Goal: Task Accomplishment & Management: Use online tool/utility

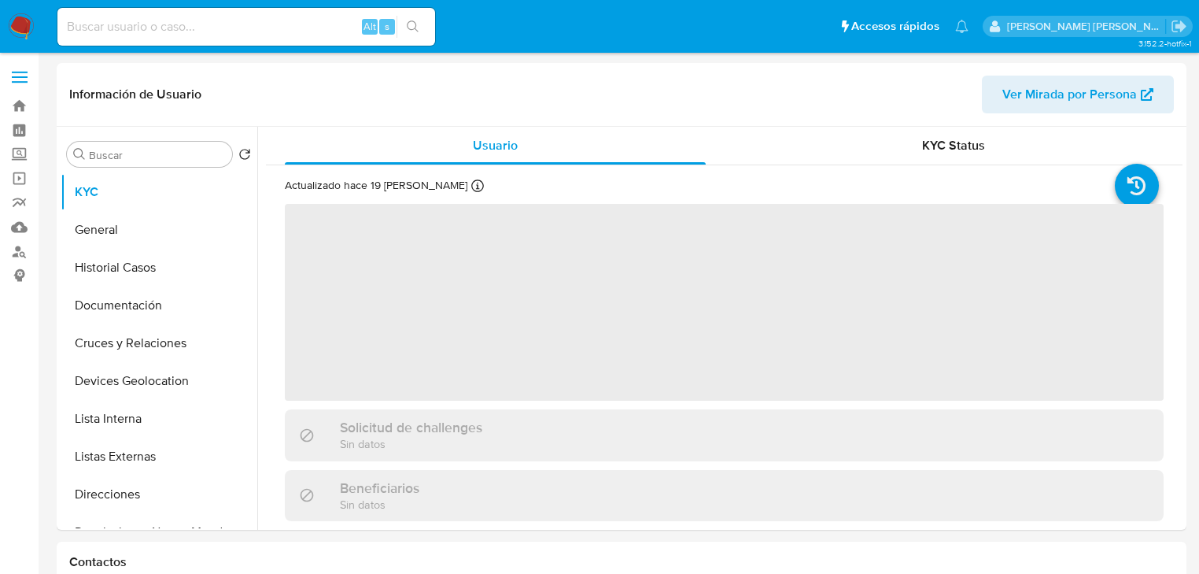
select select "10"
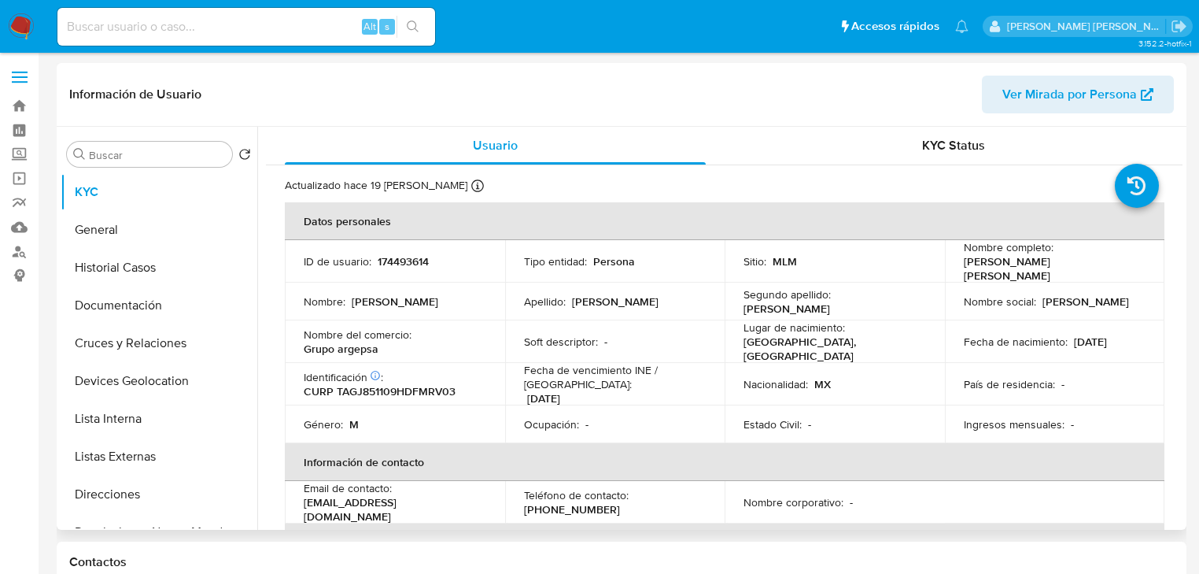
click at [624, 294] on div "Apellido : Tamayo" at bounding box center [615, 301] width 183 height 14
click at [700, 363] on p "Fecha de vencimiento INE / Pasaporte :" at bounding box center [615, 377] width 183 height 28
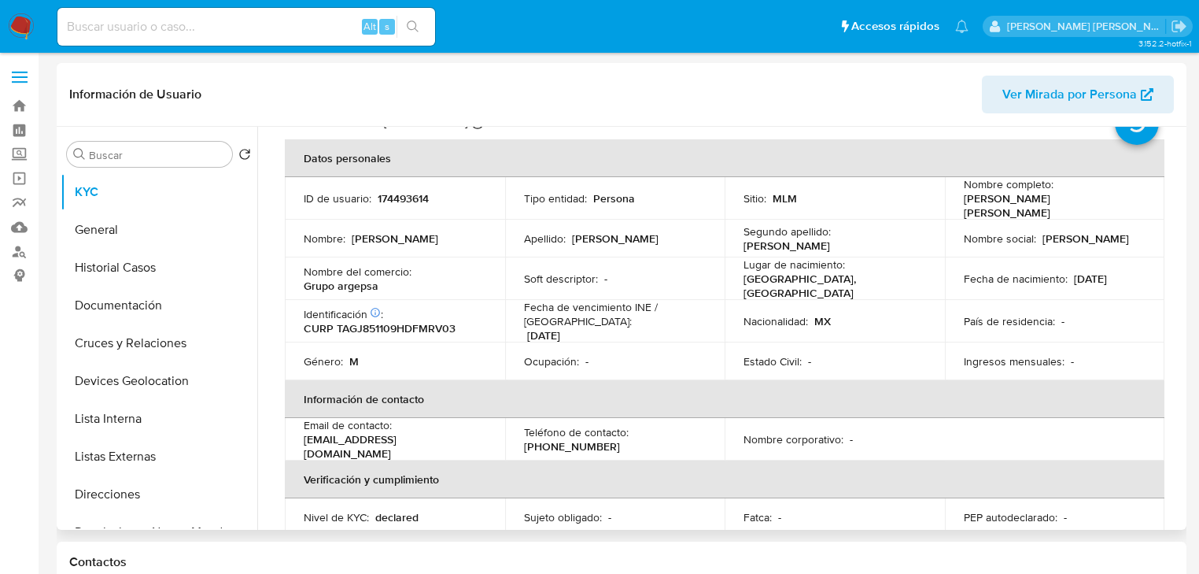
click at [755, 342] on td "Estado Civil : -" at bounding box center [835, 361] width 220 height 38
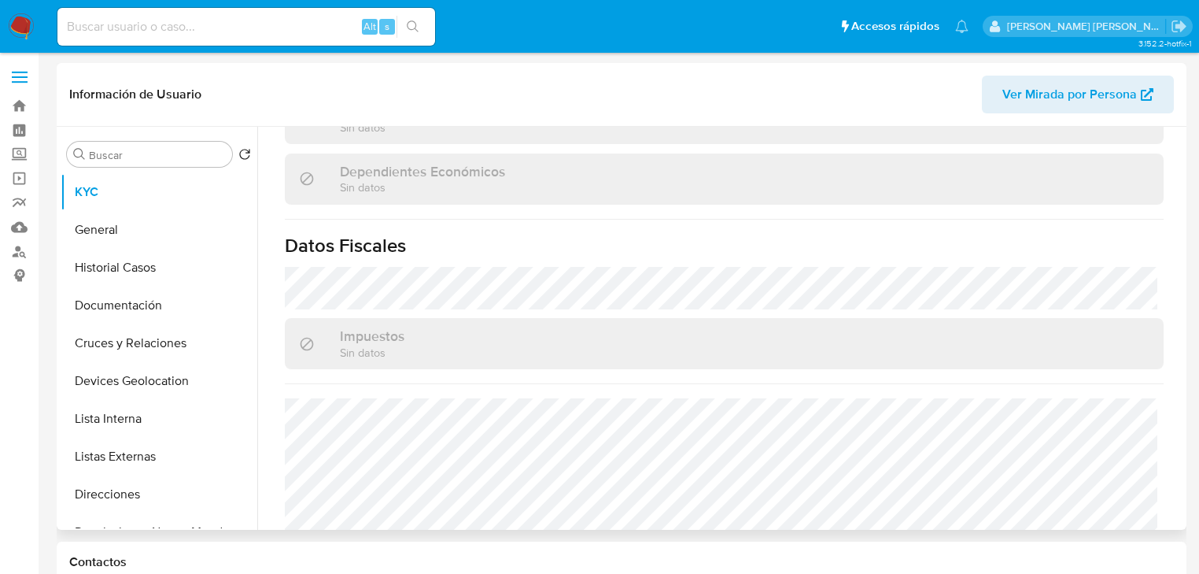
scroll to position [994, 0]
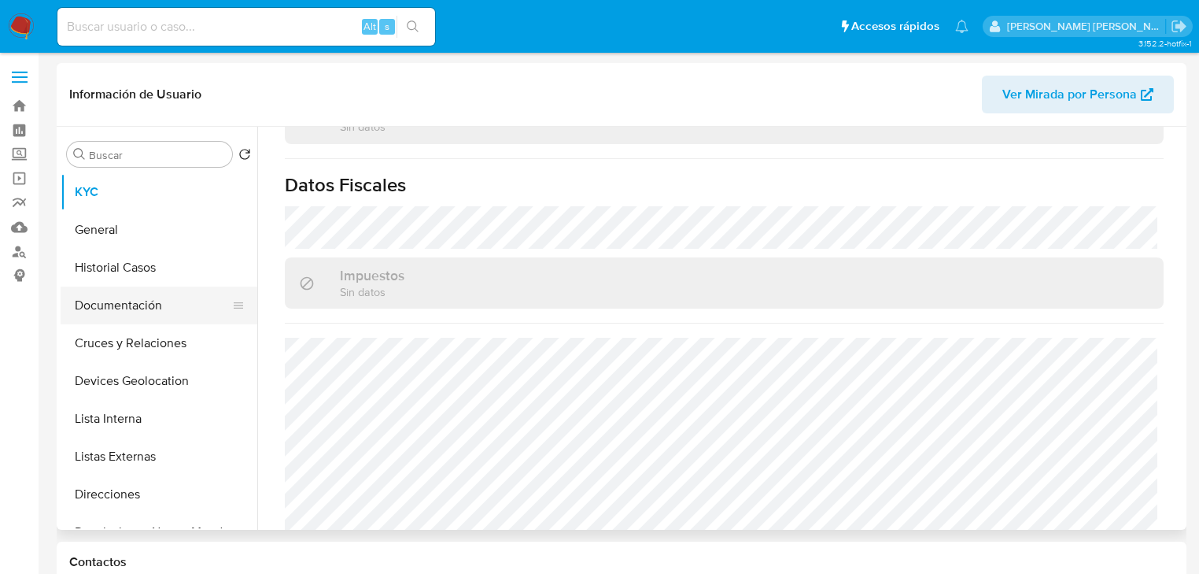
drag, startPoint x: 154, startPoint y: 308, endPoint x: 170, endPoint y: 297, distance: 19.7
click at [154, 308] on button "Documentación" at bounding box center [153, 305] width 184 height 38
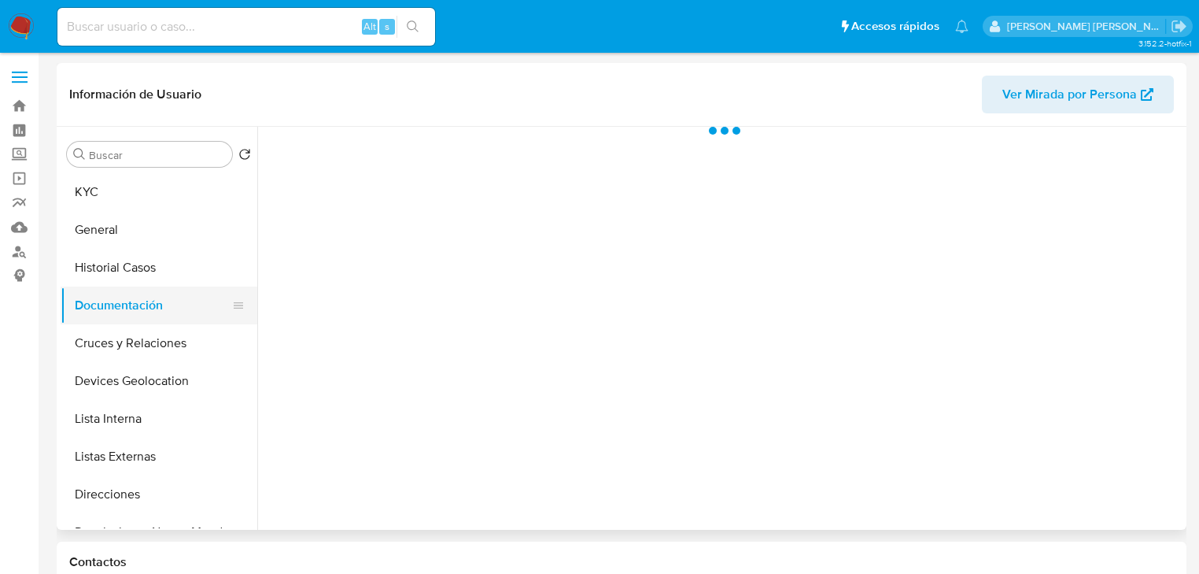
scroll to position [0, 0]
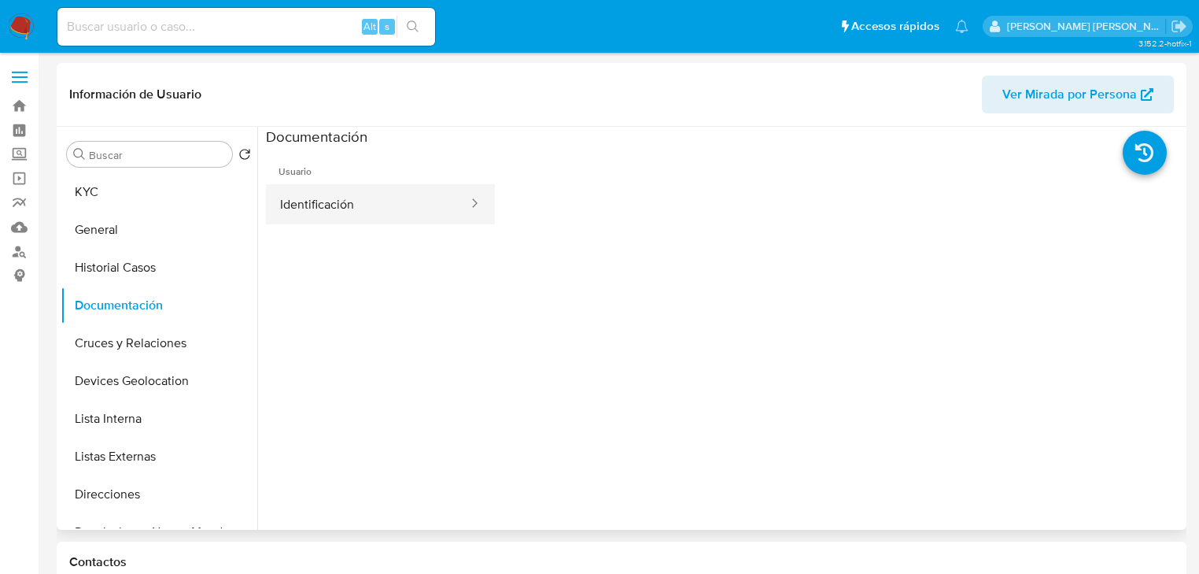
click at [373, 220] on button "Identificación" at bounding box center [368, 204] width 204 height 40
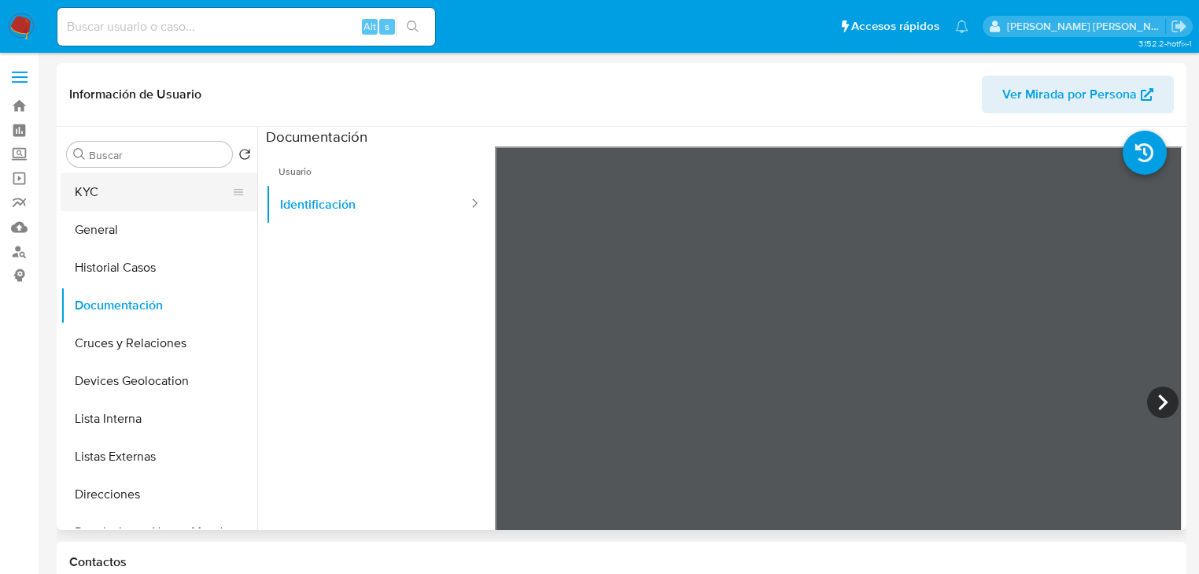
click at [141, 189] on button "KYC" at bounding box center [153, 192] width 184 height 38
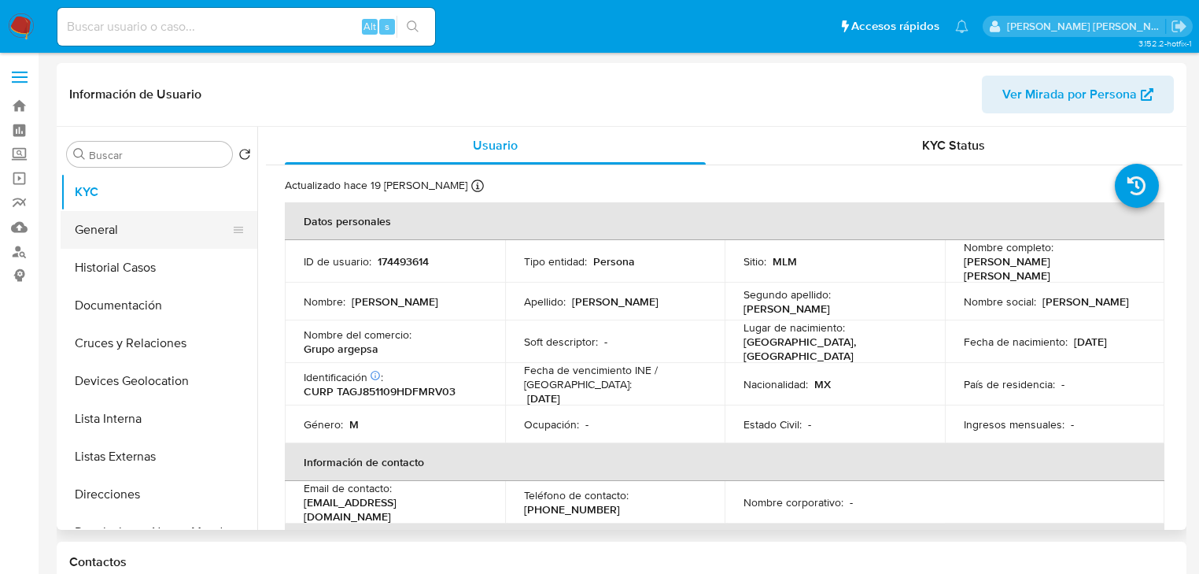
click at [161, 240] on button "General" at bounding box center [153, 230] width 184 height 38
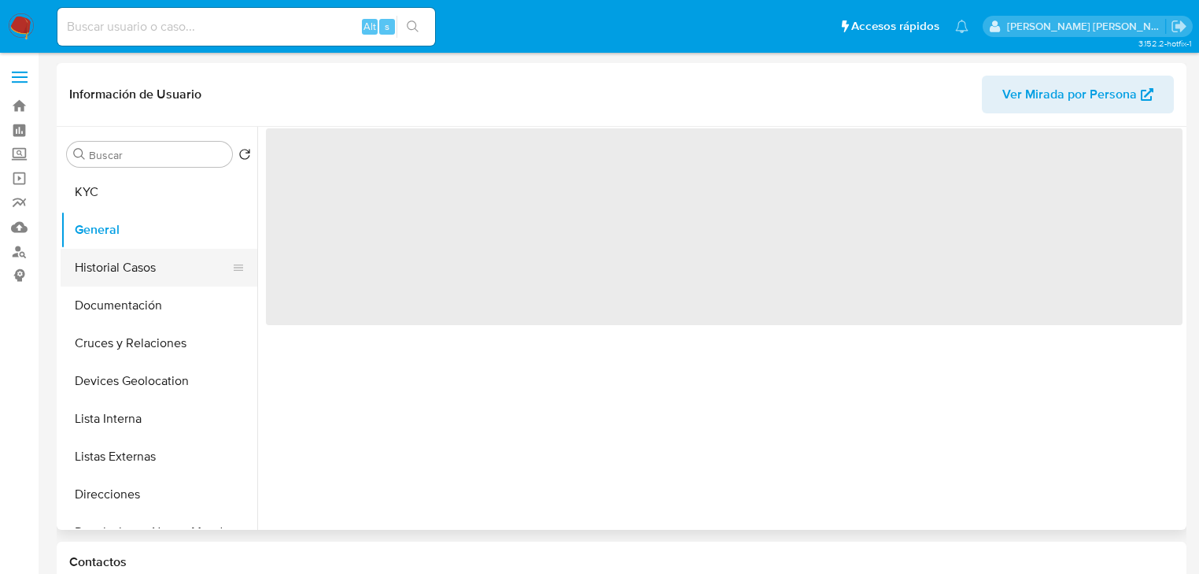
click at [157, 268] on button "Historial Casos" at bounding box center [153, 268] width 184 height 38
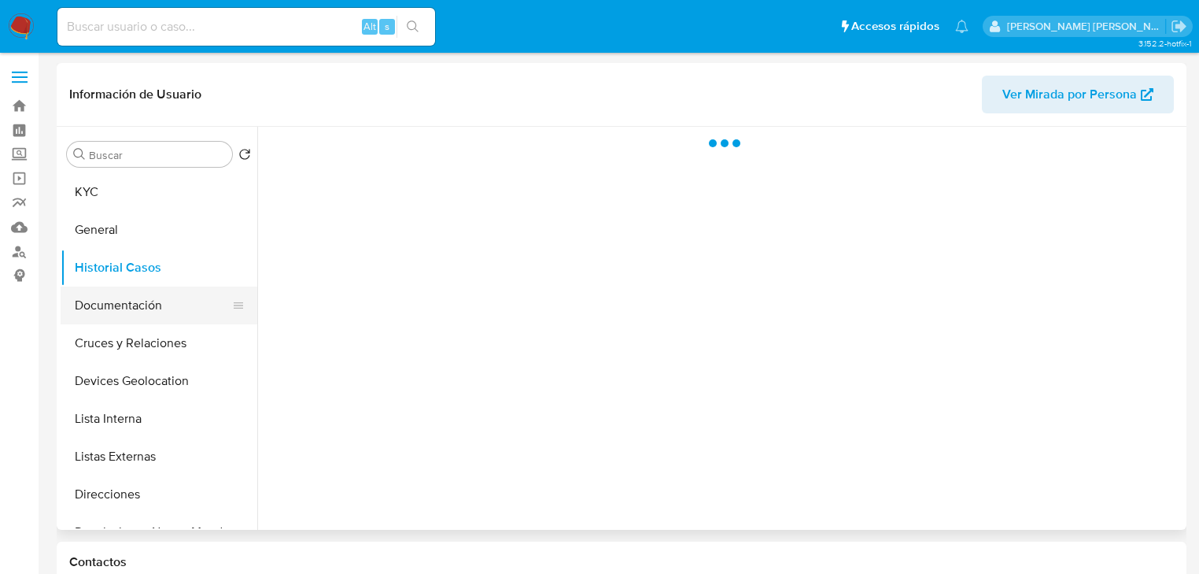
click at [169, 290] on button "Documentación" at bounding box center [153, 305] width 184 height 38
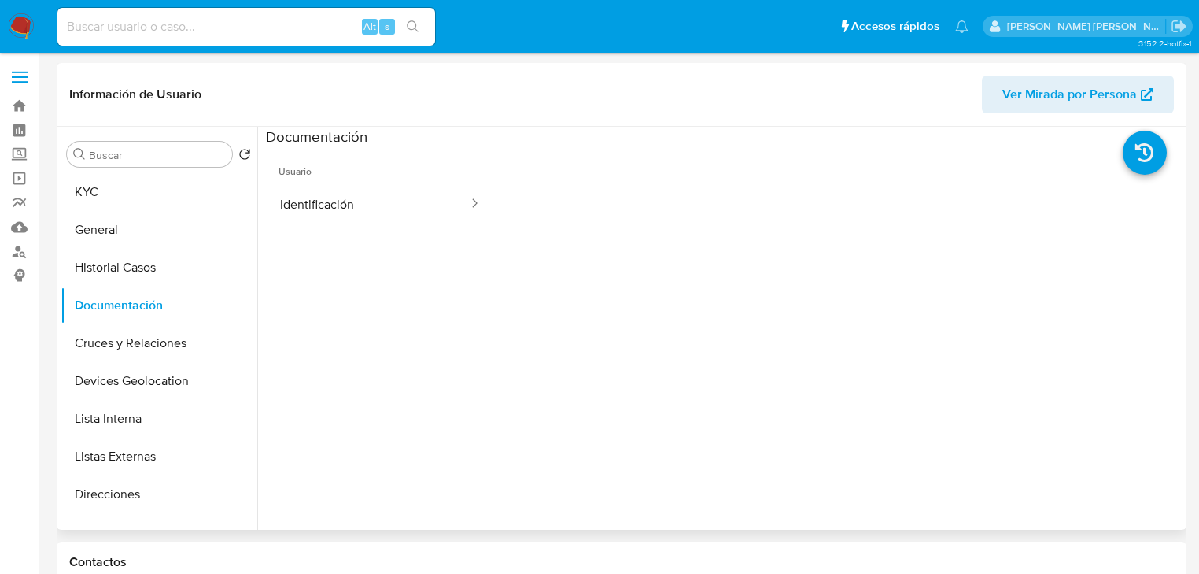
drag, startPoint x: 387, startPoint y: 219, endPoint x: 475, endPoint y: 227, distance: 88.5
click at [390, 216] on button "Identificación" at bounding box center [368, 204] width 204 height 40
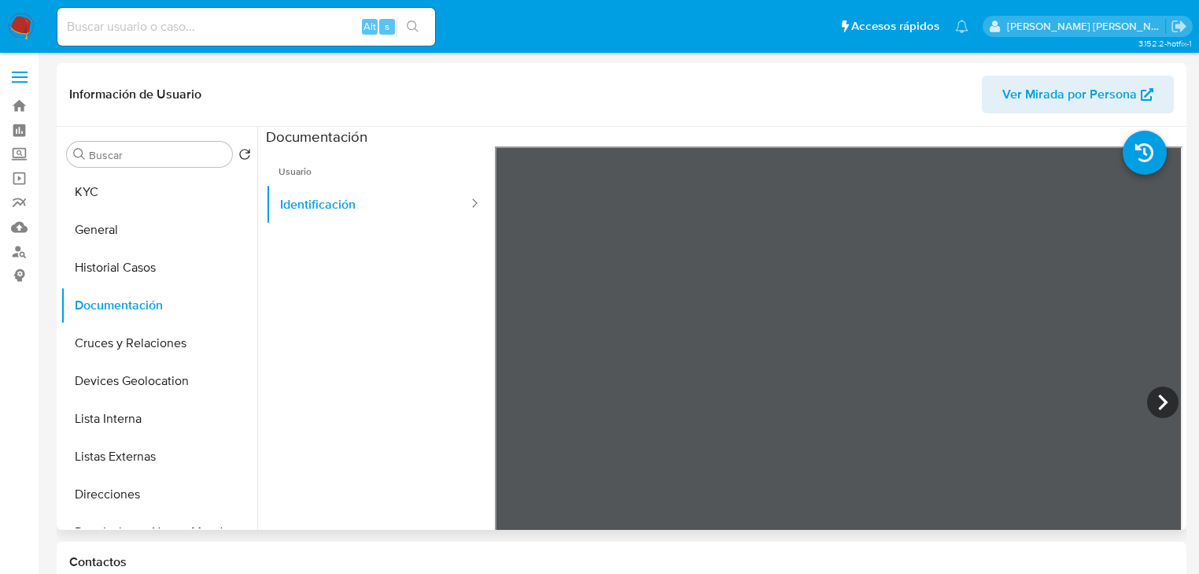
scroll to position [47, 0]
click at [111, 225] on button "General" at bounding box center [153, 230] width 184 height 38
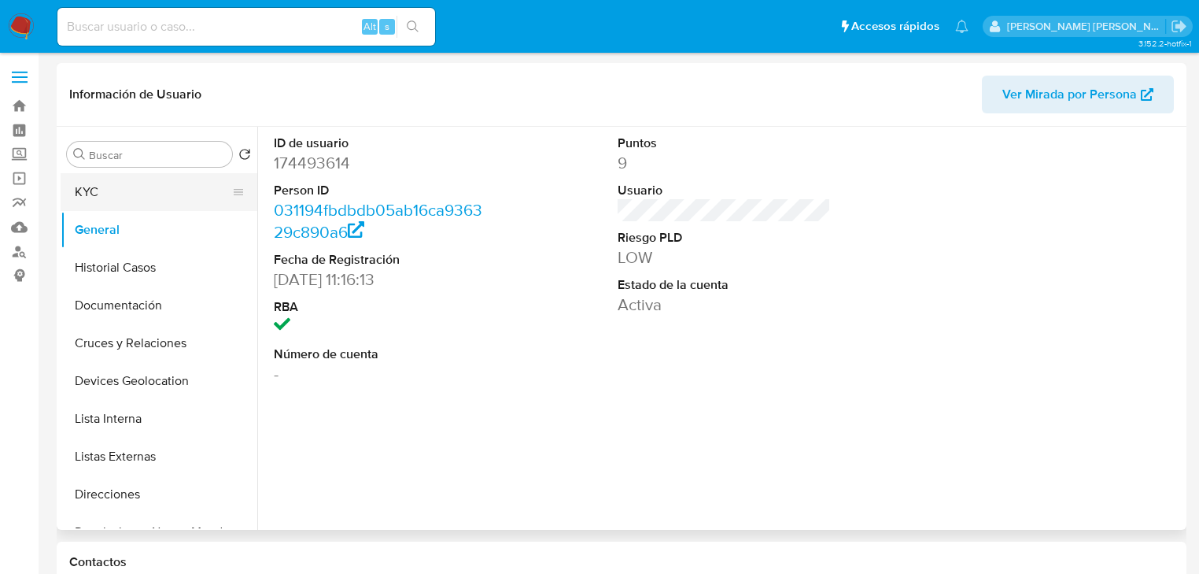
click at [105, 191] on button "KYC" at bounding box center [153, 192] width 184 height 38
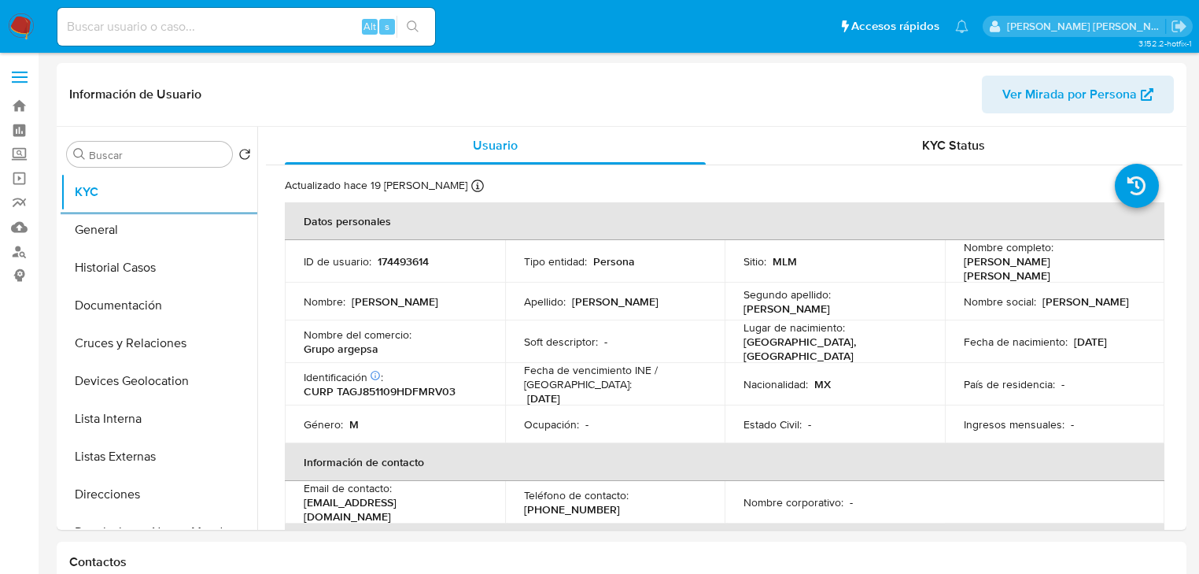
click at [135, 29] on input at bounding box center [246, 27] width 378 height 20
paste input "174493614"
type input "174493614"
click at [686, 368] on p "Fecha de vencimiento INE / Pasaporte :" at bounding box center [615, 377] width 183 height 28
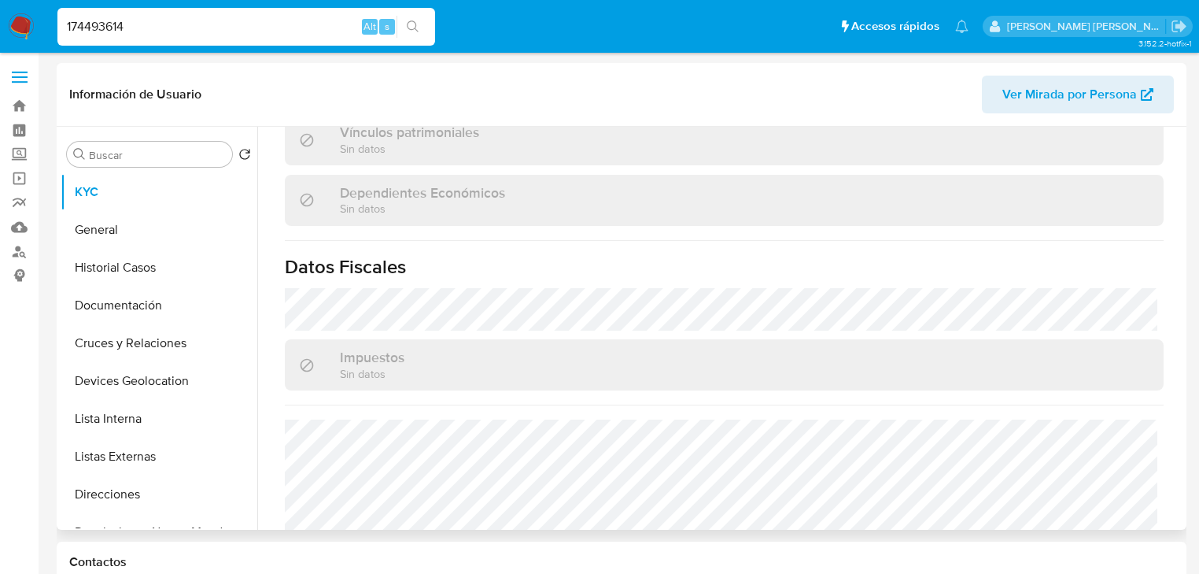
scroll to position [994, 0]
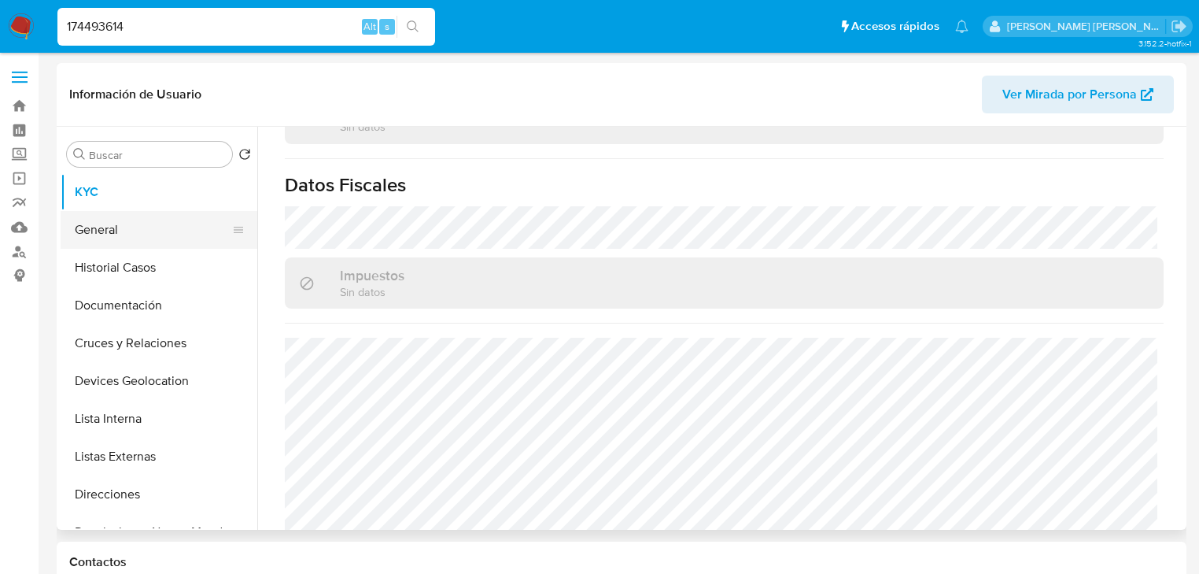
click at [126, 248] on button "General" at bounding box center [153, 230] width 184 height 38
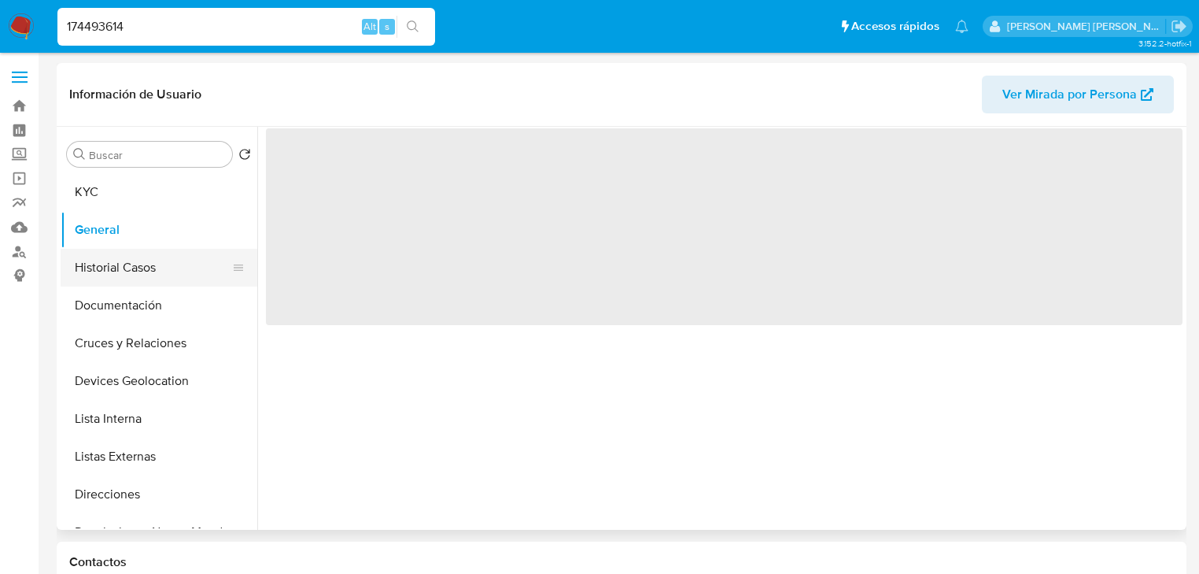
scroll to position [0, 0]
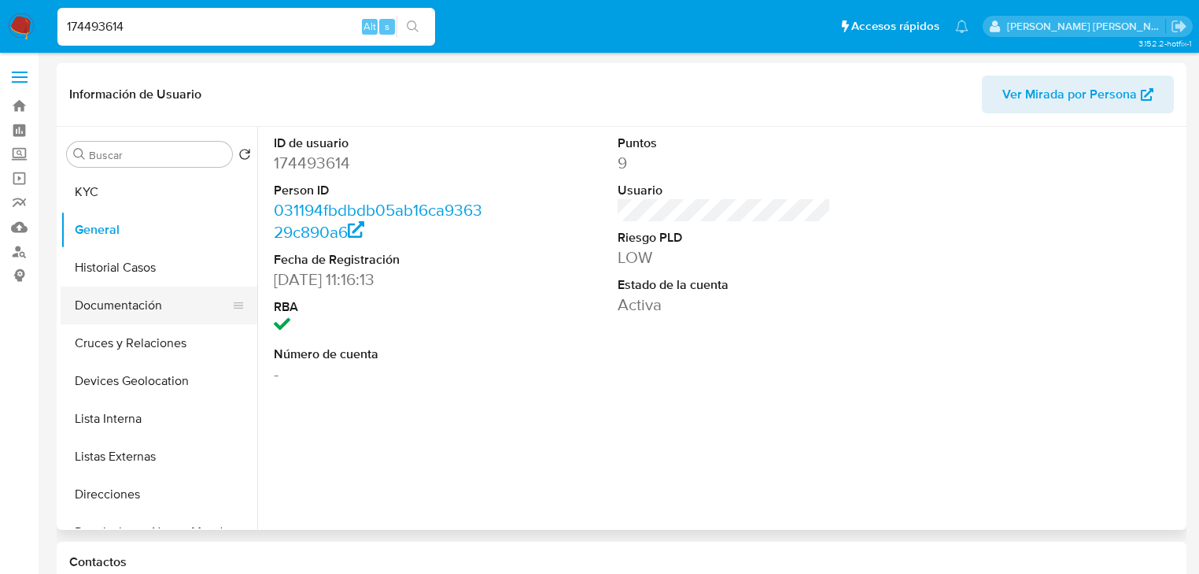
click at [142, 302] on button "Documentación" at bounding box center [153, 305] width 184 height 38
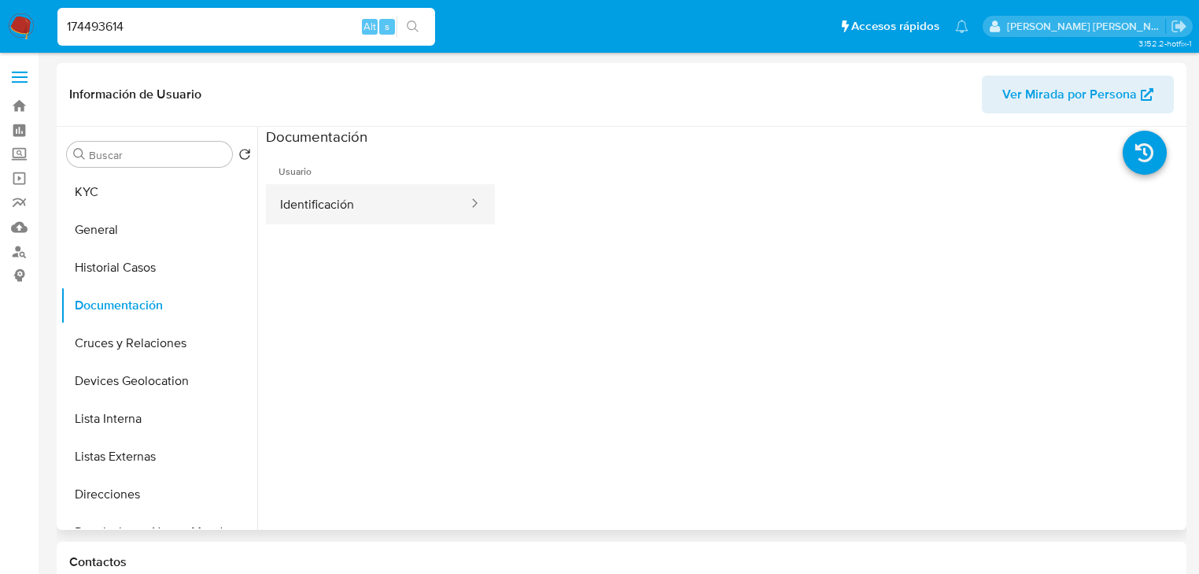
click at [397, 220] on button "Identificación" at bounding box center [368, 204] width 204 height 40
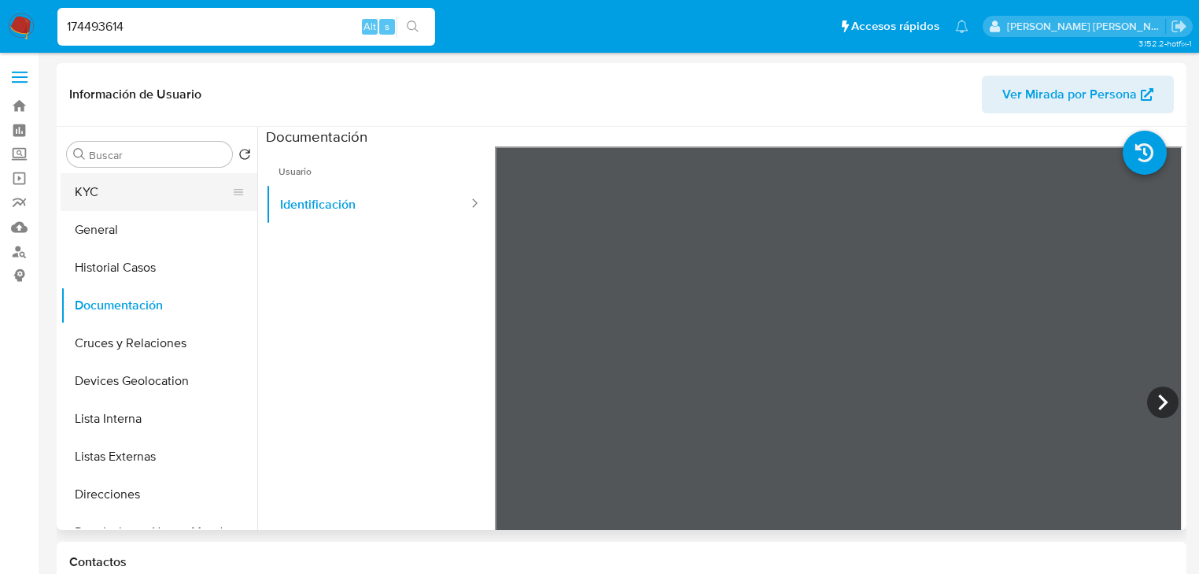
click at [101, 193] on button "KYC" at bounding box center [153, 192] width 184 height 38
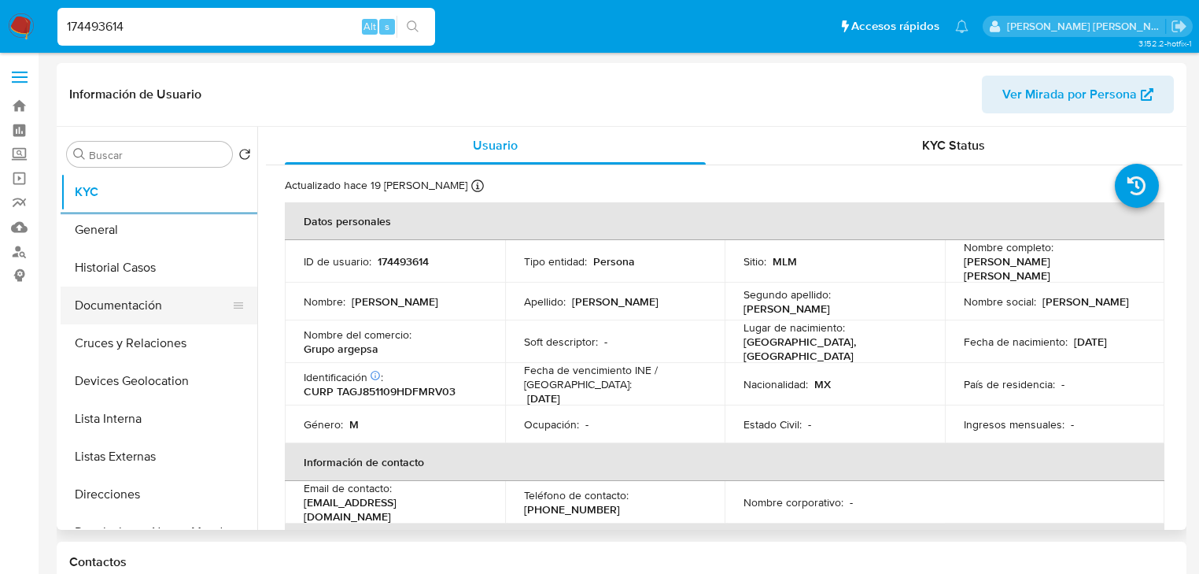
click at [180, 313] on button "Documentación" at bounding box center [153, 305] width 184 height 38
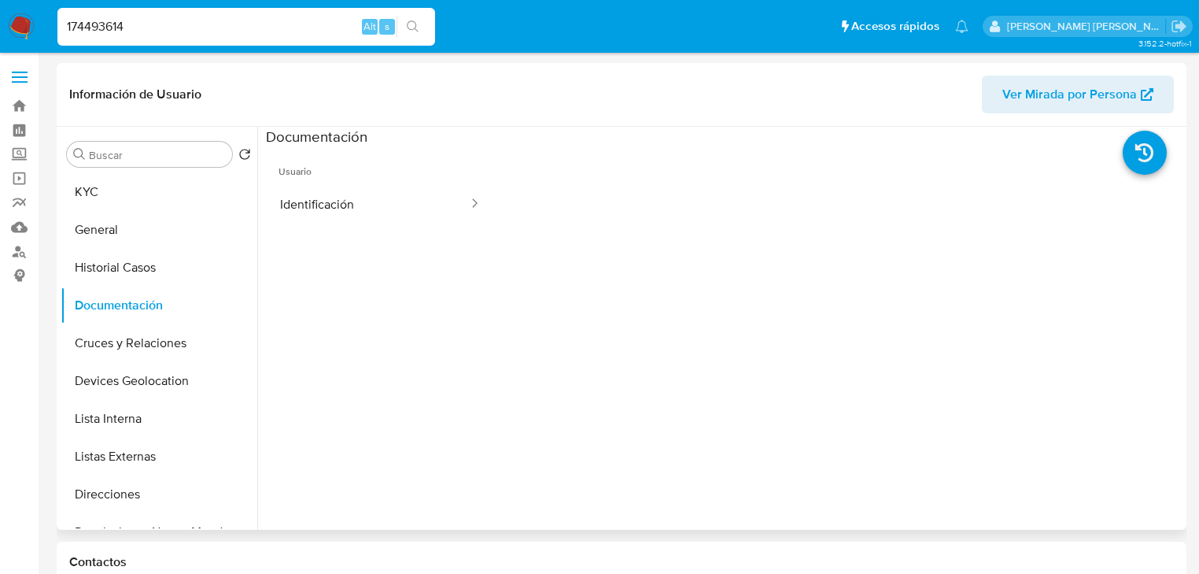
click at [375, 163] on span "Usuario" at bounding box center [380, 165] width 229 height 38
click at [353, 198] on button "Identificación" at bounding box center [368, 204] width 204 height 40
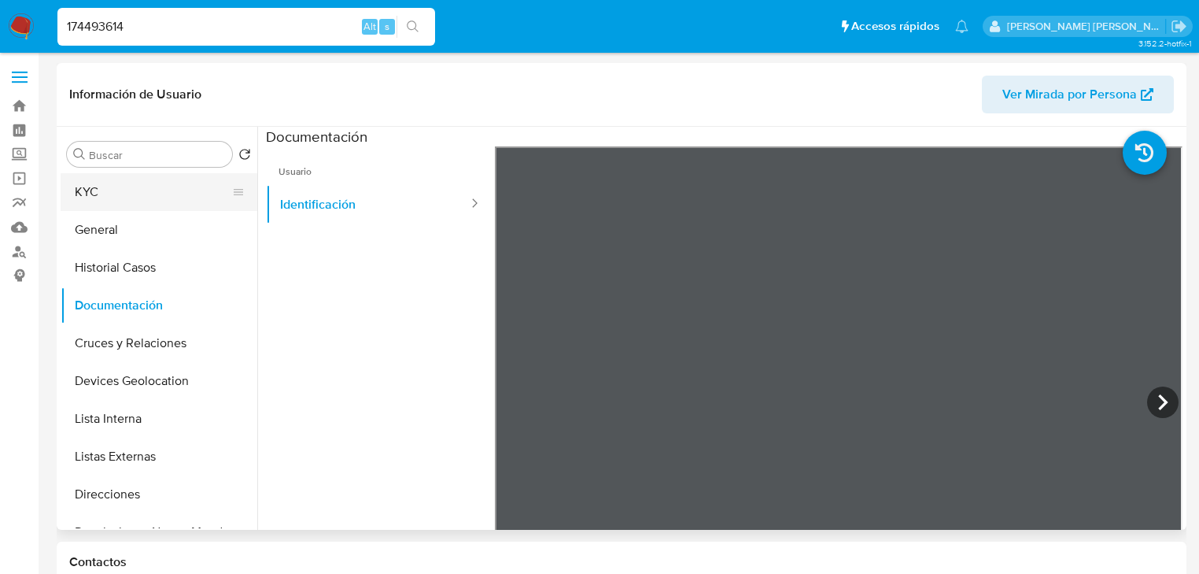
drag, startPoint x: 112, startPoint y: 194, endPoint x: 142, endPoint y: 193, distance: 29.9
click at [113, 193] on button "KYC" at bounding box center [153, 192] width 184 height 38
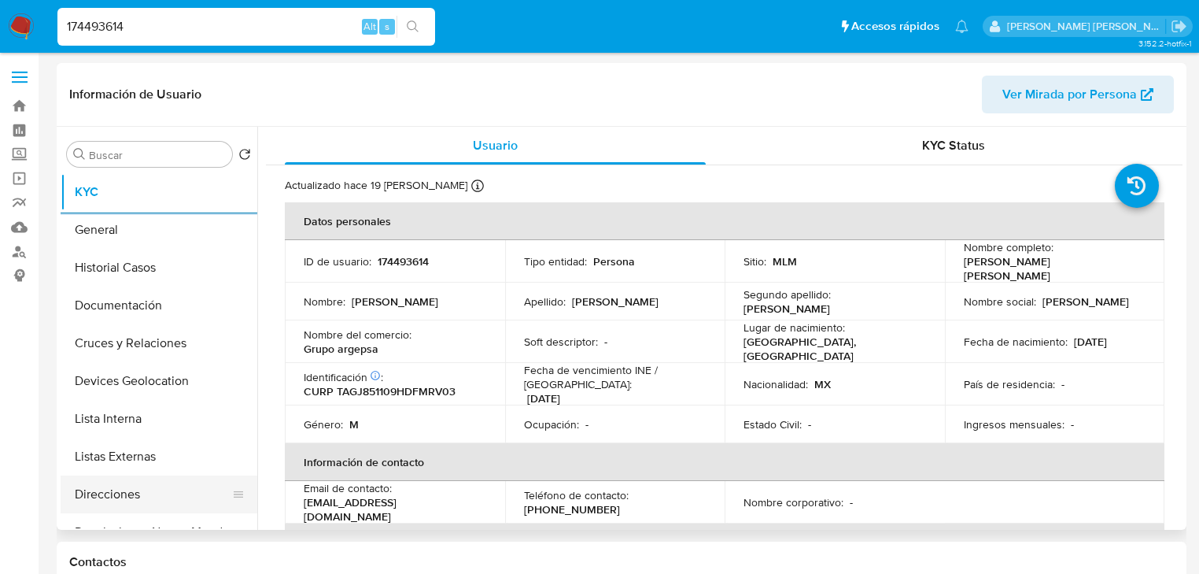
scroll to position [126, 0]
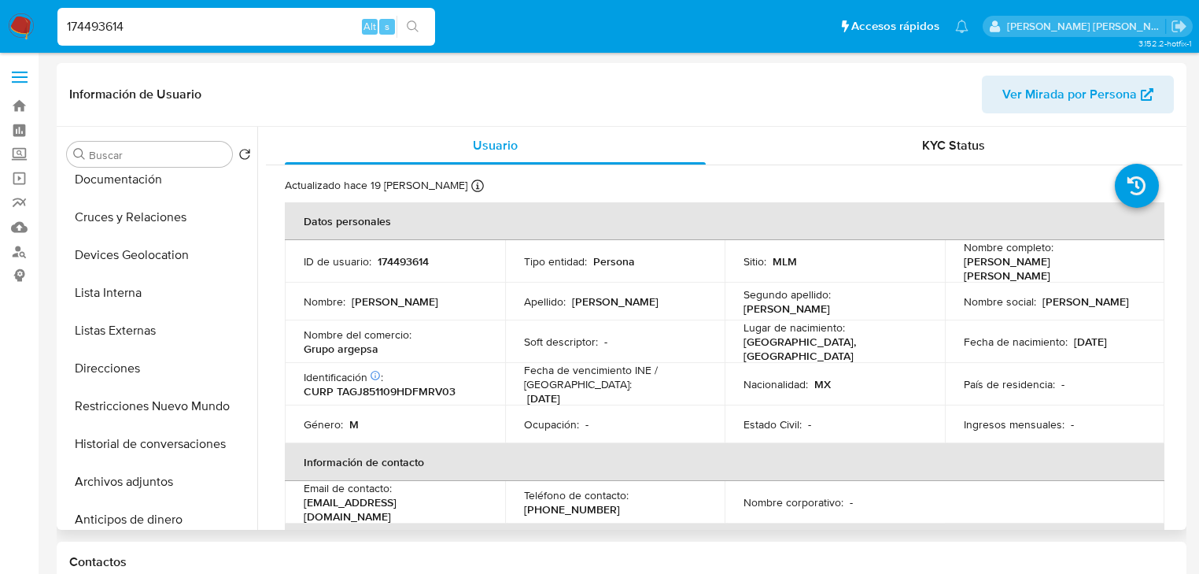
drag, startPoint x: 180, startPoint y: 397, endPoint x: 267, endPoint y: 407, distance: 87.1
click at [180, 396] on button "Restricciones Nuevo Mundo" at bounding box center [159, 406] width 197 height 38
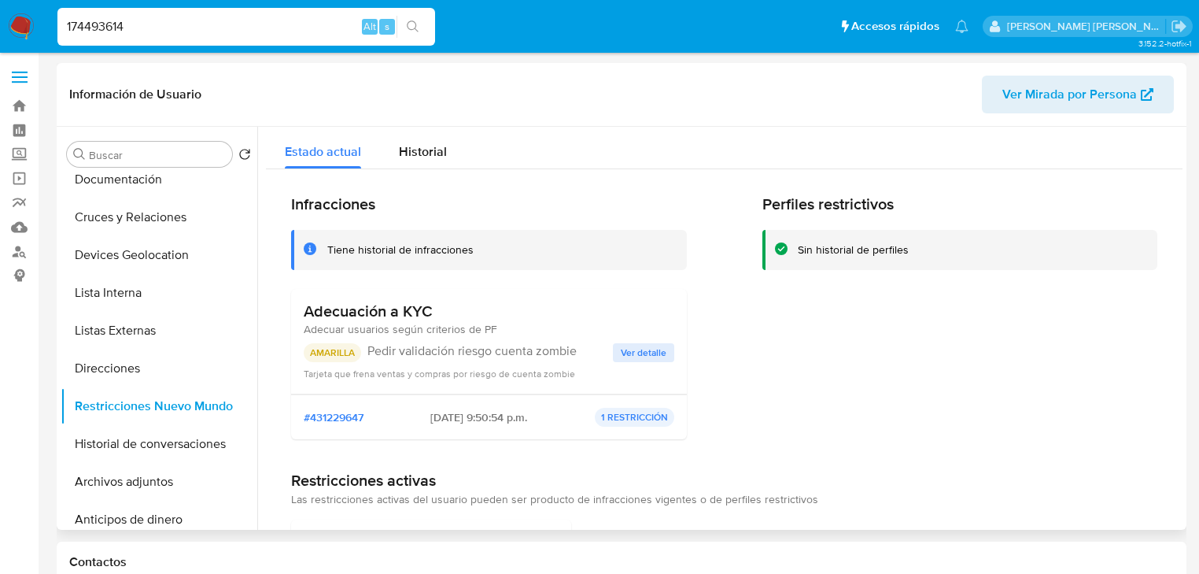
click at [634, 348] on span "Ver detalle" at bounding box center [644, 353] width 46 height 16
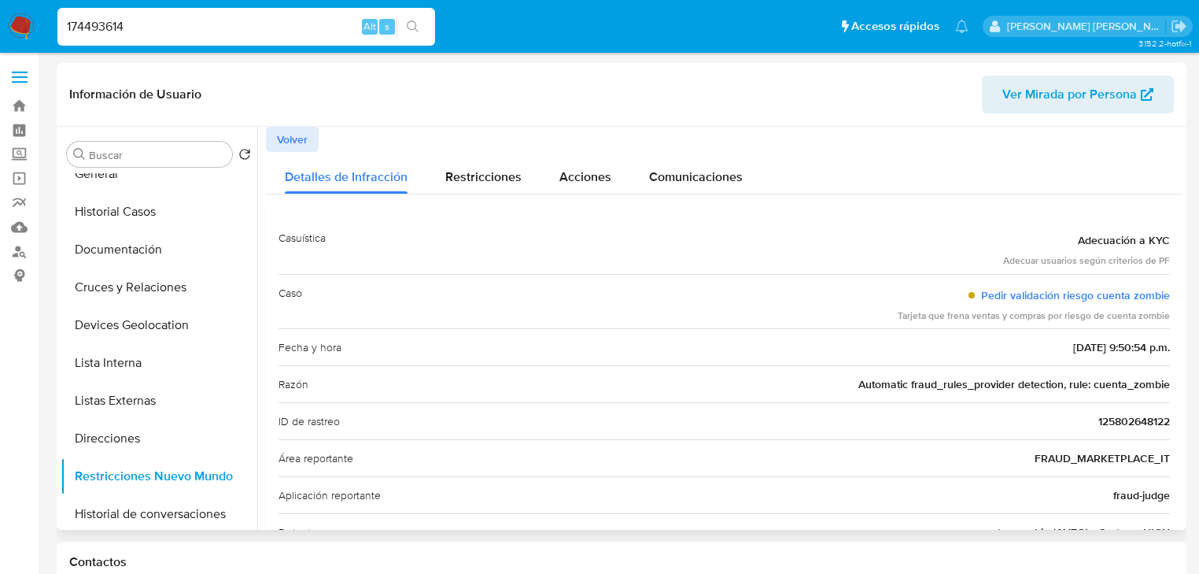
scroll to position [0, 0]
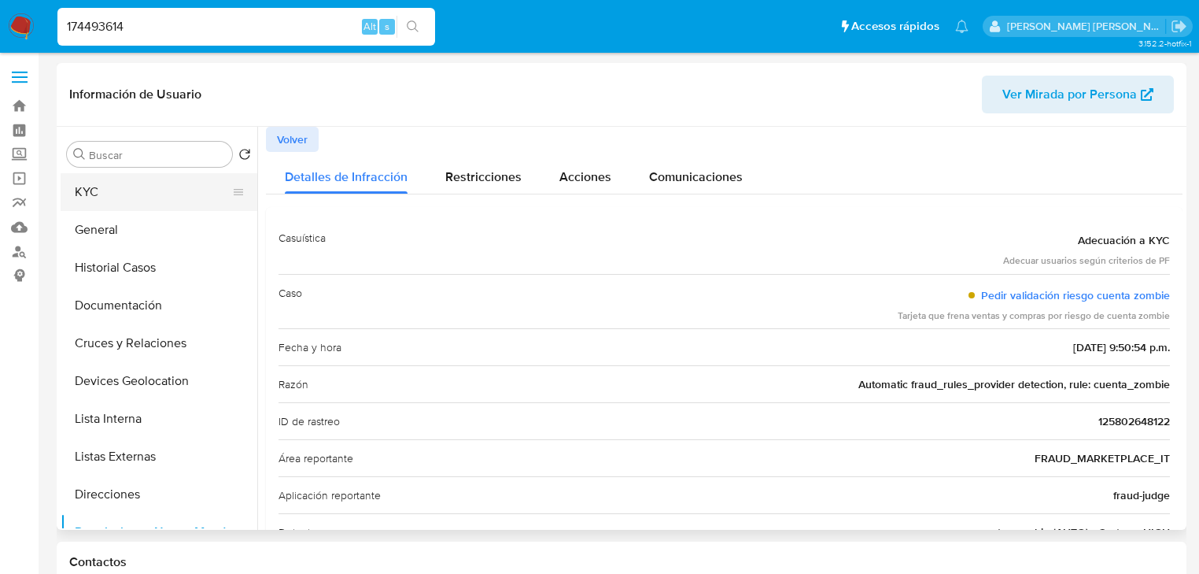
click at [165, 206] on button "KYC" at bounding box center [153, 192] width 184 height 38
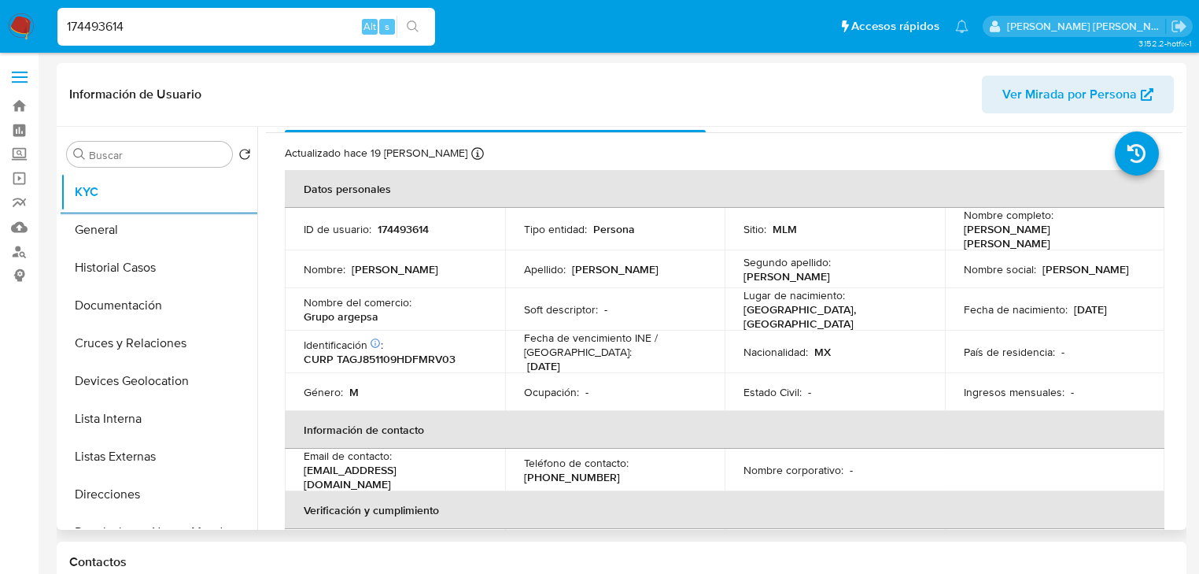
scroll to position [63, 0]
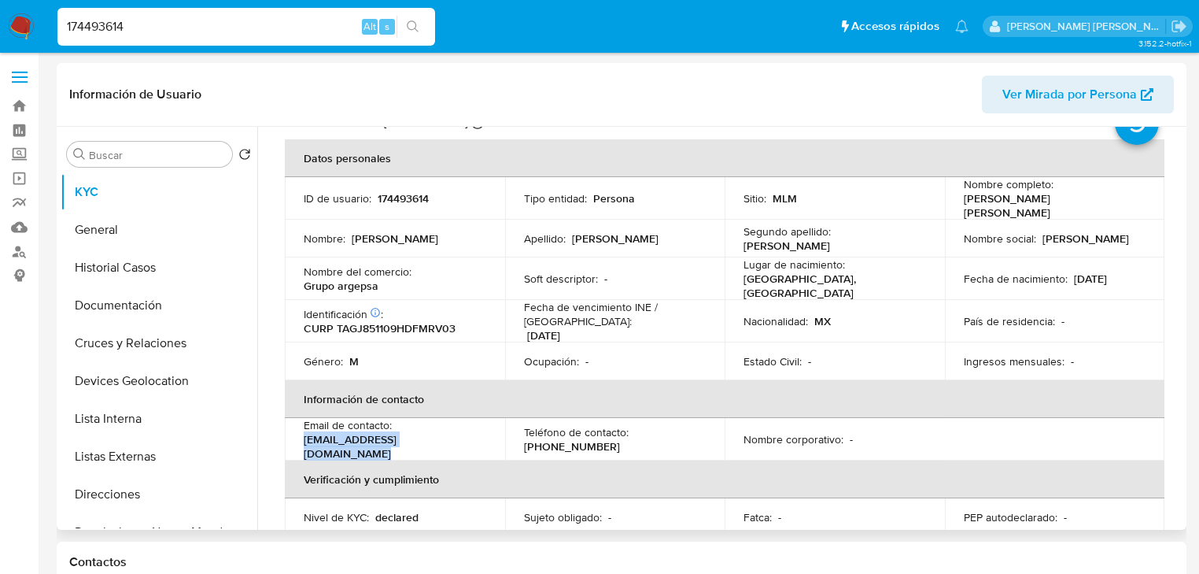
drag, startPoint x: 453, startPoint y: 434, endPoint x: 299, endPoint y: 435, distance: 154.2
click at [299, 435] on td "Email de contacto : expertosfiscalesdf@gmail.com" at bounding box center [395, 439] width 220 height 42
copy p "expertosfiscalesdf@gmail.com"
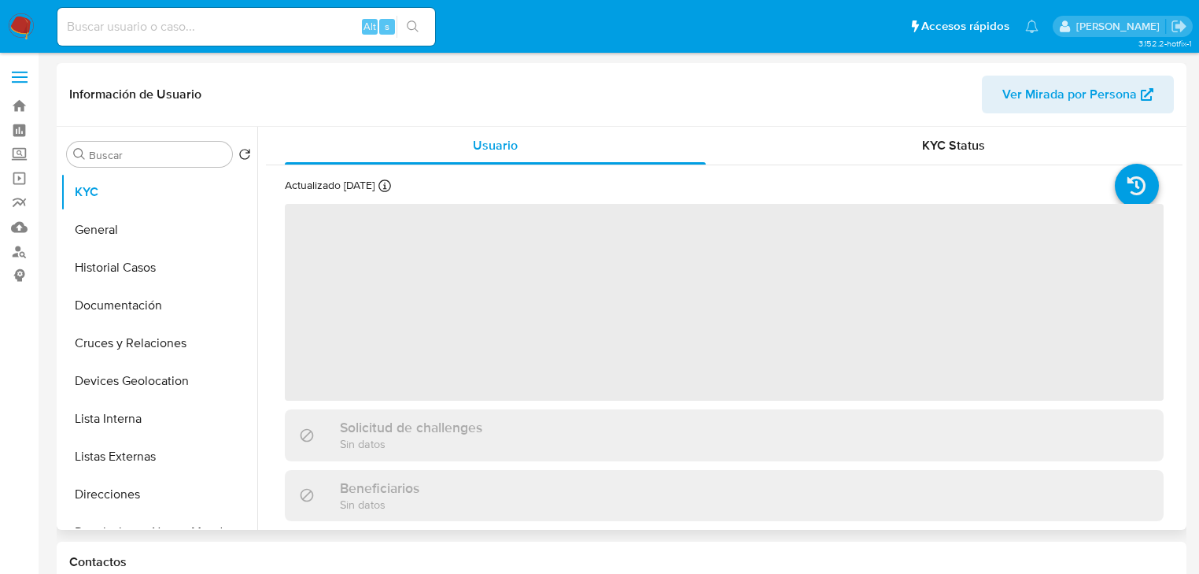
select select "10"
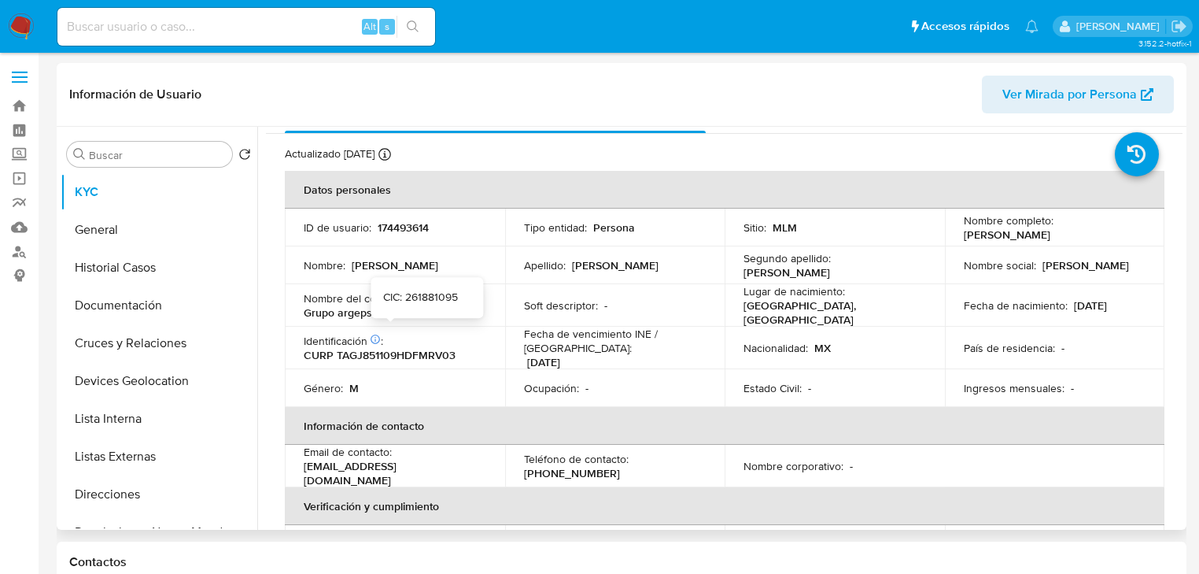
scroll to position [63, 0]
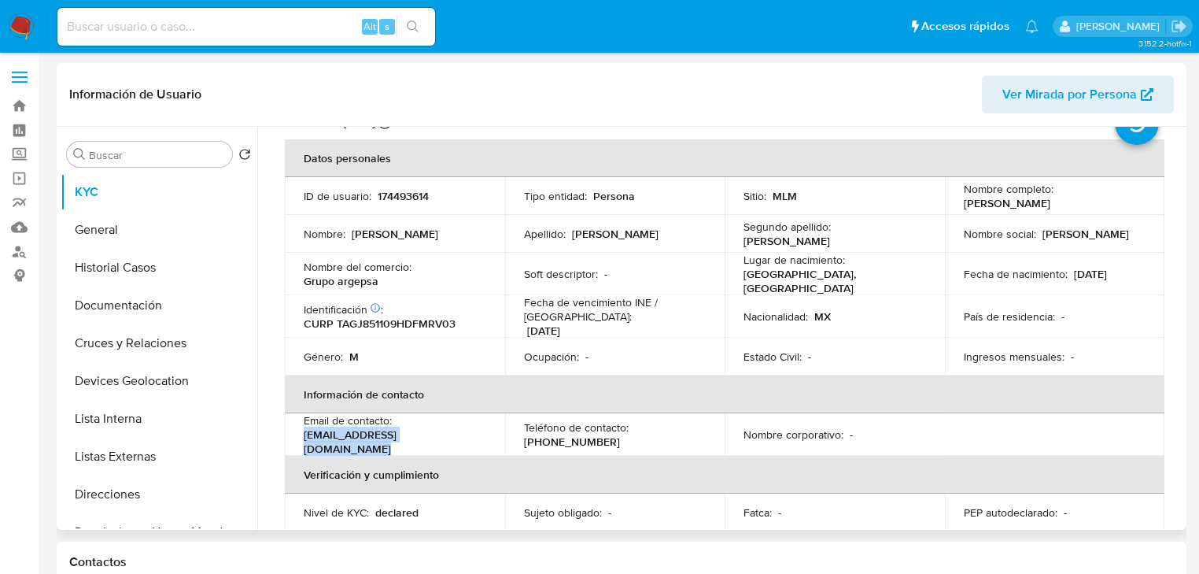
drag, startPoint x: 424, startPoint y: 435, endPoint x: 302, endPoint y: 434, distance: 122.0
click at [302, 434] on td "Email de contacto : expertosfiscalesdf@gmail.com" at bounding box center [395, 434] width 220 height 42
copy p "expertosfiscalesdf@gmail.com"
click at [22, 154] on label "Screening" at bounding box center [93, 154] width 187 height 24
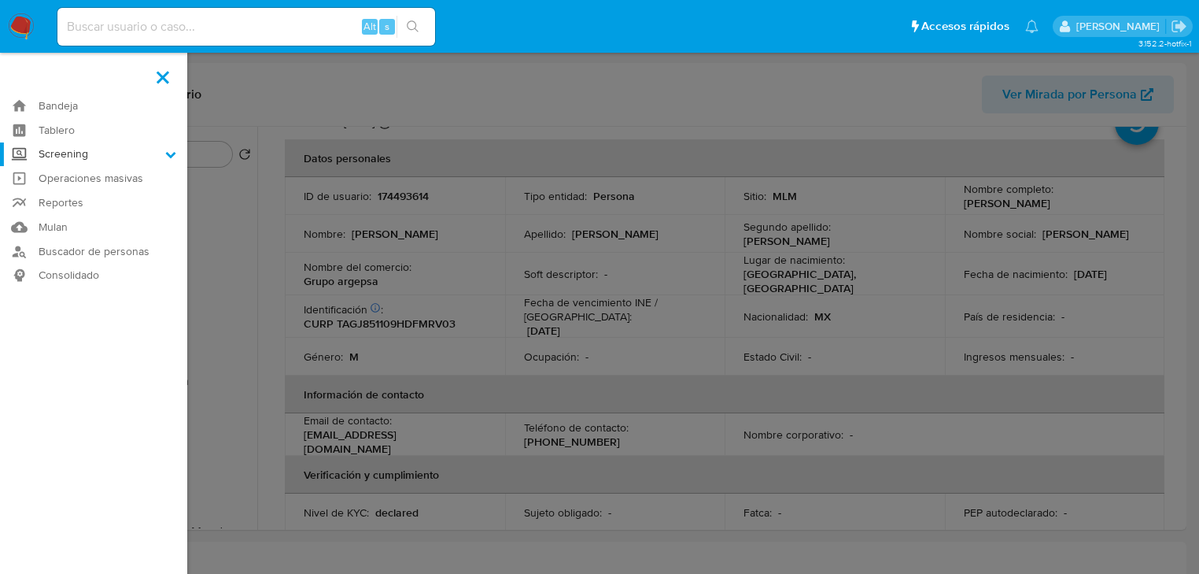
click at [0, 0] on input "Screening" at bounding box center [0, 0] width 0 height 0
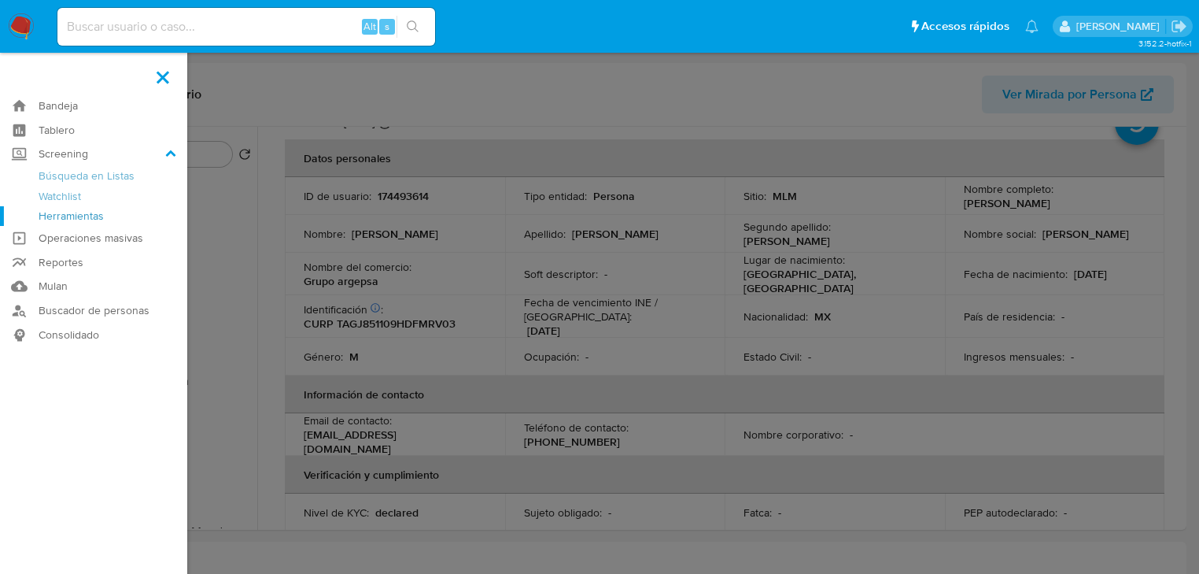
click at [73, 218] on link "Herramientas" at bounding box center [93, 216] width 187 height 20
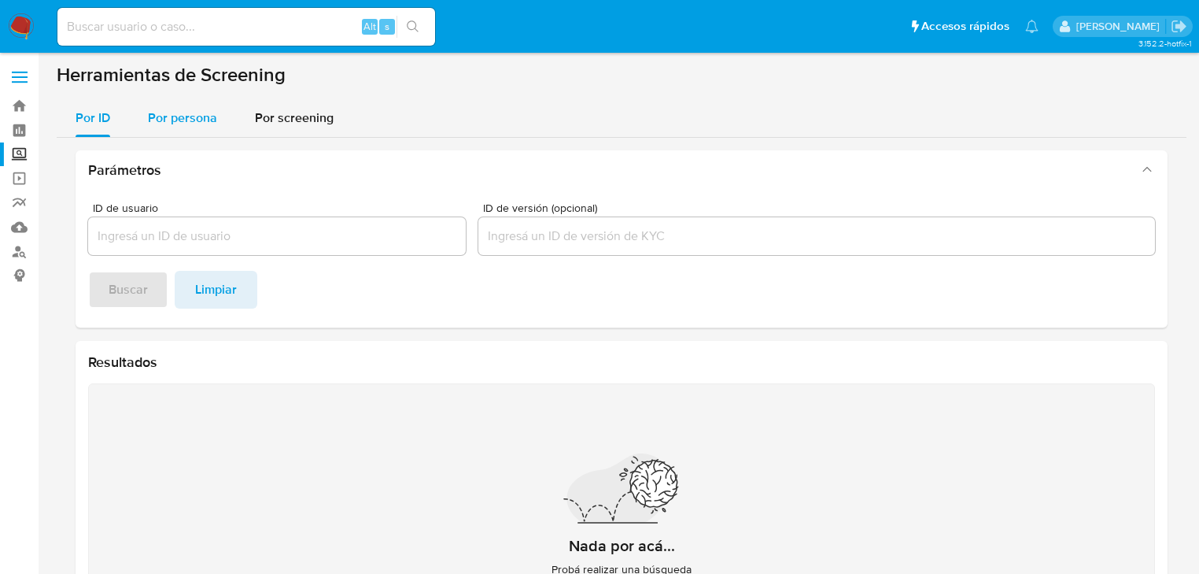
drag, startPoint x: 178, startPoint y: 121, endPoint x: 170, endPoint y: 148, distance: 27.9
click at [178, 122] on span "Por persona" at bounding box center [182, 118] width 69 height 18
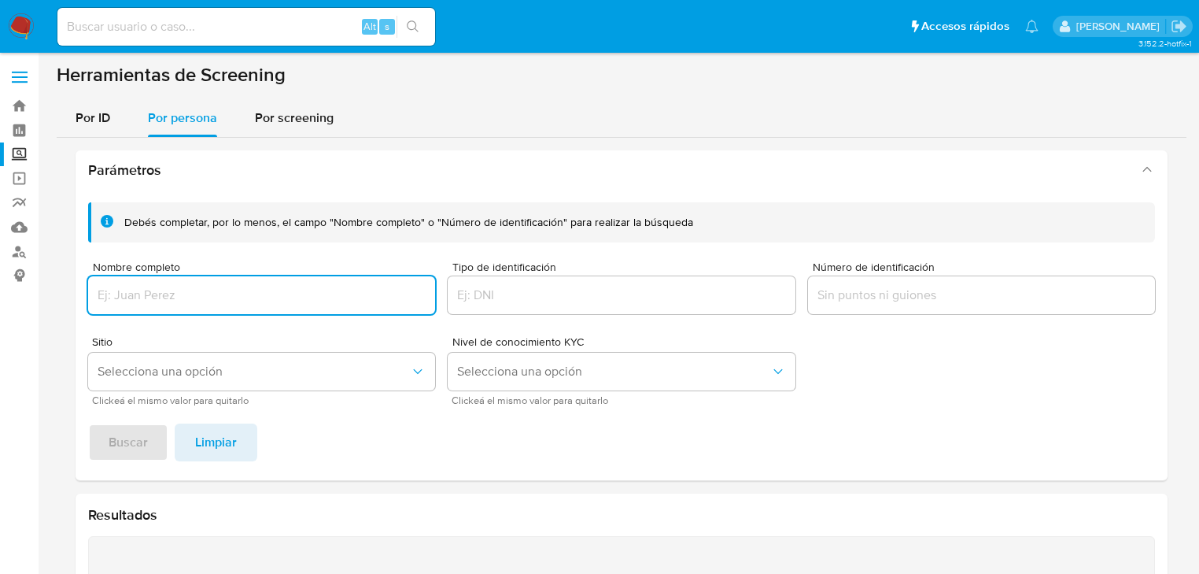
click at [154, 297] on input "Nombre completo" at bounding box center [261, 295] width 347 height 20
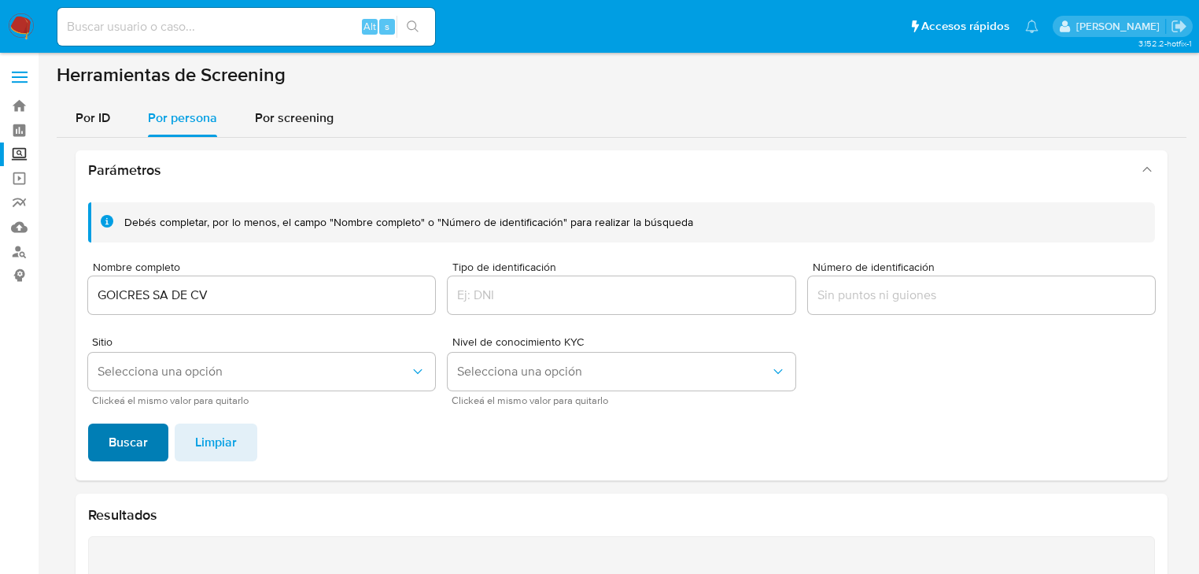
click at [126, 425] on span "Buscar" at bounding box center [128, 442] width 39 height 35
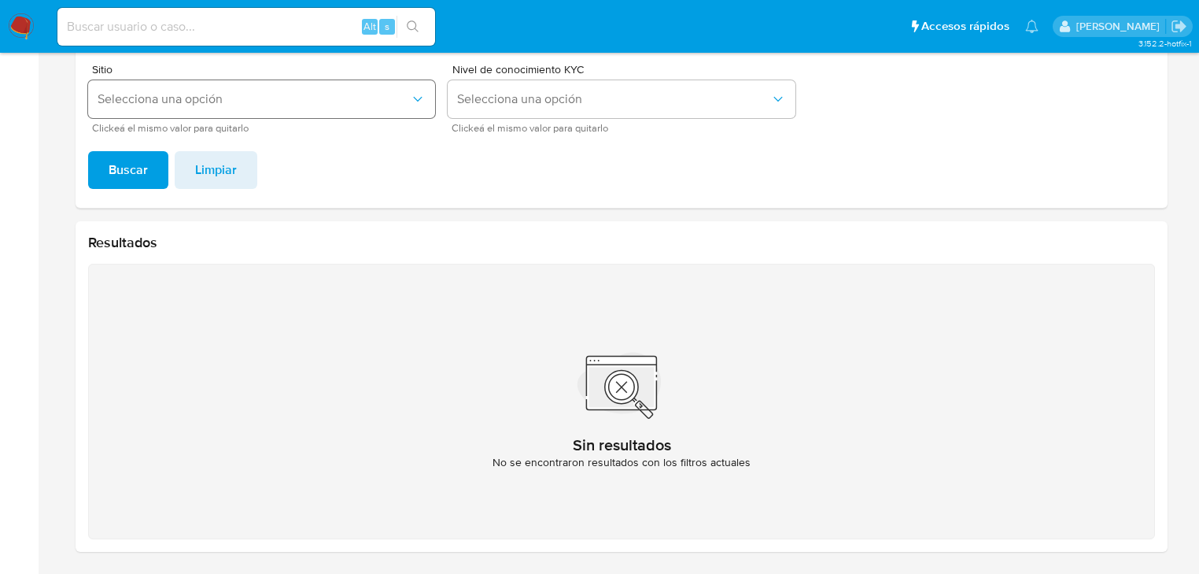
click at [148, 102] on span "Selecciona una opción" at bounding box center [254, 99] width 312 height 16
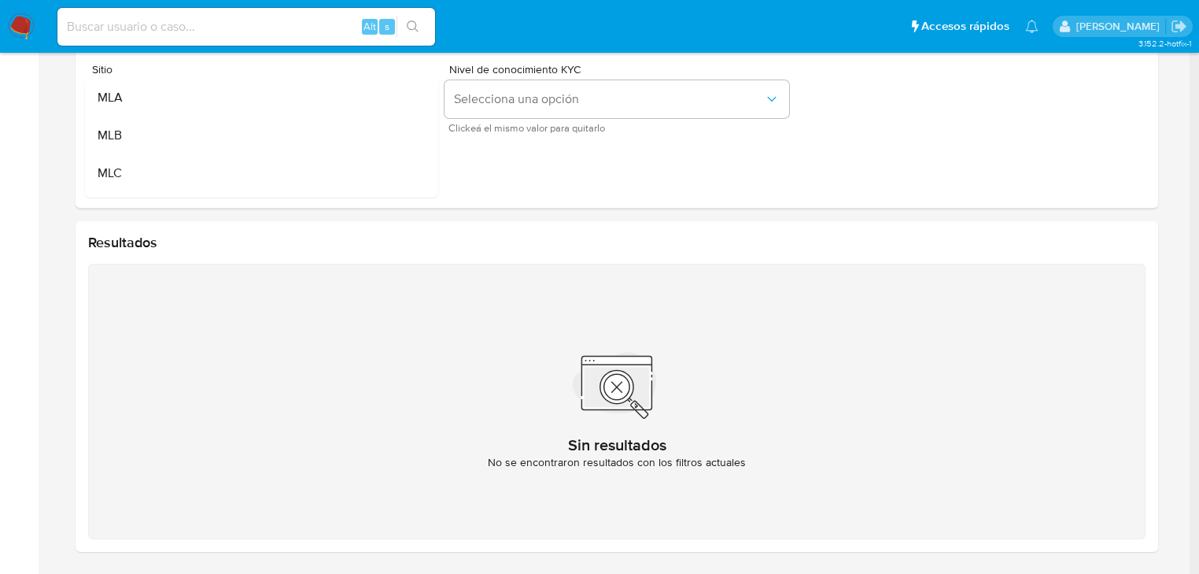
drag, startPoint x: 349, startPoint y: 381, endPoint x: 334, endPoint y: 381, distance: 15.7
click at [349, 381] on div "Sin resultados No se encontraron resultados con los filtros actuales" at bounding box center [617, 401] width 1058 height 275
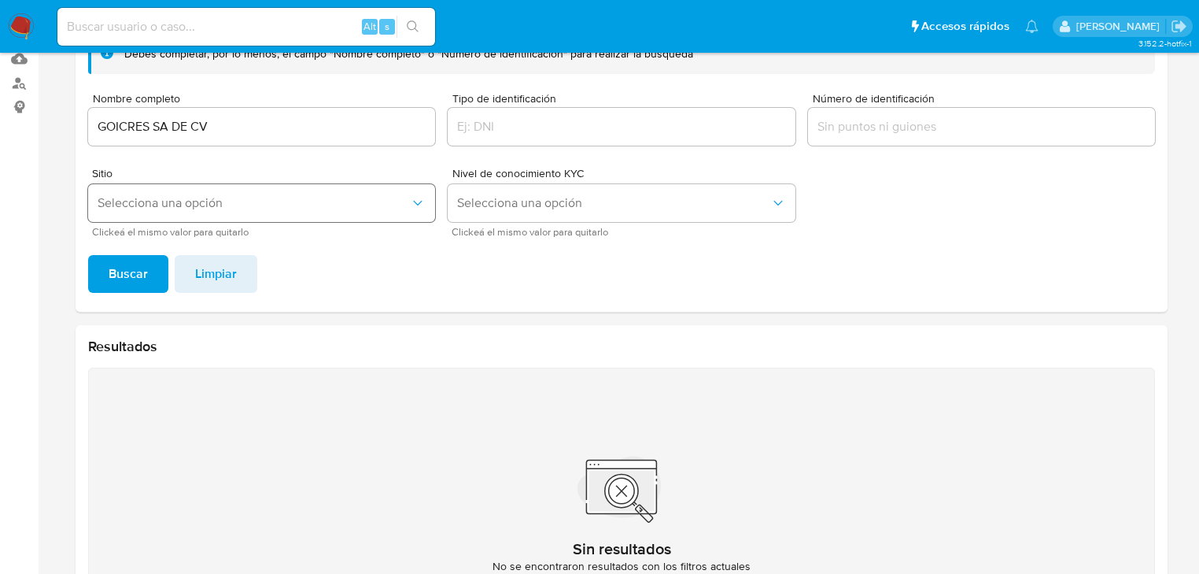
scroll to position [83, 0]
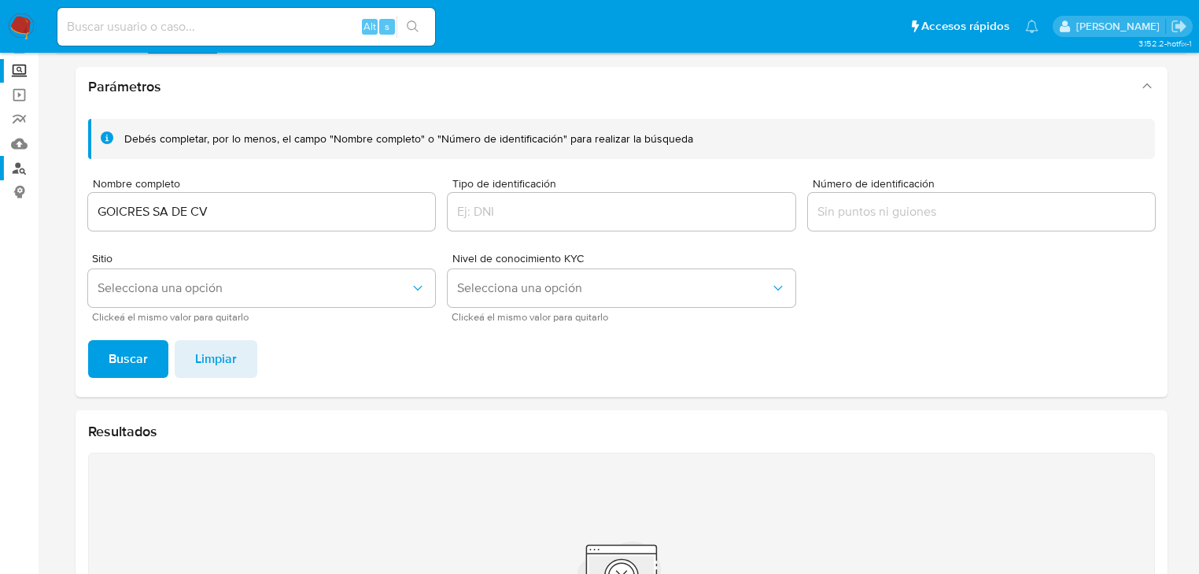
drag, startPoint x: 225, startPoint y: 214, endPoint x: 0, endPoint y: 173, distance: 228.7
click at [0, 175] on section "Bandeja Tablero Screening Búsqueda en Listas Watchlist Herramientas Operaciones…" at bounding box center [599, 340] width 1199 height 847
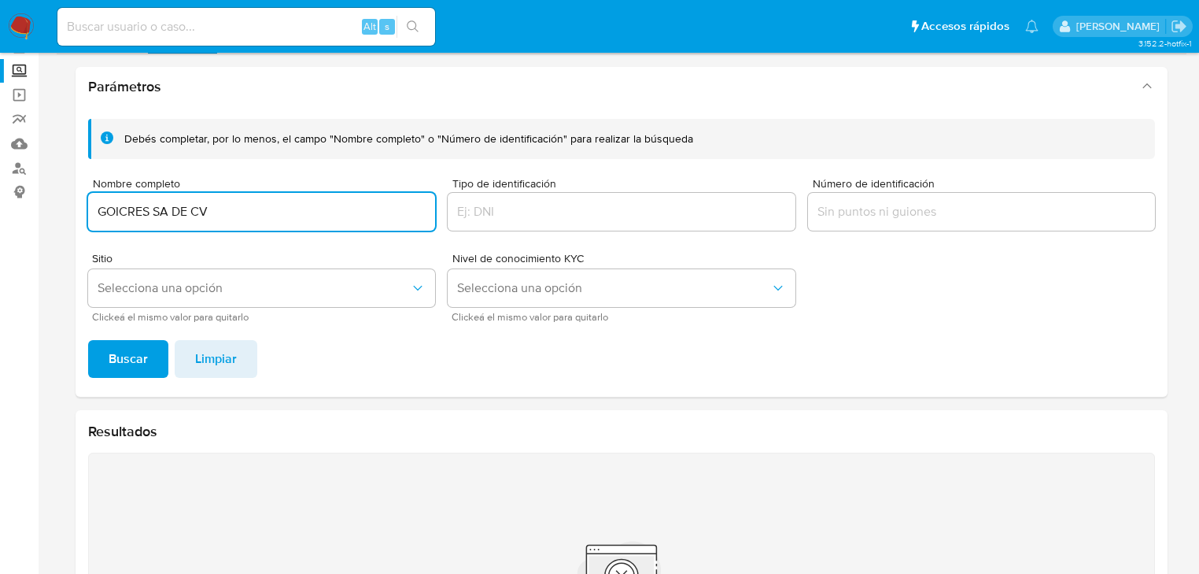
paste input "ABRIELA HERNANDEZ DE LEON"
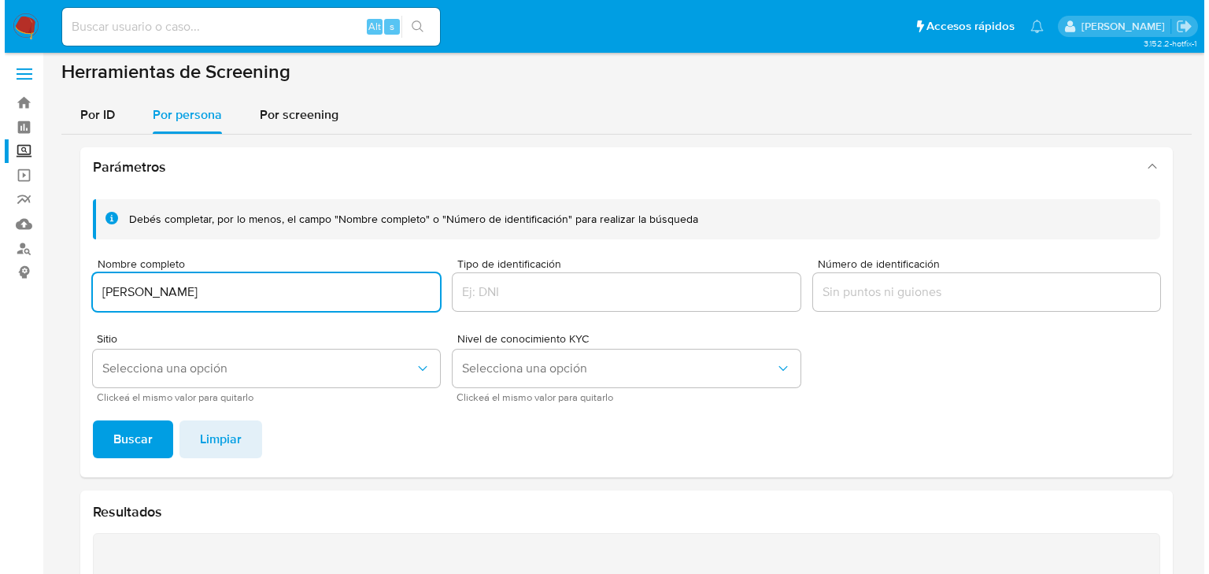
scroll to position [0, 0]
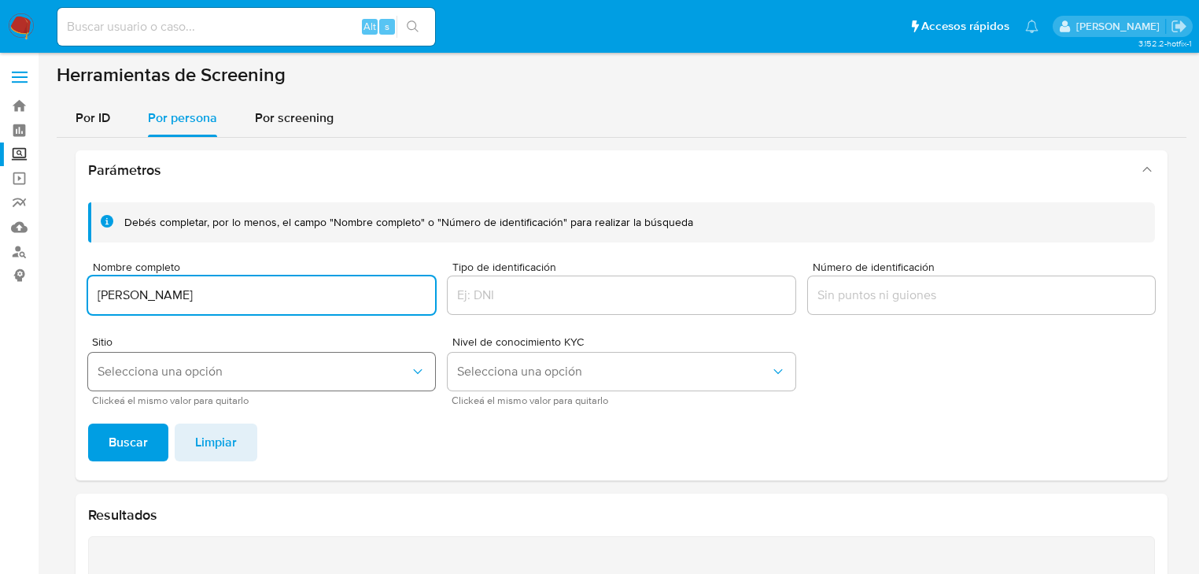
type input "GABRIELA HERNANDEZ DE LEON"
click at [171, 375] on span "Selecciona una opción" at bounding box center [254, 372] width 312 height 16
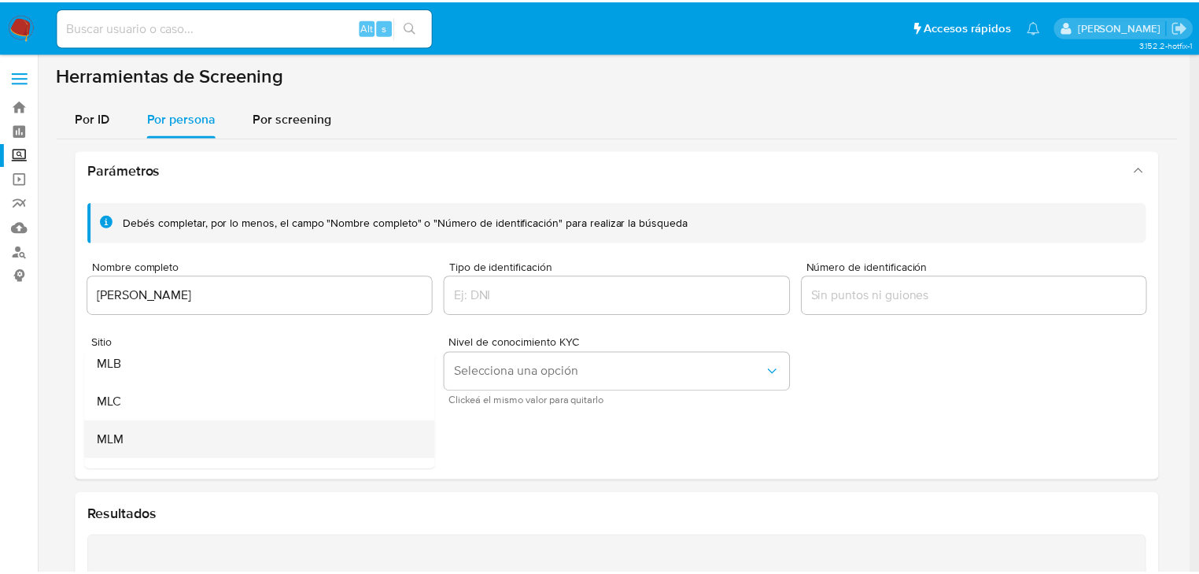
scroll to position [63, 0]
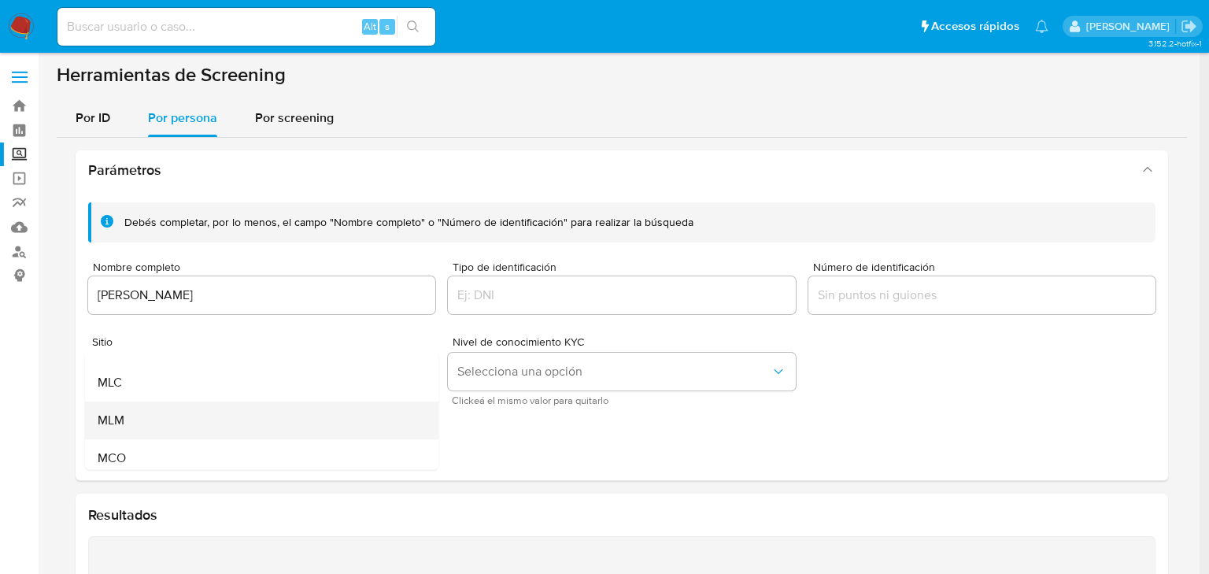
click at [129, 412] on div "MLM" at bounding box center [257, 420] width 319 height 38
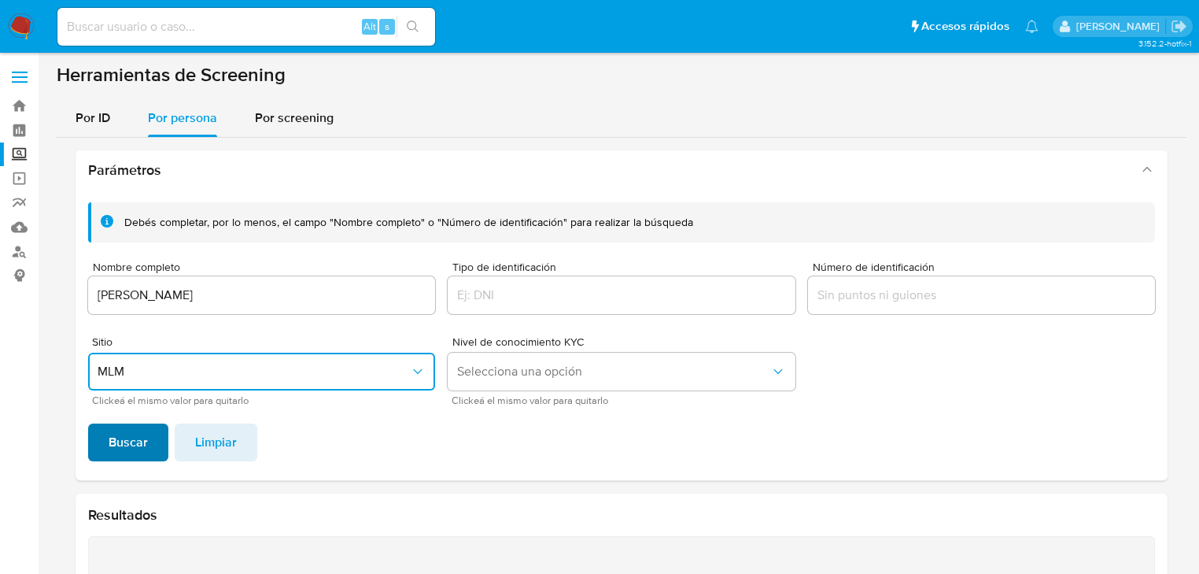
click at [120, 431] on span "Buscar" at bounding box center [128, 442] width 39 height 35
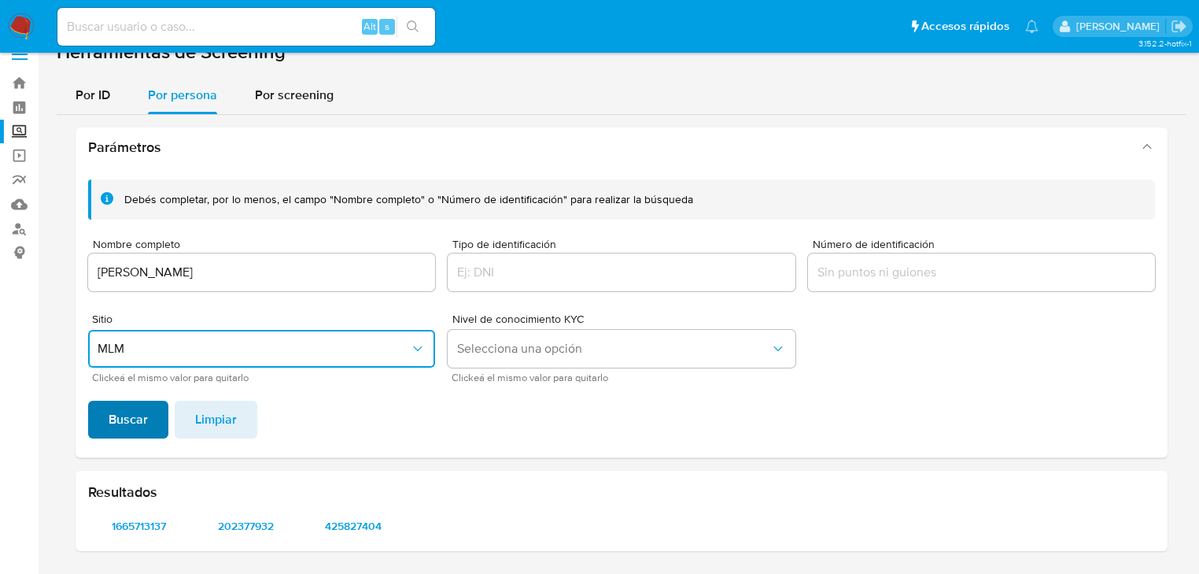
scroll to position [22, 0]
click at [158, 527] on span "1665713137" at bounding box center [138, 526] width 79 height 22
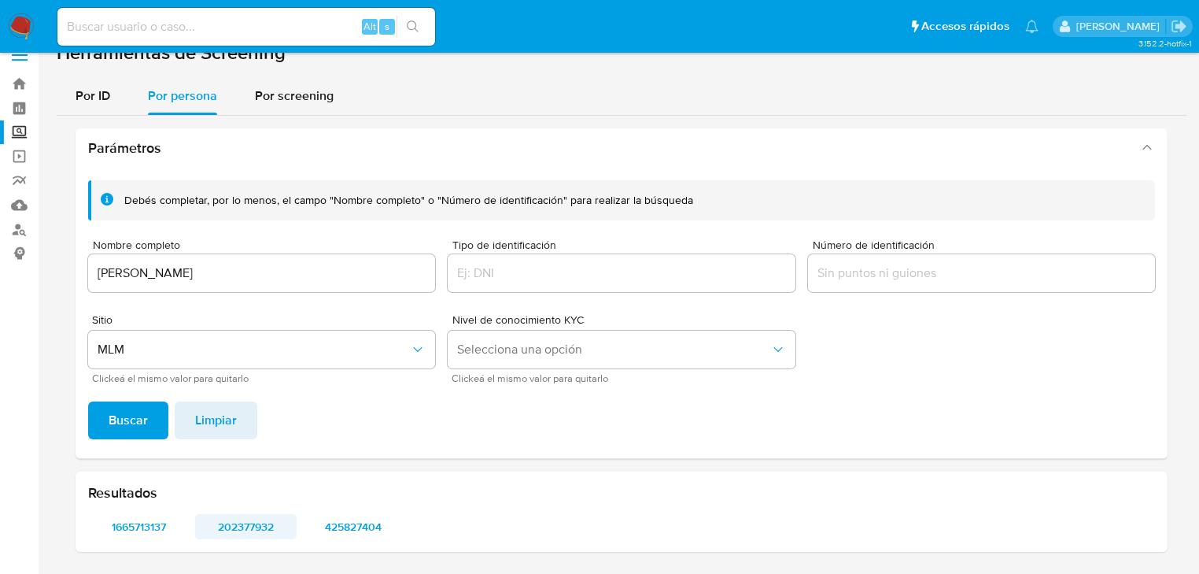
click at [249, 519] on span "202377932" at bounding box center [245, 526] width 79 height 22
click at [360, 523] on span "425827404" at bounding box center [353, 526] width 79 height 22
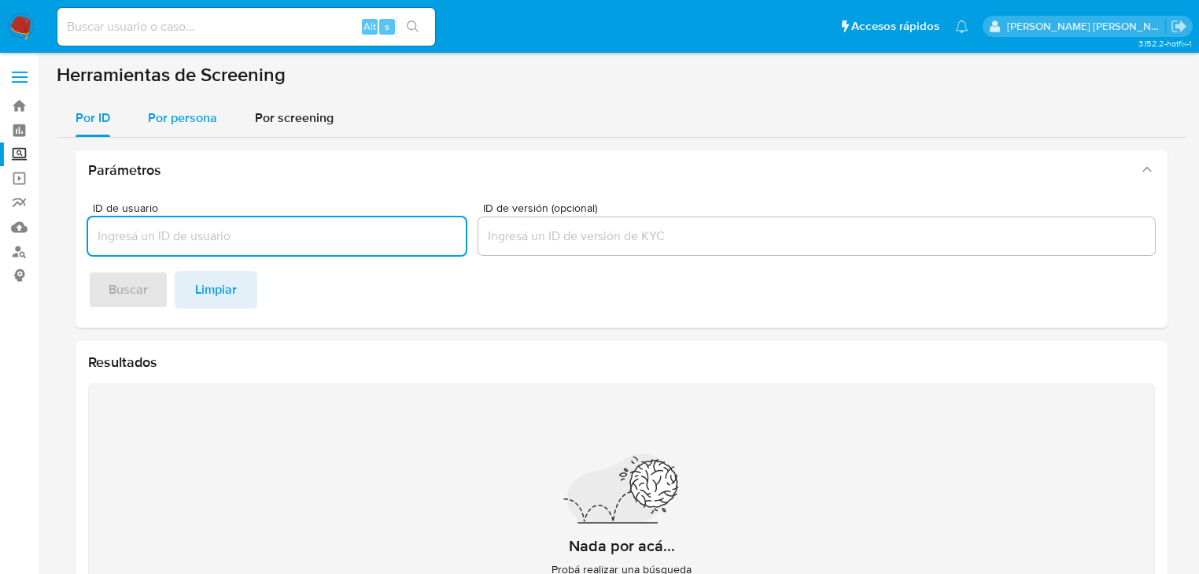
click at [192, 127] on div "Por persona" at bounding box center [182, 118] width 69 height 38
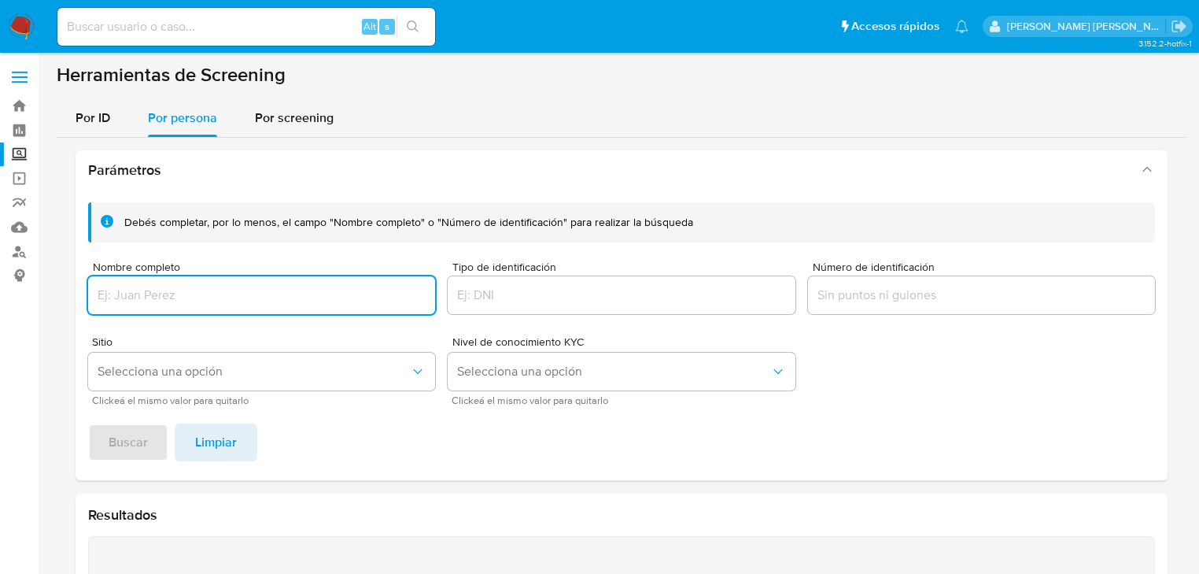
click at [170, 290] on input "Nombre completo" at bounding box center [261, 295] width 347 height 20
click at [107, 439] on button "Buscar" at bounding box center [128, 442] width 80 height 38
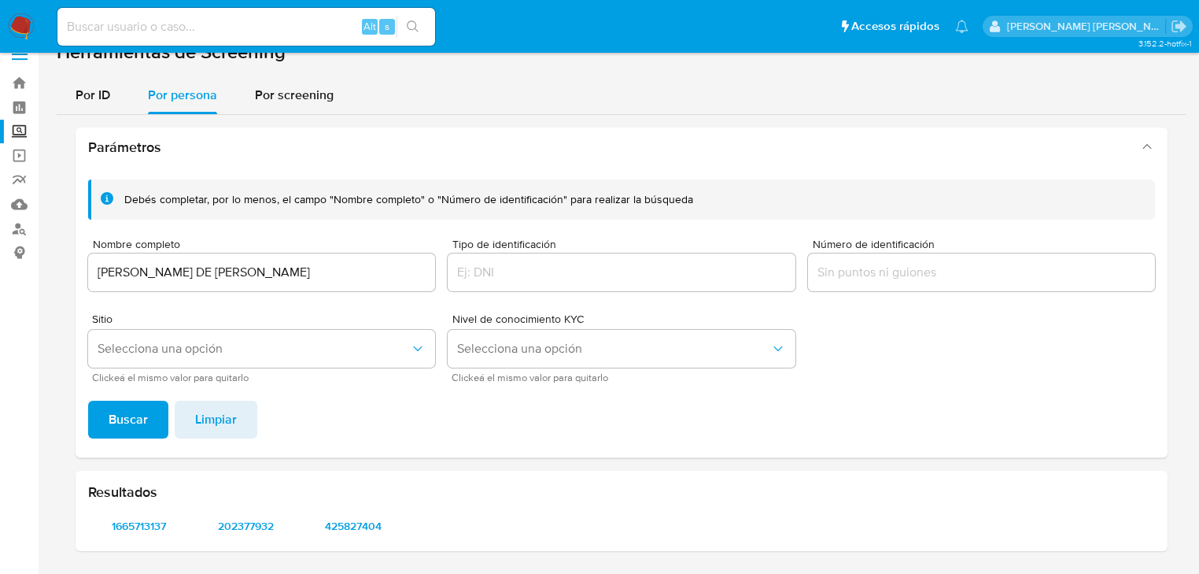
scroll to position [22, 0]
click at [125, 535] on span "1665713137" at bounding box center [138, 526] width 79 height 22
click at [245, 530] on span "202377932" at bounding box center [245, 526] width 79 height 22
click at [362, 530] on span "425827404" at bounding box center [353, 526] width 79 height 22
drag, startPoint x: 276, startPoint y: 275, endPoint x: 0, endPoint y: 230, distance: 279.8
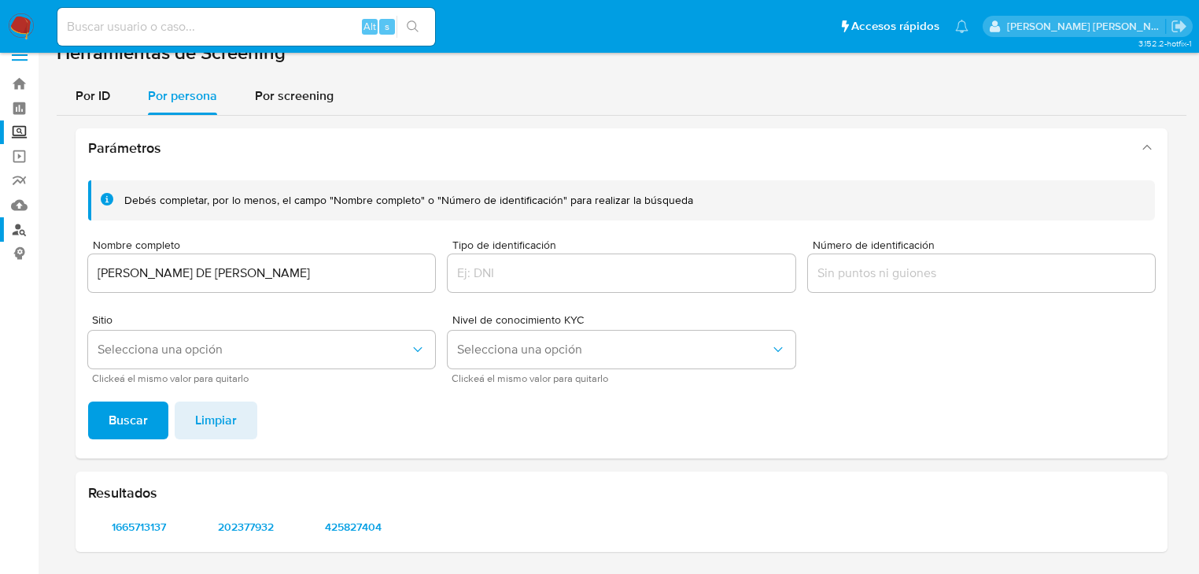
click at [18, 230] on section "Bandeja Tablero Screening Búsqueda en Listas Watchlist Herramientas Operaciones…" at bounding box center [599, 276] width 1199 height 596
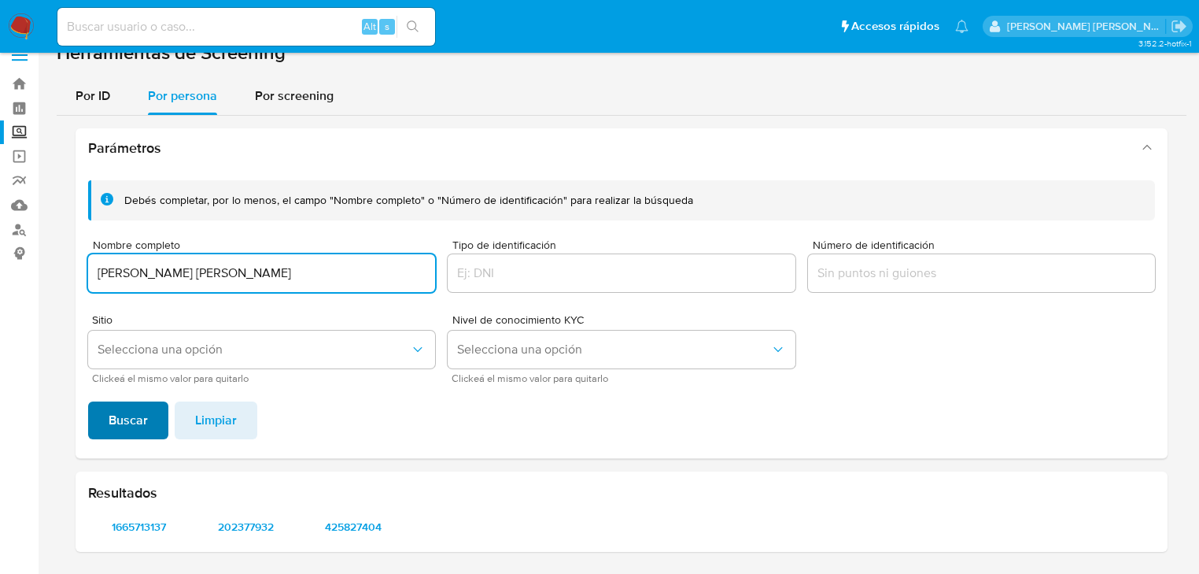
click at [130, 424] on span "Buscar" at bounding box center [128, 420] width 39 height 35
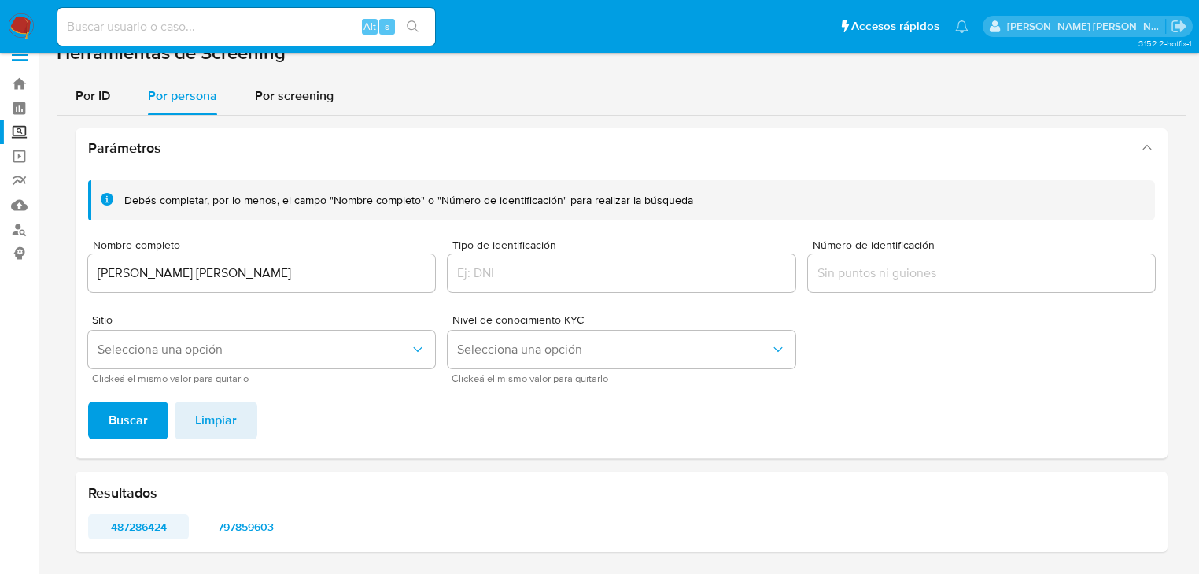
click at [152, 532] on span "487286424" at bounding box center [138, 526] width 79 height 22
click at [256, 522] on span "797859603" at bounding box center [245, 526] width 79 height 22
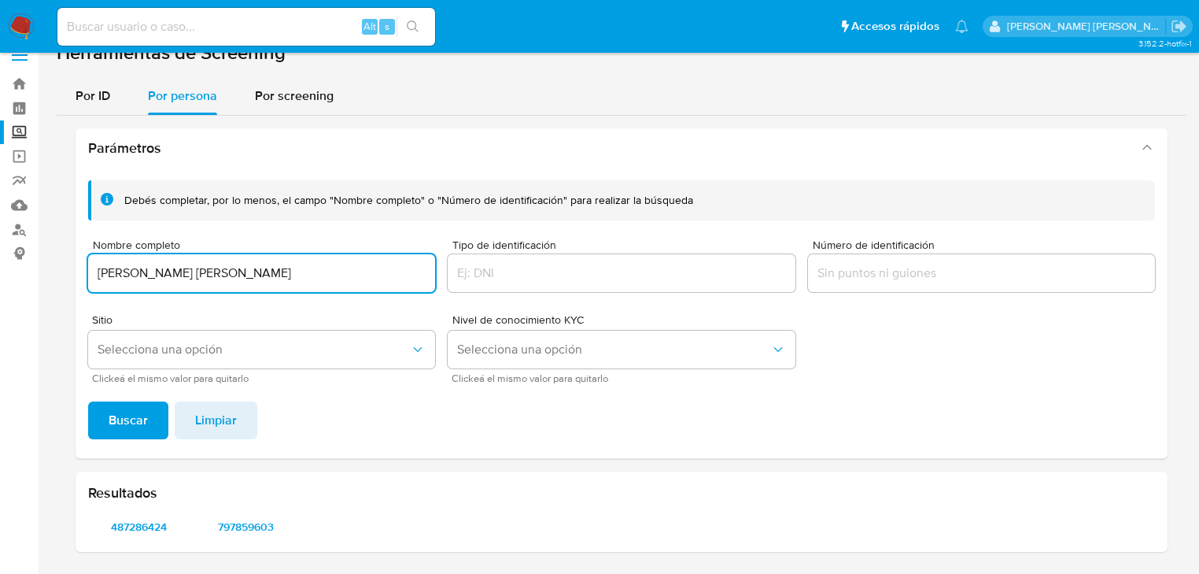
drag, startPoint x: 330, startPoint y: 278, endPoint x: 79, endPoint y: 214, distance: 259.0
click at [0, 204] on section "Bandeja Tablero Screening Búsqueda en Listas Watchlist Herramientas Operaciones…" at bounding box center [599, 276] width 1199 height 596
type input "COMERCIALIZADORA LAZULI SA DE CV"
click at [138, 419] on span "Buscar" at bounding box center [128, 420] width 39 height 35
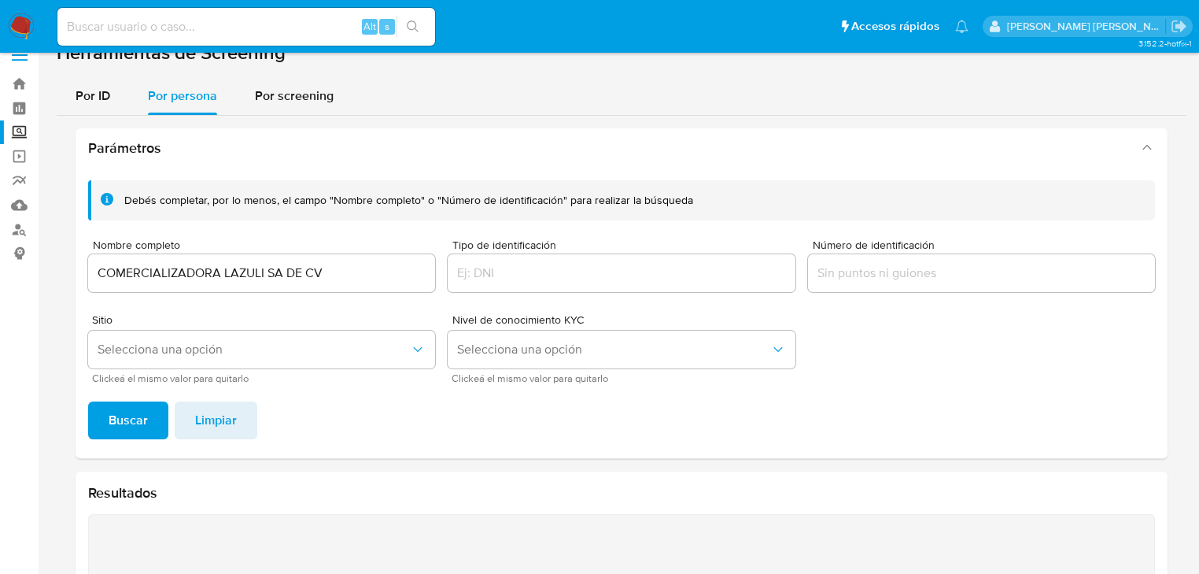
click at [21, 28] on img at bounding box center [21, 26] width 27 height 27
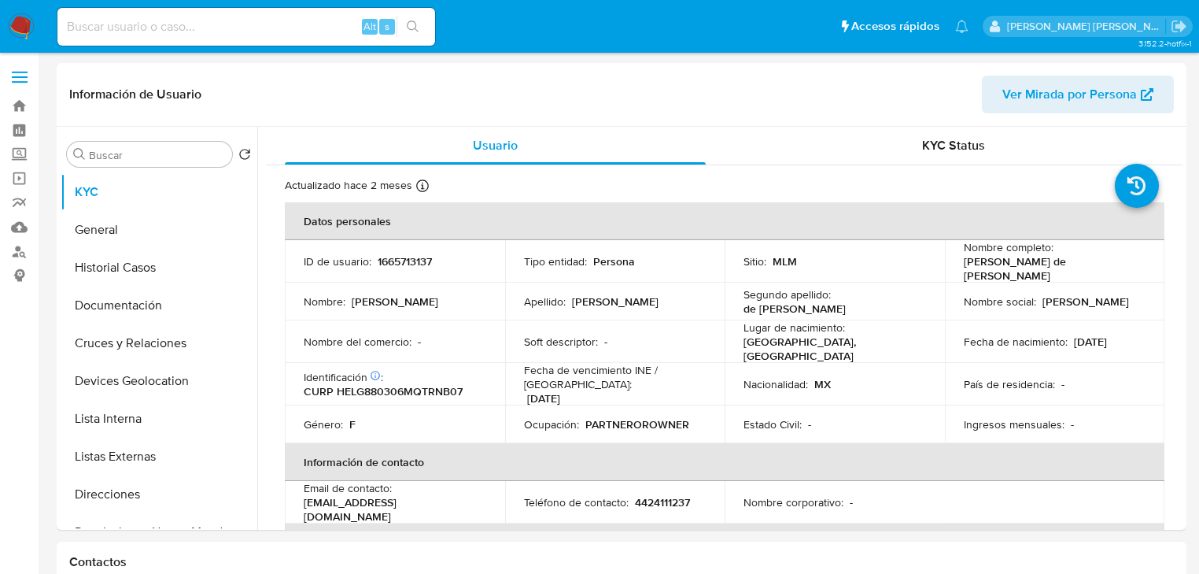
select select "10"
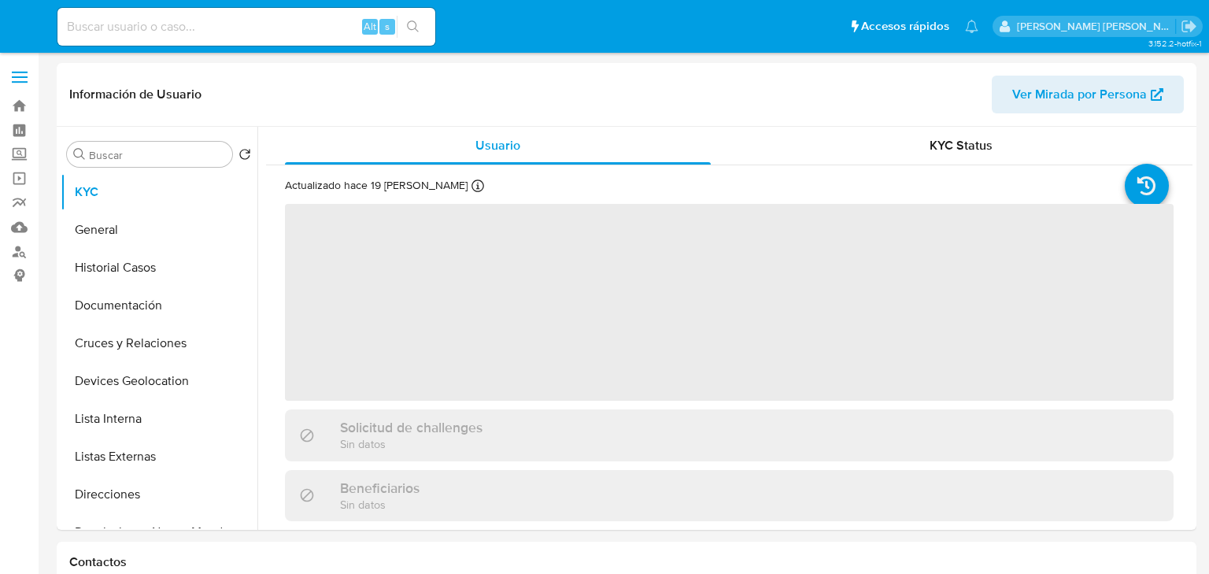
select select "10"
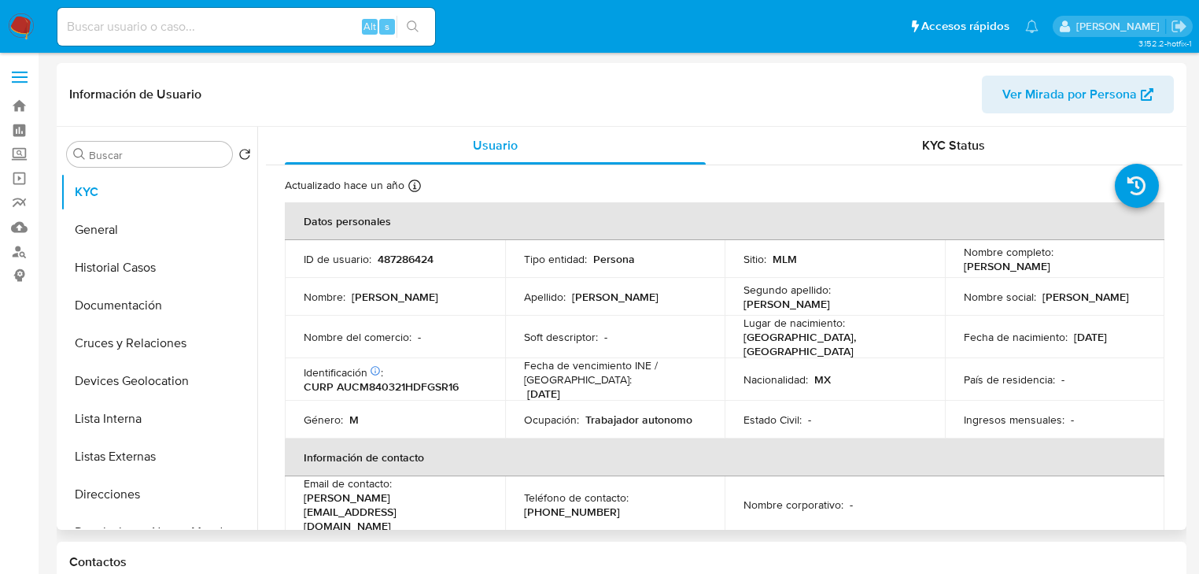
select select "10"
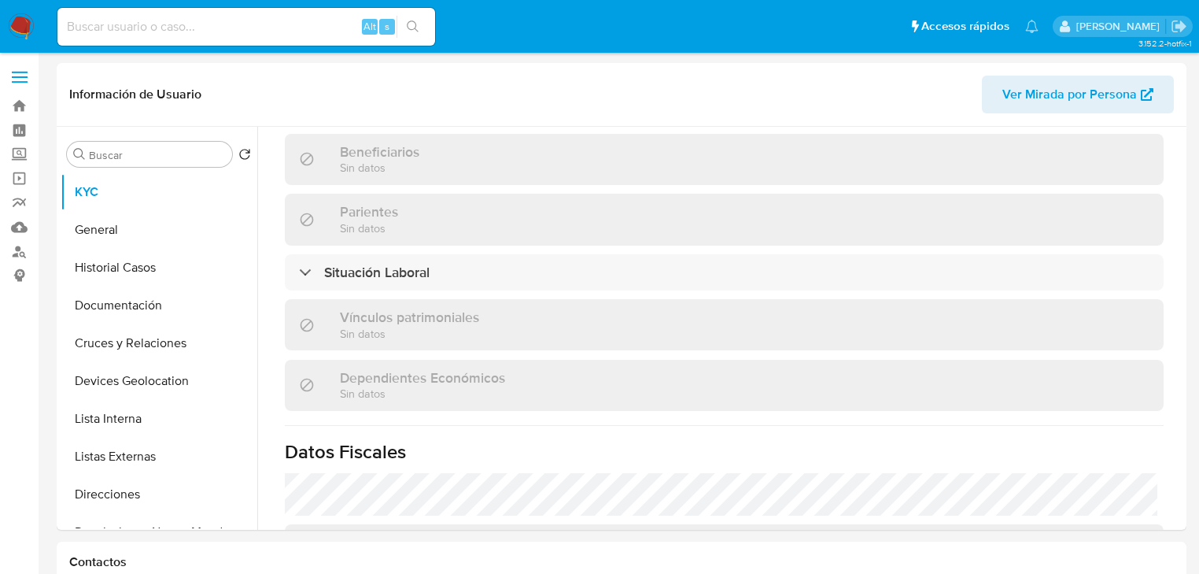
scroll to position [679, 0]
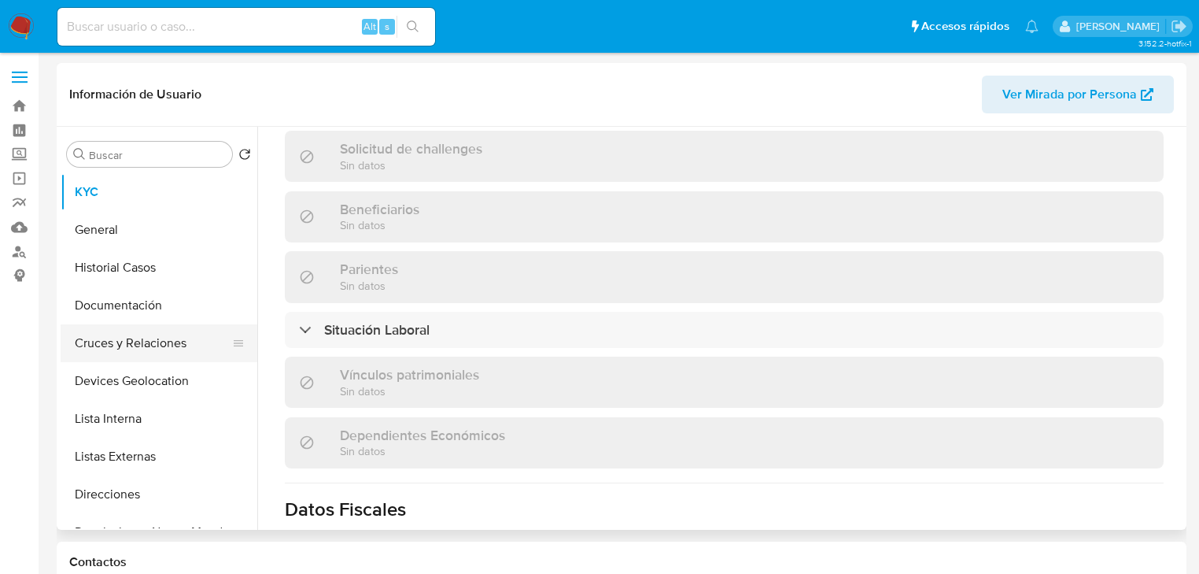
drag, startPoint x: 122, startPoint y: 344, endPoint x: 136, endPoint y: 329, distance: 20.6
click at [122, 340] on button "Cruces y Relaciones" at bounding box center [153, 343] width 184 height 38
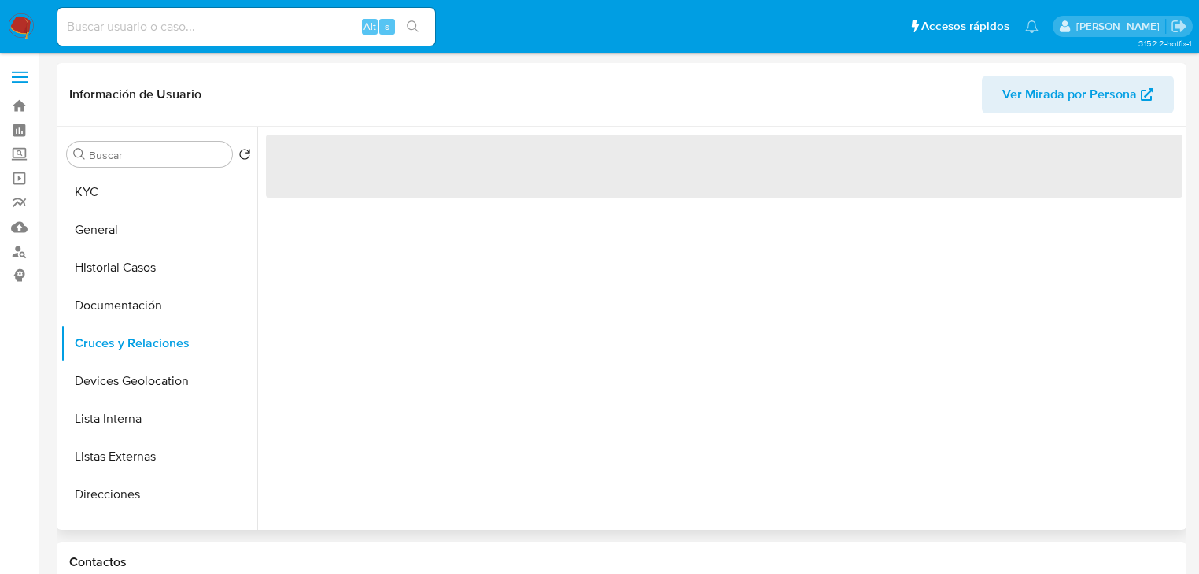
drag, startPoint x: 143, startPoint y: 318, endPoint x: 415, endPoint y: 220, distance: 288.5
click at [144, 318] on button "Documentación" at bounding box center [159, 305] width 197 height 38
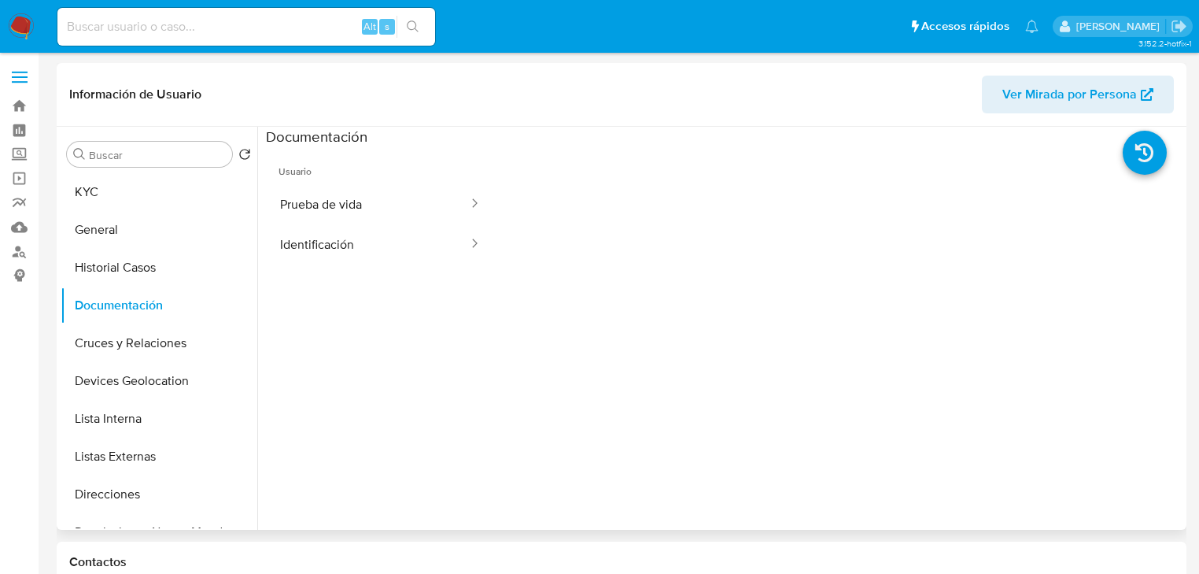
drag, startPoint x: 395, startPoint y: 209, endPoint x: 487, endPoint y: 247, distance: 99.8
click at [397, 208] on button "Prueba de vida" at bounding box center [368, 204] width 204 height 40
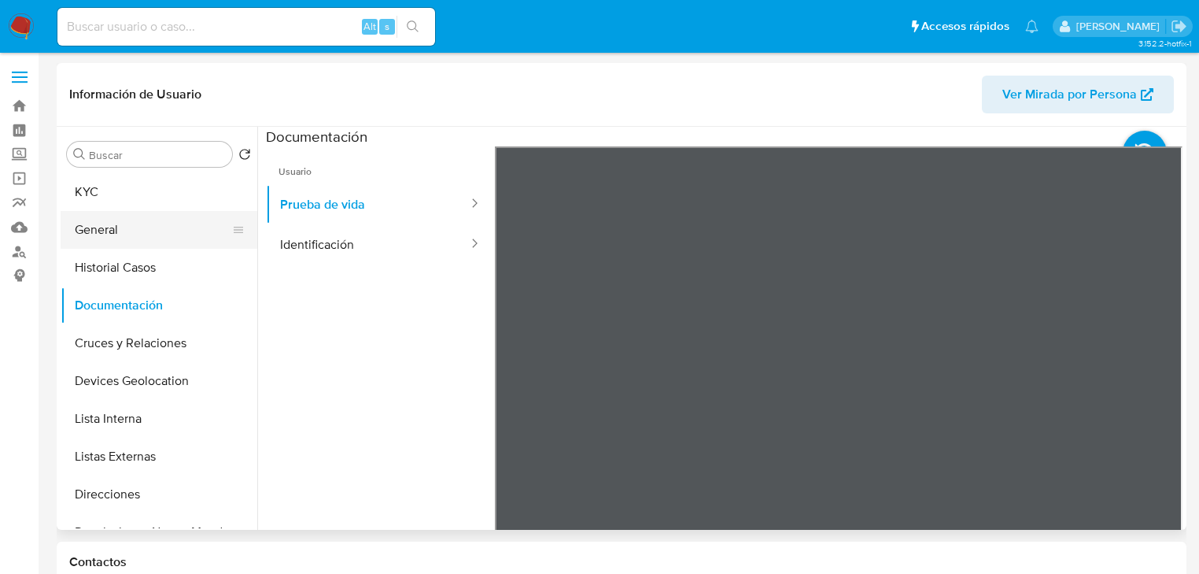
click at [133, 235] on button "General" at bounding box center [153, 230] width 184 height 38
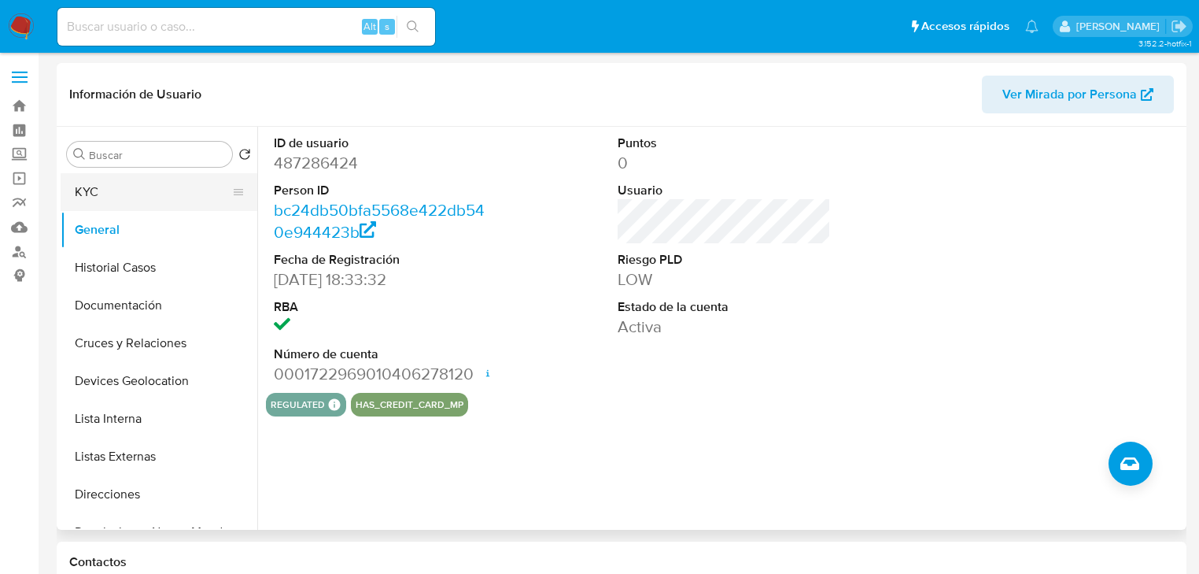
click at [126, 174] on button "KYC" at bounding box center [153, 192] width 184 height 38
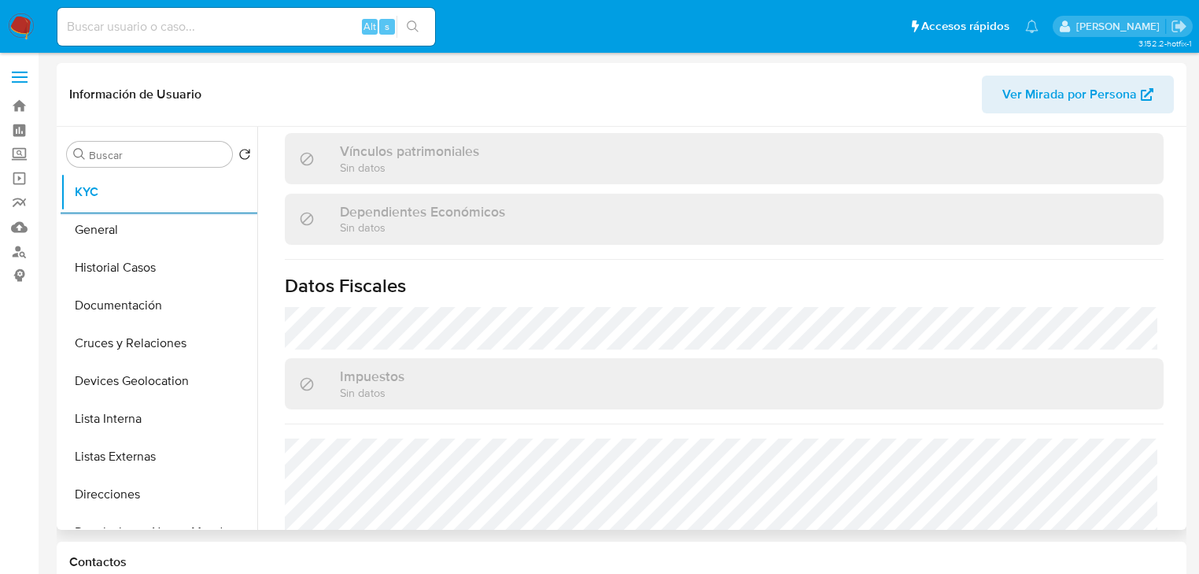
scroll to position [994, 0]
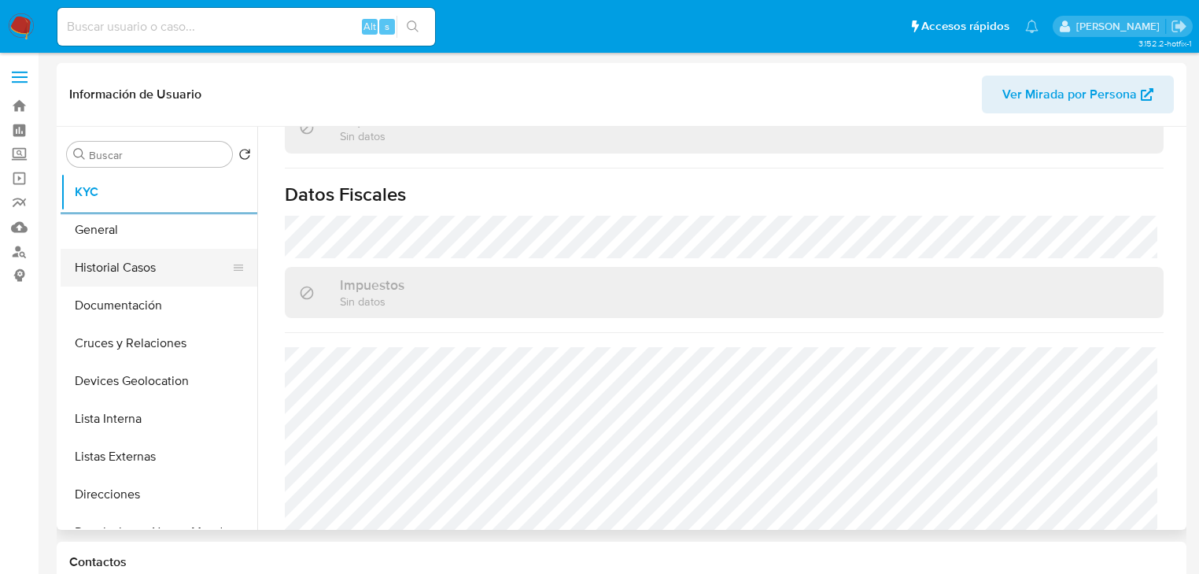
drag, startPoint x: 152, startPoint y: 267, endPoint x: 160, endPoint y: 268, distance: 7.9
click at [154, 265] on button "Historial Casos" at bounding box center [153, 268] width 184 height 38
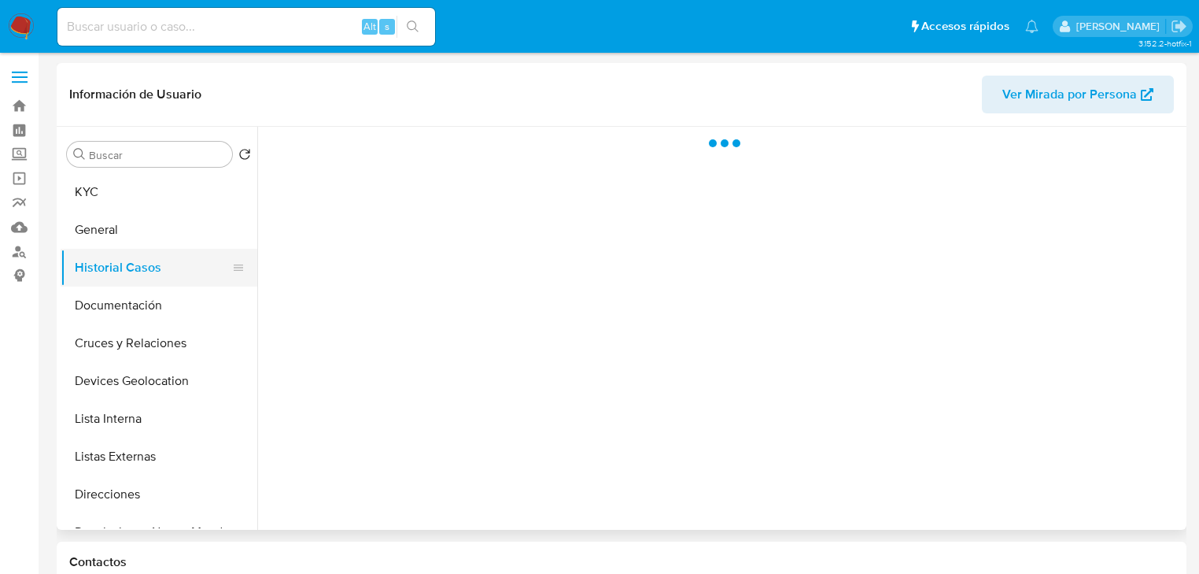
scroll to position [0, 0]
click at [135, 312] on button "Documentación" at bounding box center [153, 305] width 184 height 38
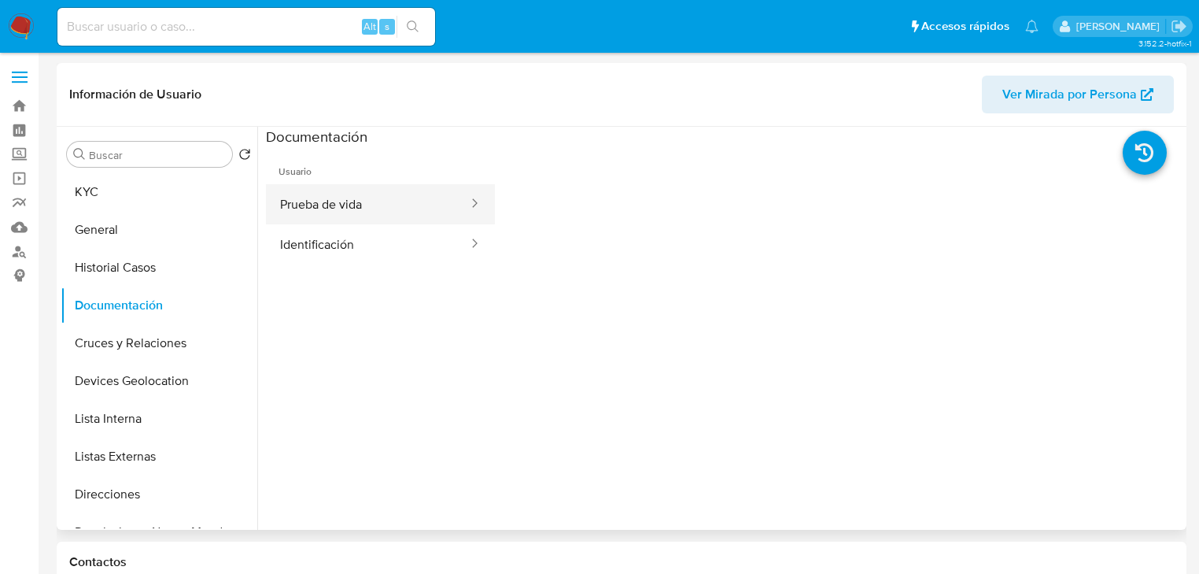
click at [403, 244] on button "Identificación" at bounding box center [368, 244] width 204 height 40
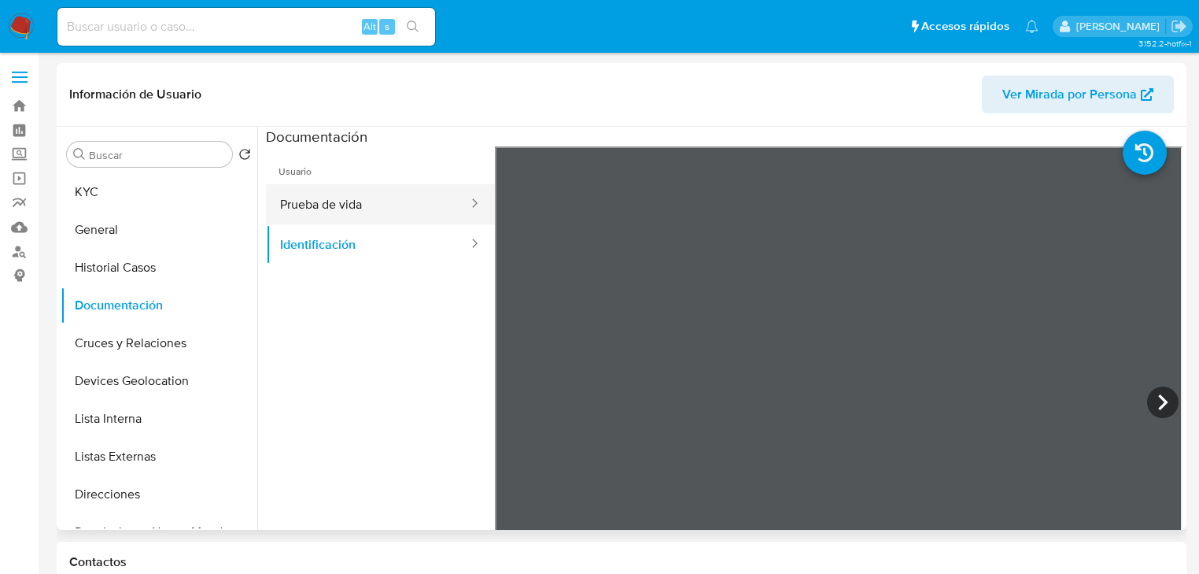
click at [412, 194] on button "Prueba de vida" at bounding box center [368, 204] width 204 height 40
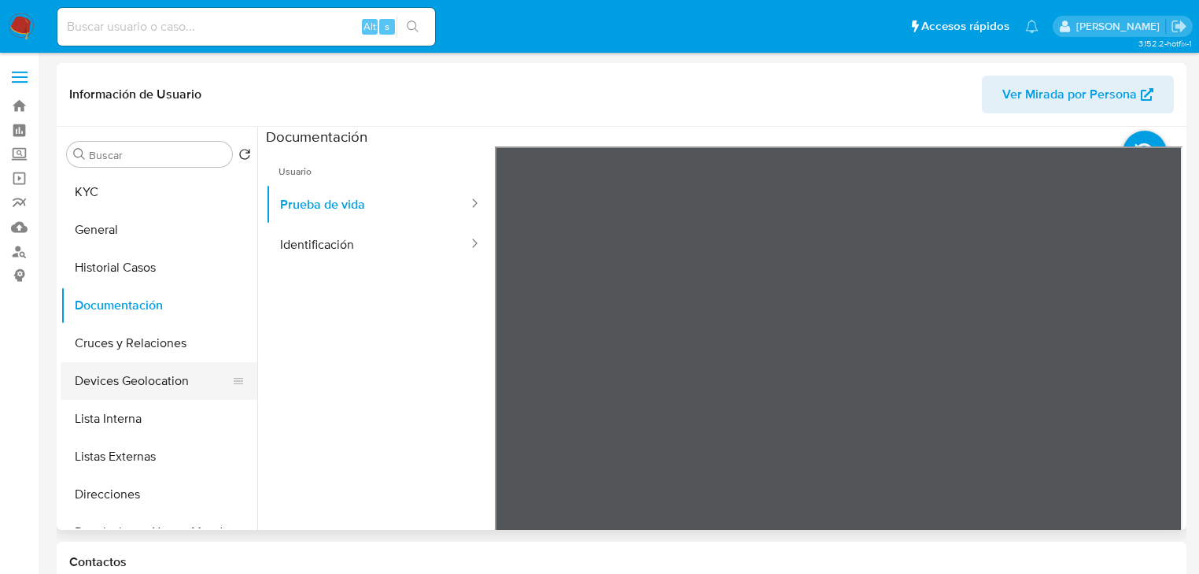
drag, startPoint x: 145, startPoint y: 318, endPoint x: 147, endPoint y: 367, distance: 49.6
click at [145, 321] on button "Documentación" at bounding box center [159, 305] width 197 height 38
click at [147, 367] on button "Devices Geolocation" at bounding box center [153, 381] width 184 height 38
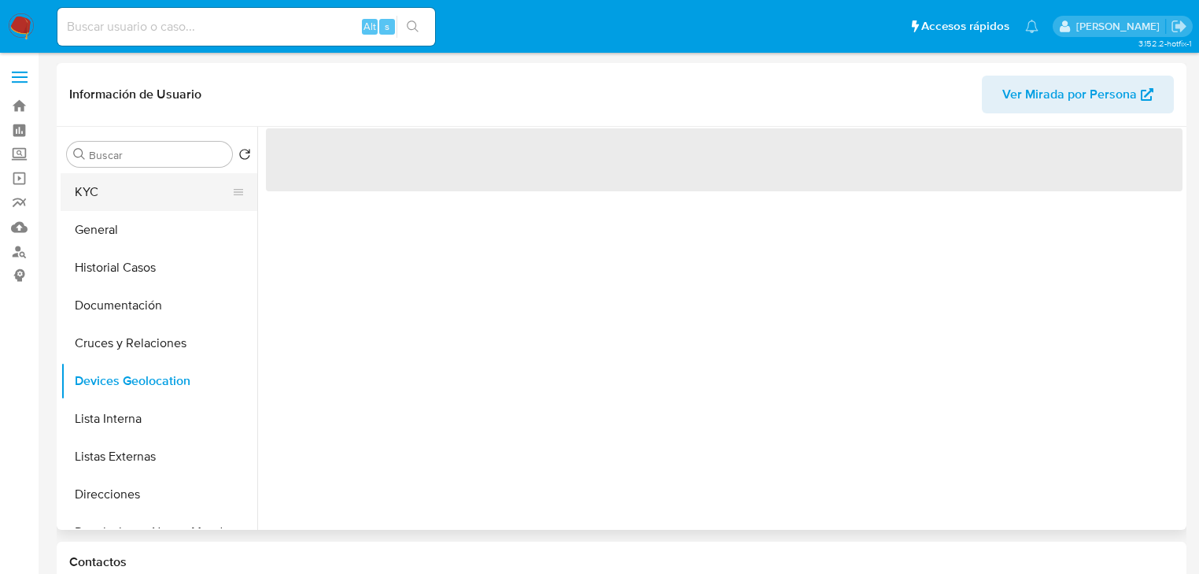
drag, startPoint x: 154, startPoint y: 422, endPoint x: 225, endPoint y: 180, distance: 251.7
click at [154, 408] on button "Lista Interna" at bounding box center [159, 419] width 197 height 38
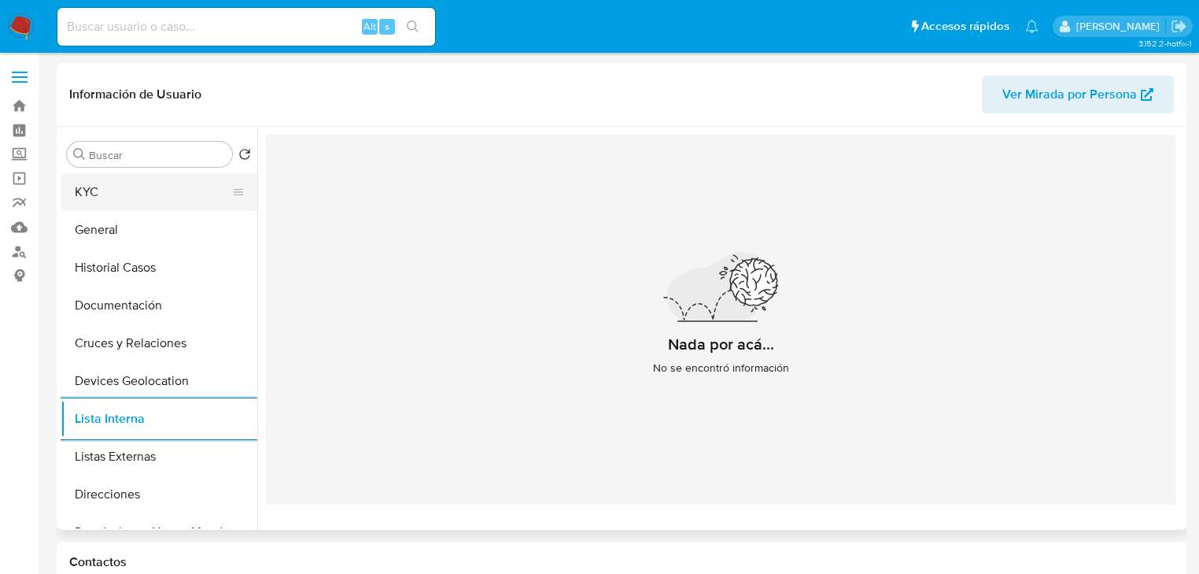
click at [100, 186] on button "KYC" at bounding box center [153, 192] width 184 height 38
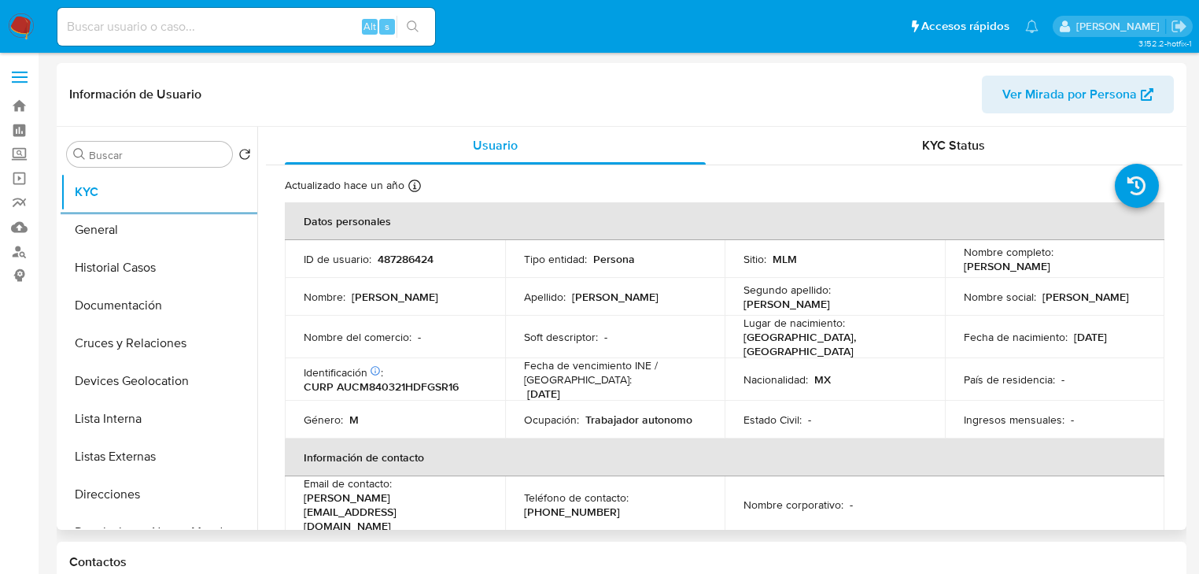
click at [404, 258] on p "487286424" at bounding box center [406, 259] width 56 height 14
copy p "487286424"
click at [395, 265] on p "487286424" at bounding box center [406, 259] width 56 height 14
click at [394, 267] on td "ID de usuario : 487286424" at bounding box center [395, 259] width 220 height 38
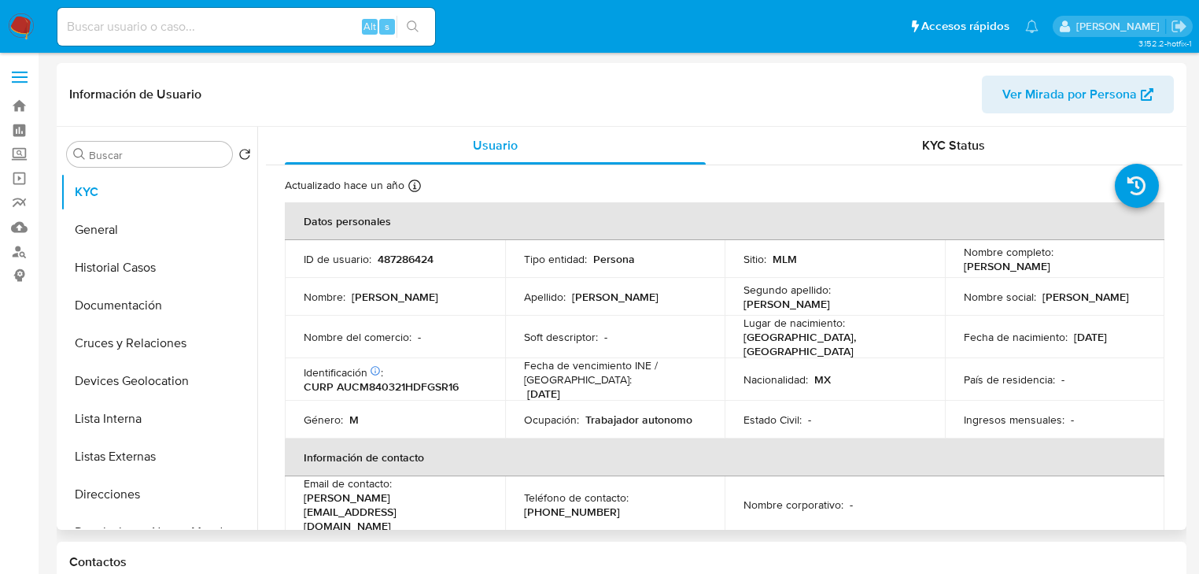
click at [423, 258] on p "487286424" at bounding box center [406, 259] width 56 height 14
copy p "2"
click at [396, 258] on p "487286424" at bounding box center [406, 259] width 56 height 14
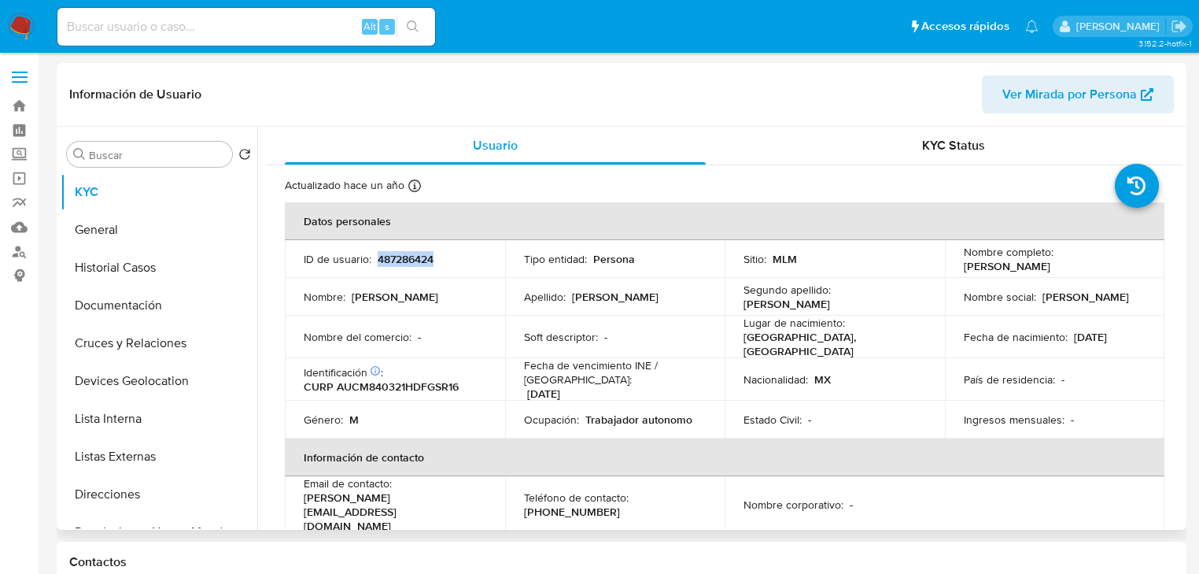
copy p "487286424"
click at [425, 381] on p "CURP AUCM840321HDFGSR16" at bounding box center [381, 386] width 155 height 14
copy p "AUCM840321HDFGSR16"
click at [1042, 266] on p "Mario Francisco Aguilar Castillo" at bounding box center [1007, 266] width 87 height 14
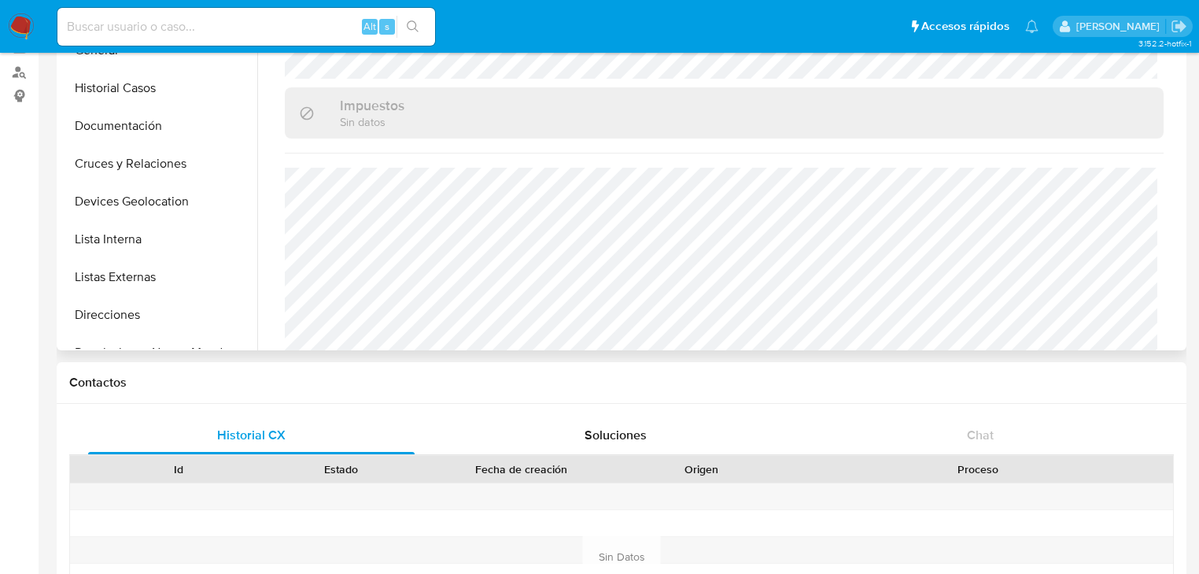
scroll to position [252, 0]
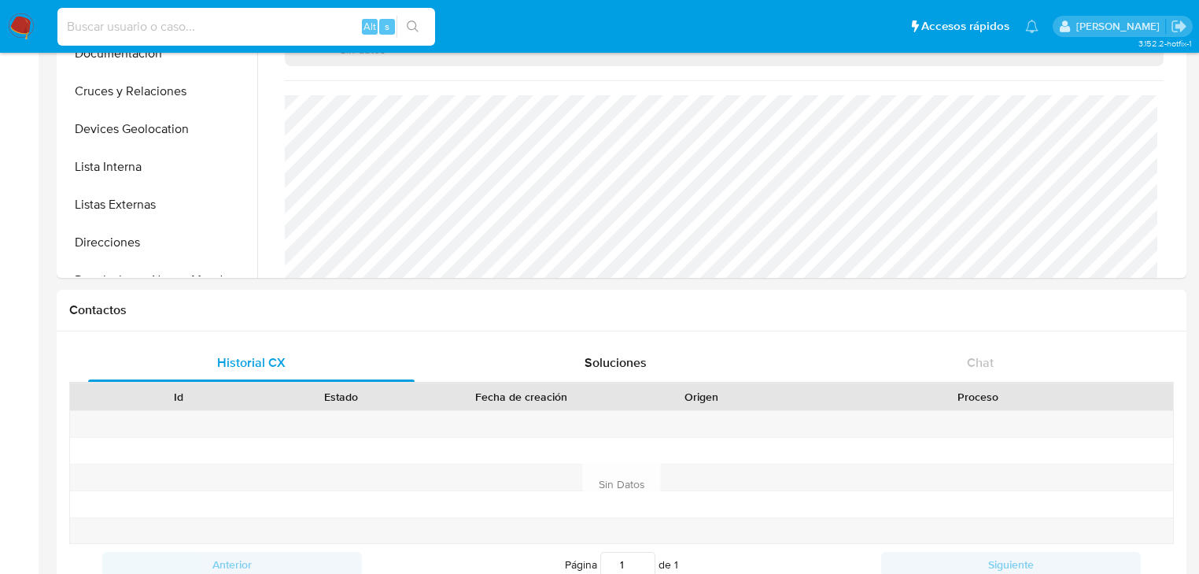
click at [195, 20] on input at bounding box center [246, 27] width 378 height 20
paste input "YGuNdIcHl968vqmb0lVGBruC"
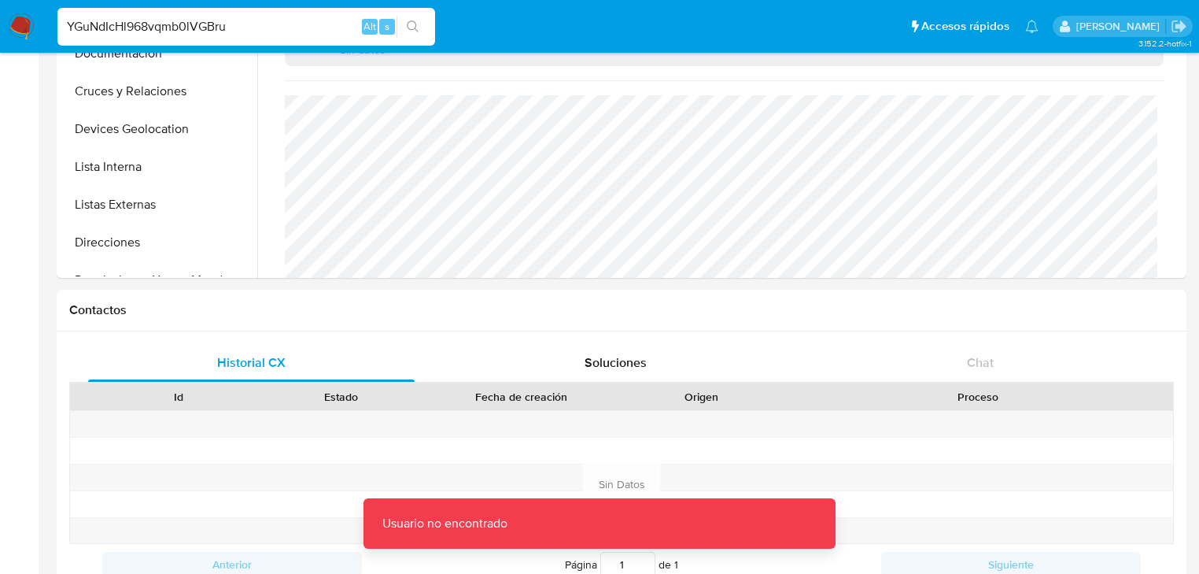
click at [201, 23] on input "YGuNdIcHl968vqmb0lVGBru" at bounding box center [246, 27] width 378 height 20
paste input "C"
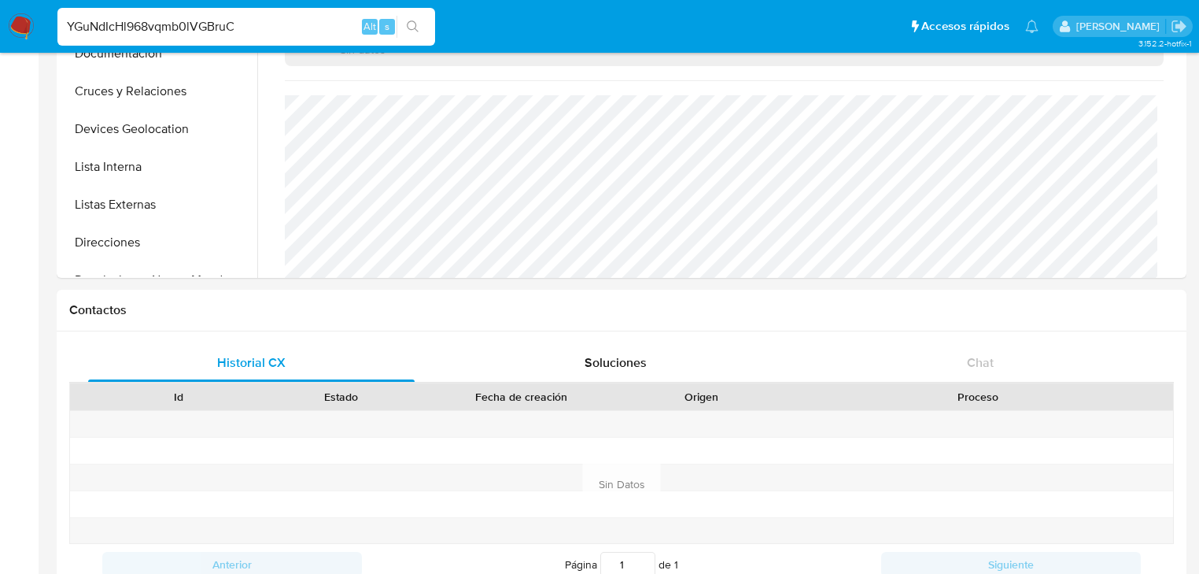
type input "YGuNdIcHl968vqmb0lVGBruC"
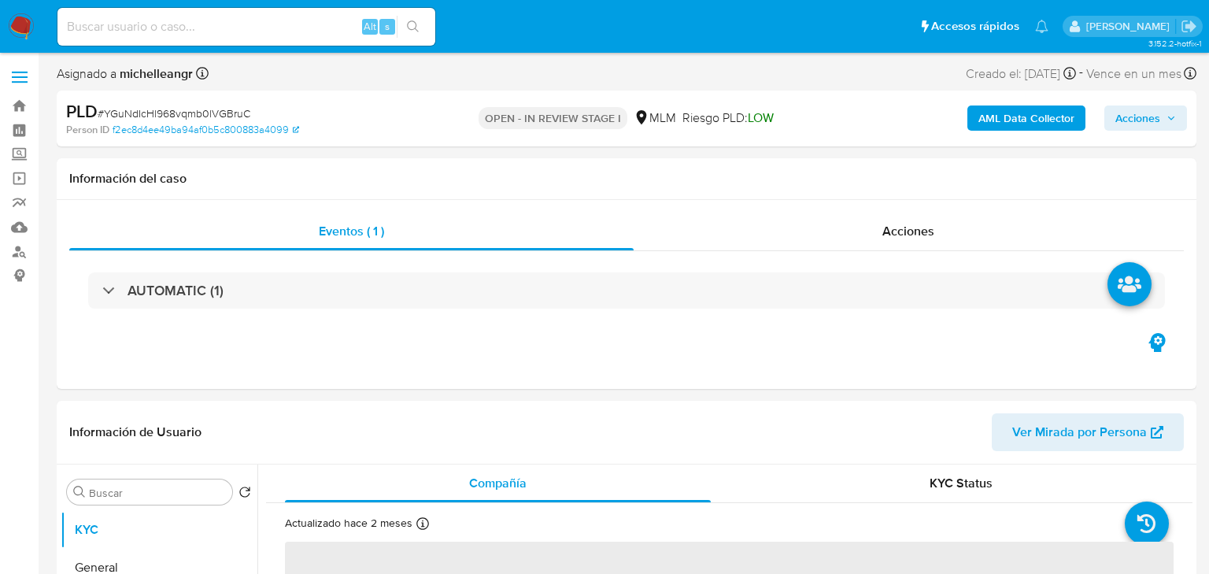
select select "10"
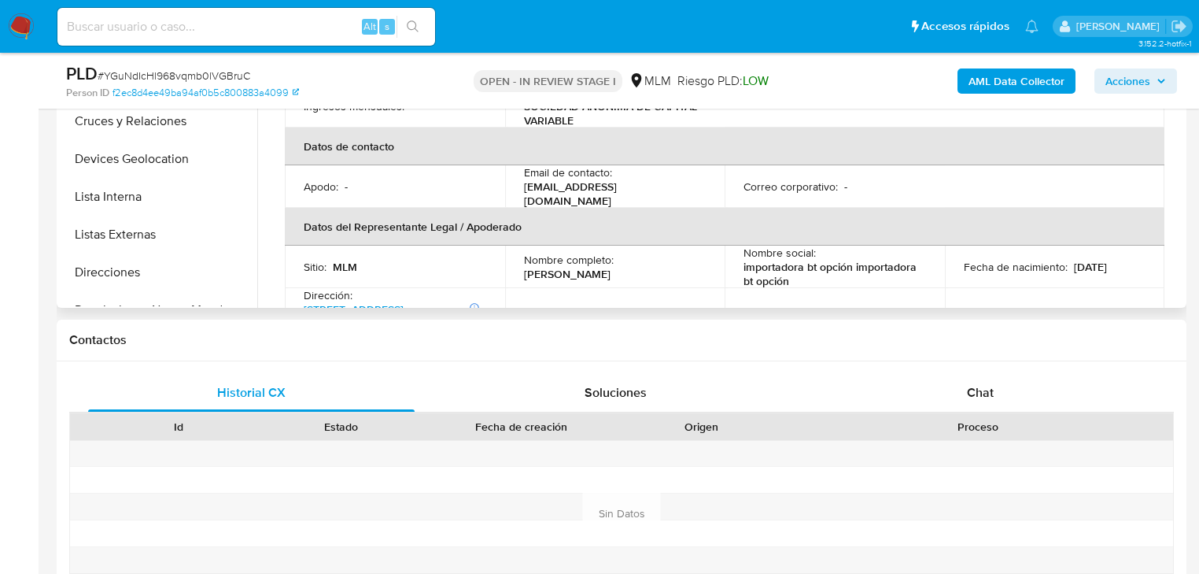
scroll to position [189, 0]
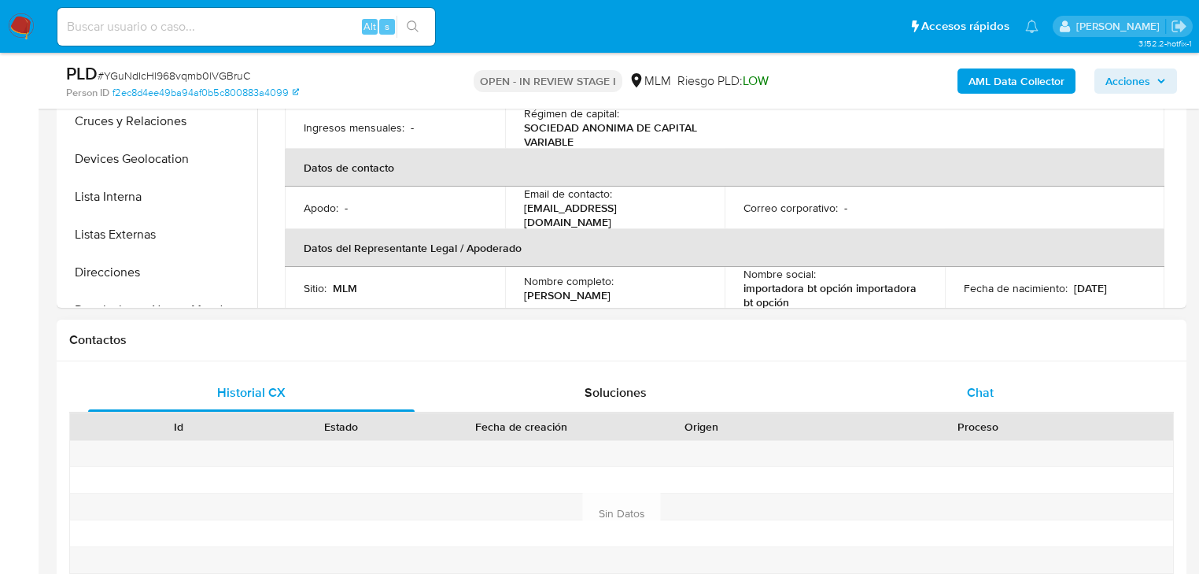
drag, startPoint x: 981, startPoint y: 396, endPoint x: 957, endPoint y: 397, distance: 24.4
click at [982, 396] on span "Chat" at bounding box center [980, 392] width 27 height 18
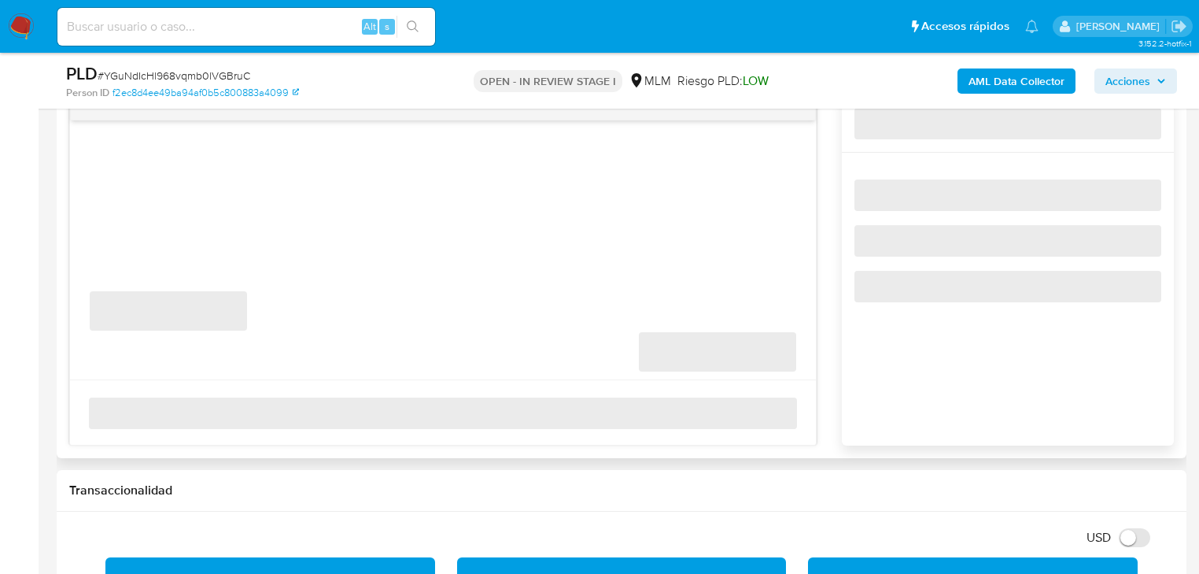
scroll to position [881, 0]
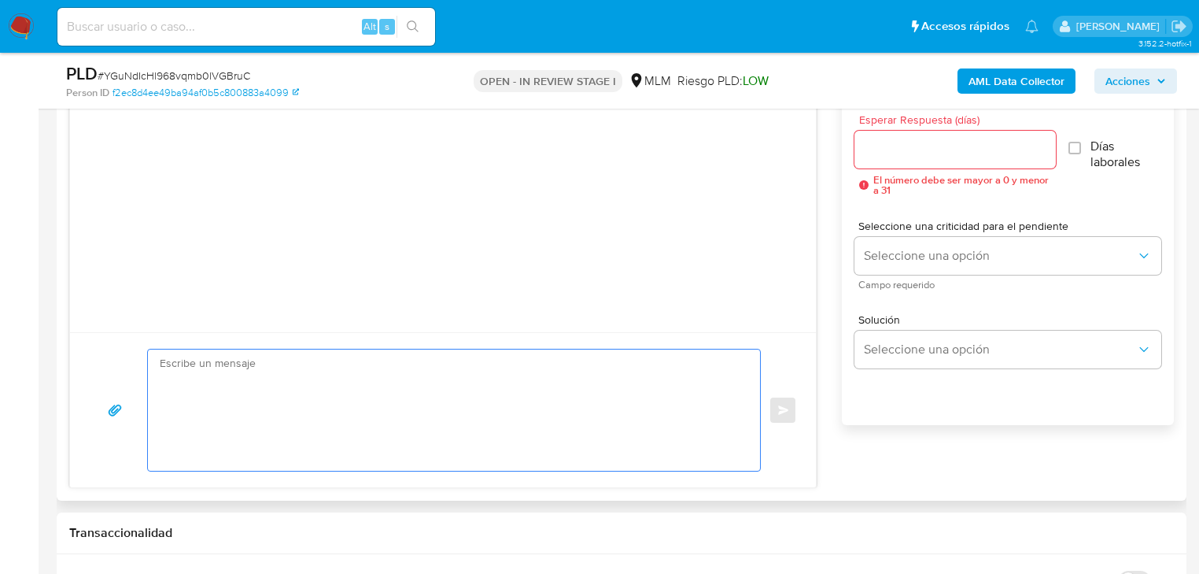
click at [186, 387] on textarea at bounding box center [450, 409] width 581 height 121
paste textarea "Estimado Marco Antonio, Te comunicamos que se ha identificado un cambio en el u…"
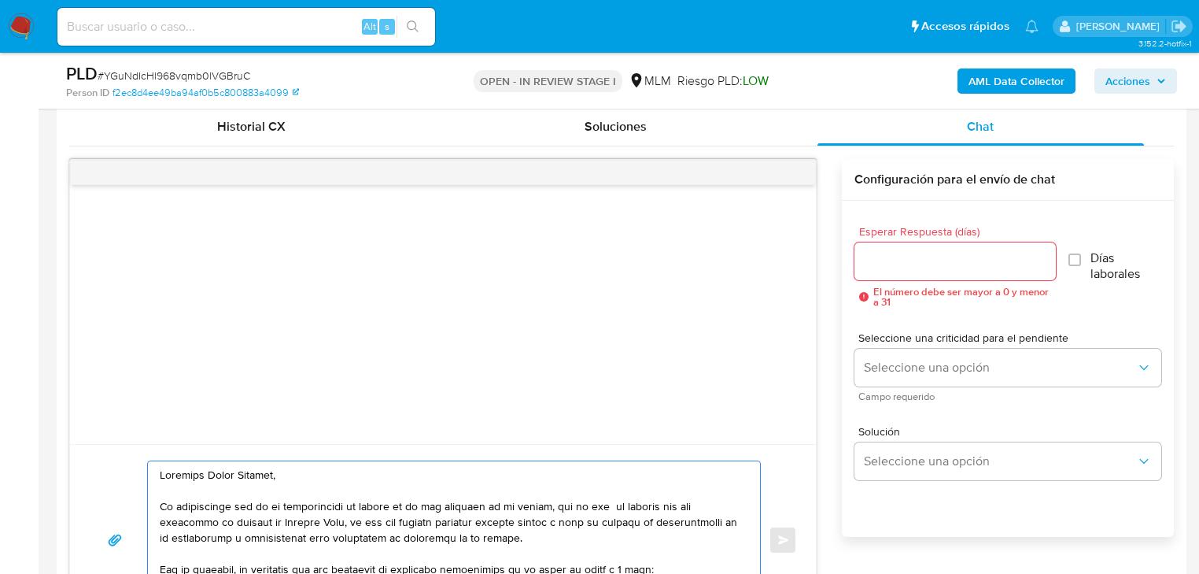
scroll to position [755, 0]
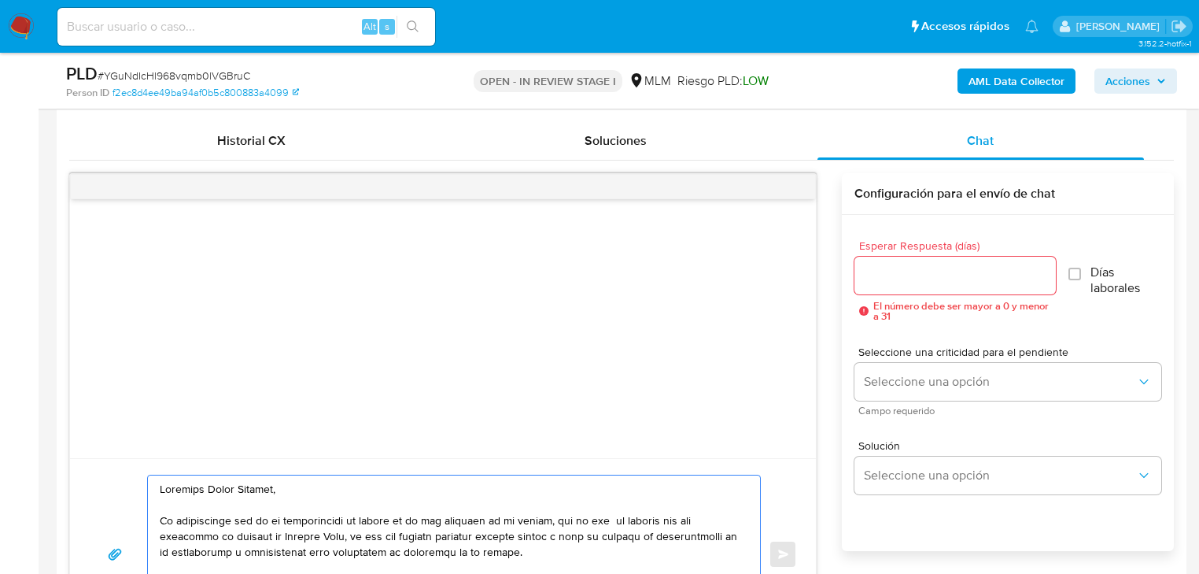
click at [156, 488] on div at bounding box center [450, 553] width 604 height 157
click at [163, 485] on textarea at bounding box center [450, 553] width 581 height 157
drag, startPoint x: 236, startPoint y: 483, endPoint x: 205, endPoint y: 485, distance: 30.7
click at [205, 485] on textarea at bounding box center [450, 553] width 581 height 157
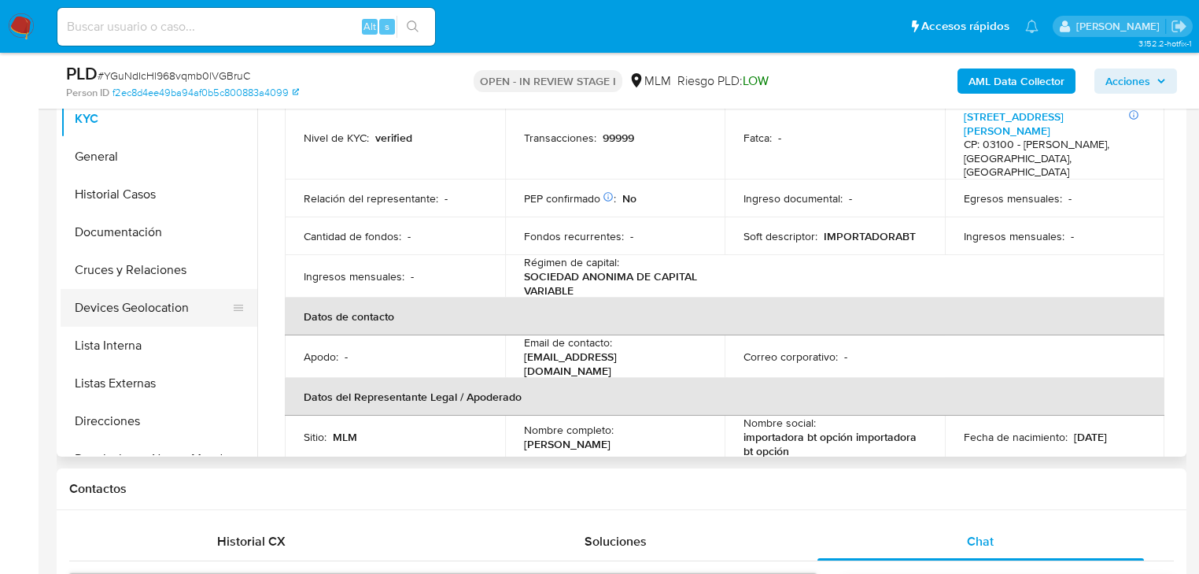
scroll to position [315, 0]
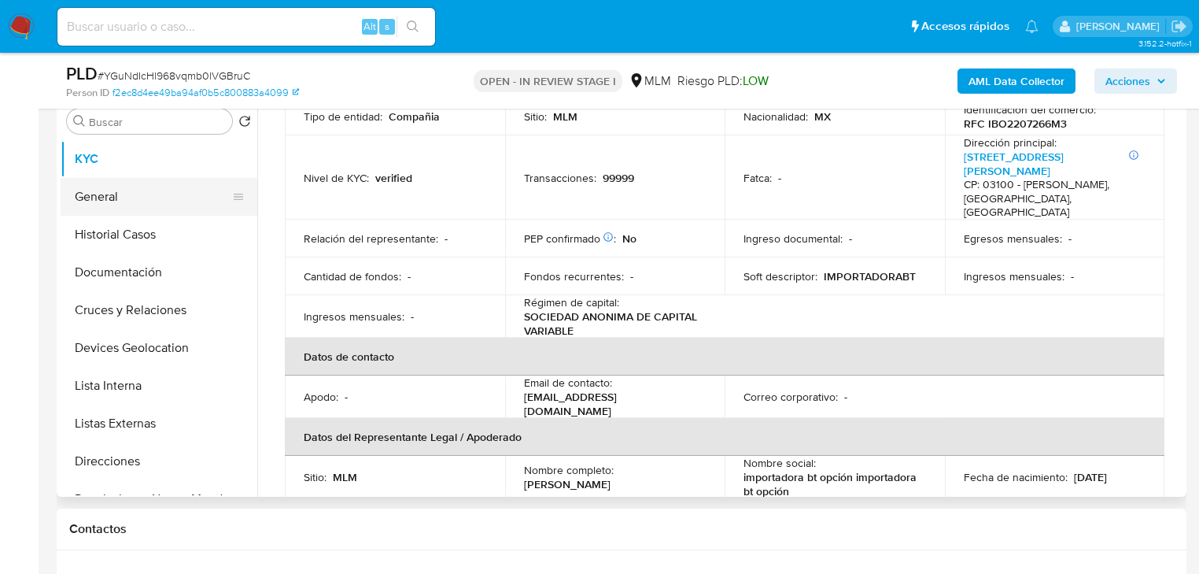
click at [120, 201] on button "General" at bounding box center [153, 197] width 184 height 38
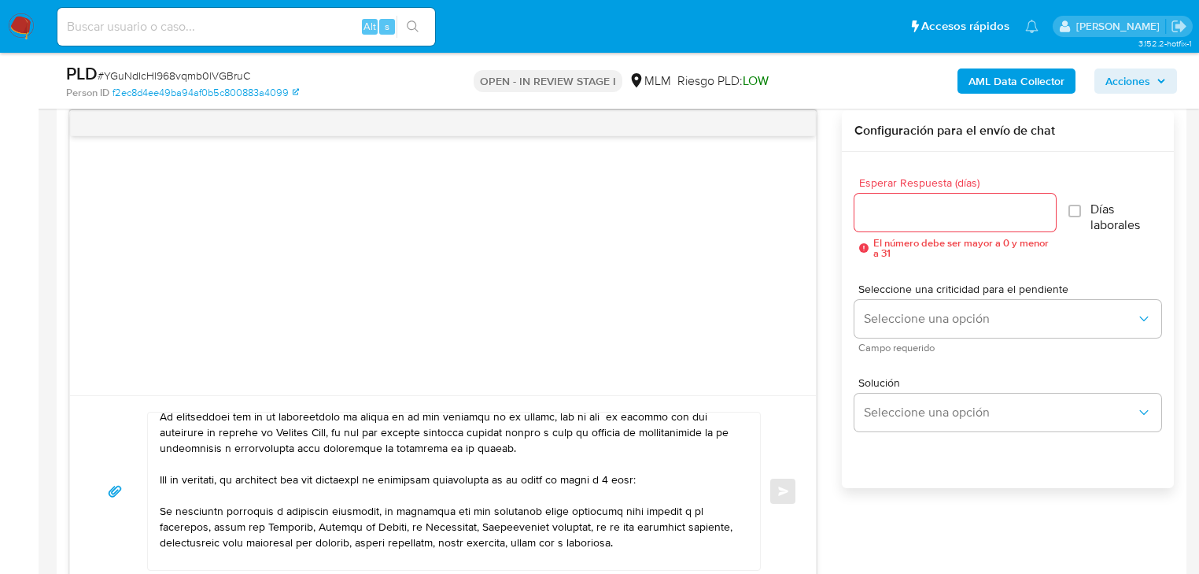
scroll to position [63, 0]
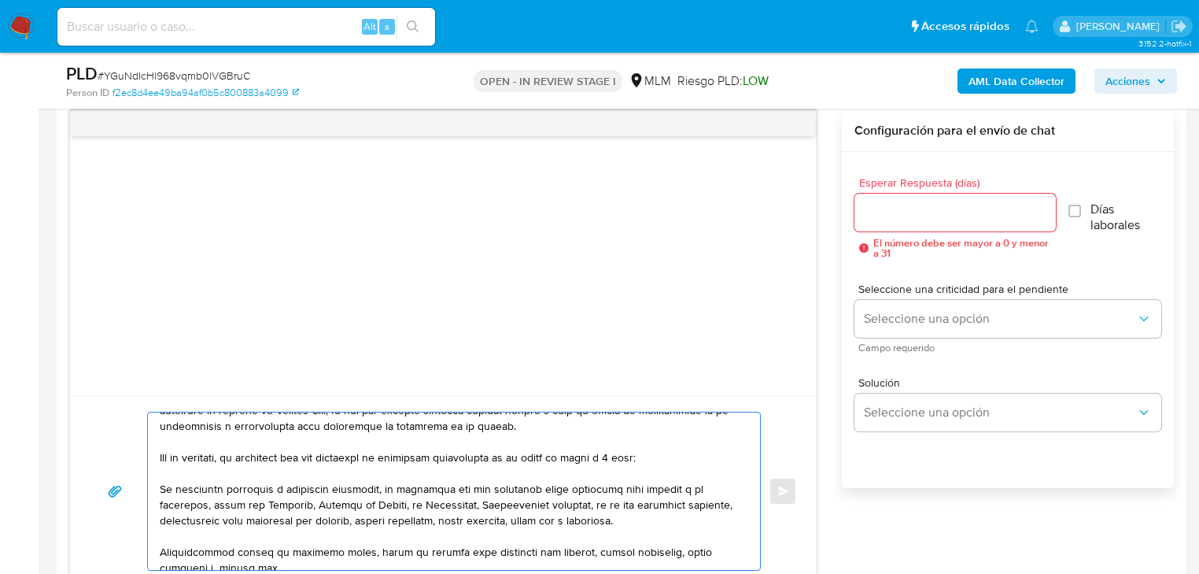
click at [160, 486] on textarea at bounding box center [450, 490] width 581 height 157
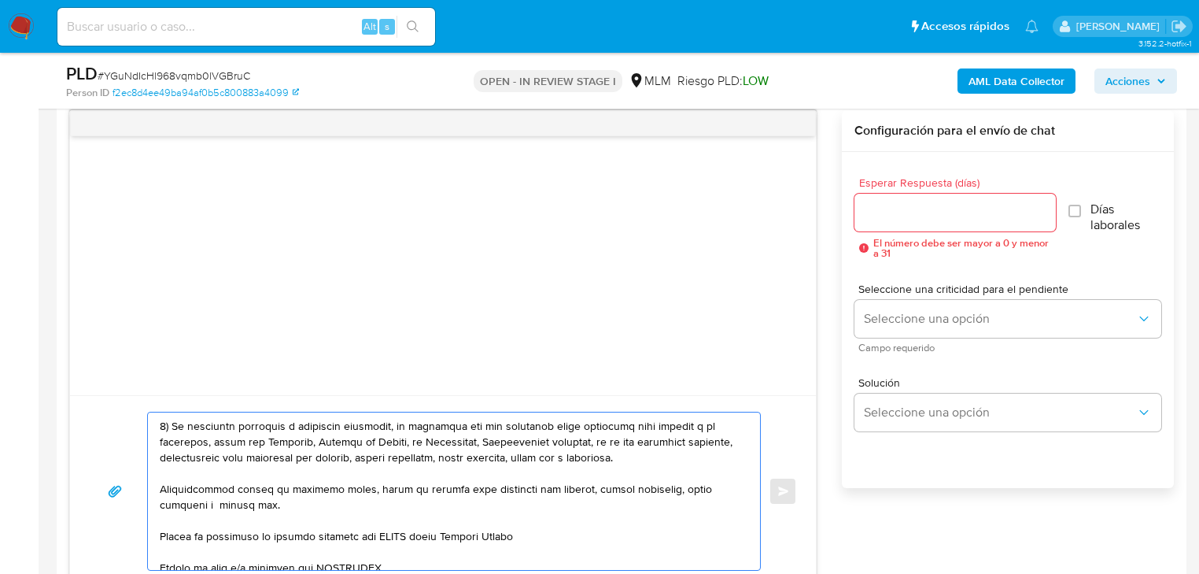
drag, startPoint x: 604, startPoint y: 441, endPoint x: 681, endPoint y: 458, distance: 78.9
click at [681, 458] on textarea at bounding box center [450, 490] width 581 height 157
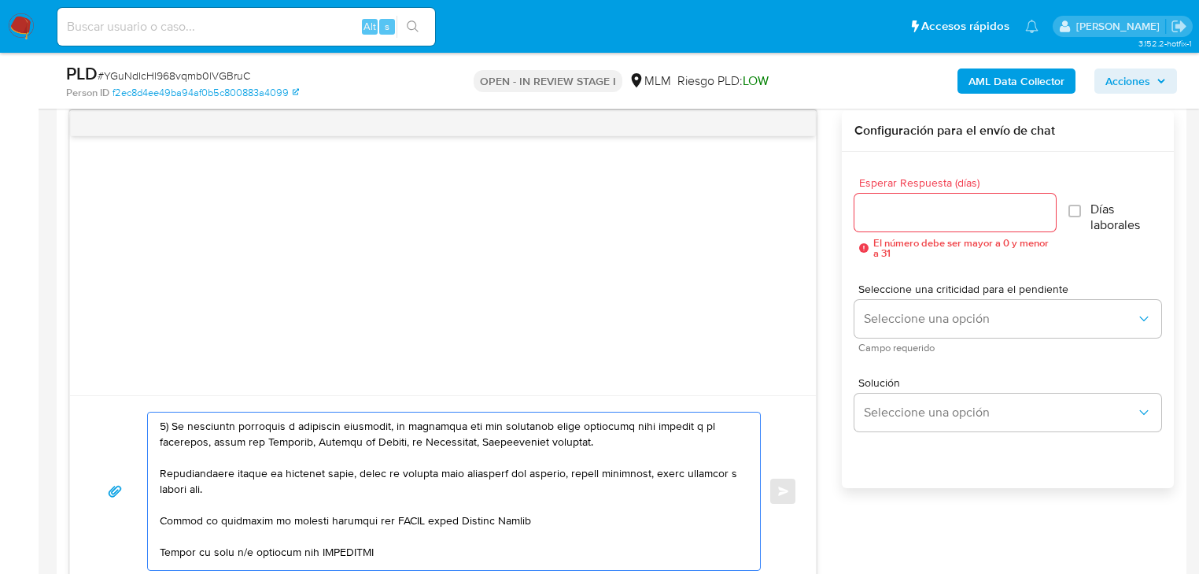
drag, startPoint x: 315, startPoint y: 440, endPoint x: 482, endPoint y: 444, distance: 167.7
click at [482, 444] on textarea at bounding box center [450, 490] width 581 height 157
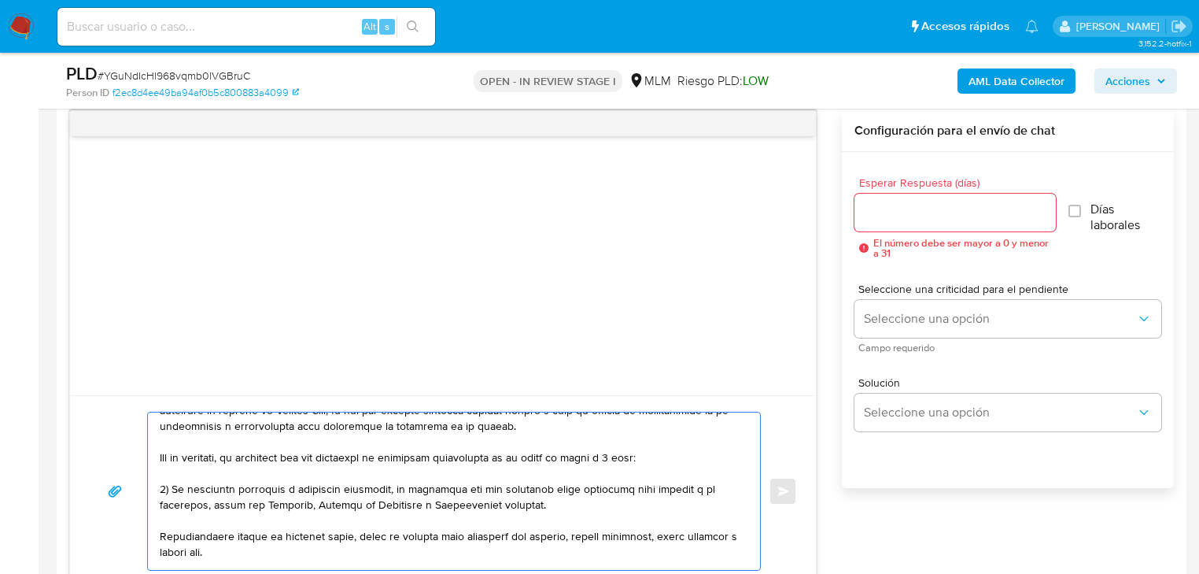
drag, startPoint x: 168, startPoint y: 487, endPoint x: 386, endPoint y: 482, distance: 218.0
click at [385, 482] on textarea at bounding box center [450, 490] width 581 height 157
click at [388, 483] on textarea at bounding box center [450, 490] width 581 height 157
drag, startPoint x: 390, startPoint y: 485, endPoint x: 170, endPoint y: 489, distance: 220.4
click at [170, 489] on textarea at bounding box center [450, 490] width 581 height 157
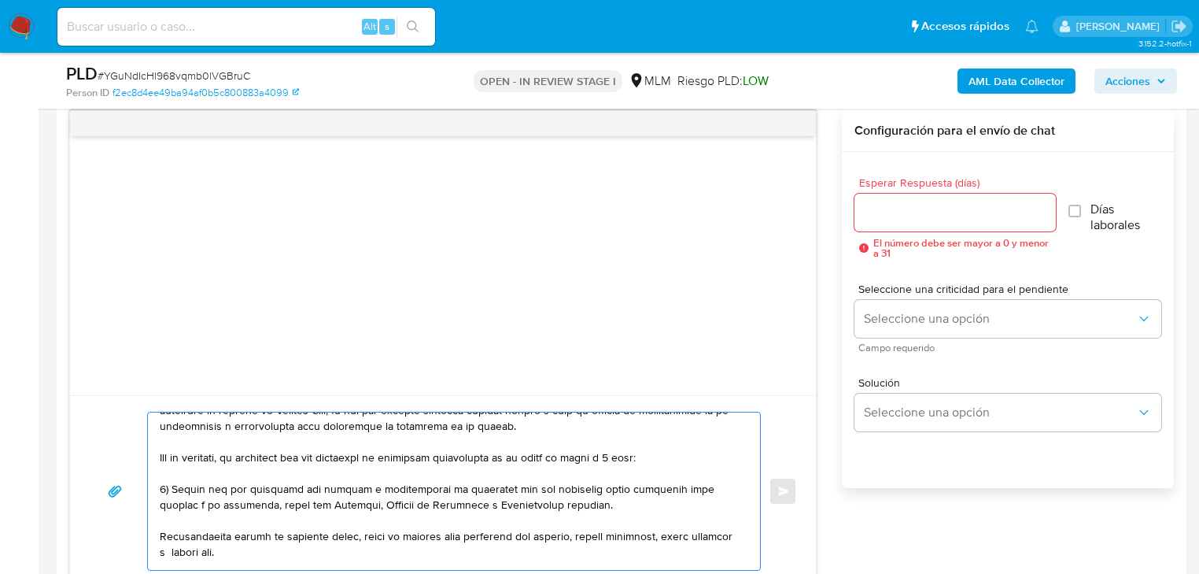
click at [167, 488] on textarea at bounding box center [450, 490] width 581 height 157
click at [427, 488] on textarea at bounding box center [450, 490] width 581 height 157
drag, startPoint x: 580, startPoint y: 484, endPoint x: 632, endPoint y: 488, distance: 52.1
click at [632, 488] on textarea at bounding box center [450, 490] width 581 height 157
click at [558, 507] on textarea at bounding box center [450, 490] width 581 height 157
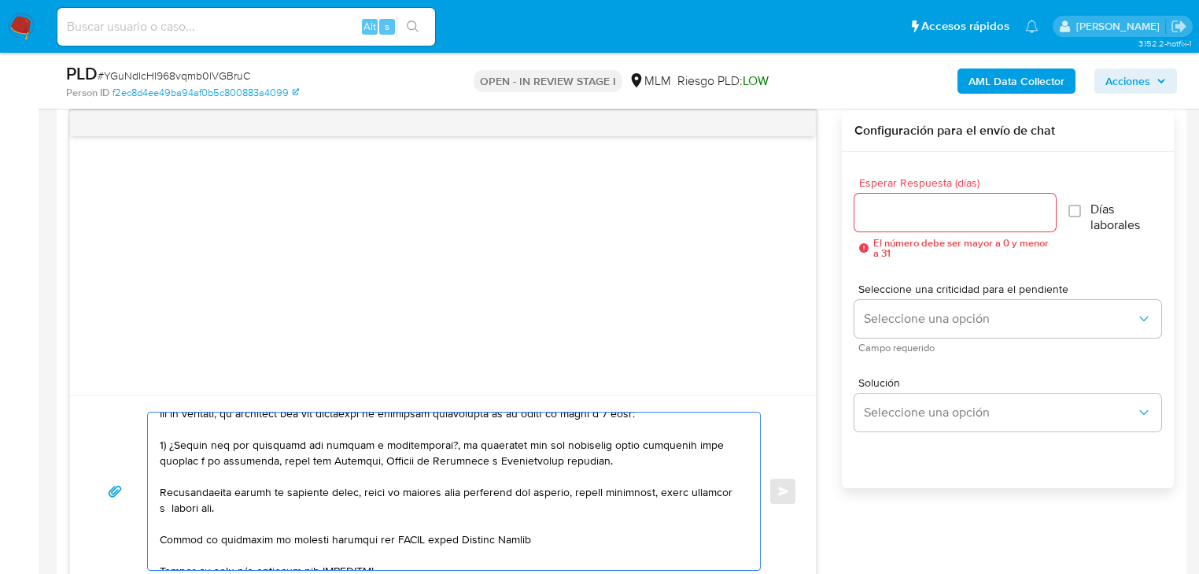
scroll to position [126, 0]
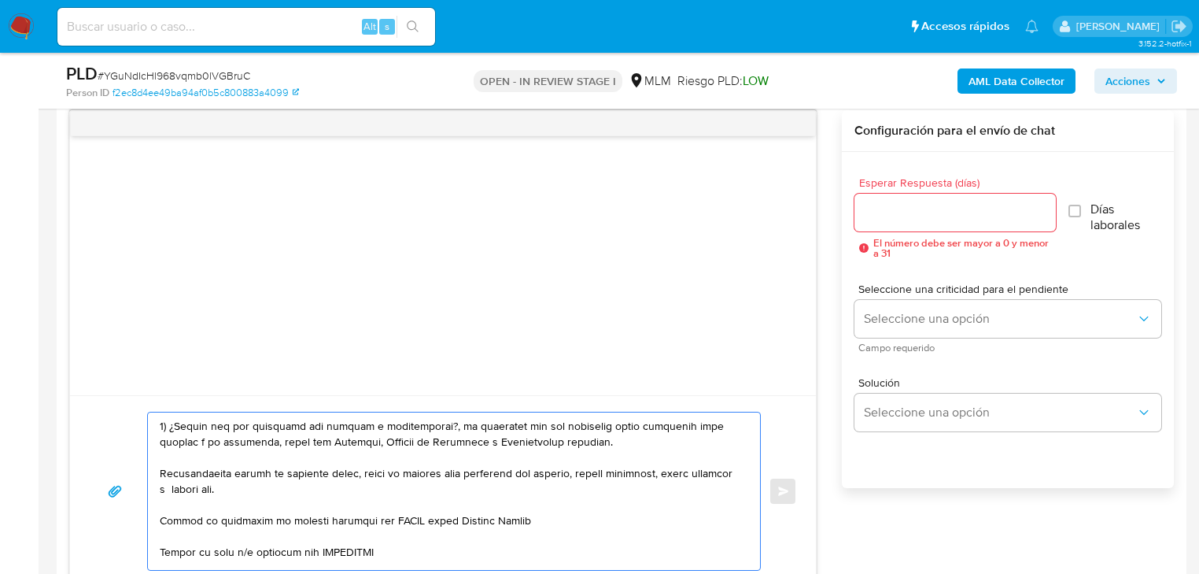
drag, startPoint x: 169, startPoint y: 478, endPoint x: 276, endPoint y: 502, distance: 109.8
click at [172, 478] on textarea at bounding box center [450, 490] width 581 height 157
drag, startPoint x: 276, startPoint y: 503, endPoint x: 123, endPoint y: 471, distance: 156.8
click at [120, 471] on div "Enviar" at bounding box center [443, 491] width 708 height 159
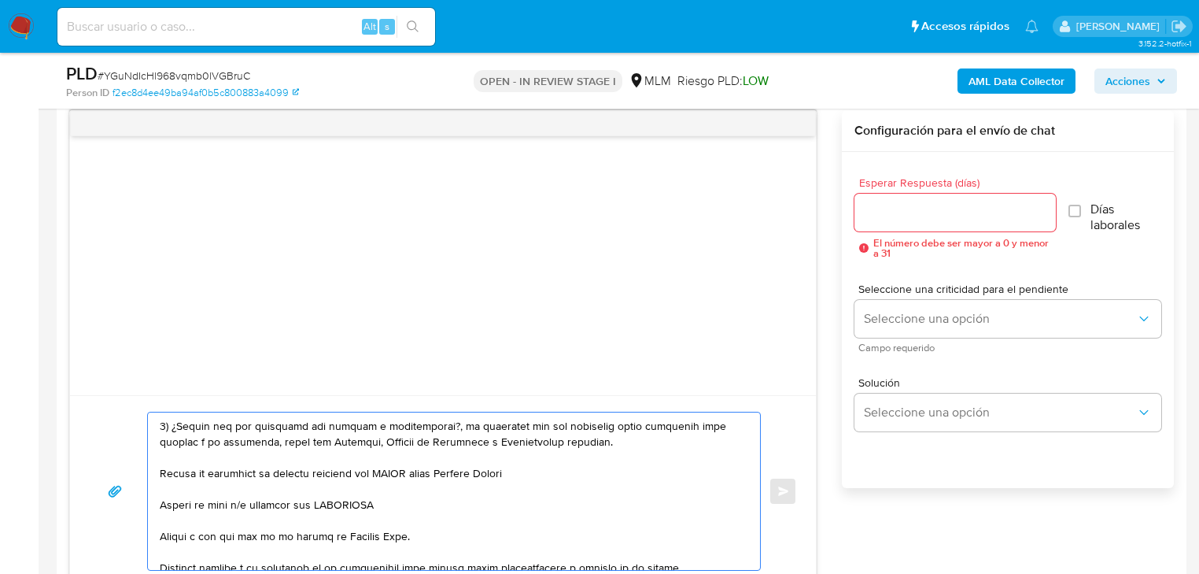
click at [161, 474] on textarea at bounding box center [450, 490] width 581 height 157
drag, startPoint x: 559, startPoint y: 477, endPoint x: 175, endPoint y: 474, distance: 384.0
click at [175, 474] on textarea at bounding box center [450, 490] width 581 height 157
click at [306, 480] on textarea at bounding box center [450, 490] width 581 height 157
drag, startPoint x: 412, startPoint y: 471, endPoint x: 271, endPoint y: 472, distance: 141.6
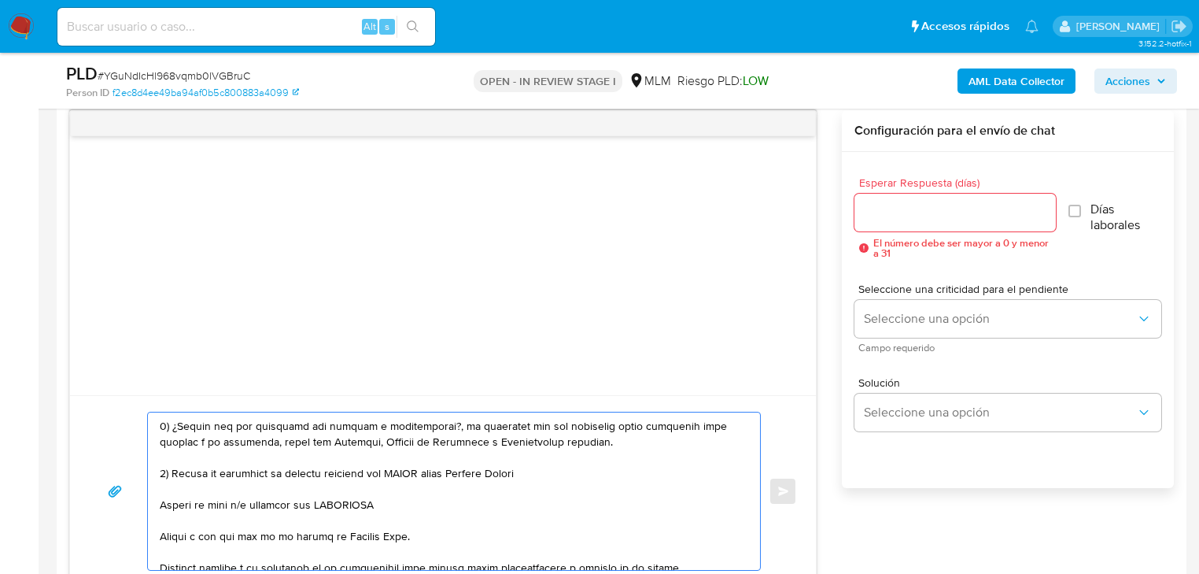
click at [271, 472] on textarea at bounding box center [450, 490] width 581 height 157
paste textarea "Estimado Marco Antonio, Te comunicamos que se ha identificado un cambio en el u…"
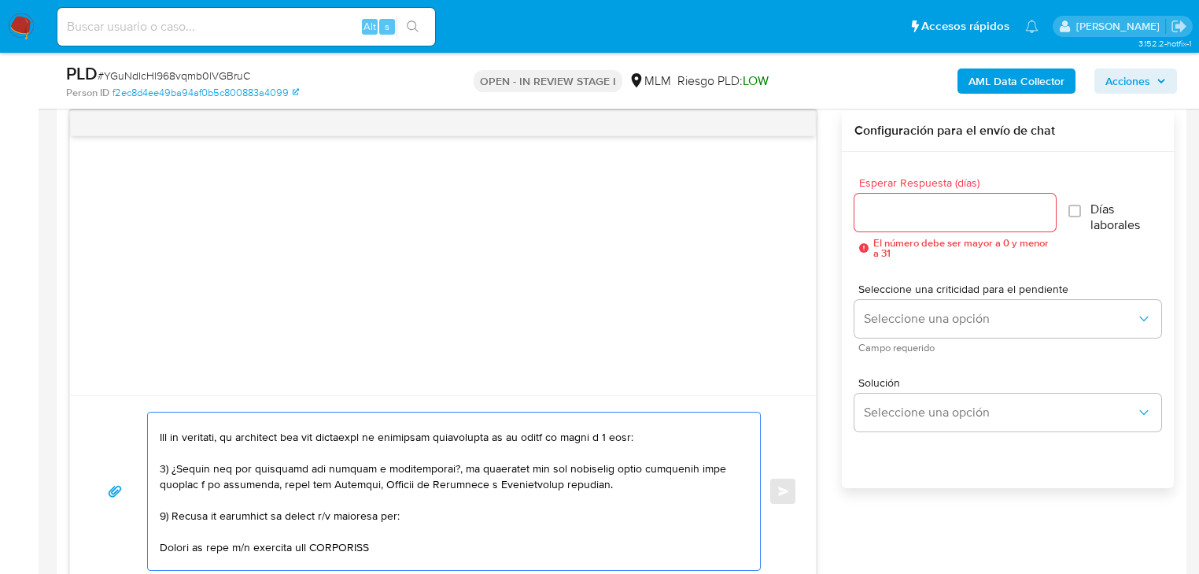
scroll to position [105, 0]
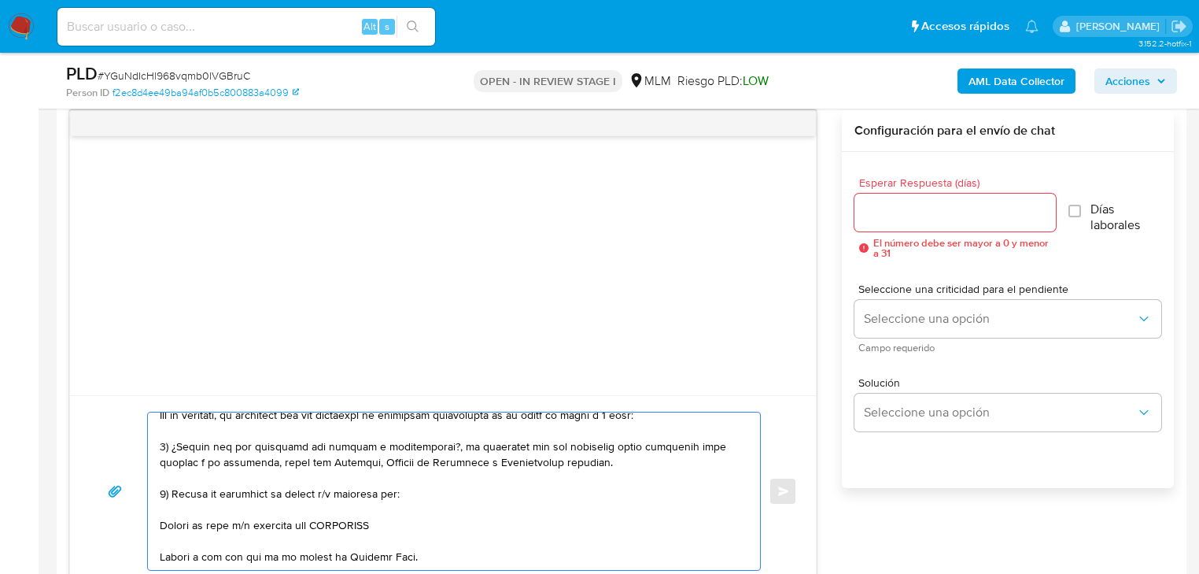
paste textarea "SAGERA SA DE CV"
paste textarea "JUAN CARLOS AGUILAR FRANCO"
click at [407, 492] on textarea at bounding box center [450, 490] width 581 height 157
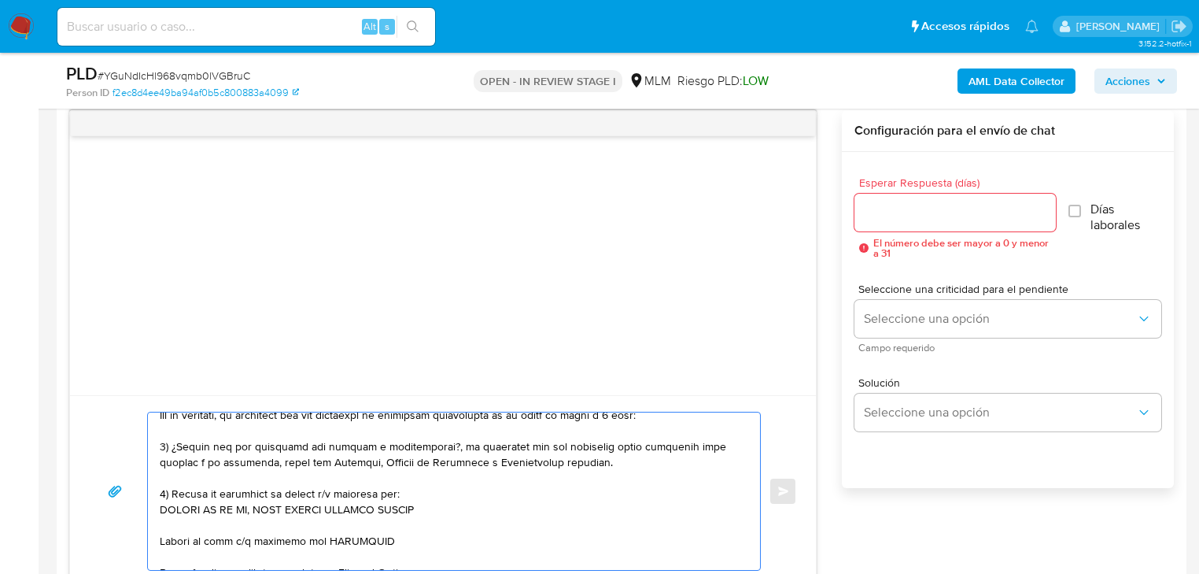
click at [257, 509] on textarea at bounding box center [450, 490] width 581 height 157
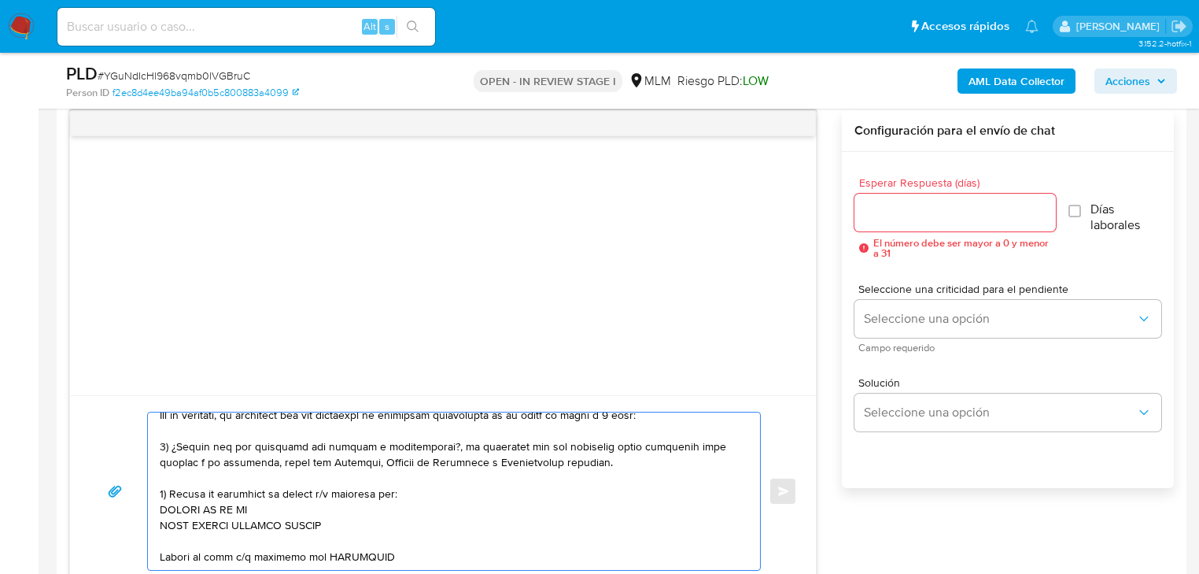
click at [156, 508] on div at bounding box center [450, 490] width 604 height 157
click at [162, 508] on textarea at bounding box center [450, 490] width 581 height 157
click at [161, 526] on textarea at bounding box center [450, 490] width 581 height 157
click at [327, 518] on textarea at bounding box center [450, 490] width 581 height 157
paste textarea "JUAN CARLOS AGUILAR FRANCO"
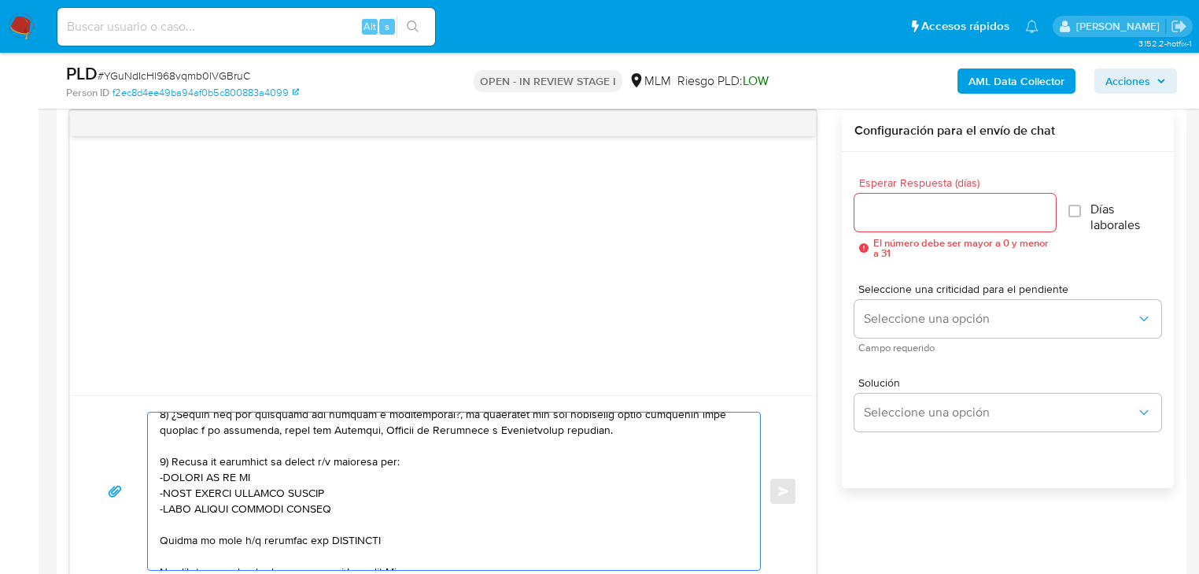
scroll to position [168, 0]
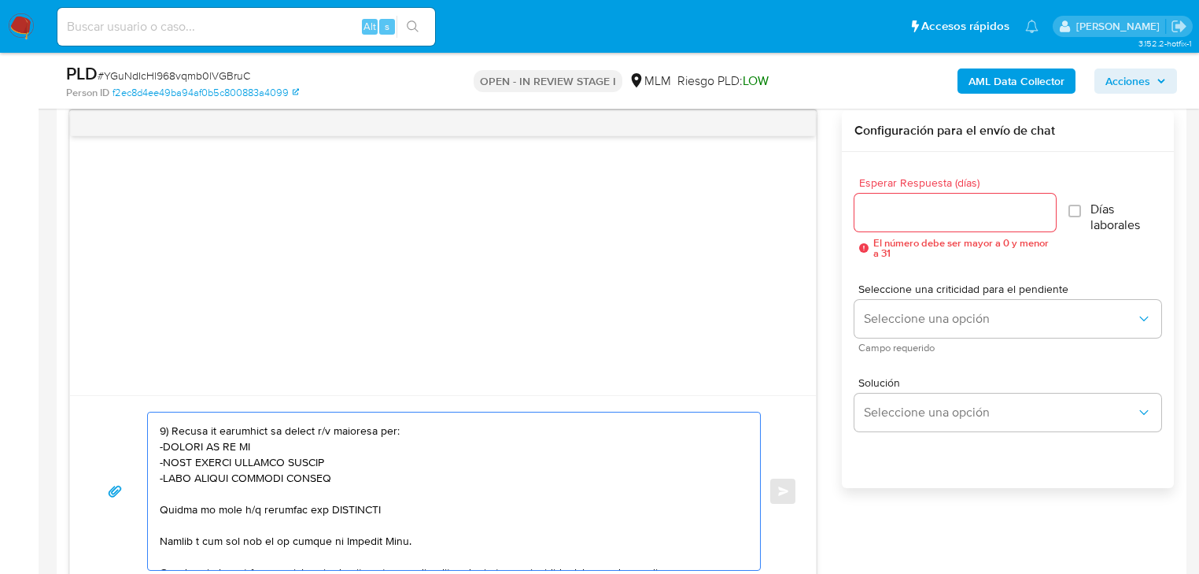
click at [158, 504] on div at bounding box center [450, 490] width 604 height 157
click at [161, 504] on textarea at bounding box center [450, 490] width 581 height 157
drag, startPoint x: 415, startPoint y: 504, endPoint x: 323, endPoint y: 504, distance: 92.1
click at [323, 504] on textarea at bounding box center [450, 490] width 581 height 157
paste textarea "GOICRES SA DE CV"
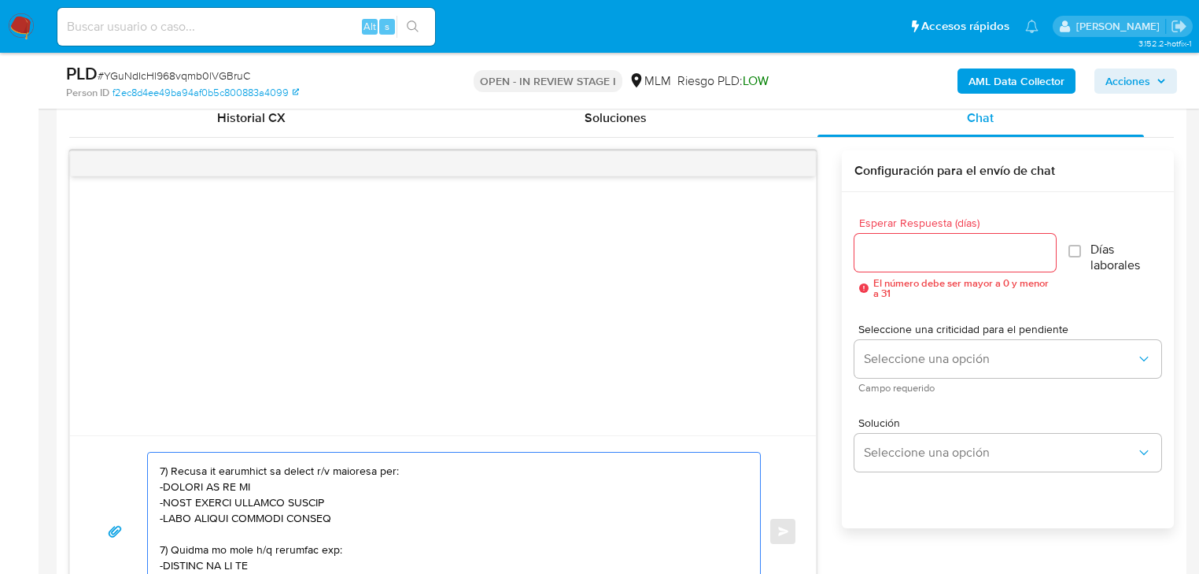
scroll to position [818, 0]
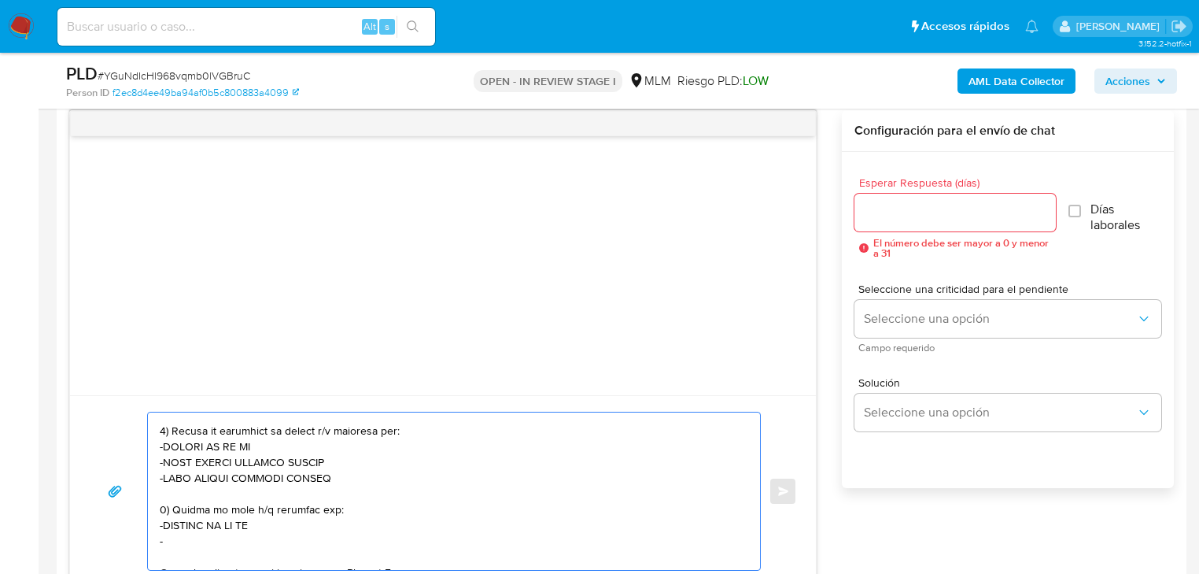
paste textarea "GABRIELA HERNANDEZ DE LEON"
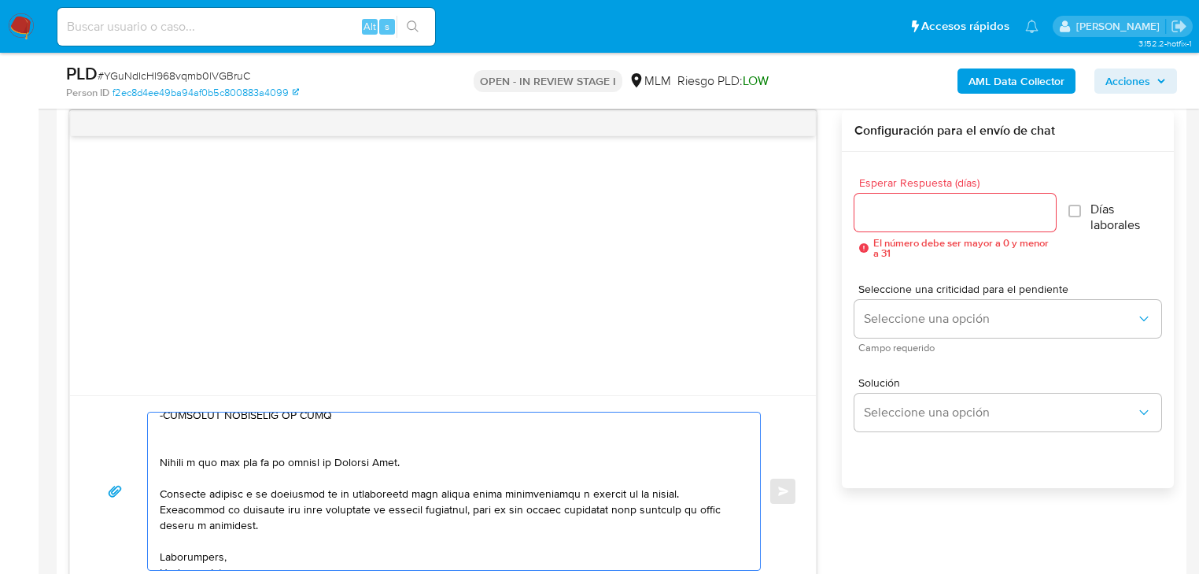
scroll to position [305, 0]
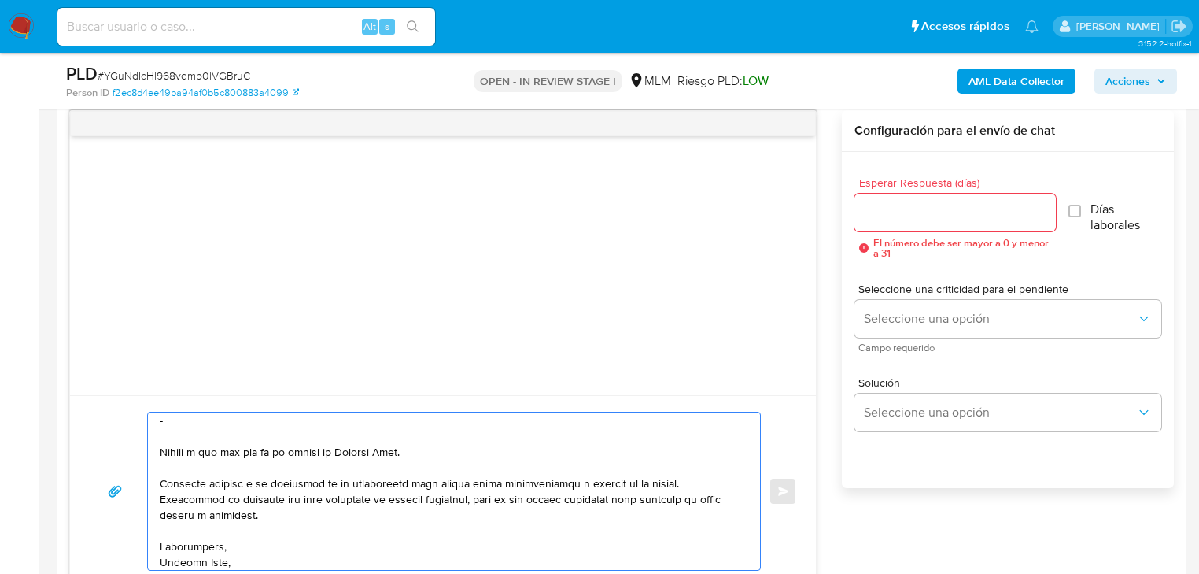
paste textarea "COMERCIALIZADORA LAZULI SA DE CV"
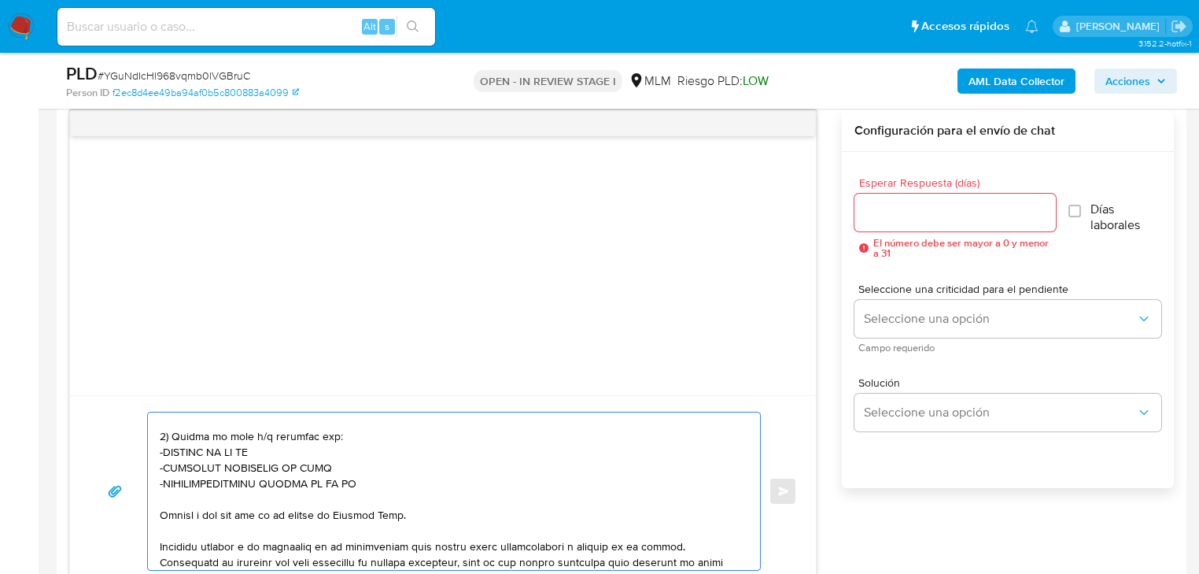
drag, startPoint x: 393, startPoint y: 518, endPoint x: 135, endPoint y: 518, distance: 258.9
click at [135, 518] on div "Enviar" at bounding box center [443, 491] width 708 height 159
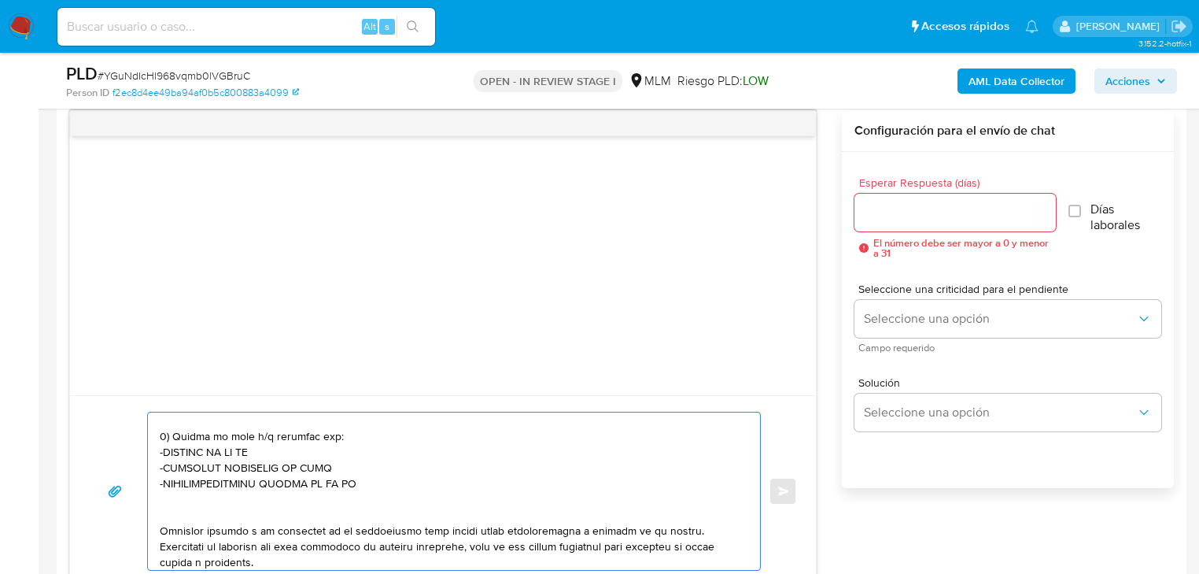
click at [172, 519] on textarea at bounding box center [450, 490] width 581 height 157
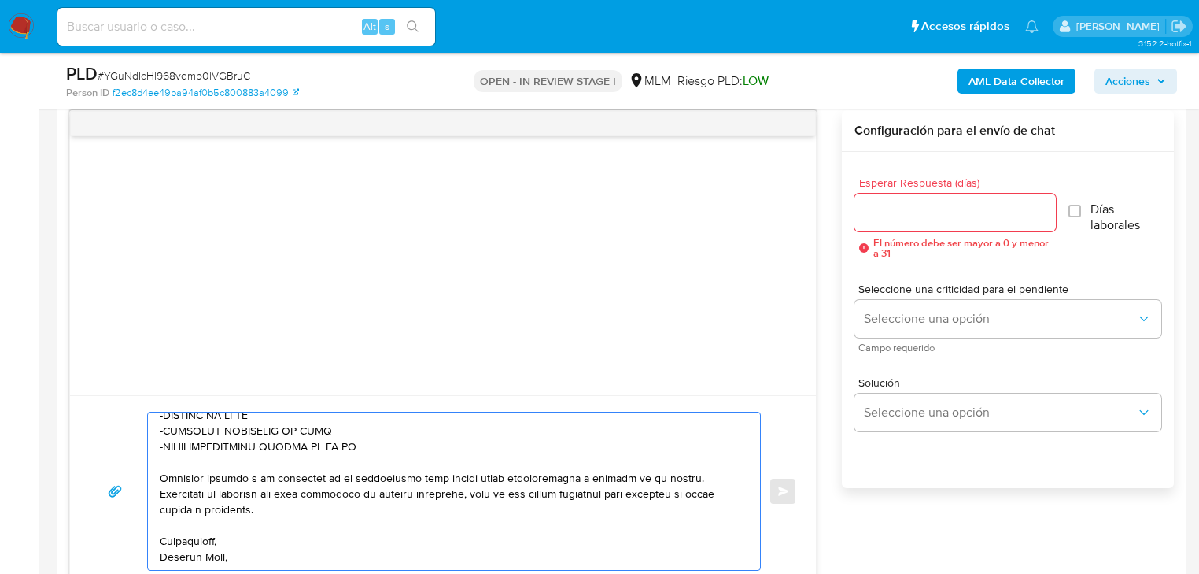
scroll to position [294, 0]
click at [189, 545] on textarea at bounding box center [450, 490] width 581 height 157
click at [188, 553] on textarea at bounding box center [450, 490] width 581 height 157
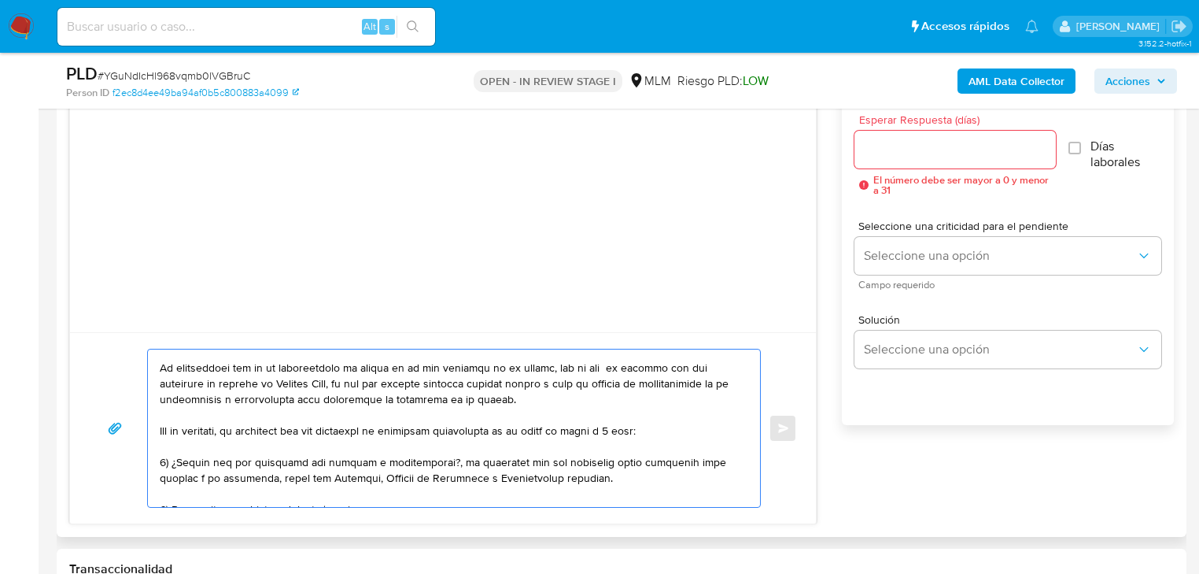
scroll to position [0, 0]
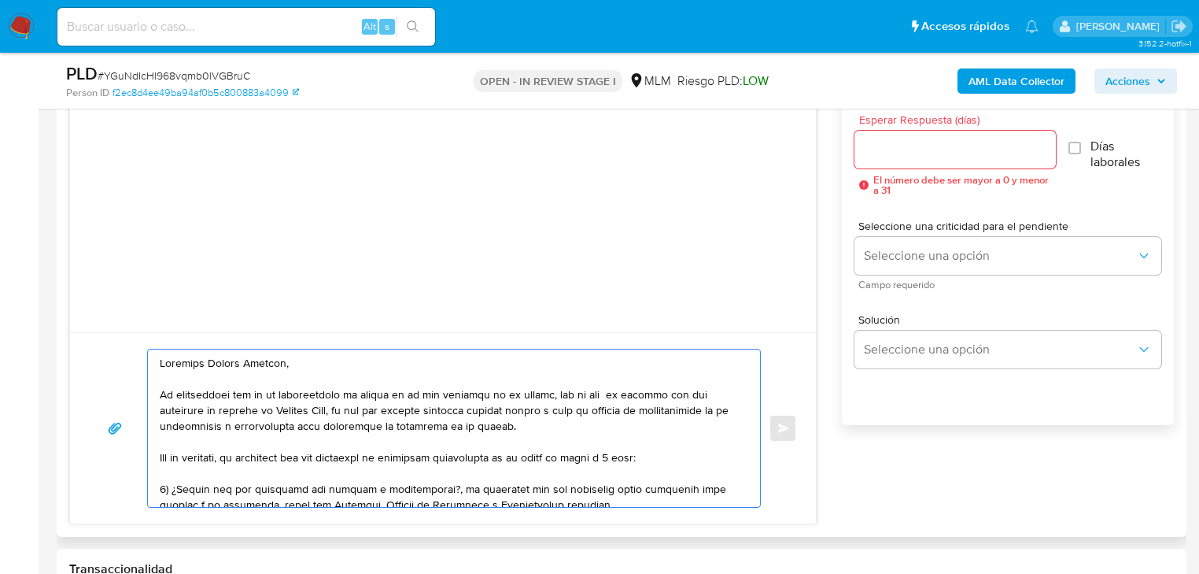
type textarea "Estimado Javier Antonio, Te comunicamos que se ha identificado un cambio en el …"
click at [891, 150] on input "Esperar Respuesta (días)" at bounding box center [955, 149] width 201 height 20
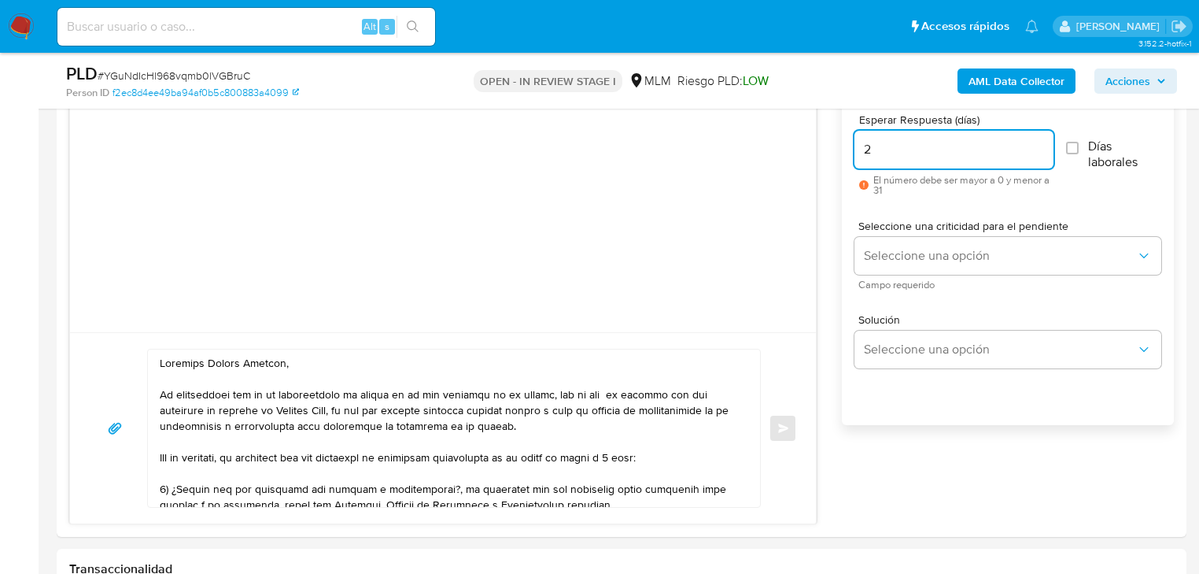
type input "2"
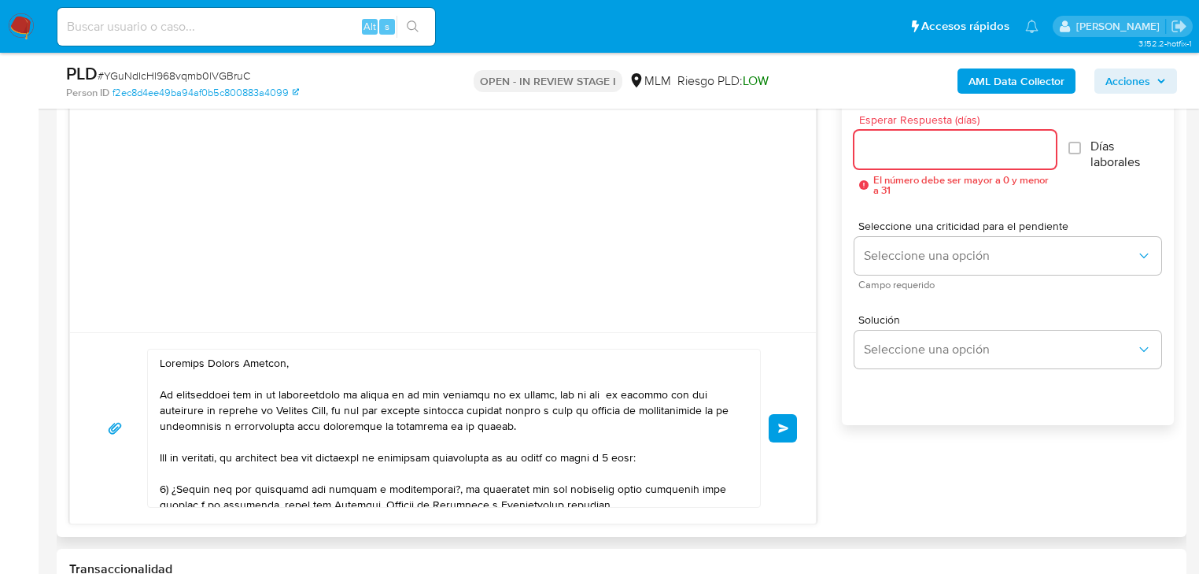
type input "3"
type input "2"
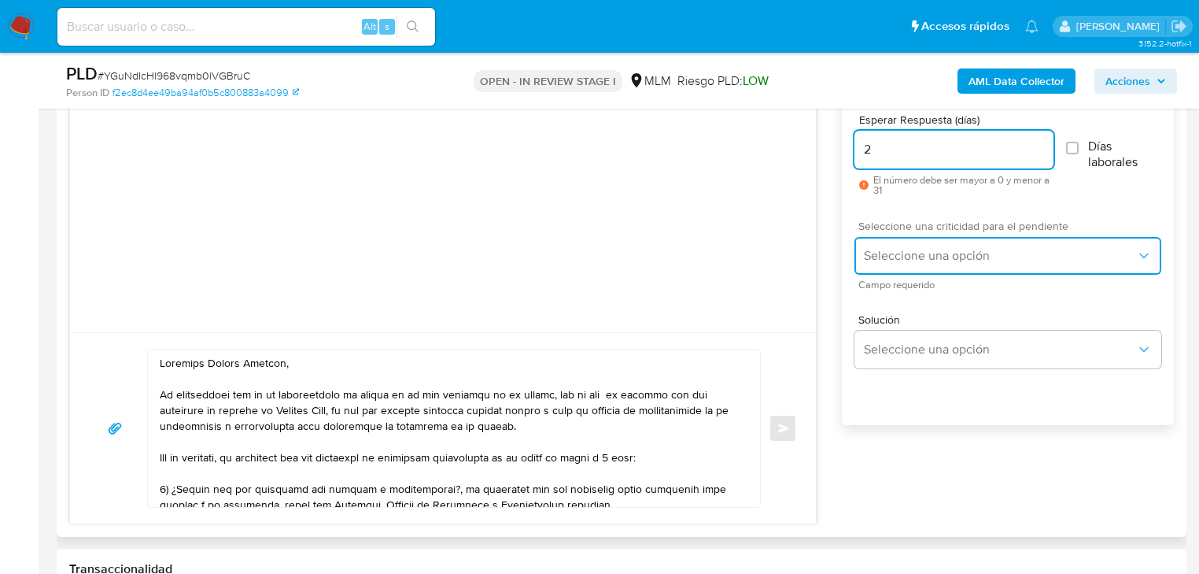
click at [1001, 249] on span "Seleccione una opción" at bounding box center [1000, 256] width 272 height 16
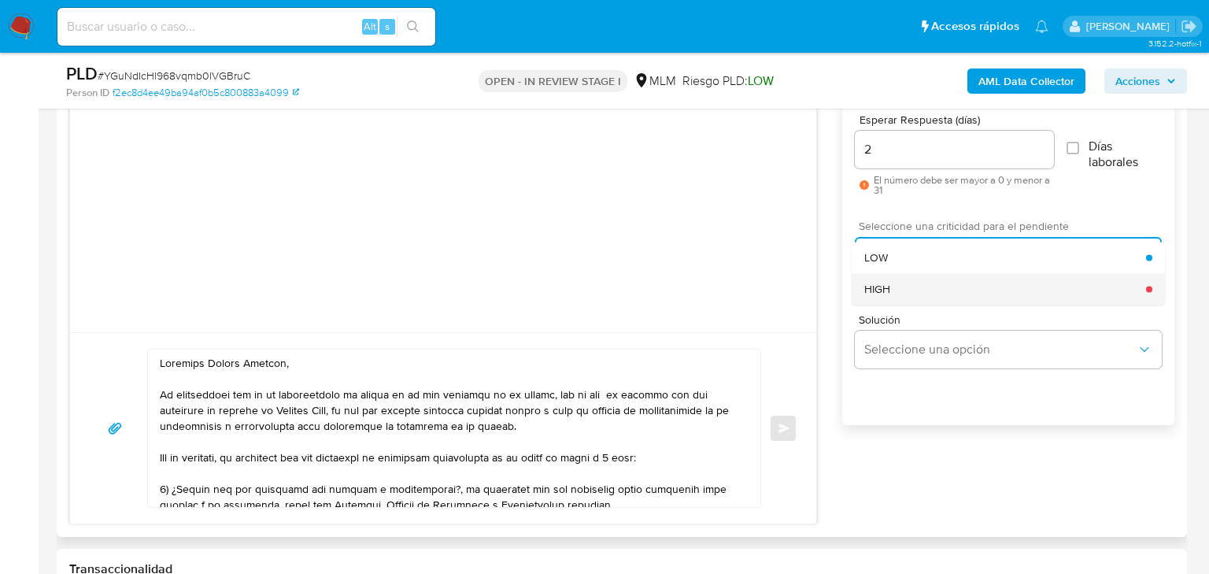
click at [910, 297] on div "HIGH" at bounding box center [1005, 288] width 282 height 31
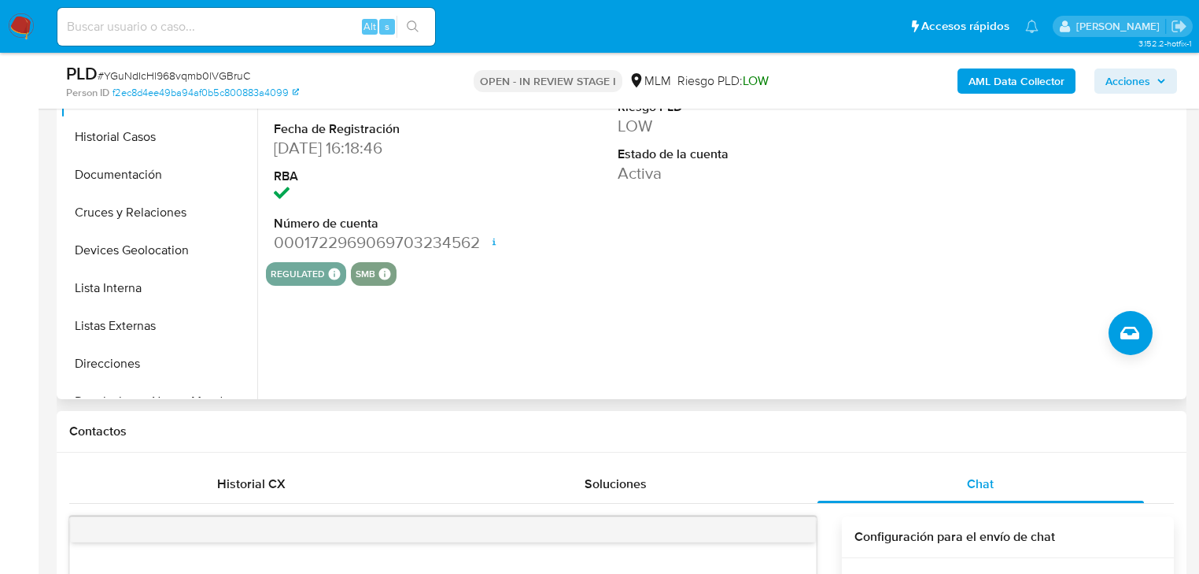
scroll to position [315, 0]
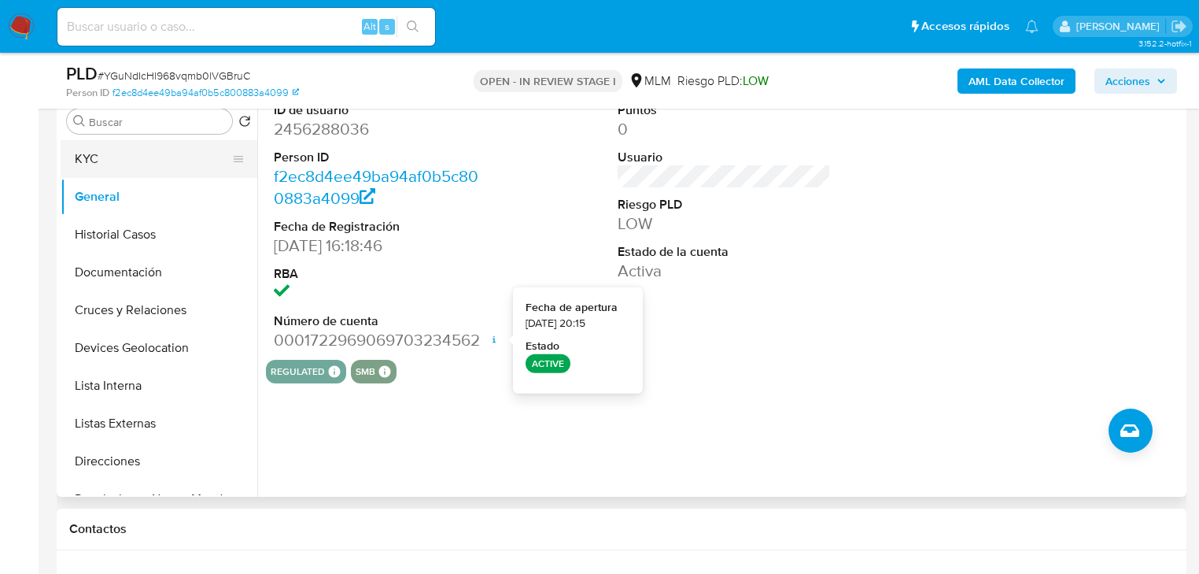
click at [127, 162] on button "KYC" at bounding box center [153, 159] width 184 height 38
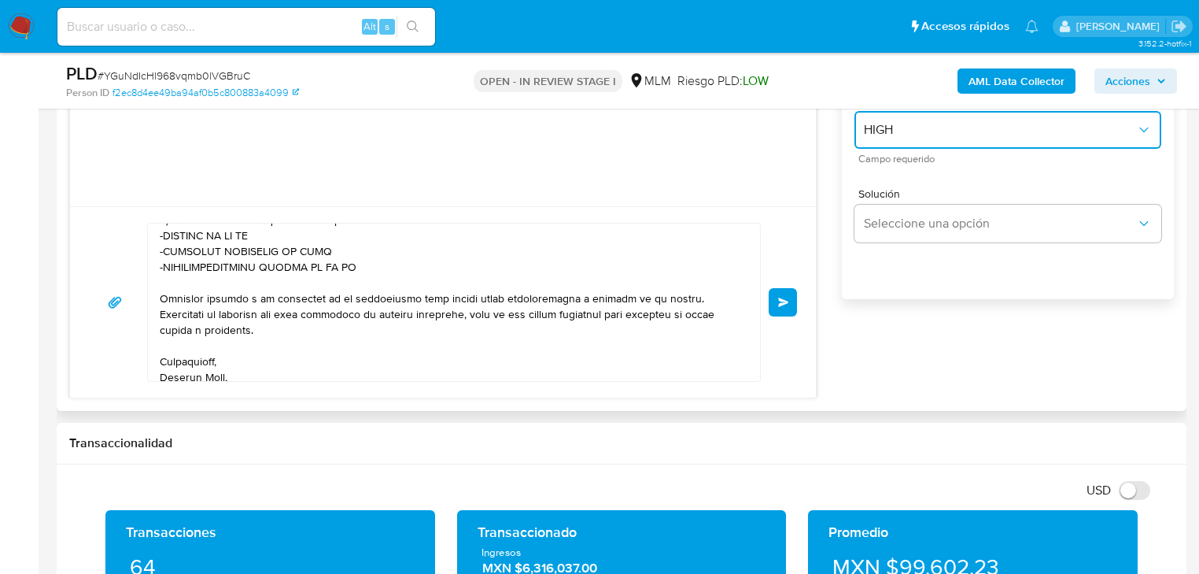
scroll to position [279, 0]
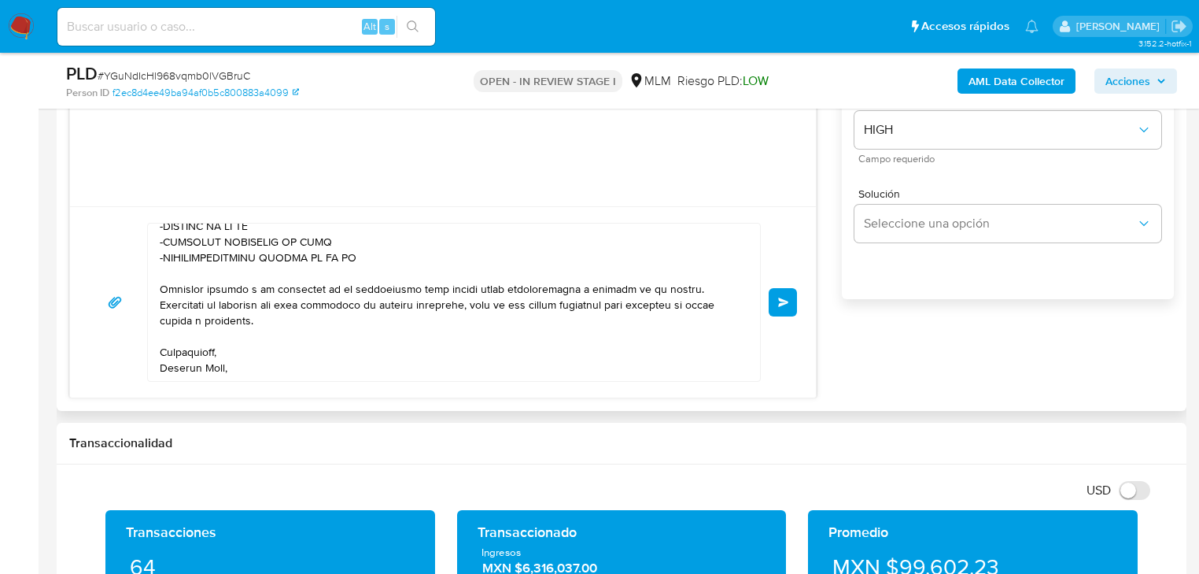
click at [785, 308] on button "Enviar" at bounding box center [783, 302] width 28 height 28
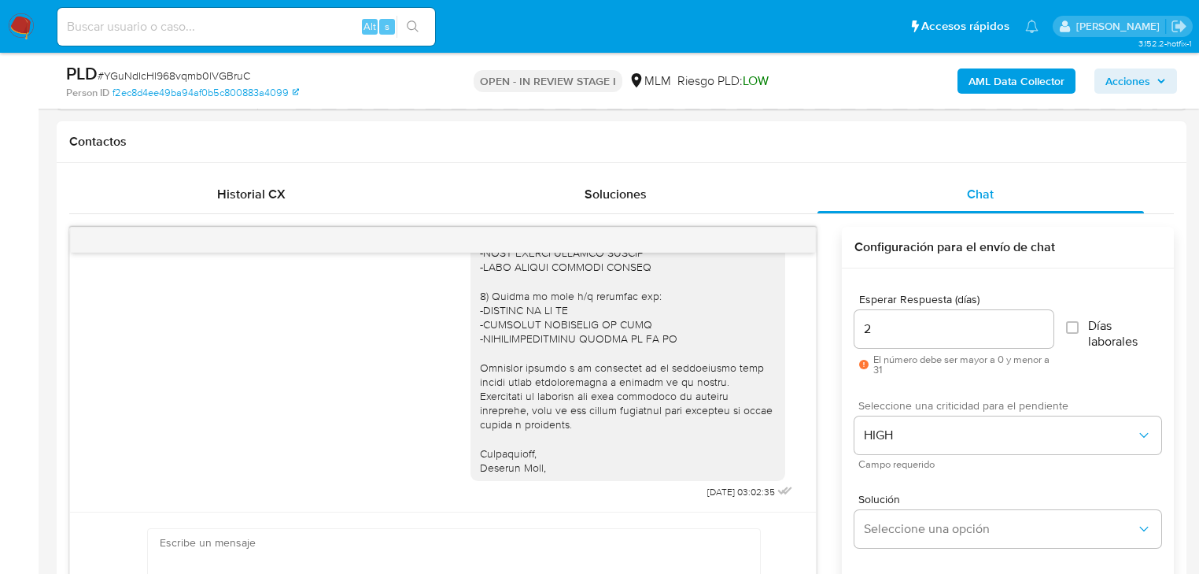
scroll to position [692, 0]
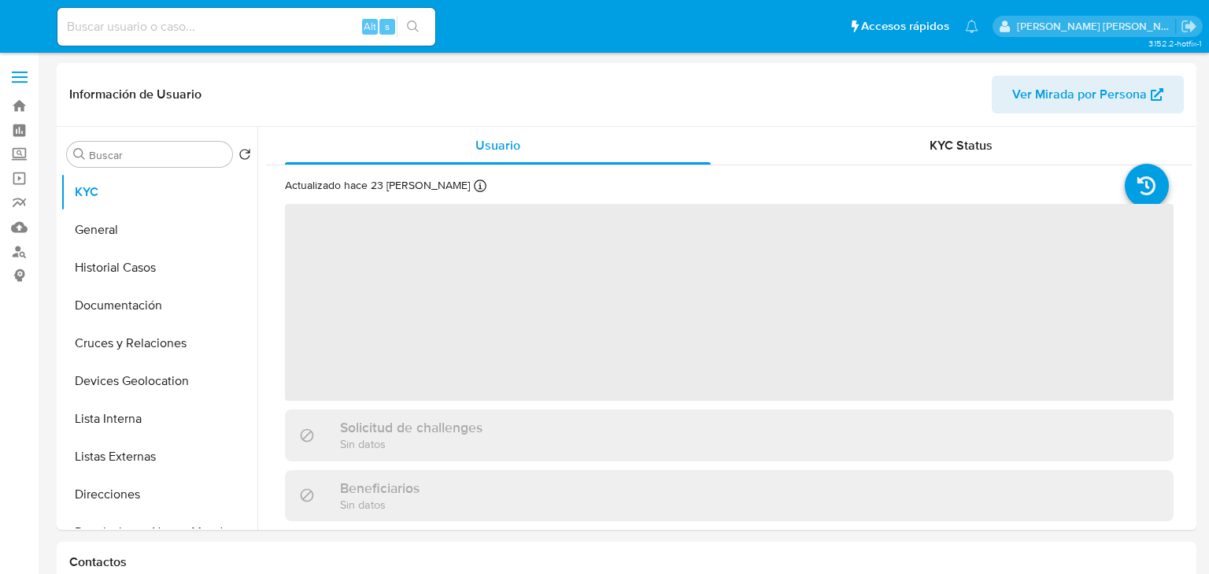
select select "10"
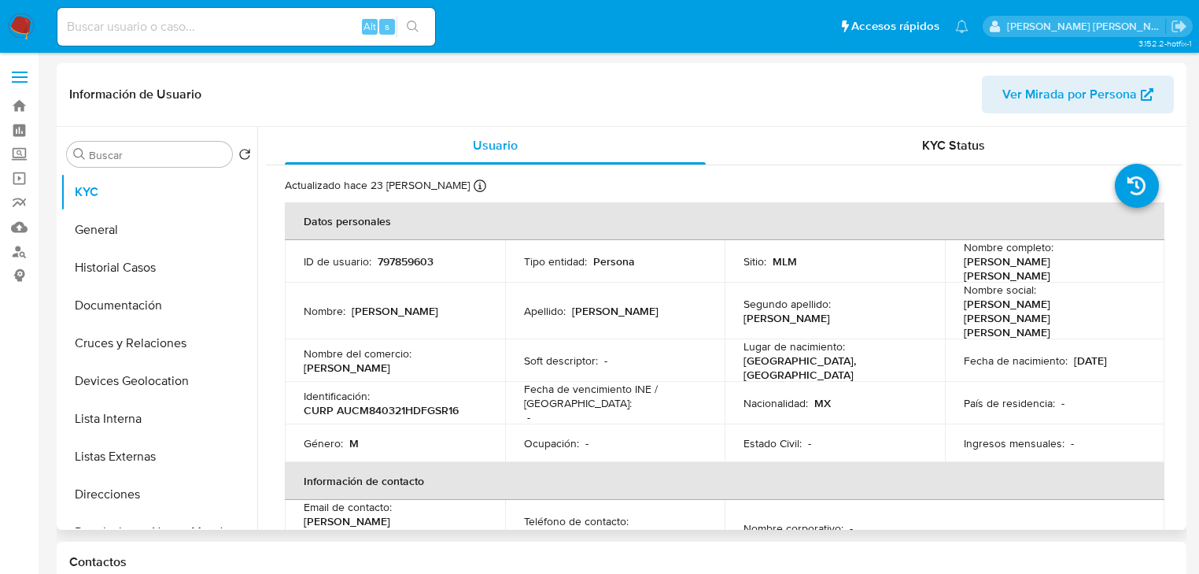
drag, startPoint x: 151, startPoint y: 302, endPoint x: 253, endPoint y: 310, distance: 102.6
click at [152, 302] on button "Documentación" at bounding box center [159, 305] width 197 height 38
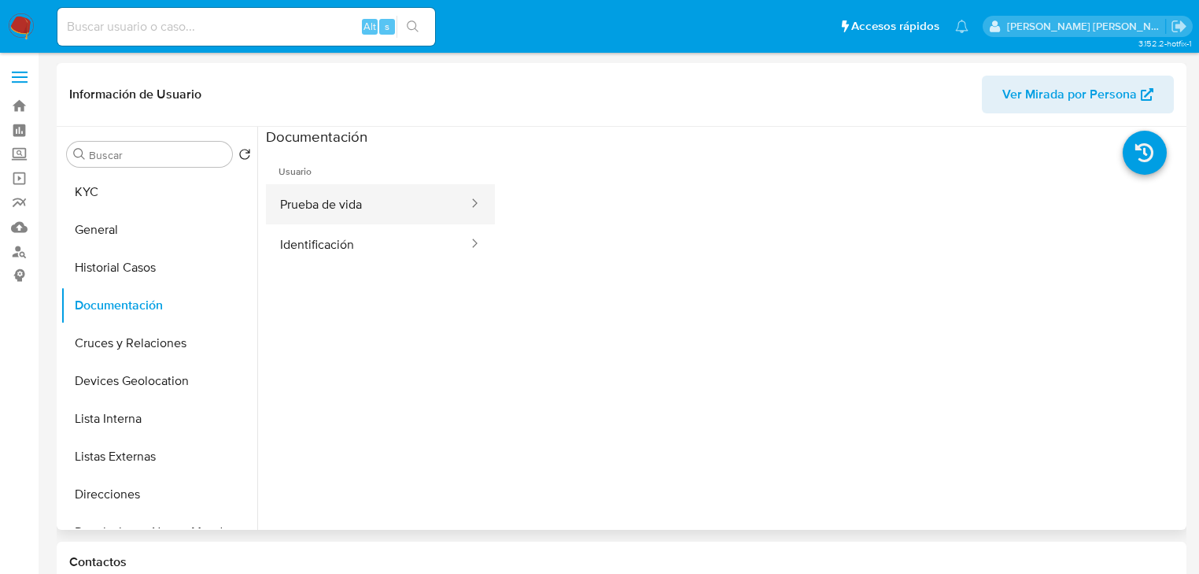
drag, startPoint x: 373, startPoint y: 195, endPoint x: 456, endPoint y: 234, distance: 91.2
click at [375, 195] on button "Prueba de vida" at bounding box center [368, 204] width 204 height 40
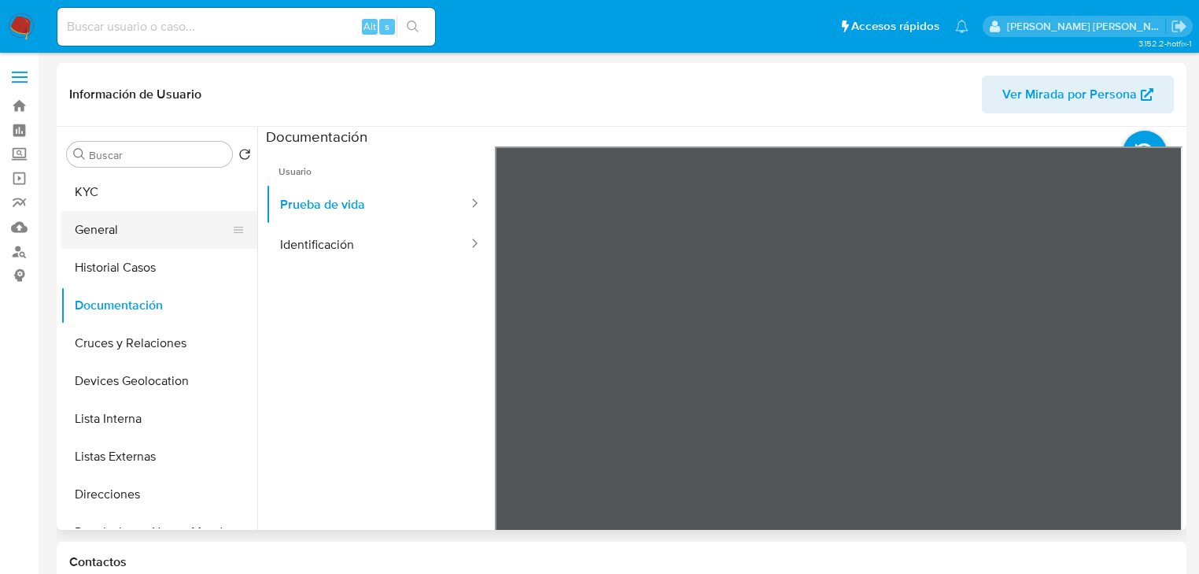
drag, startPoint x: 142, startPoint y: 218, endPoint x: 201, endPoint y: 246, distance: 65.8
click at [154, 230] on button "General" at bounding box center [153, 230] width 184 height 38
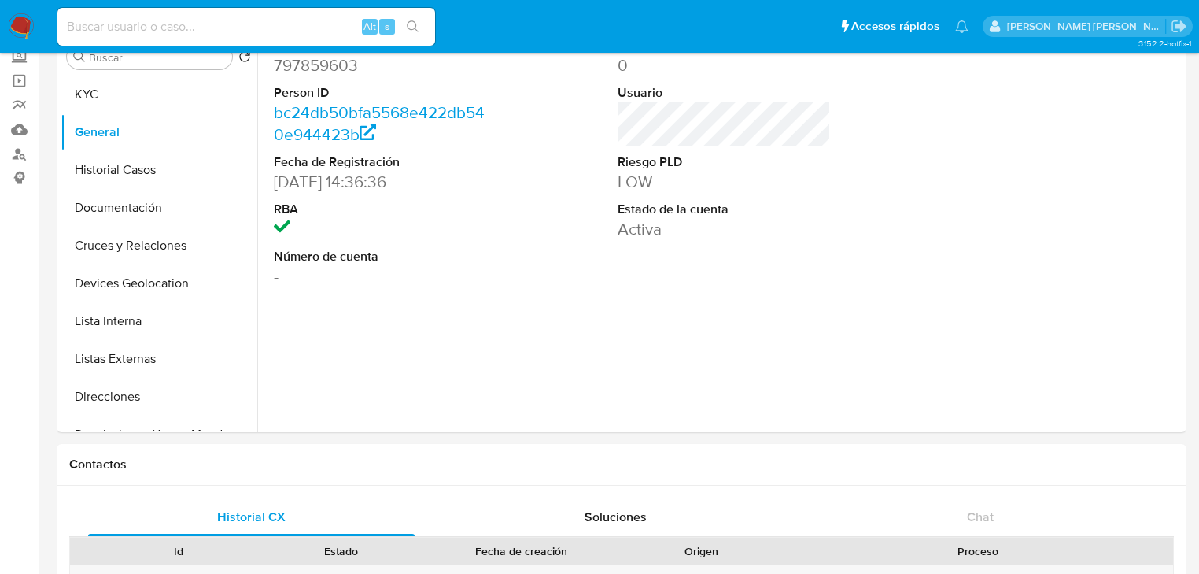
scroll to position [189, 0]
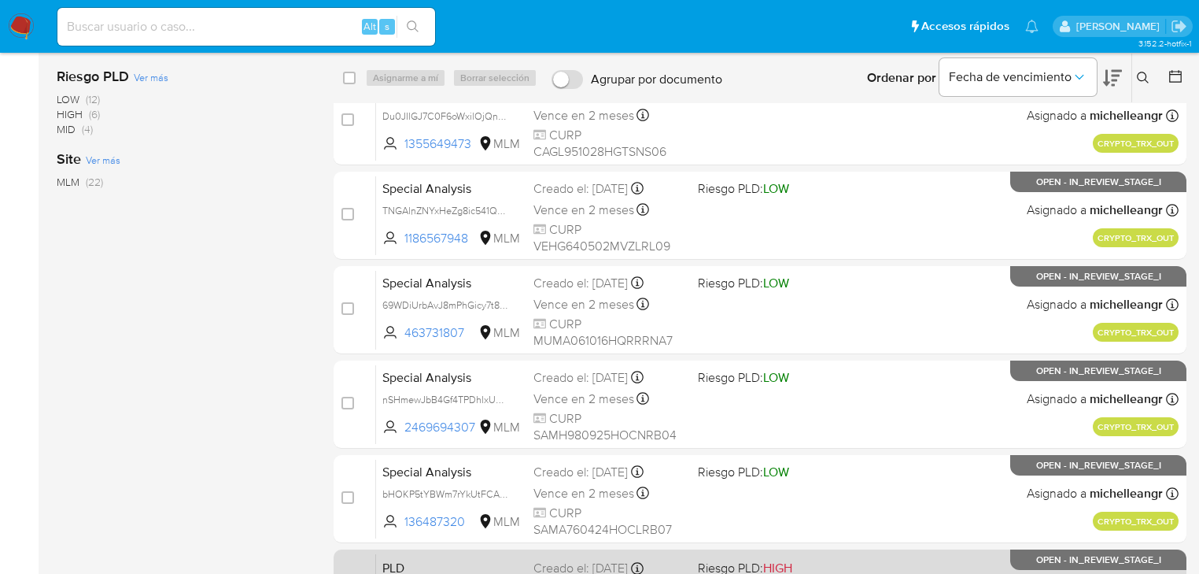
scroll to position [548, 0]
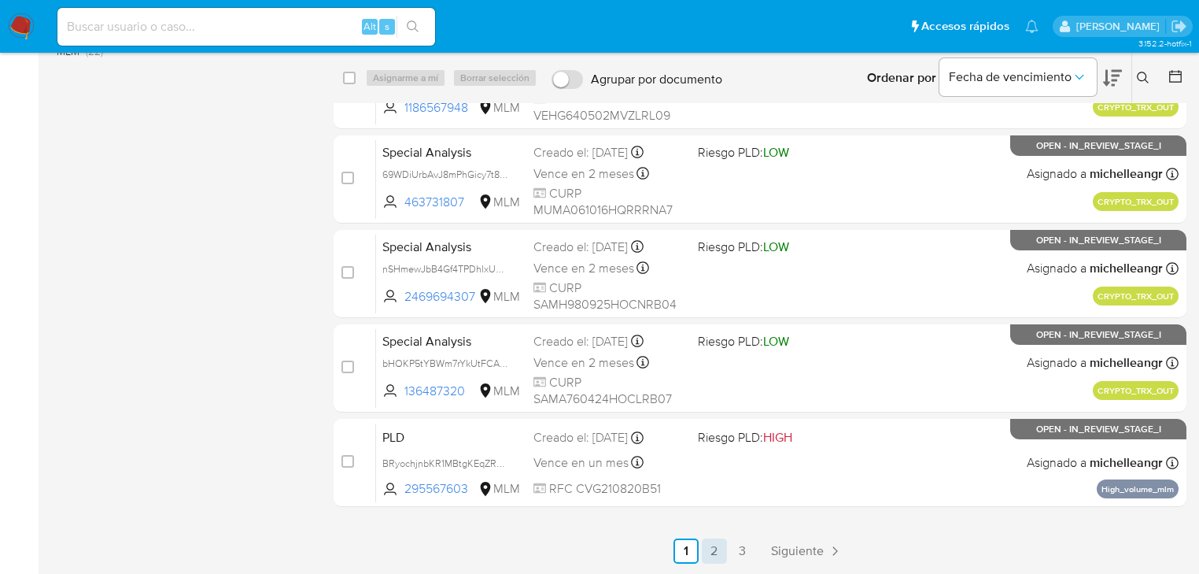
click at [715, 551] on link "2" at bounding box center [714, 550] width 25 height 25
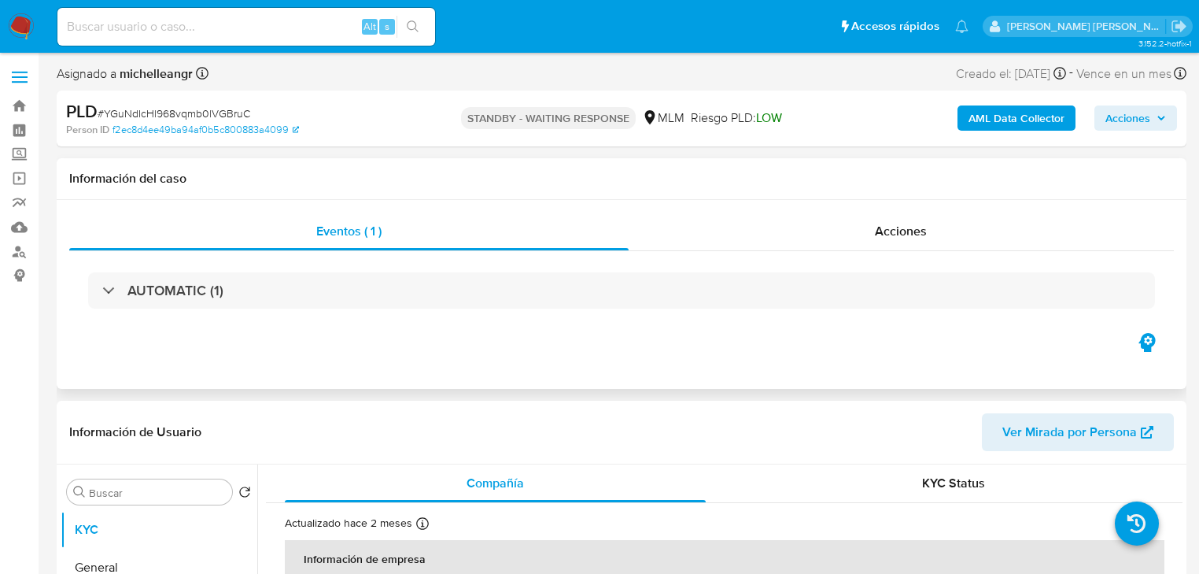
select select "10"
click at [115, 17] on input at bounding box center [246, 27] width 378 height 20
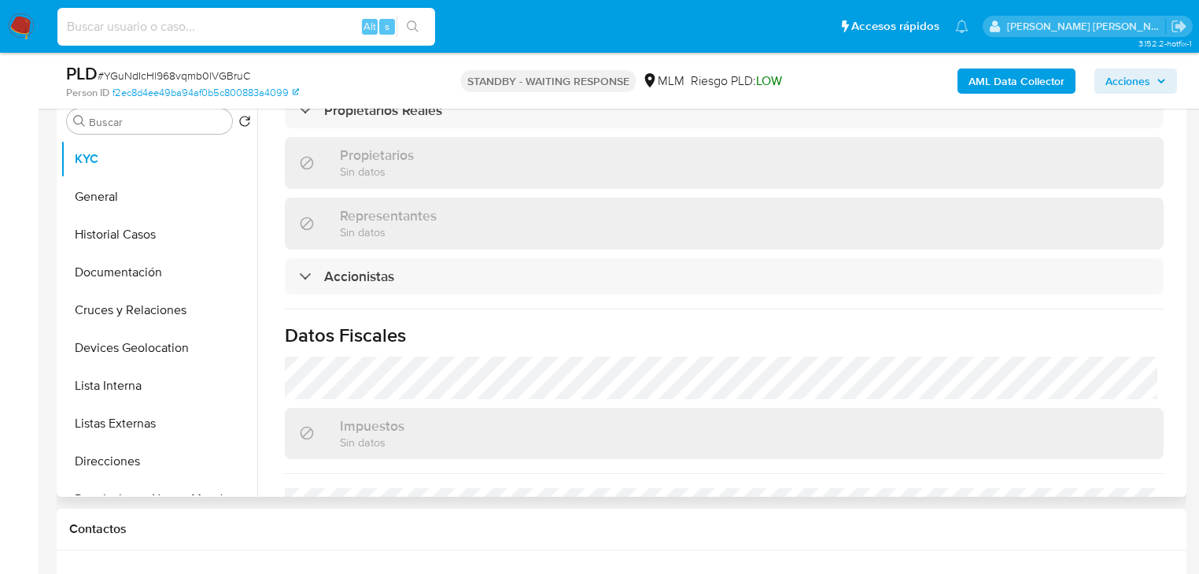
scroll to position [1179, 0]
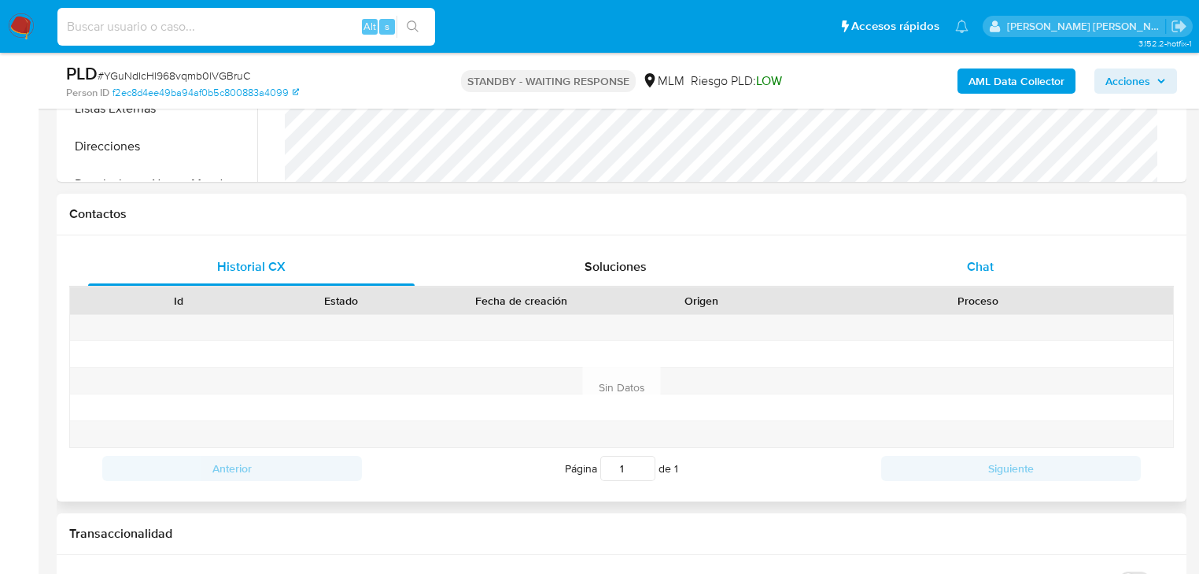
click at [984, 252] on div "Chat" at bounding box center [981, 267] width 327 height 38
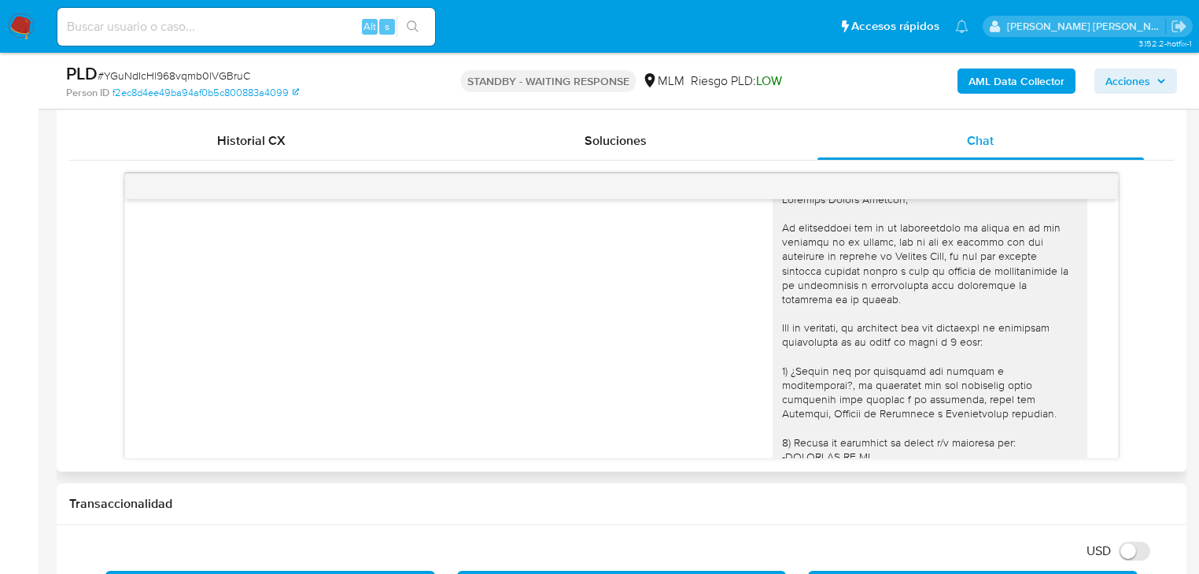
scroll to position [0, 0]
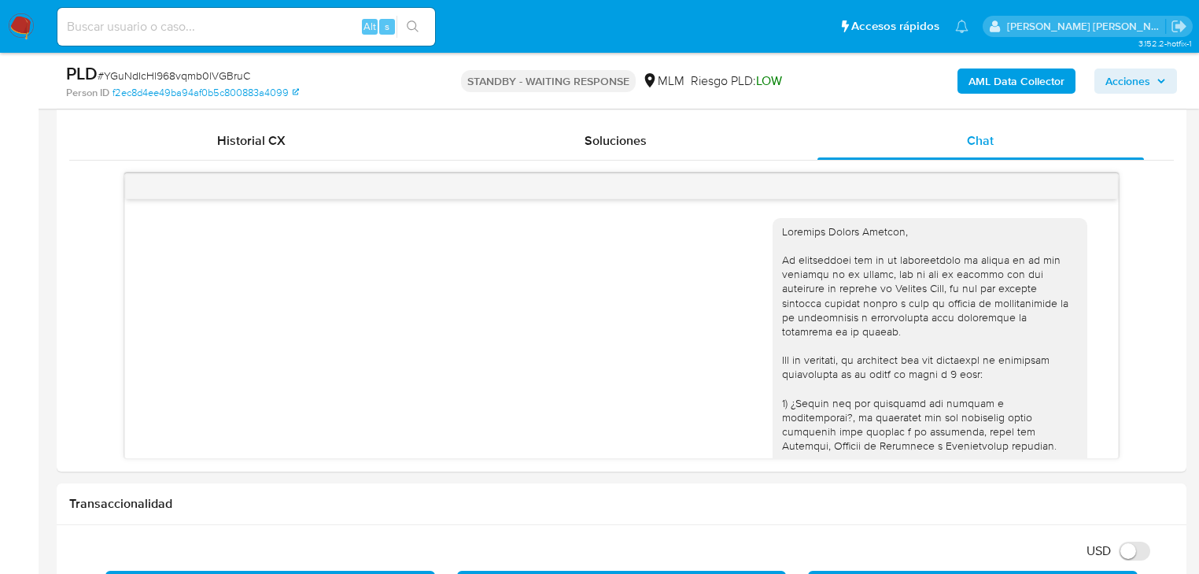
click at [131, 31] on input at bounding box center [246, 27] width 378 height 20
paste input "BADy7sEecoDJv4D4KGQLrGca"
type input "BADy7sEecoDJv4D4KGQLrGca"
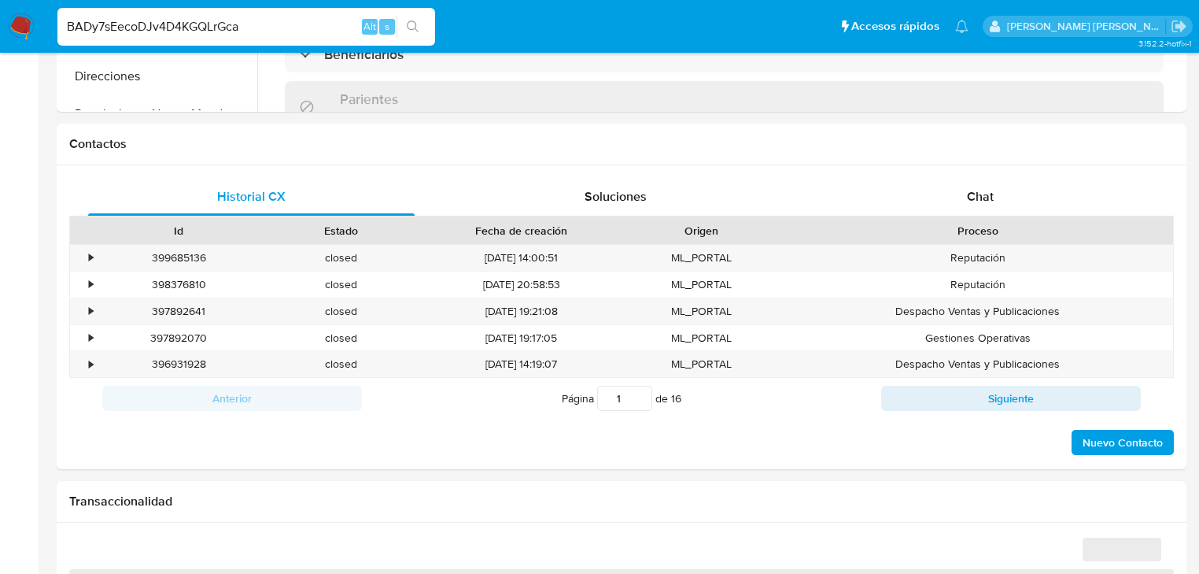
select select "10"
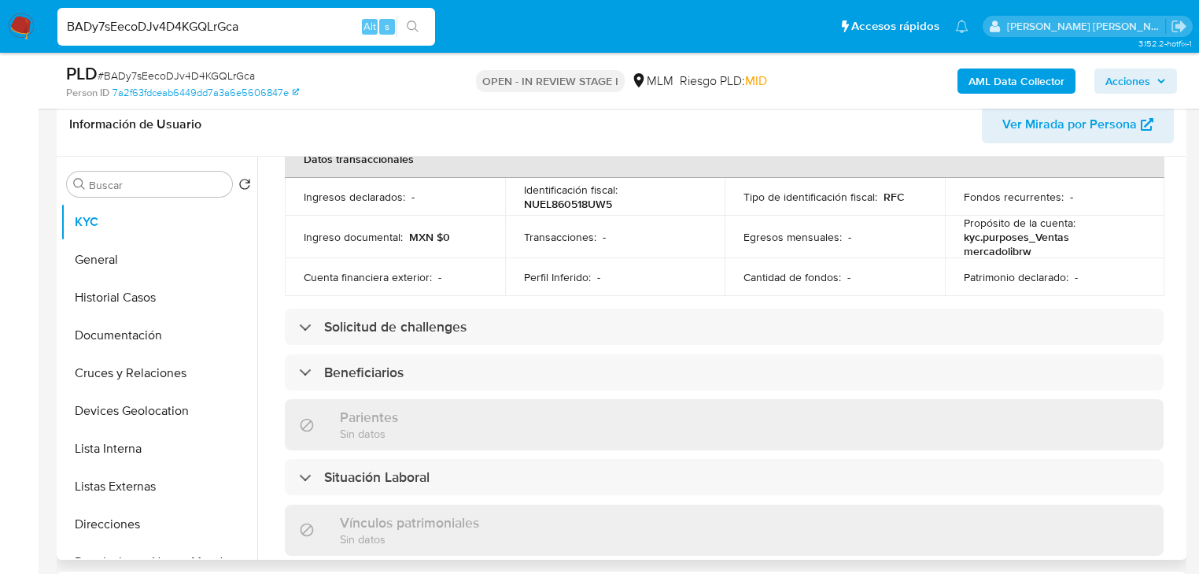
scroll to position [630, 0]
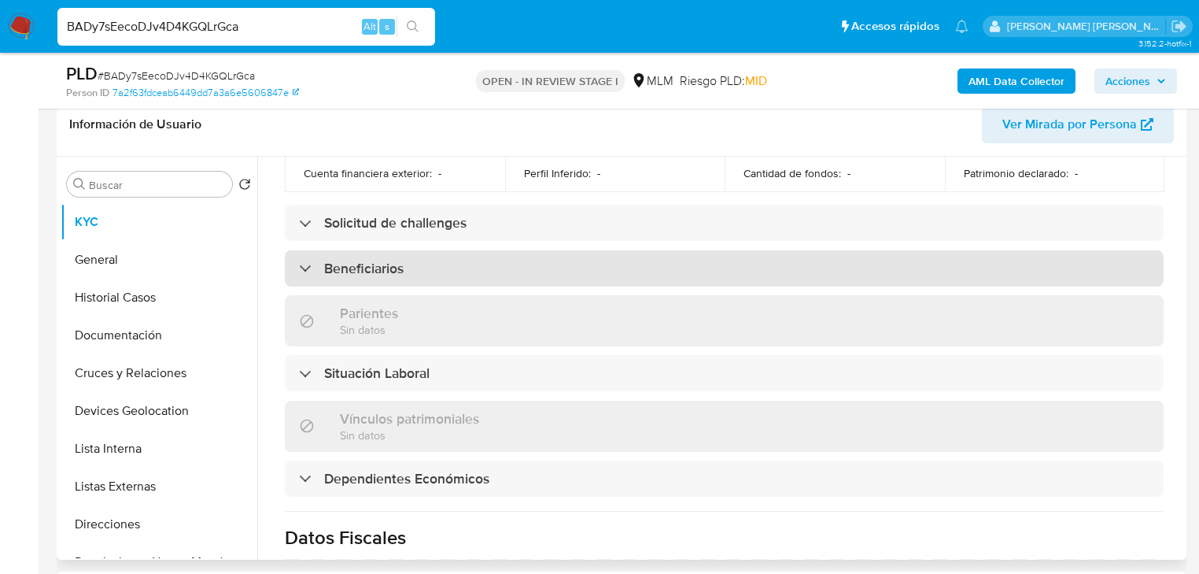
click at [430, 265] on div "Beneficiarios" at bounding box center [724, 268] width 879 height 36
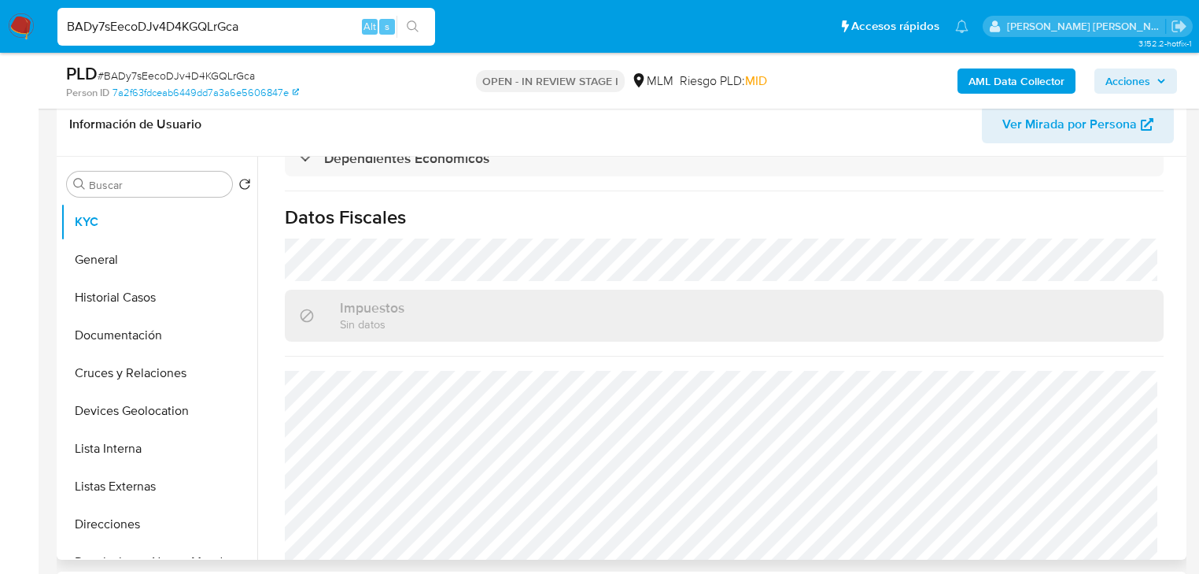
scroll to position [1116, 0]
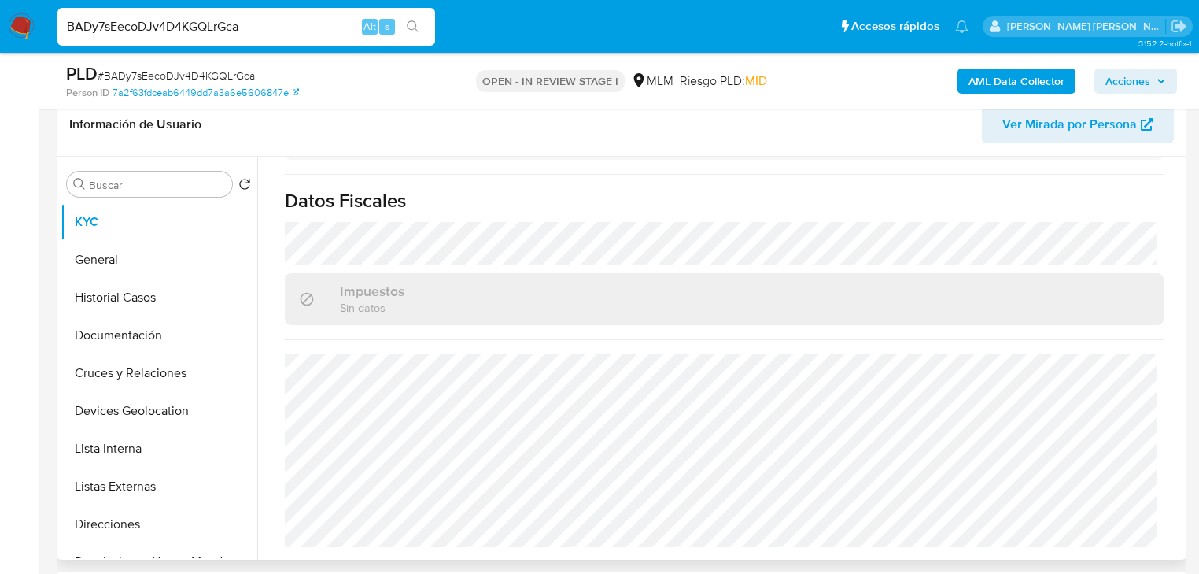
click at [130, 257] on button "General" at bounding box center [159, 260] width 197 height 38
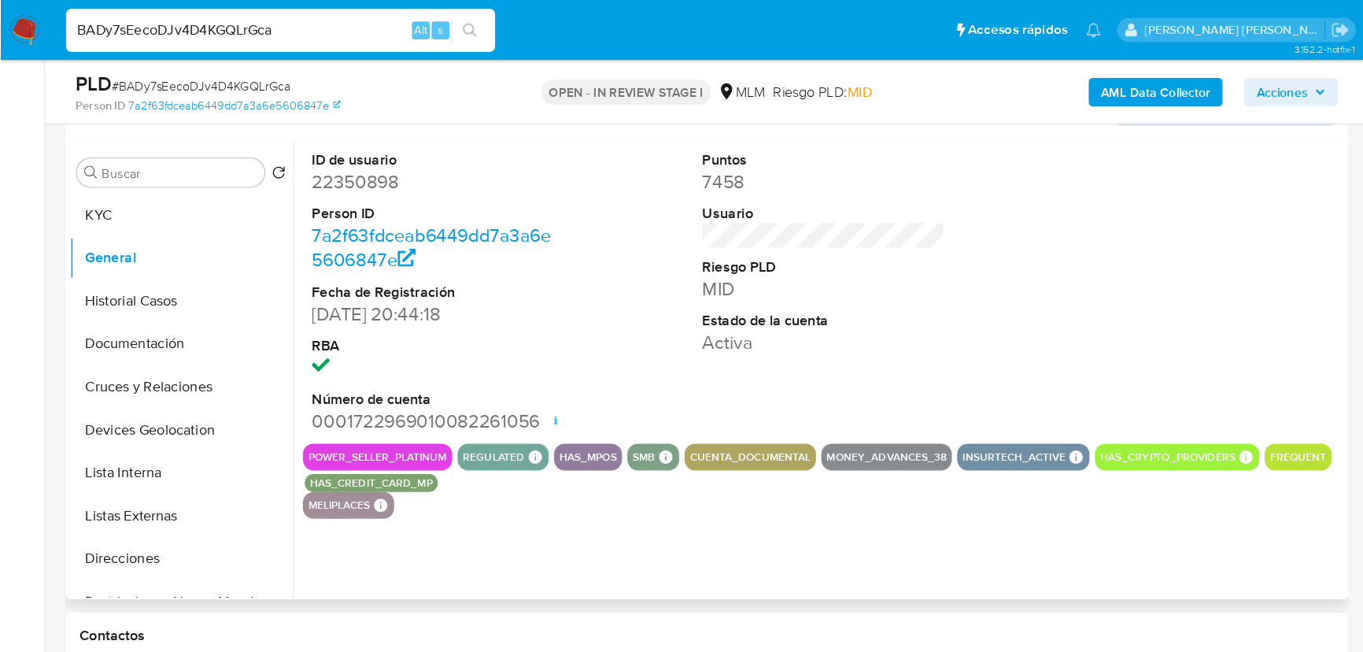
scroll to position [315, 0]
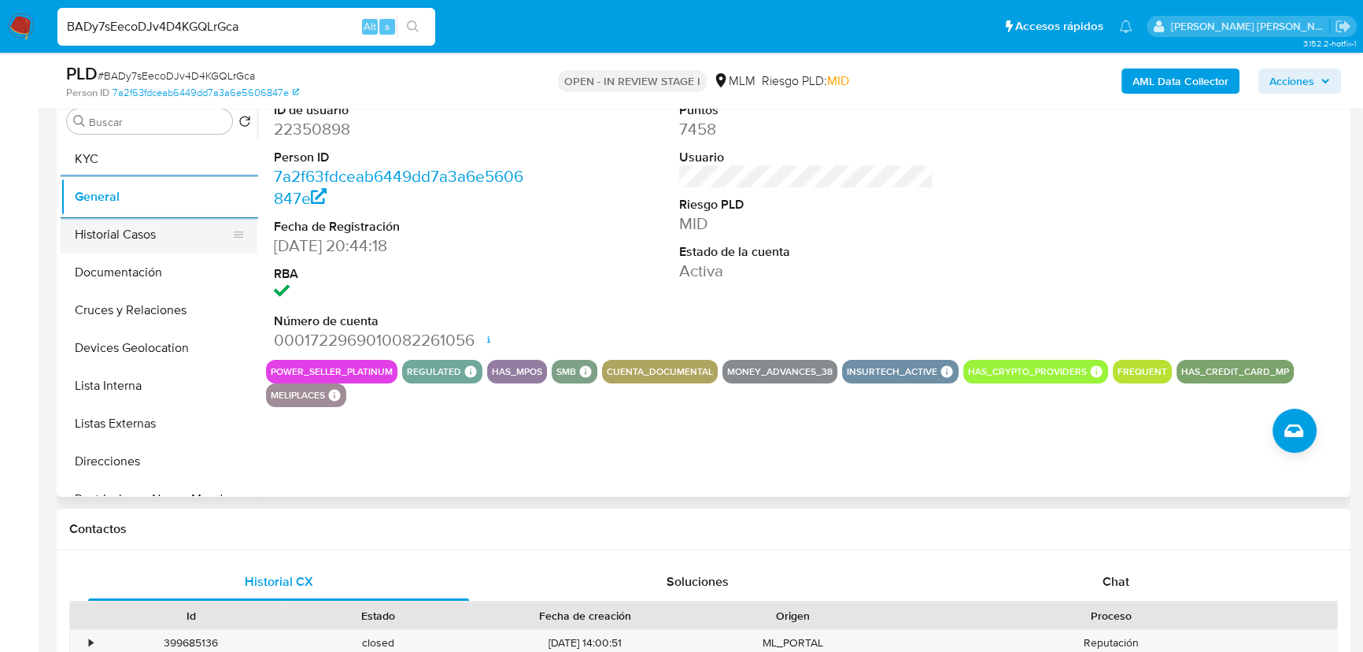
click at [178, 241] on button "Historial Casos" at bounding box center [153, 235] width 184 height 38
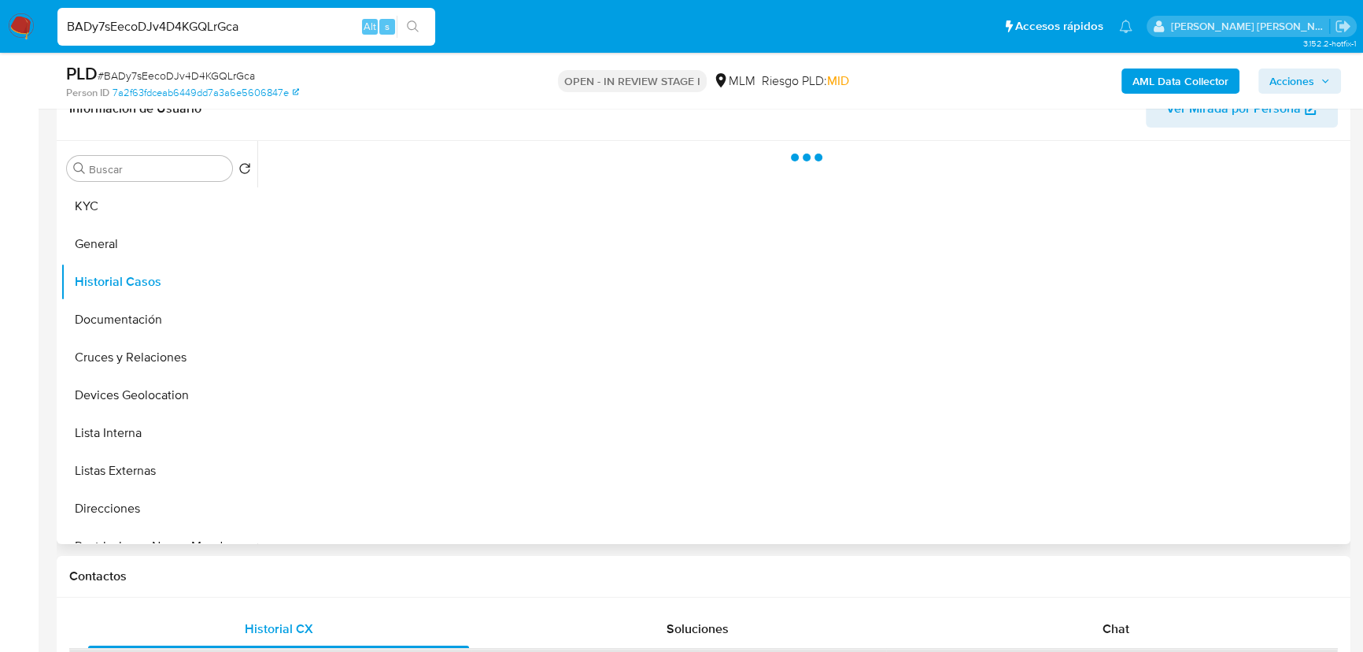
scroll to position [243, 0]
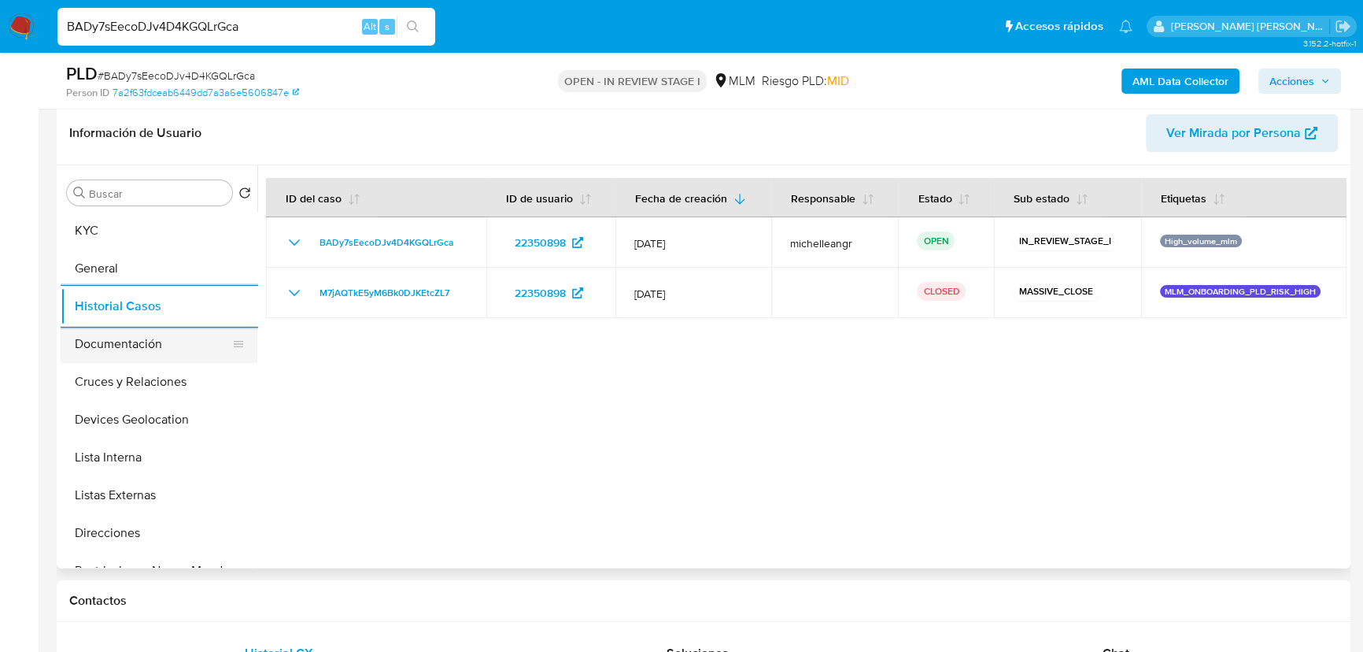
click at [216, 353] on button "Documentación" at bounding box center [153, 344] width 184 height 38
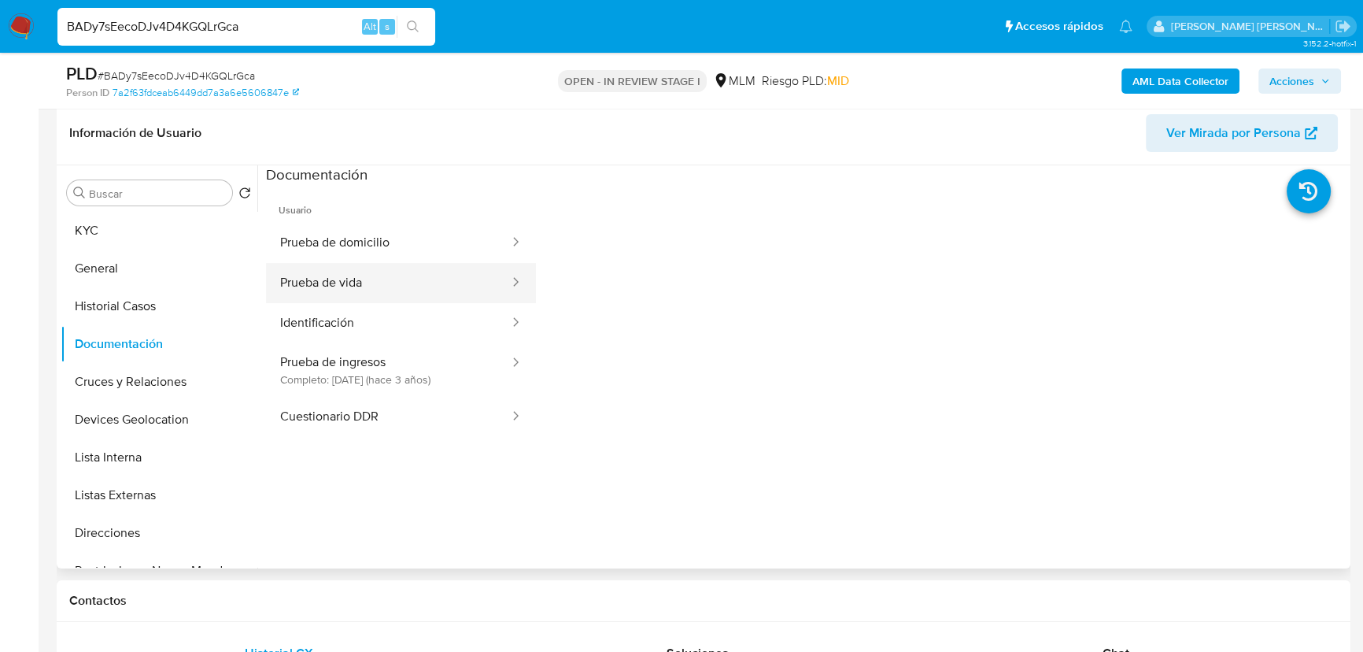
drag, startPoint x: 401, startPoint y: 268, endPoint x: 408, endPoint y: 264, distance: 8.8
click at [402, 268] on button "Prueba de vida" at bounding box center [388, 283] width 245 height 40
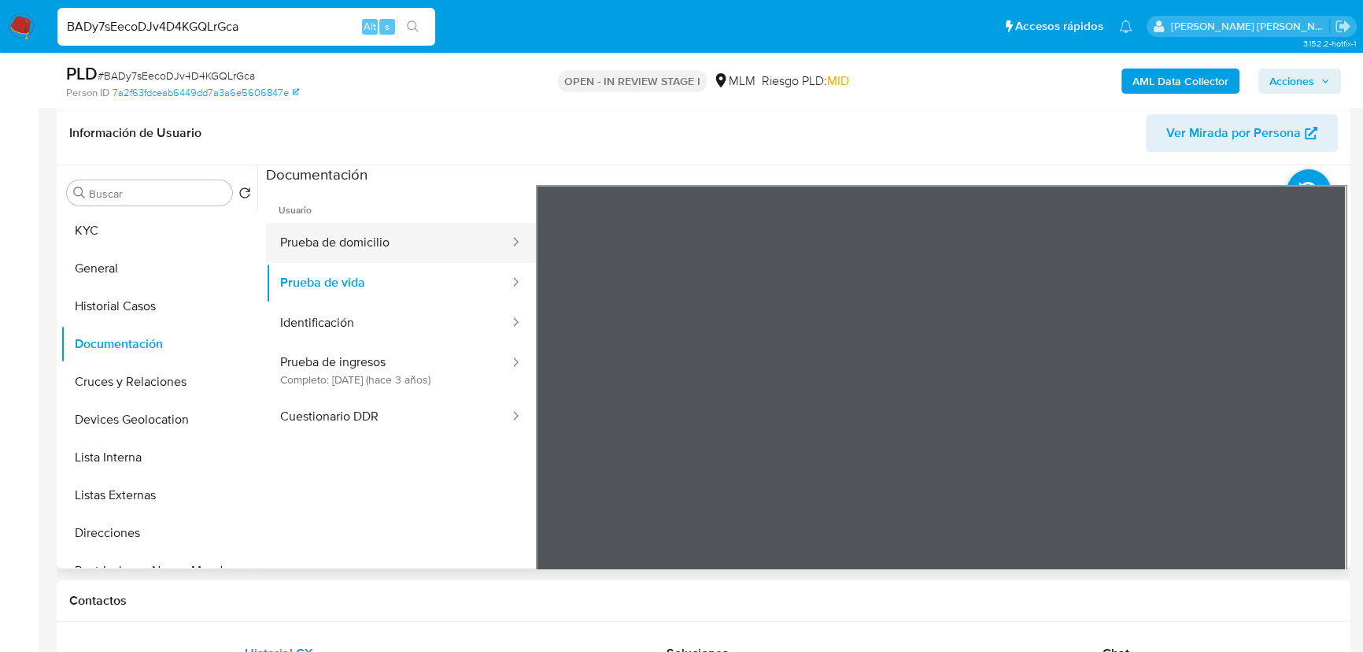
click at [416, 252] on button "Prueba de domicilio" at bounding box center [388, 243] width 245 height 40
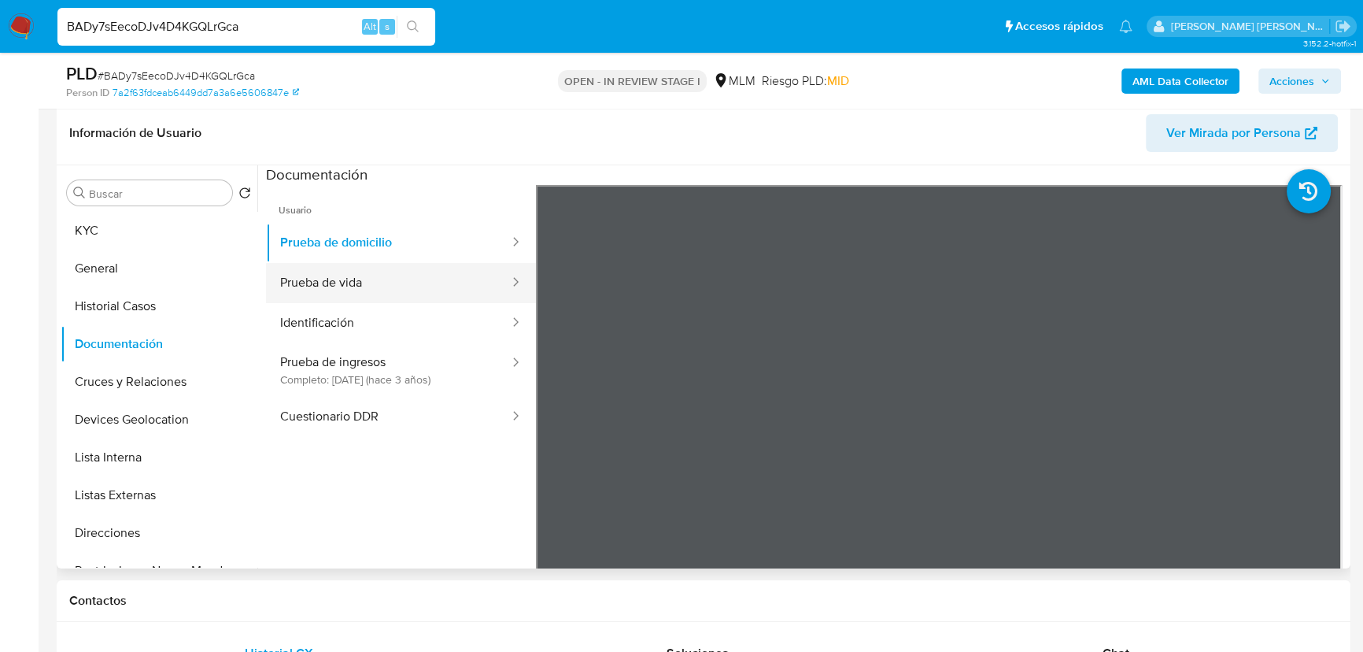
click at [358, 275] on button "Prueba de vida" at bounding box center [388, 283] width 245 height 40
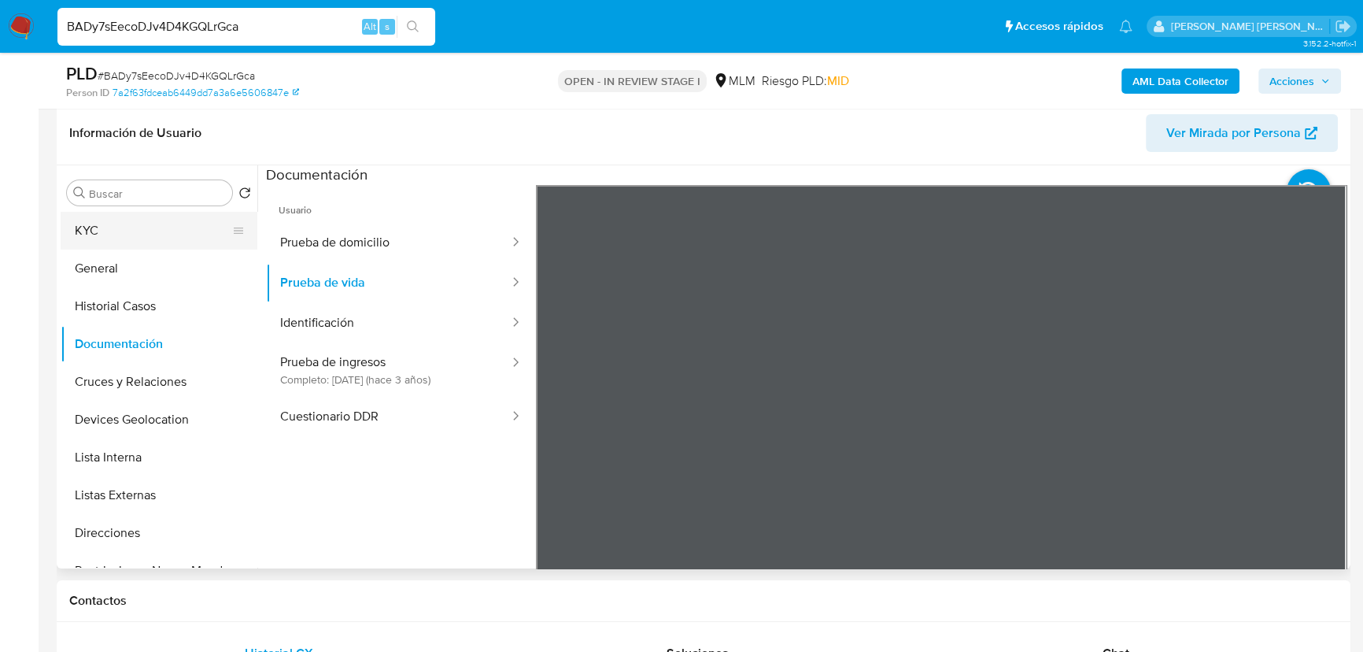
drag, startPoint x: 123, startPoint y: 227, endPoint x: 201, endPoint y: 238, distance: 79.5
click at [127, 227] on button "KYC" at bounding box center [153, 231] width 184 height 38
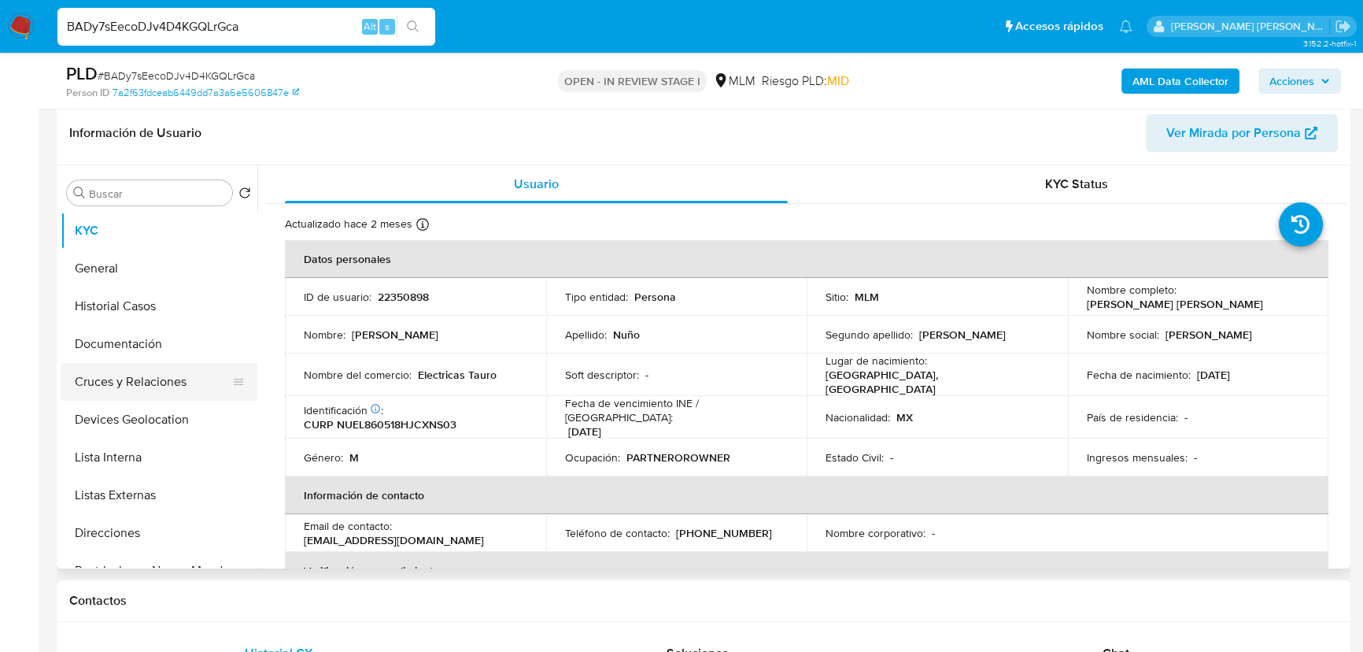
click at [110, 365] on button "Cruces y Relaciones" at bounding box center [153, 382] width 184 height 38
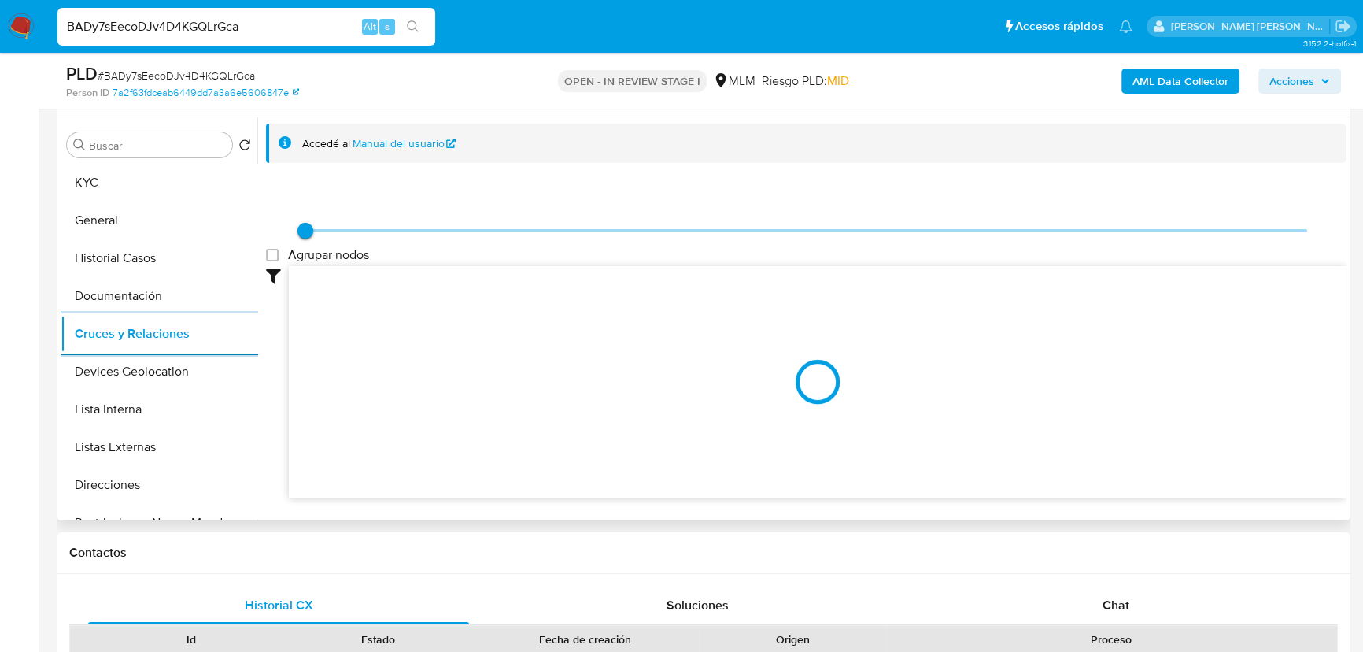
scroll to position [315, 0]
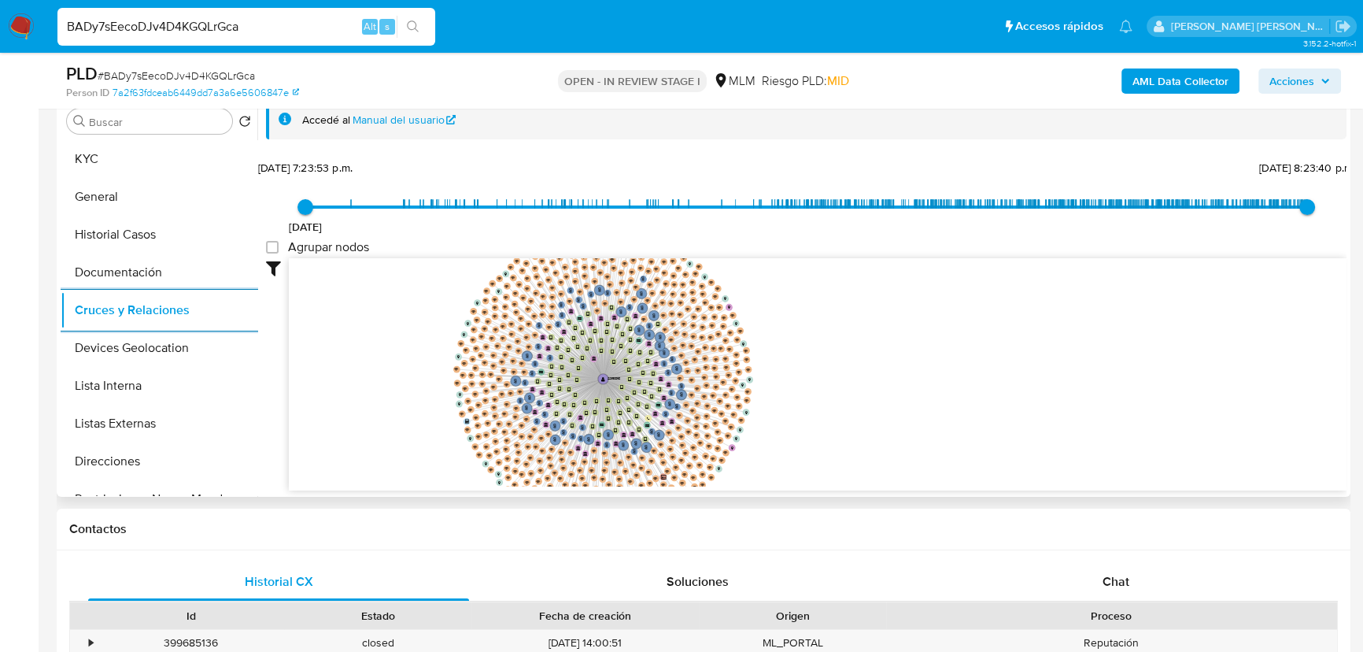
drag, startPoint x: 537, startPoint y: 387, endPoint x: 641, endPoint y: 408, distance: 105.9
click at [641, 409] on icon "phone-9a81d87f9c557b5535f8e2b8c47a2be8  phone-518483dd535e2ffe5845f16ba3aa0686…" at bounding box center [818, 372] width 1058 height 228
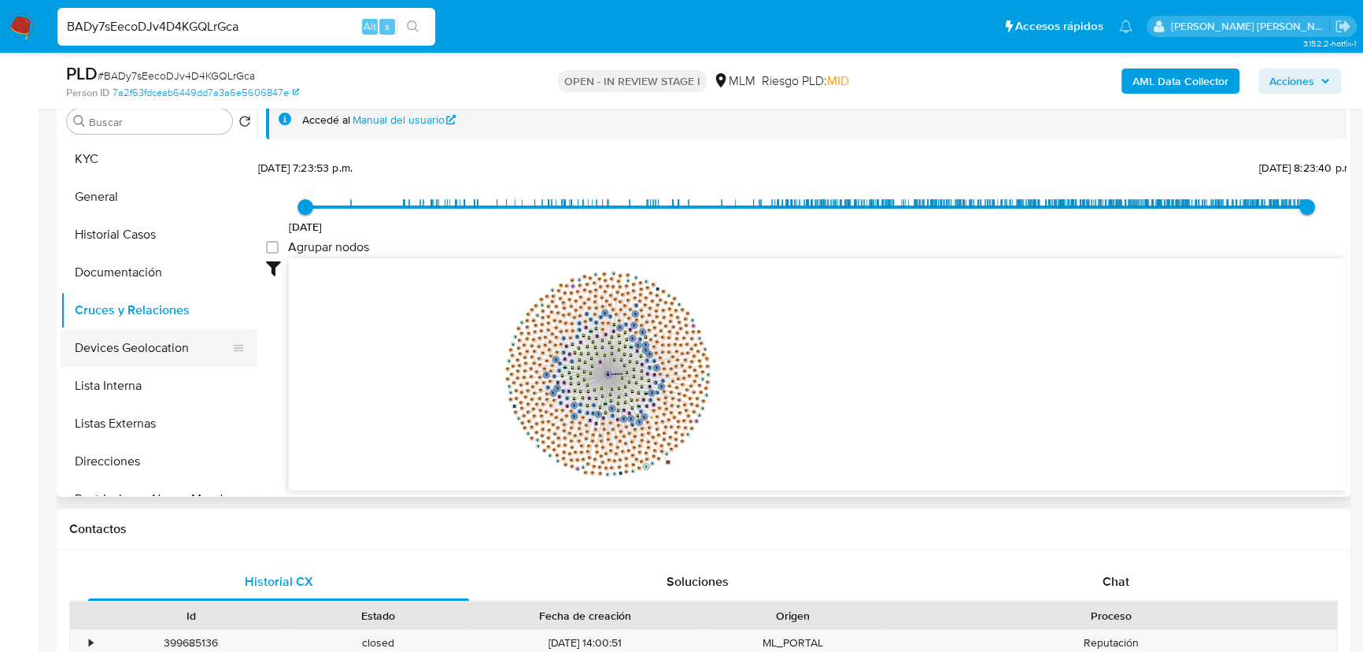
click at [186, 345] on button "Devices Geolocation" at bounding box center [153, 348] width 184 height 38
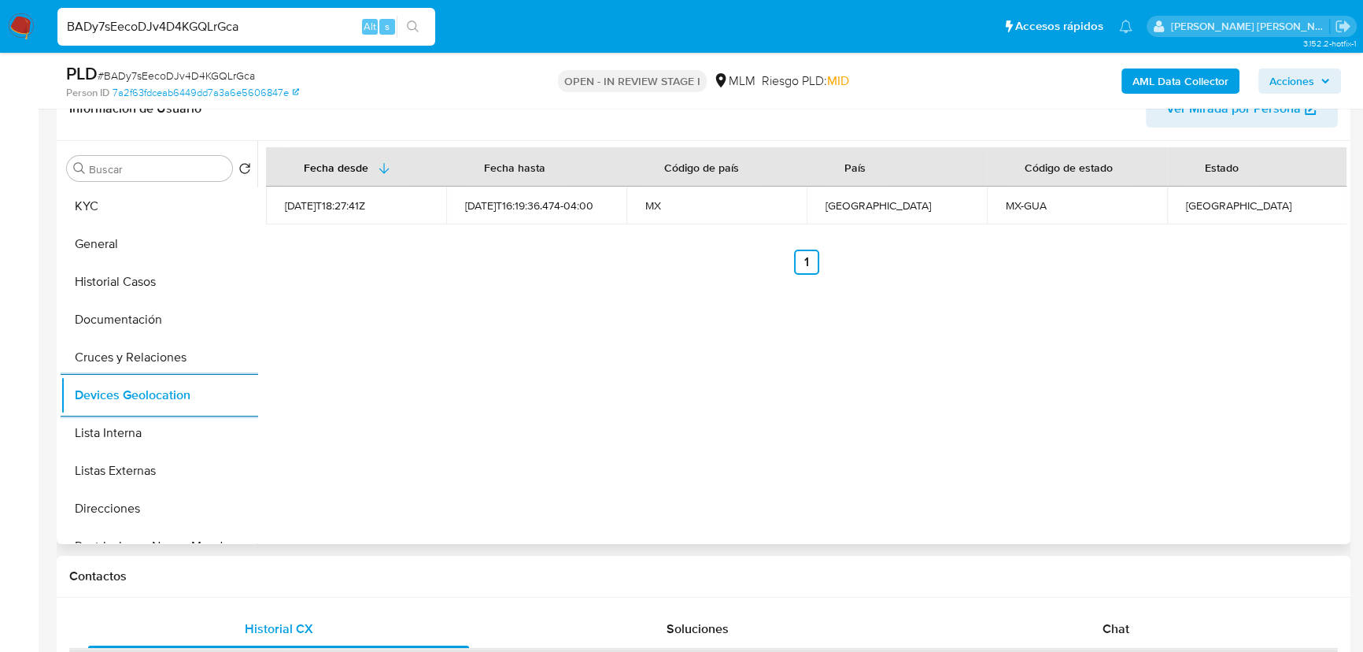
scroll to position [243, 0]
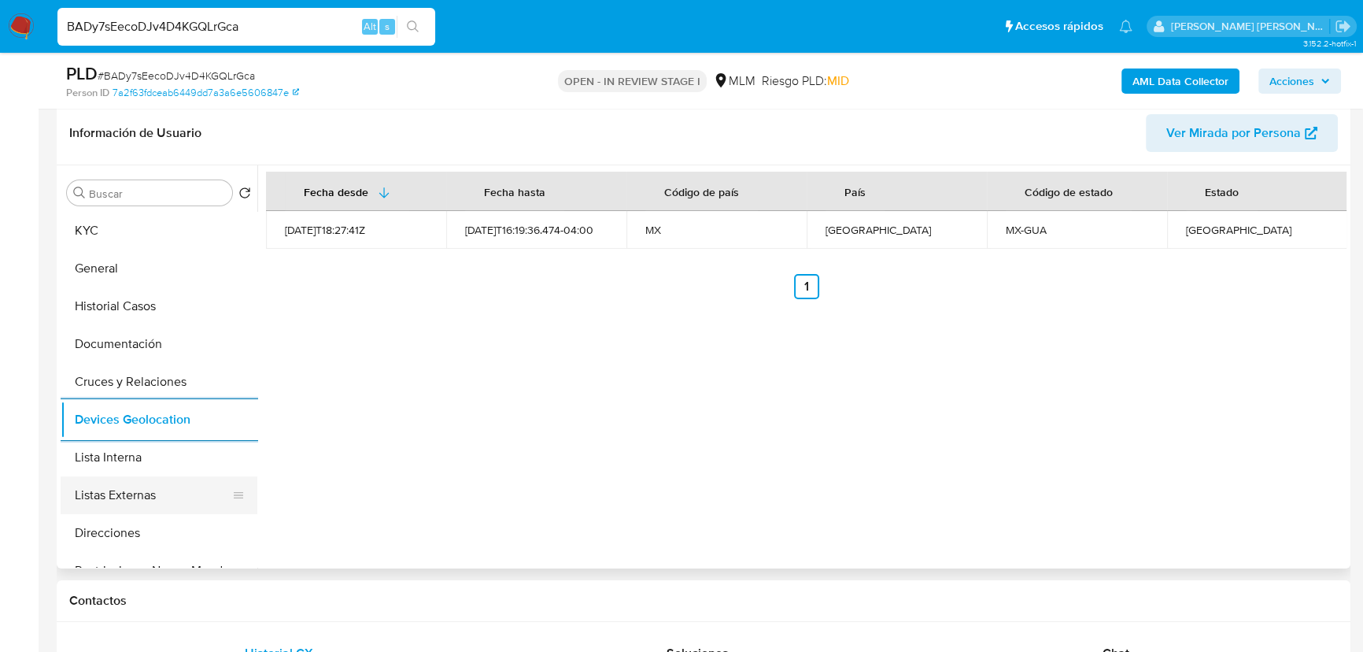
click at [190, 476] on button "Listas Externas" at bounding box center [153, 495] width 184 height 38
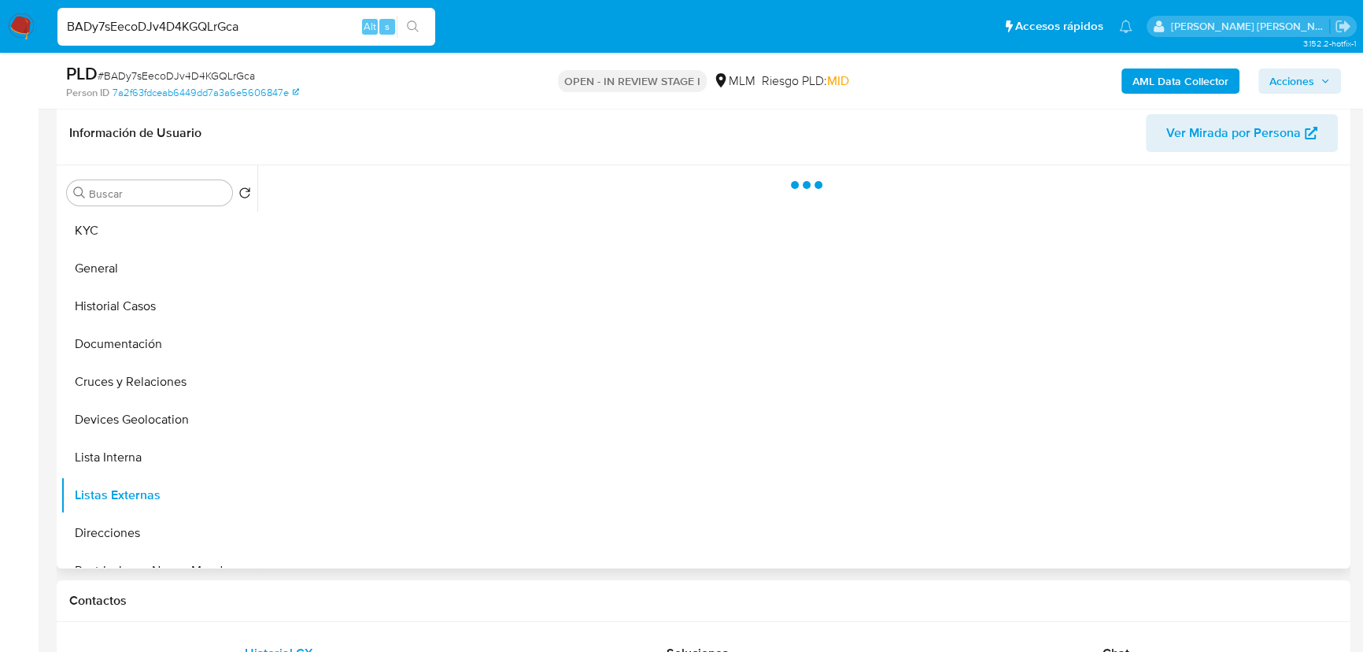
drag, startPoint x: 456, startPoint y: 452, endPoint x: 453, endPoint y: 444, distance: 8.5
click at [453, 444] on div at bounding box center [801, 366] width 1089 height 403
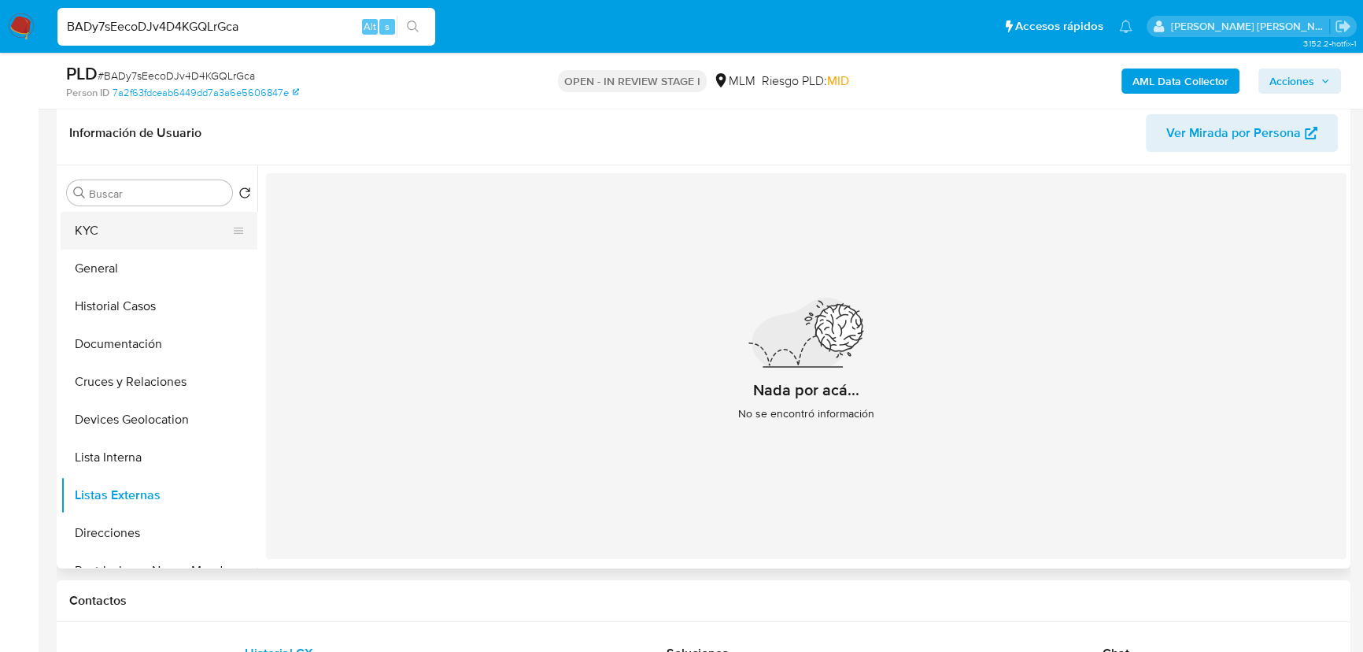
click at [159, 226] on button "KYC" at bounding box center [153, 231] width 184 height 38
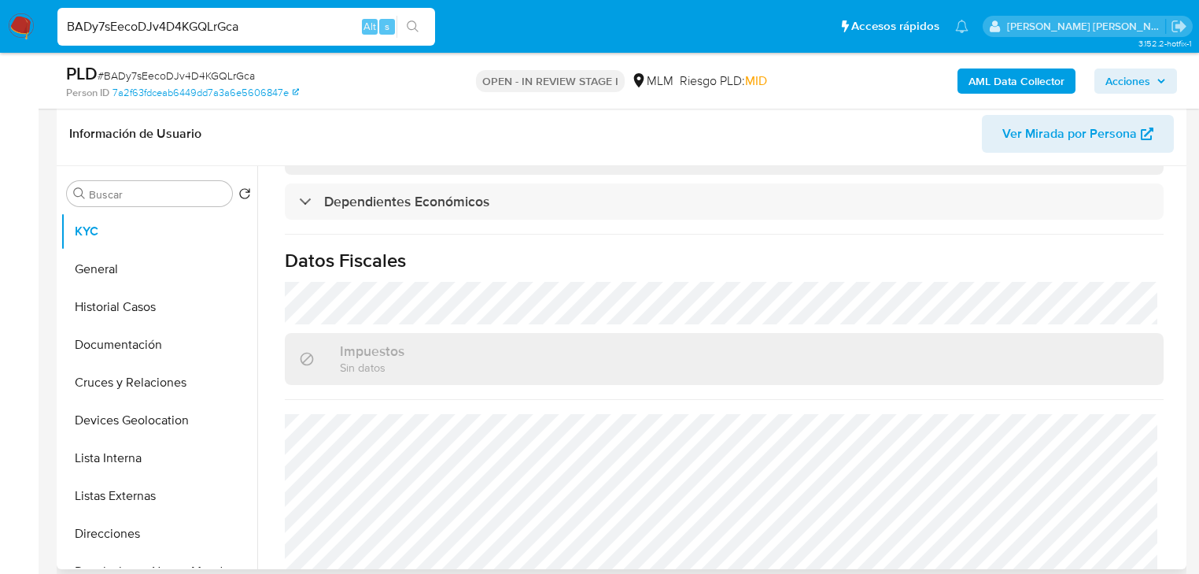
scroll to position [952, 0]
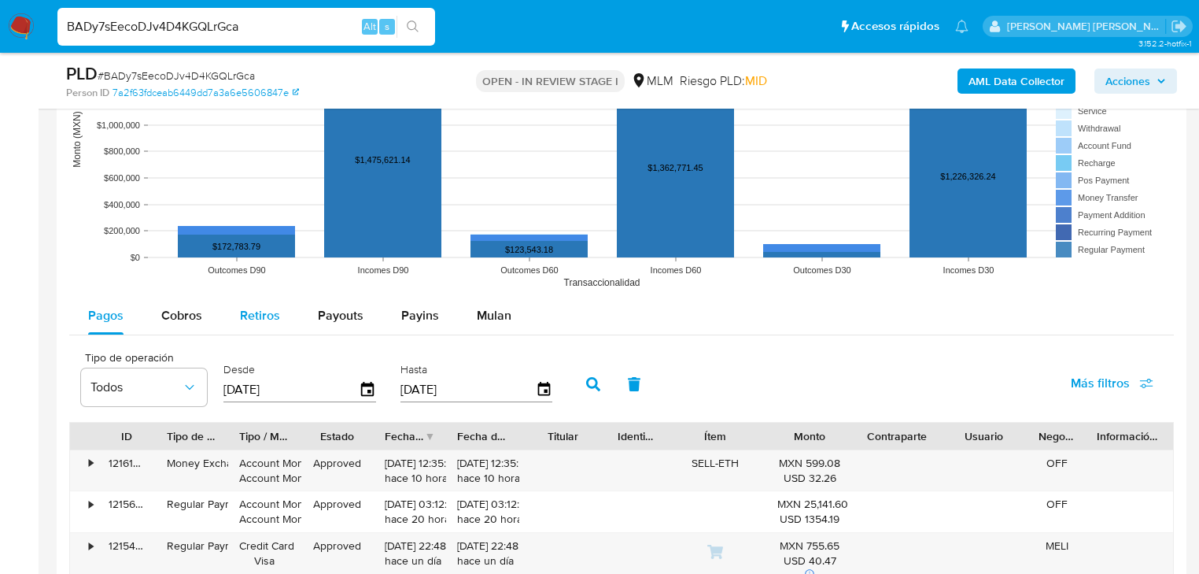
drag, startPoint x: 189, startPoint y: 315, endPoint x: 230, endPoint y: 310, distance: 41.2
click at [189, 311] on span "Cobros" at bounding box center [181, 315] width 41 height 18
select select "10"
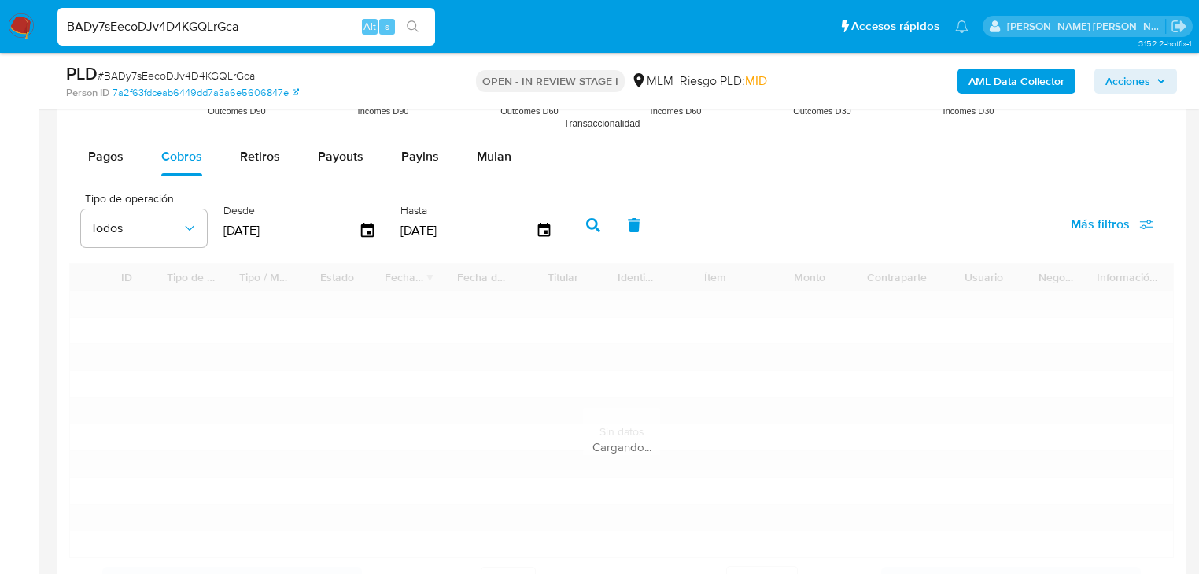
scroll to position [1816, 0]
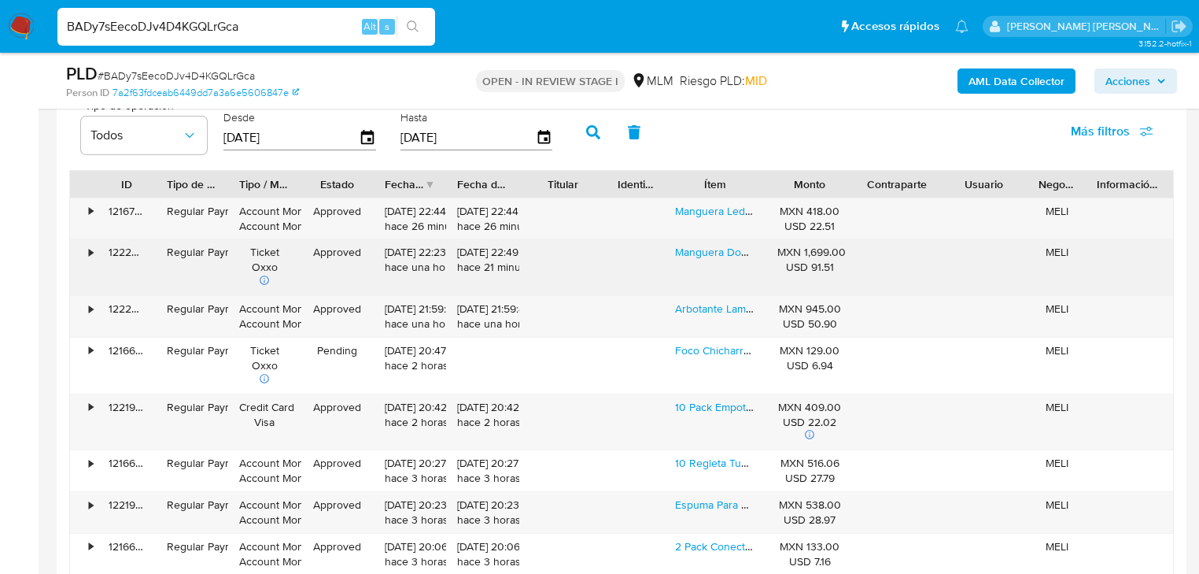
click at [737, 260] on div "Manguera Doble Led Plana 100mt Luz Blanca O Calida Exterior" at bounding box center [715, 267] width 102 height 56
click at [734, 249] on link "Manguera Doble Led Plana 100mt Luz Blanca O Calida Exterior" at bounding box center [886, 252] width 423 height 16
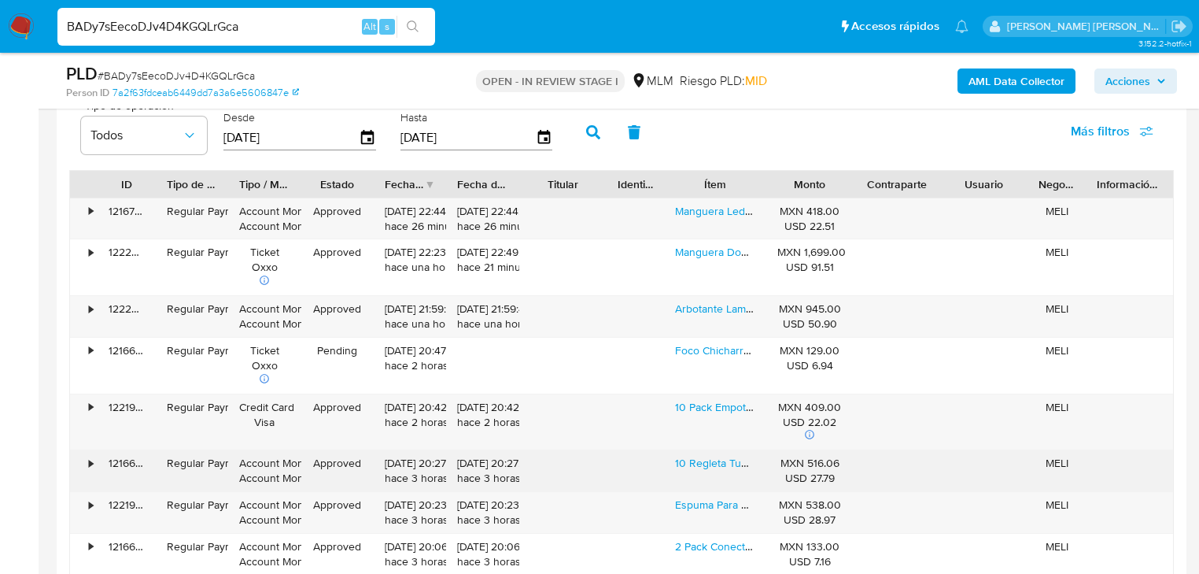
click at [696, 474] on div "10 Regleta Tubo Led Con Base Integrada Blanca 18w Estructura Blanco Brillante" at bounding box center [715, 470] width 102 height 41
click at [705, 468] on div "10 Regleta Tubo Led Con Base Integrada Blanca 18w Estructura Blanco Brillante" at bounding box center [715, 470] width 102 height 41
click at [710, 466] on link "10 Regleta Tubo Led Con Base Integrada Blanca 18w Estructura Blanco Brillante" at bounding box center [919, 463] width 489 height 16
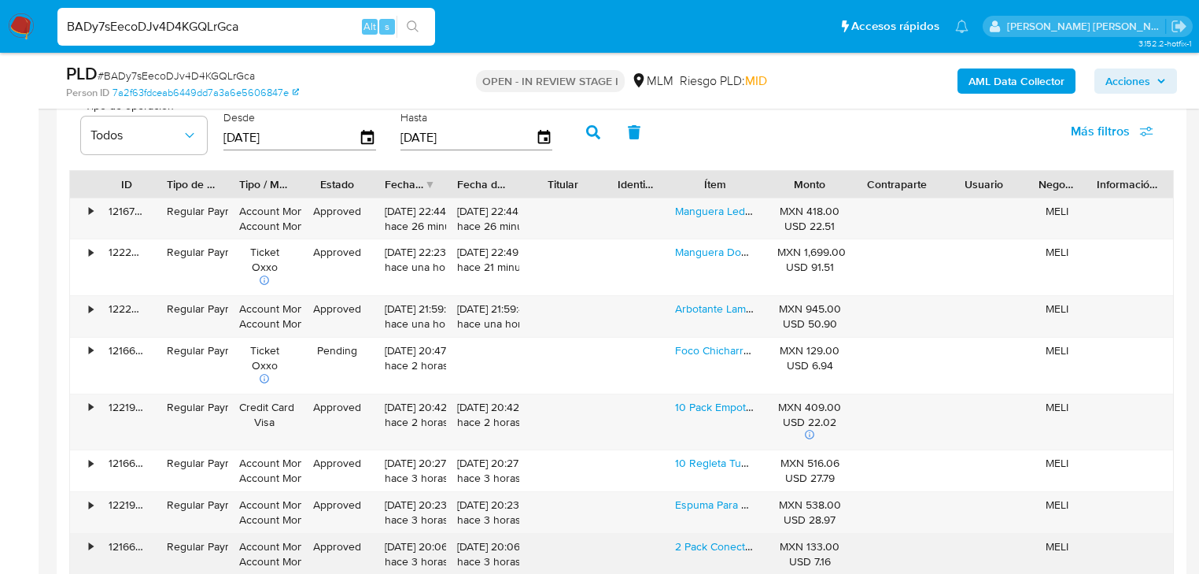
click at [718, 551] on div "2 Pack Conector Para Manguera Led Driver 110 V Con Pines" at bounding box center [715, 554] width 102 height 41
click at [736, 547] on link "2 Pack Conector Para Manguera Led Driver 110 V Con Pines" at bounding box center [821, 546] width 292 height 16
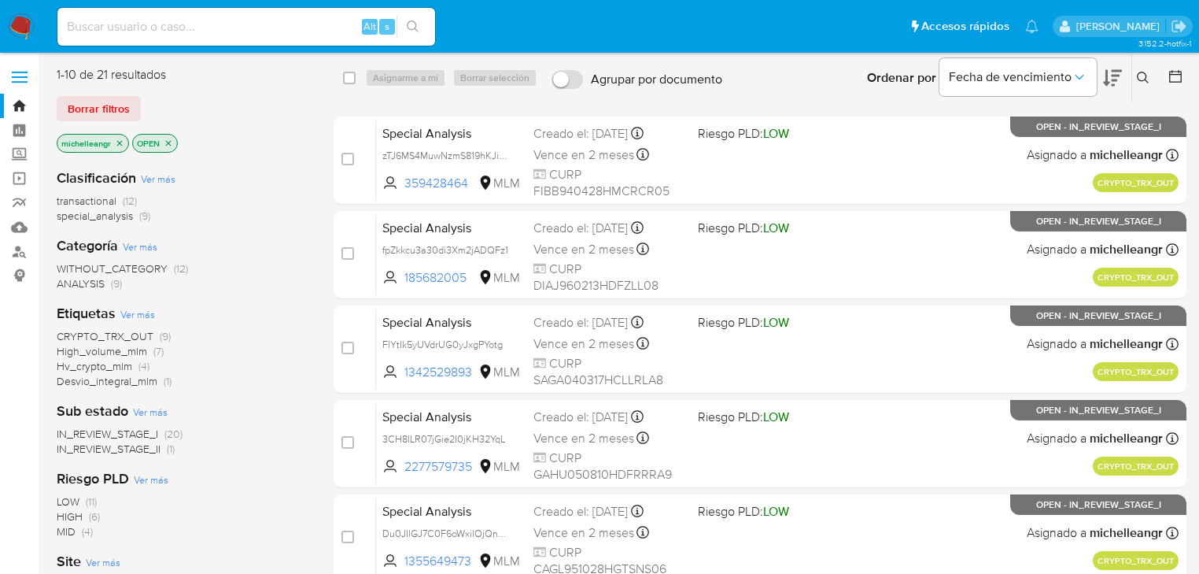
click at [223, 9] on div "Alt s" at bounding box center [246, 27] width 378 height 38
drag, startPoint x: 209, startPoint y: 33, endPoint x: 206, endPoint y: 22, distance: 11.5
click at [209, 25] on input at bounding box center [246, 27] width 378 height 20
paste input "BADy7sEecoDJv4D4KGQLrGca"
type input "BADy7sEecoDJv4D4KGQLrGca"
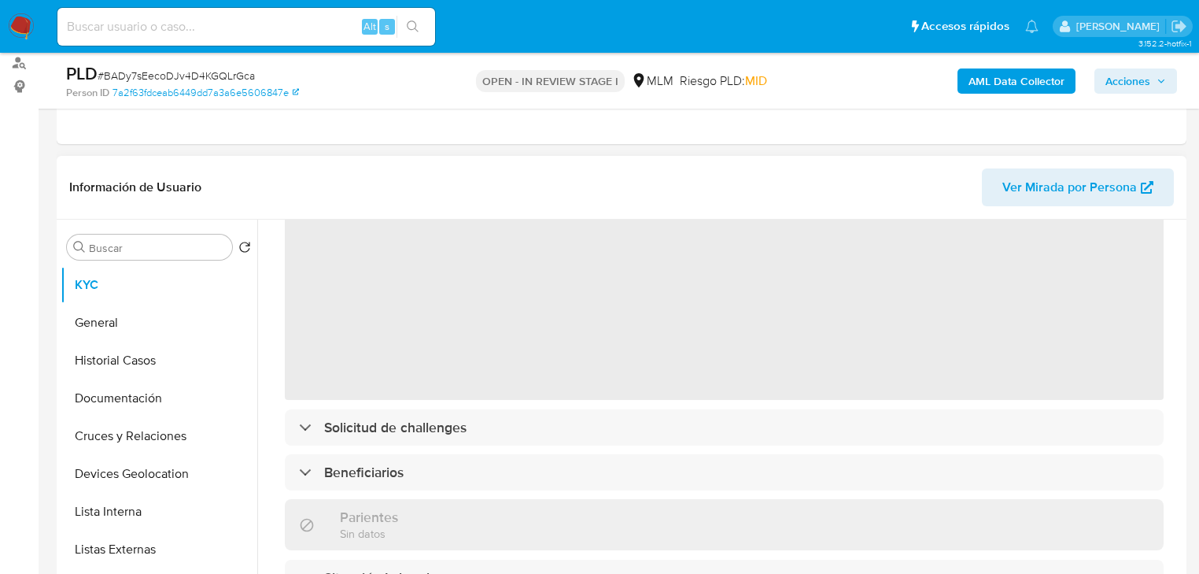
scroll to position [63, 0]
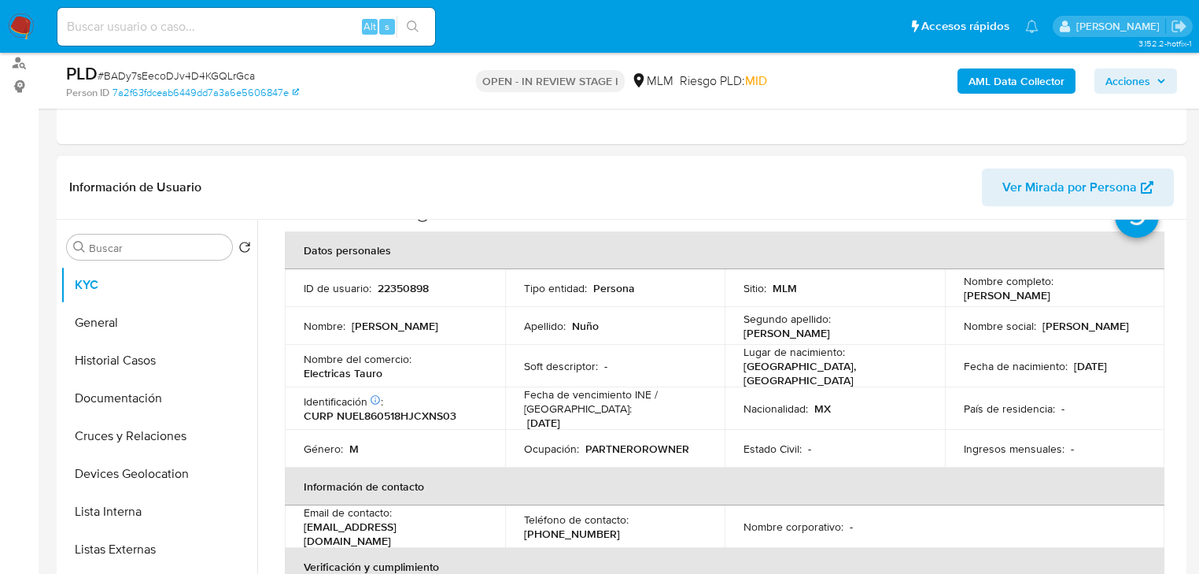
select select "10"
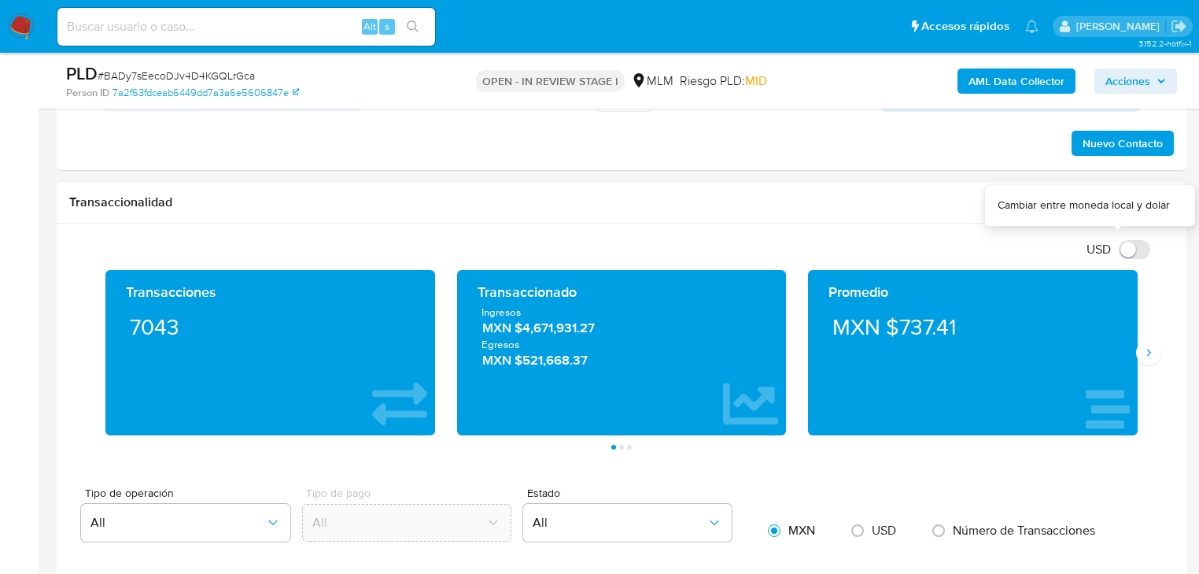
scroll to position [1007, 0]
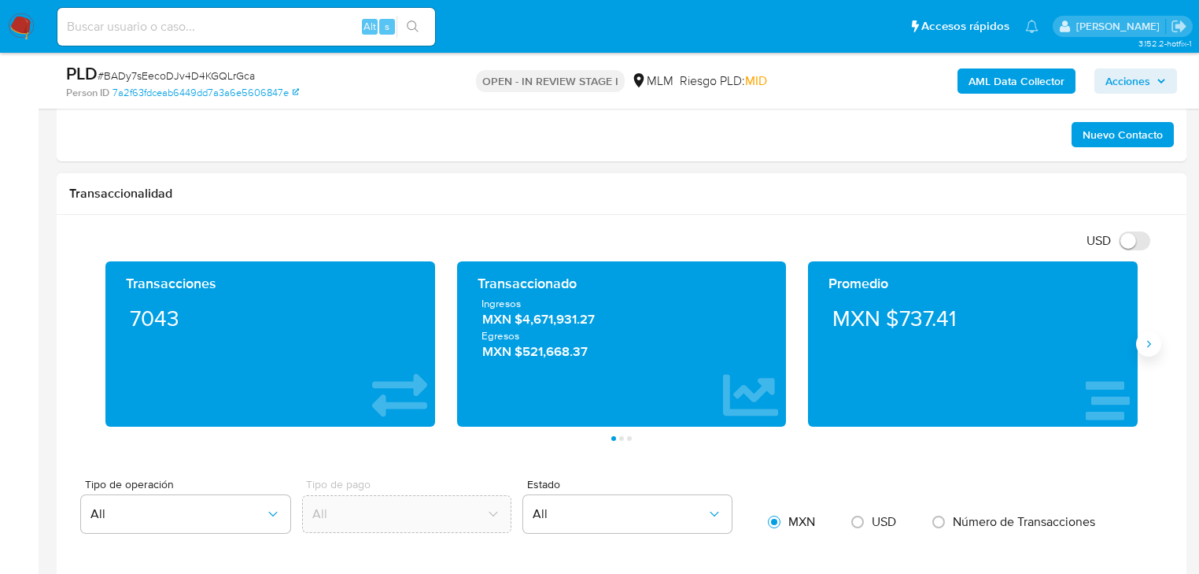
drag, startPoint x: 1154, startPoint y: 327, endPoint x: 1145, endPoint y: 334, distance: 10.7
click at [1151, 330] on div "Transacciones 7043 Transaccionado Ingresos MXN $4,671,931.27 Egresos MXN $521,6…" at bounding box center [621, 350] width 1105 height 179
click at [1147, 334] on button "Siguiente" at bounding box center [1148, 343] width 25 height 25
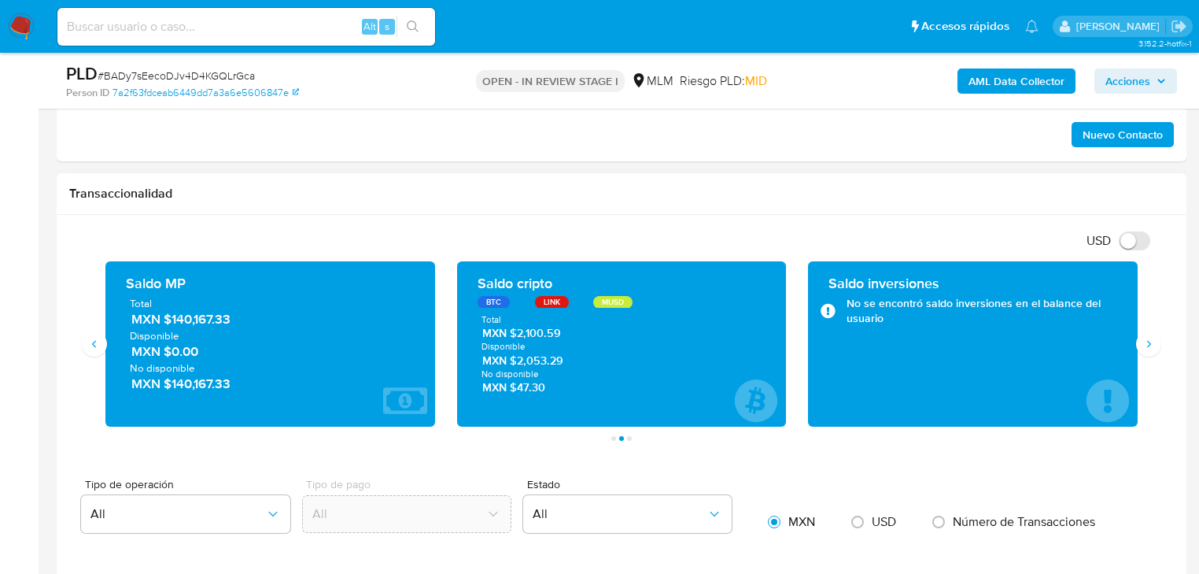
click at [918, 432] on section "Transacciones 7043 Transaccionado Ingresos MXN $4,671,931.27 Egresos MXN $521,6…" at bounding box center [621, 350] width 1054 height 179
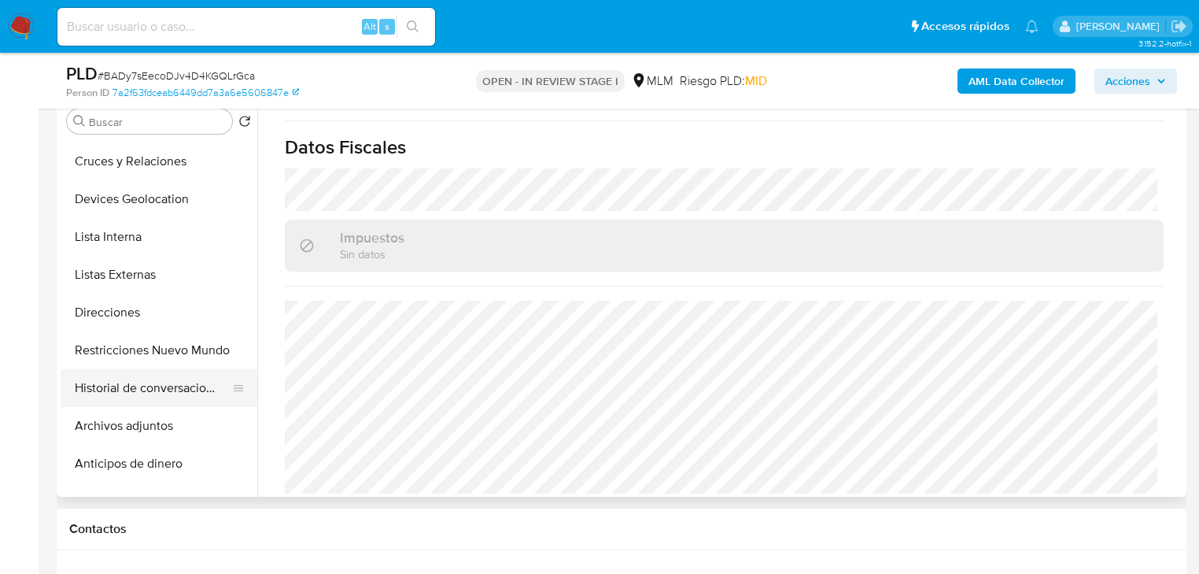
scroll to position [189, 0]
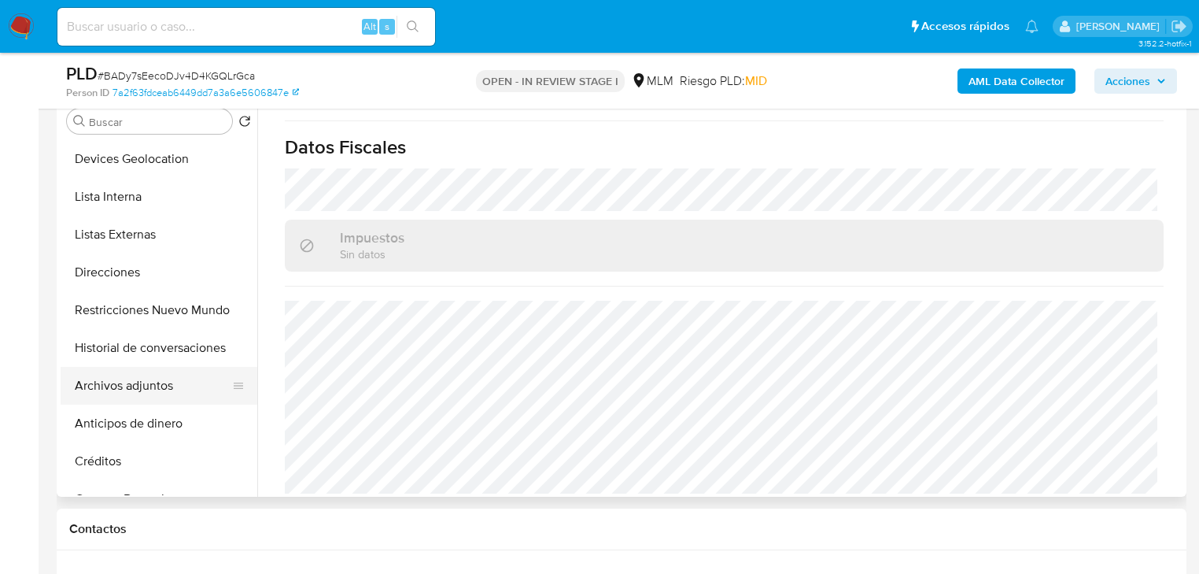
drag, startPoint x: 149, startPoint y: 390, endPoint x: 239, endPoint y: 375, distance: 91.7
click at [150, 390] on button "Archivos adjuntos" at bounding box center [153, 386] width 184 height 38
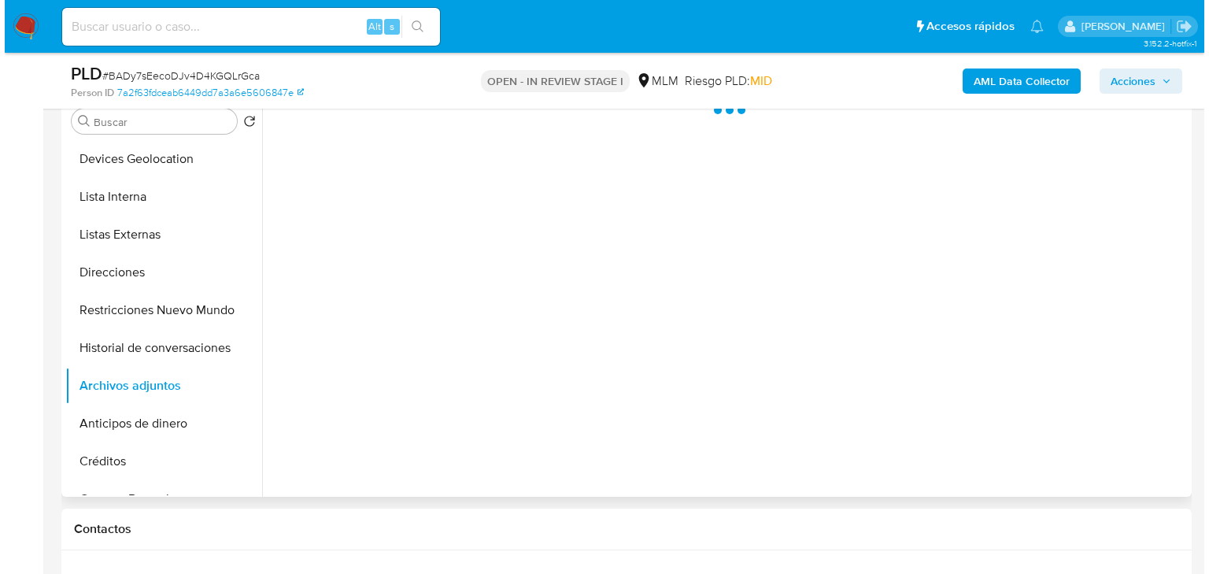
scroll to position [0, 0]
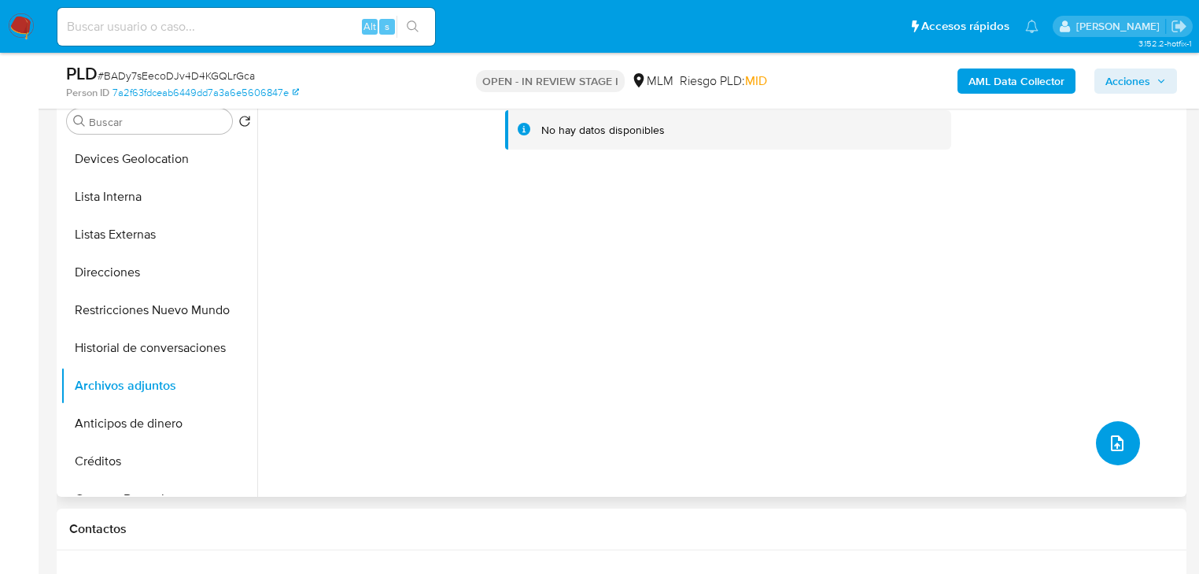
click at [1101, 434] on button "upload-file" at bounding box center [1118, 443] width 44 height 44
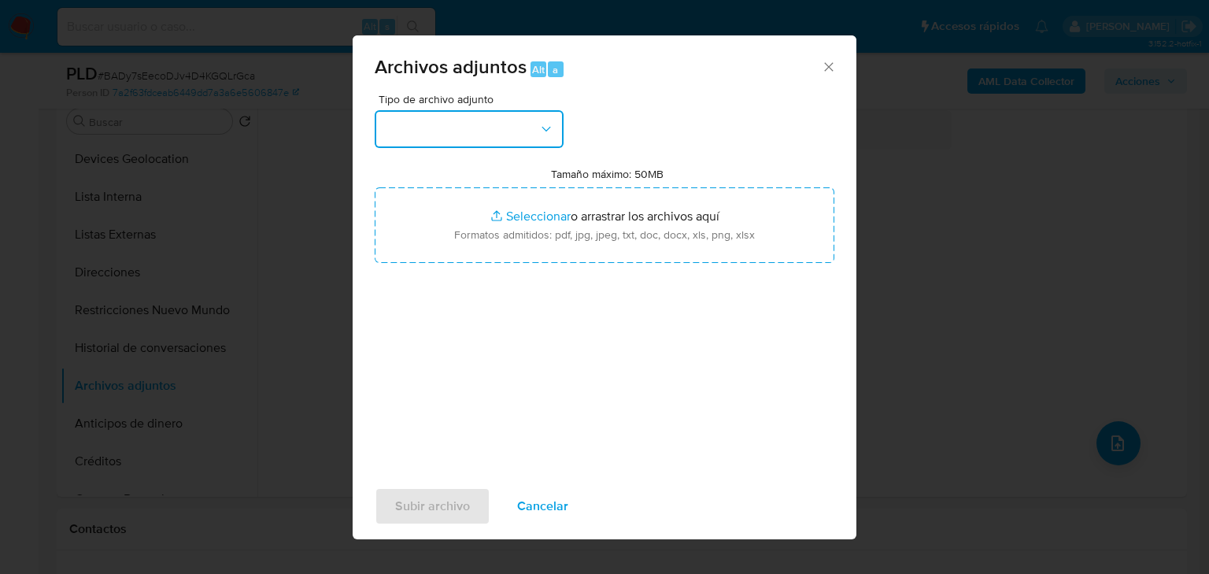
click at [431, 120] on button "button" at bounding box center [469, 129] width 189 height 38
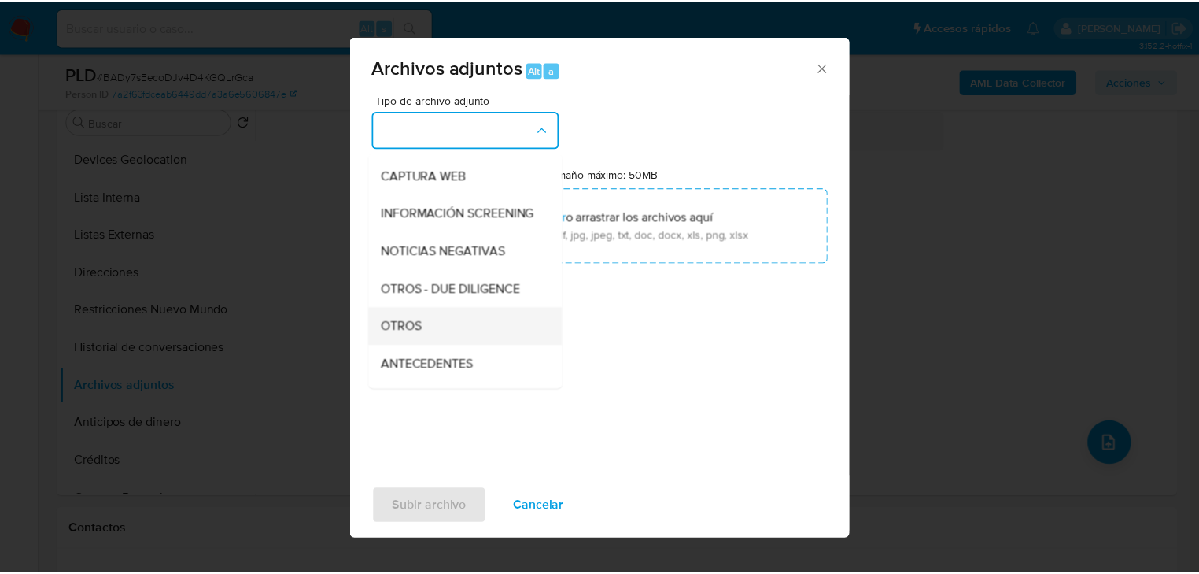
scroll to position [170, 0]
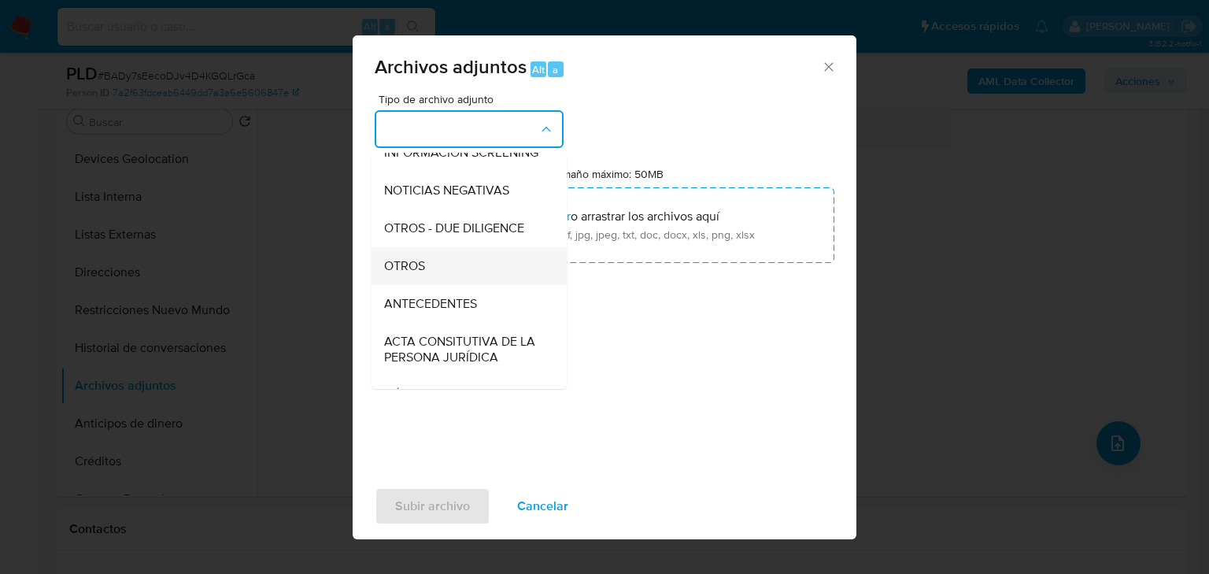
click at [422, 274] on span "OTROS" at bounding box center [404, 266] width 41 height 16
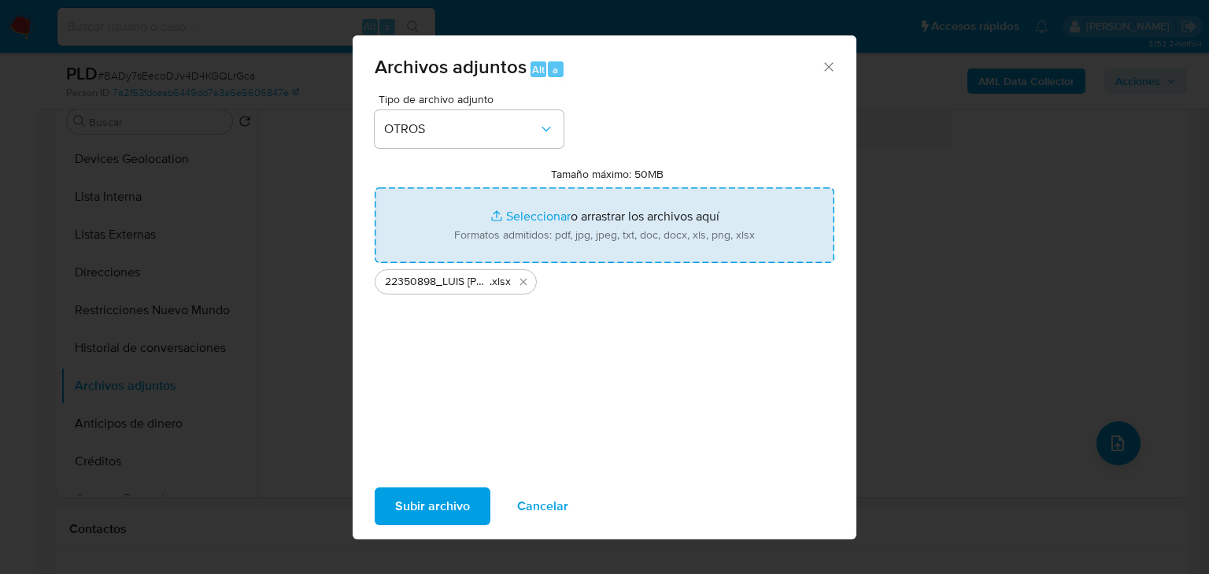
type input "C:\fakepath\22350898_LUIS ALBERTO NUNO ENCISO_JUL25.pdf"
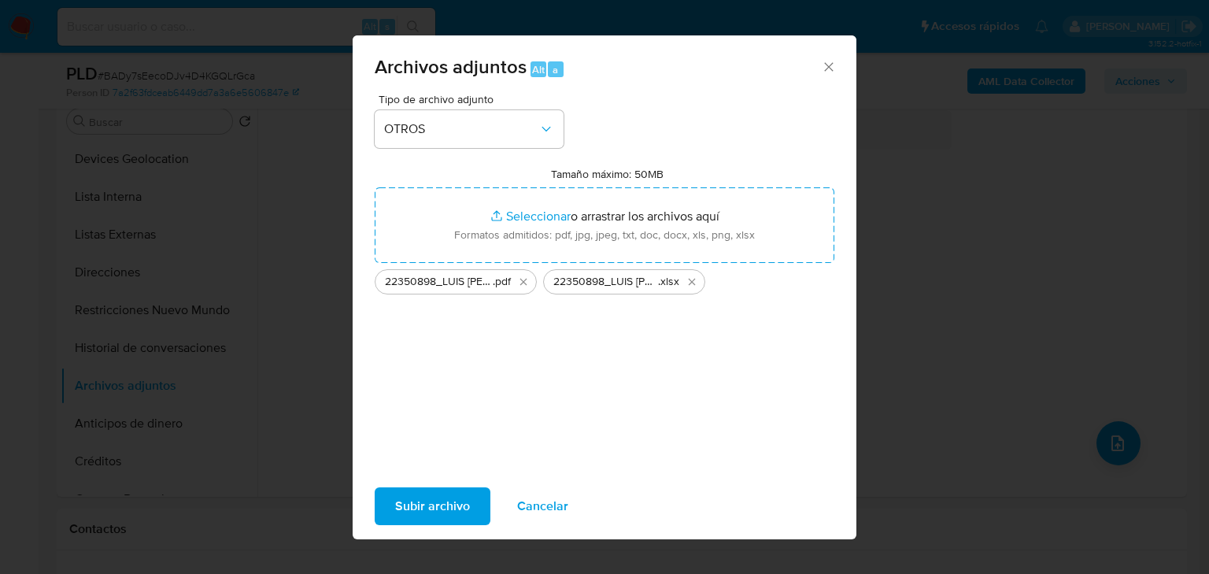
click at [415, 502] on span "Subir archivo" at bounding box center [432, 506] width 75 height 35
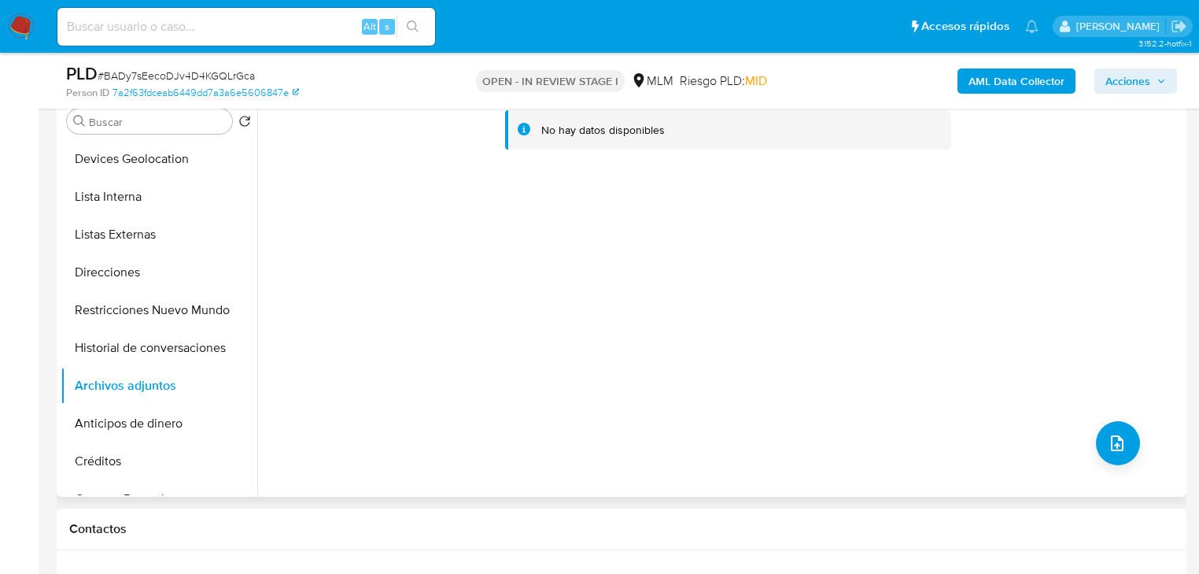
click at [1099, 209] on div "No hay datos disponibles" at bounding box center [719, 295] width 925 height 403
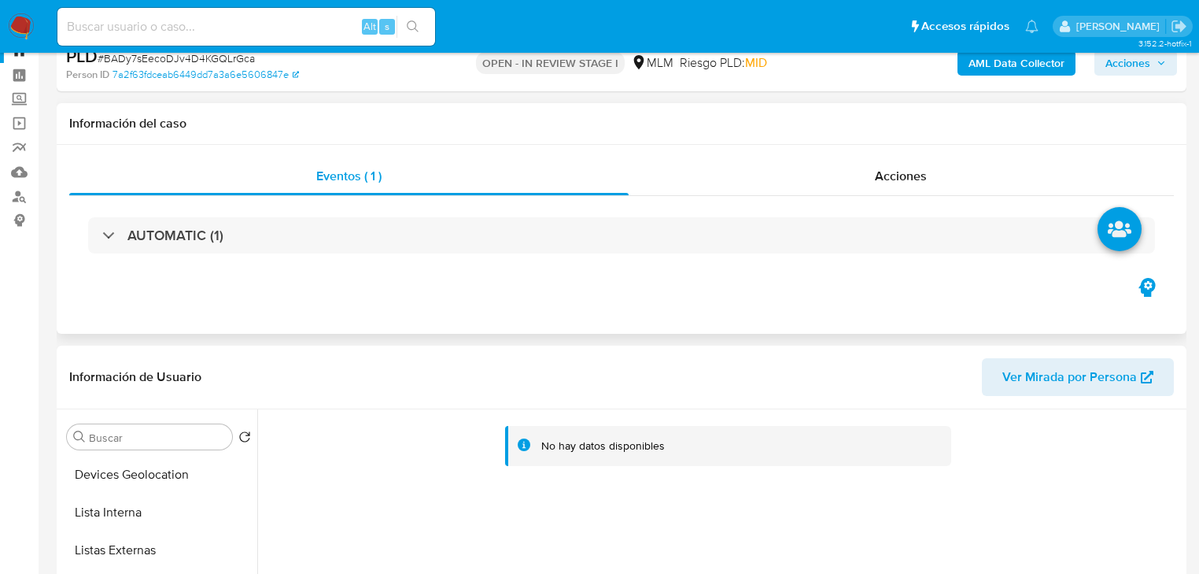
scroll to position [0, 0]
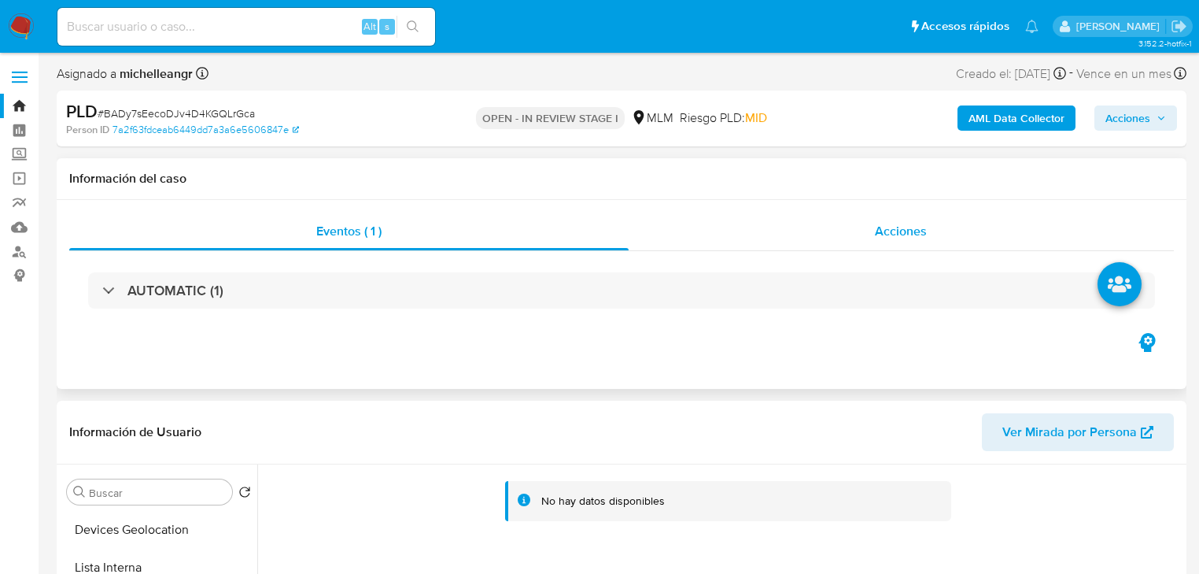
click at [901, 223] on span "Acciones" at bounding box center [901, 231] width 52 height 18
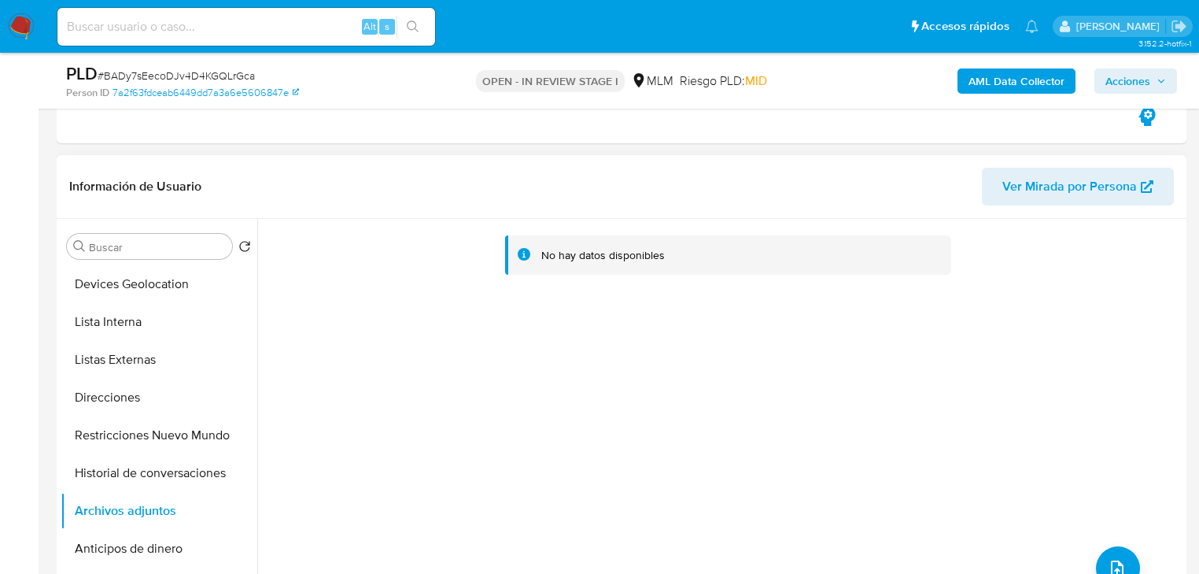
scroll to position [441, 0]
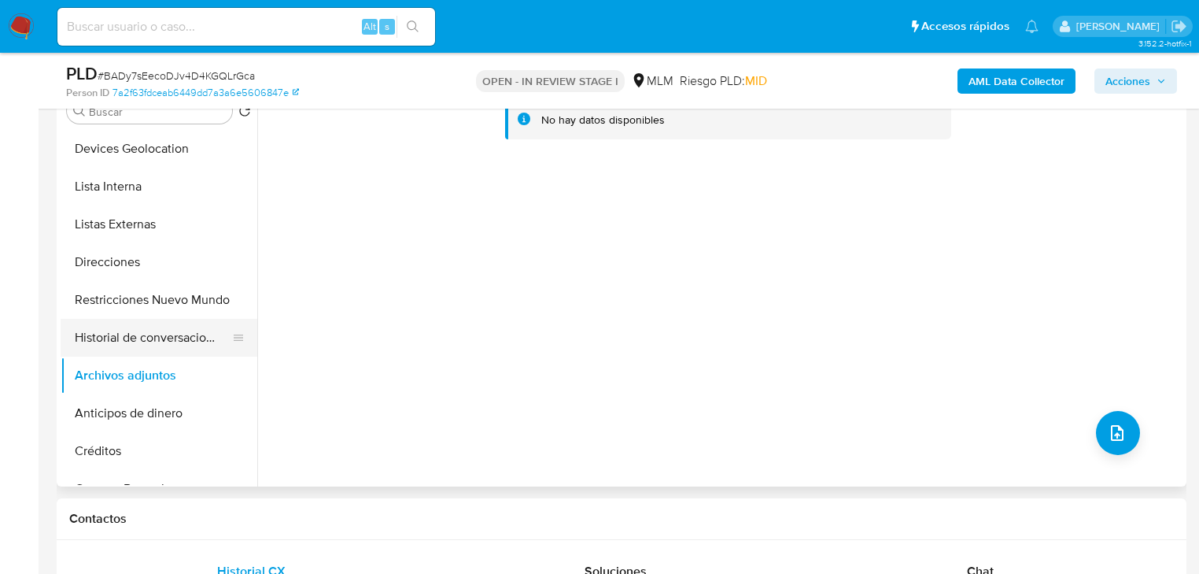
drag, startPoint x: 126, startPoint y: 321, endPoint x: 149, endPoint y: 325, distance: 23.2
click at [126, 320] on button "Historial de conversaciones" at bounding box center [153, 338] width 184 height 38
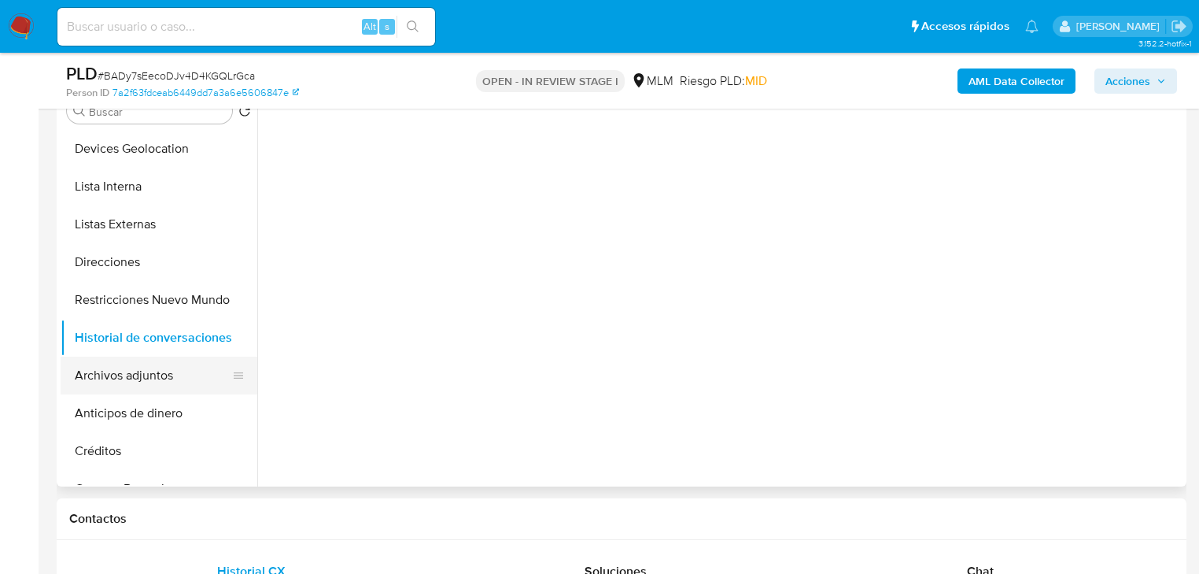
drag, startPoint x: 155, startPoint y: 354, endPoint x: 153, endPoint y: 381, distance: 26.8
click at [155, 356] on ul "KYC General Historial Casos Documentación Cruces y Relaciones Devices Geolocati…" at bounding box center [159, 307] width 197 height 355
drag, startPoint x: 153, startPoint y: 381, endPoint x: 211, endPoint y: 297, distance: 101.9
click at [154, 379] on button "Archivos adjuntos" at bounding box center [159, 375] width 197 height 38
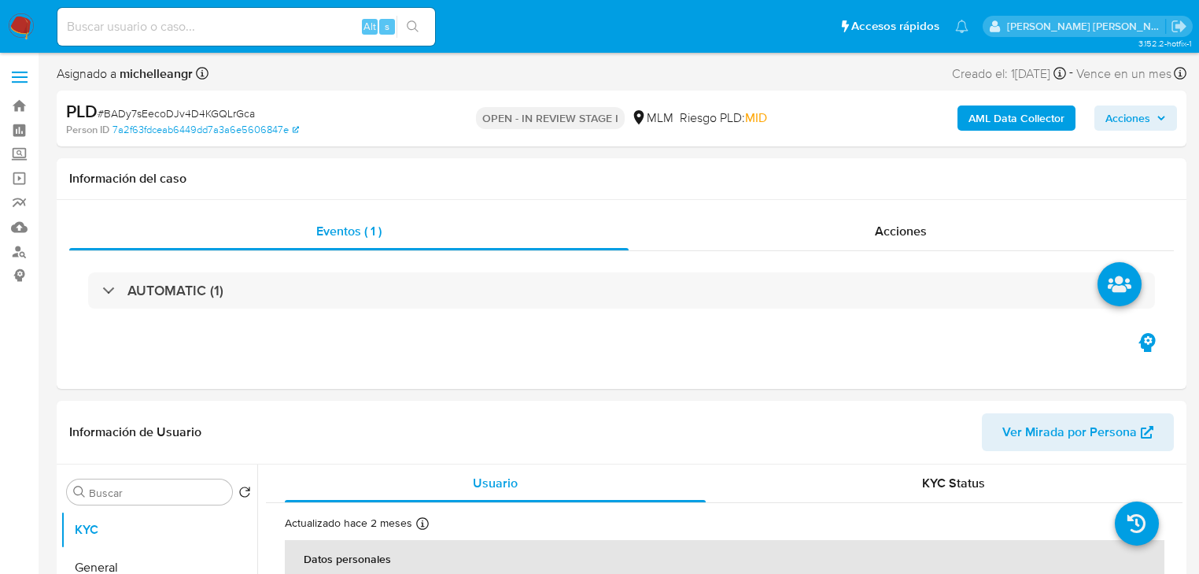
select select "10"
click at [887, 229] on span "Acciones" at bounding box center [901, 231] width 52 height 18
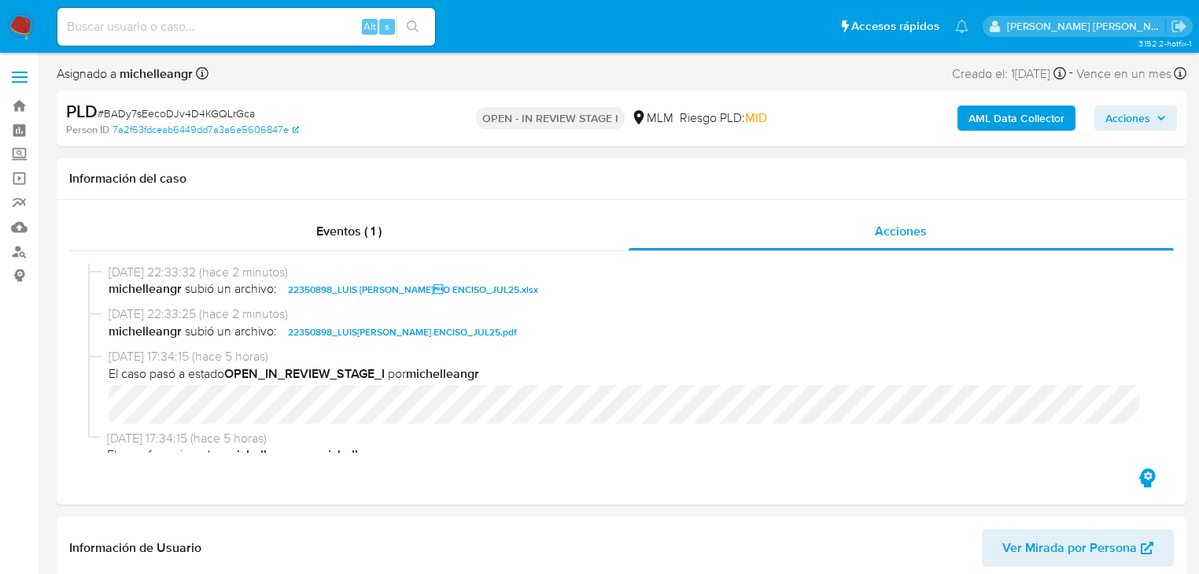
click at [1144, 122] on span "Acciones" at bounding box center [1128, 117] width 45 height 25
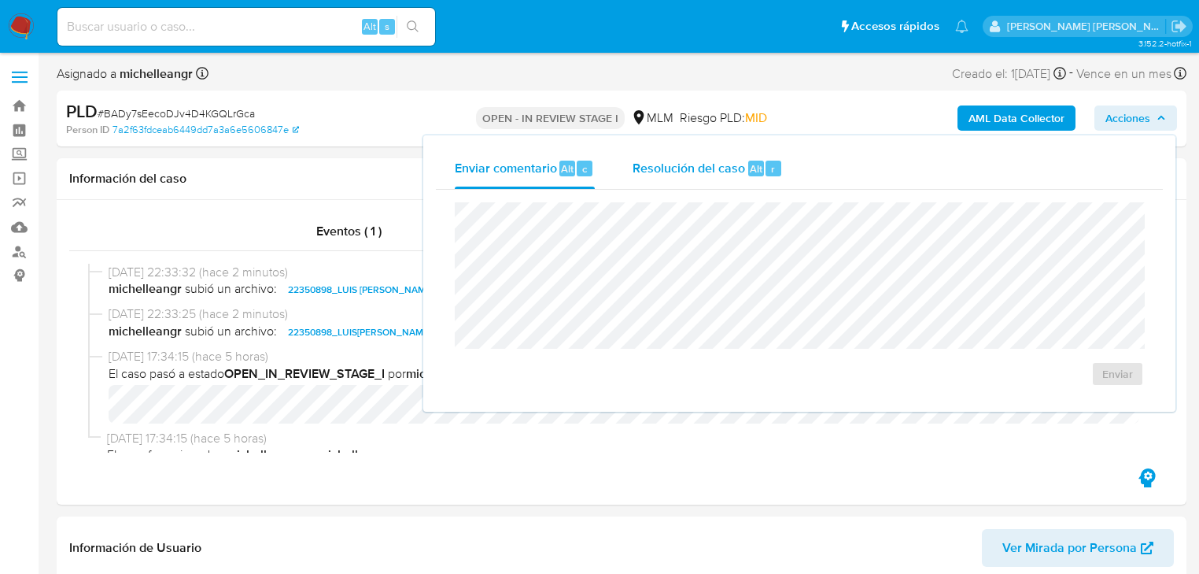
click at [727, 171] on span "Resolución del caso" at bounding box center [689, 168] width 113 height 18
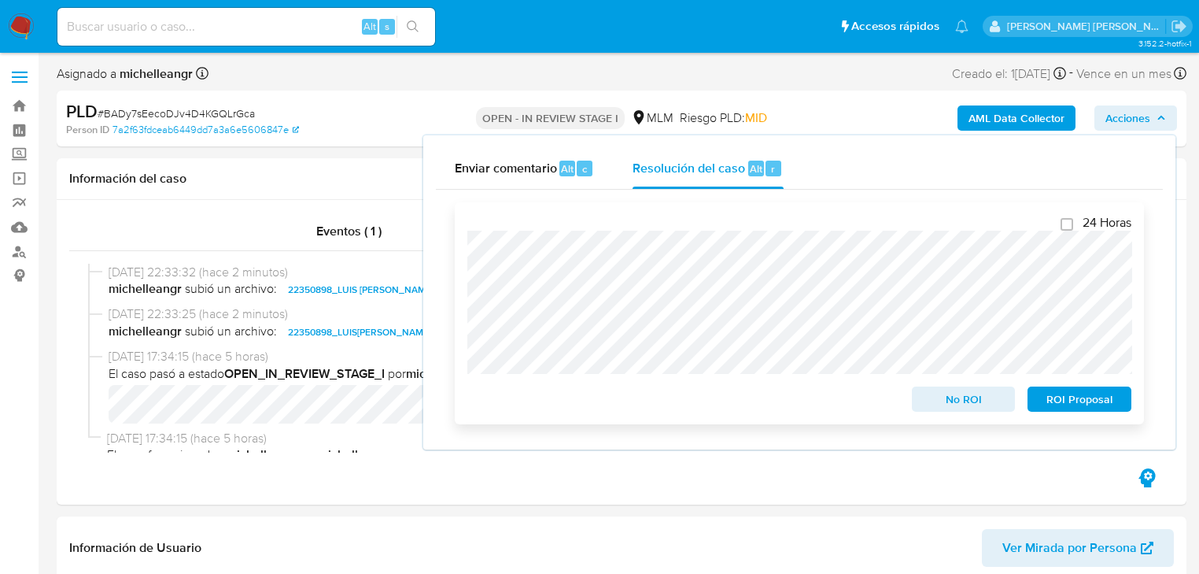
click at [943, 401] on span "No ROI" at bounding box center [964, 399] width 82 height 22
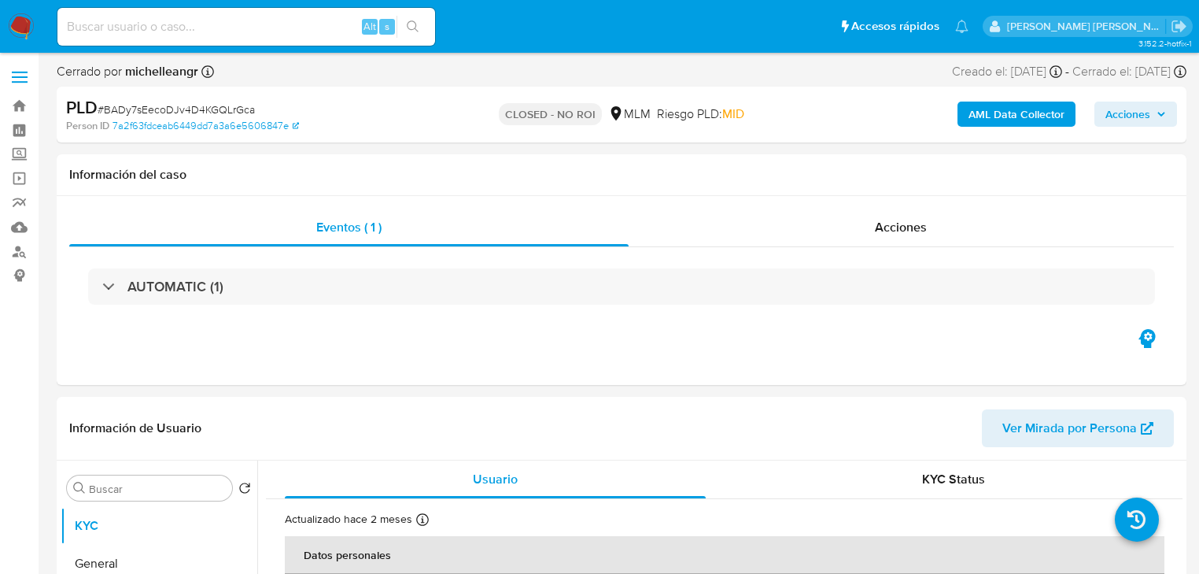
select select "10"
click at [176, 20] on input at bounding box center [246, 27] width 378 height 20
paste input "295567603"
type input "295567603"
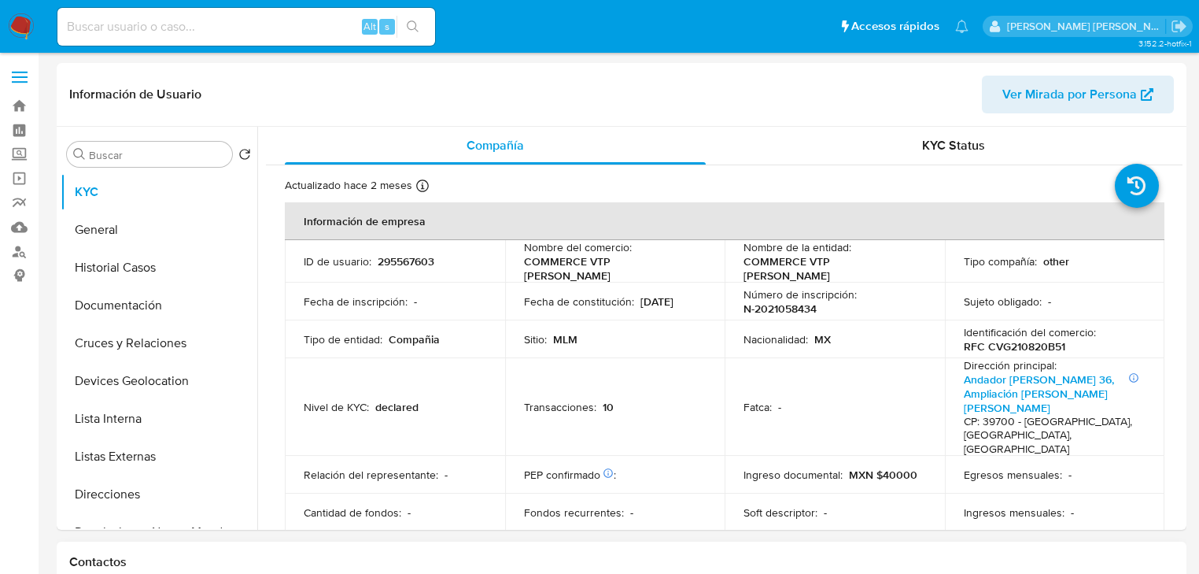
select select "10"
click at [134, 227] on button "General" at bounding box center [153, 230] width 184 height 38
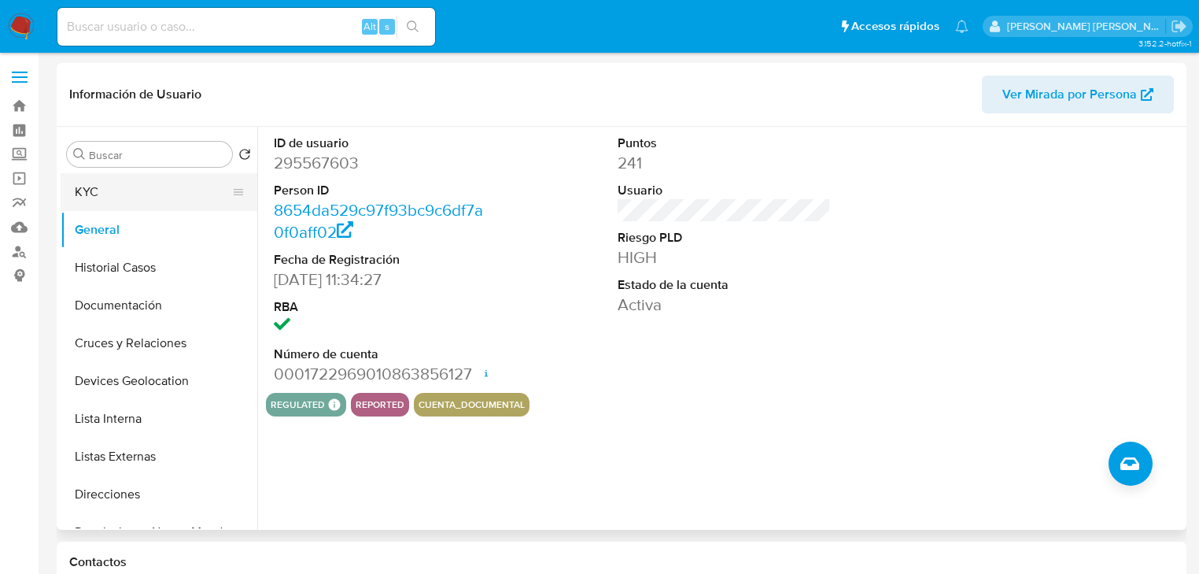
click at [154, 188] on button "KYC" at bounding box center [153, 192] width 184 height 38
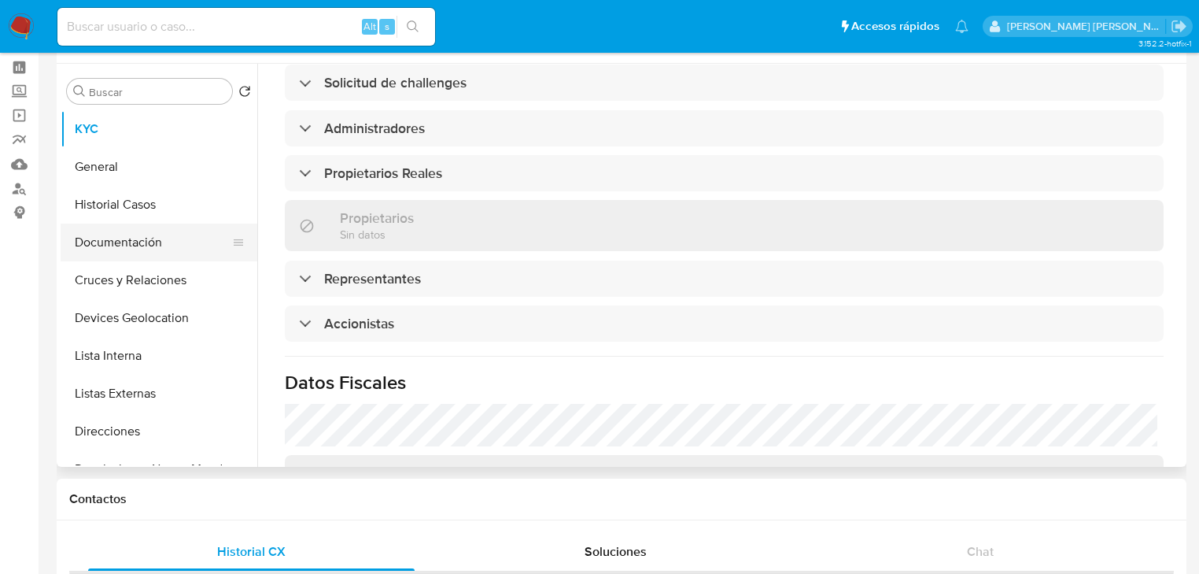
scroll to position [896, 0]
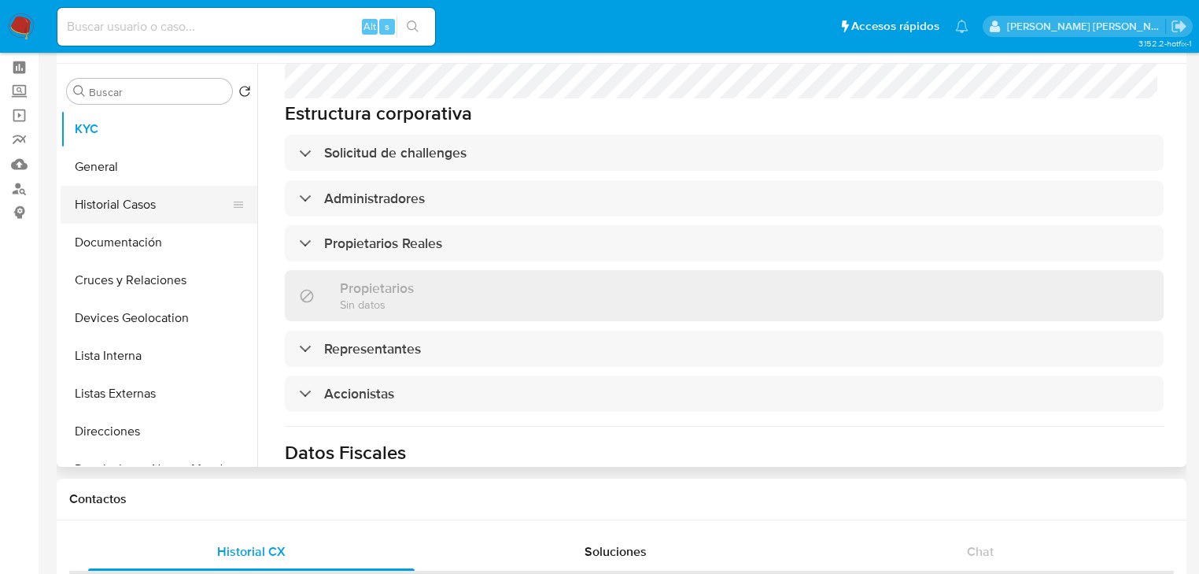
click at [168, 208] on button "Historial Casos" at bounding box center [153, 205] width 184 height 38
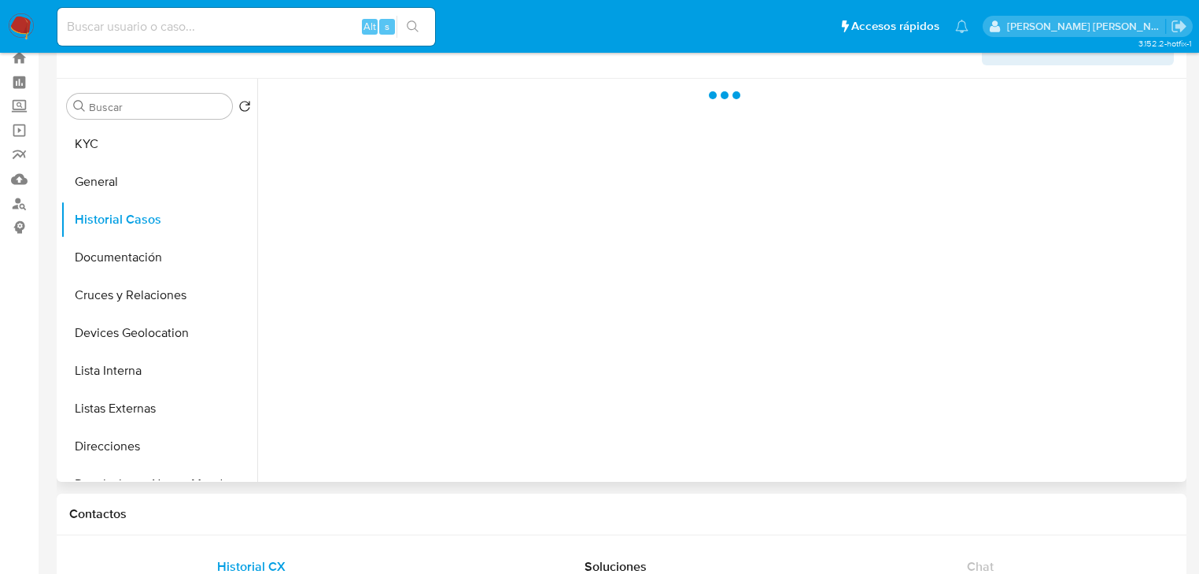
scroll to position [0, 0]
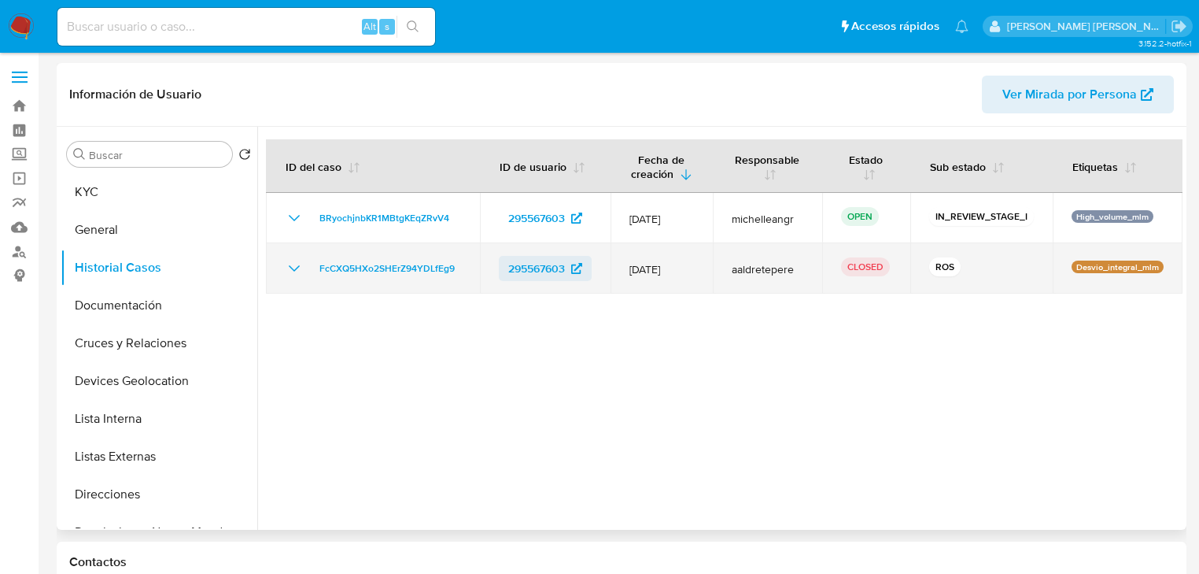
drag, startPoint x: 642, startPoint y: 261, endPoint x: 526, endPoint y: 261, distance: 116.5
click at [526, 261] on tr "FcCXQ5HXo2SHErZ94YDLfEg9 295567603 [DATE] aaldretepere CLOSED ROS Desvio_integr…" at bounding box center [724, 268] width 917 height 50
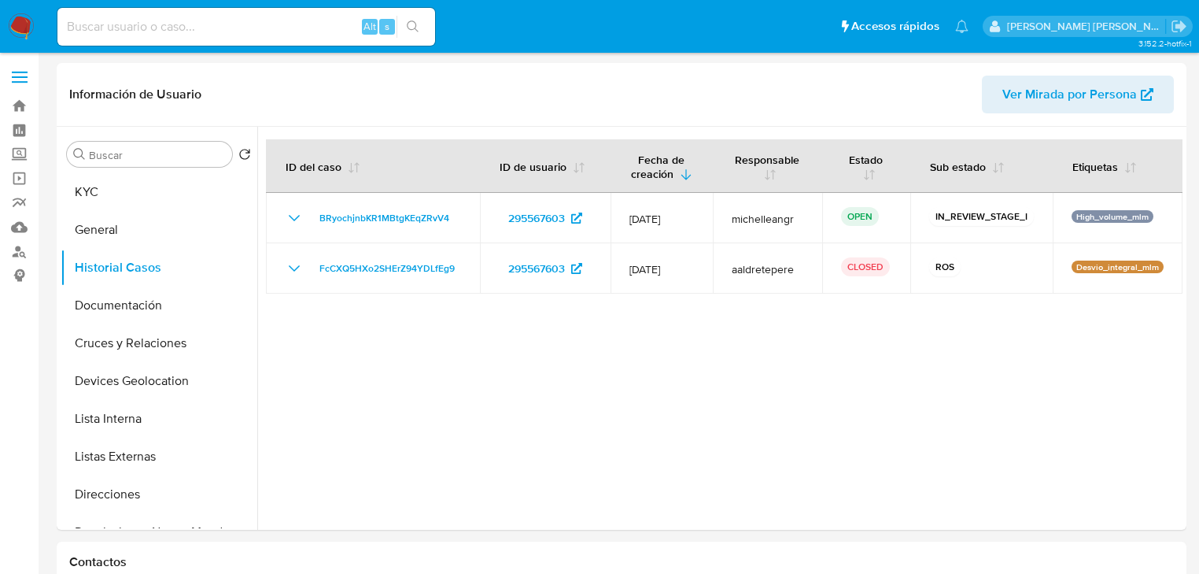
click at [124, 28] on input at bounding box center [246, 27] width 378 height 20
paste input "333765976"
type input "333765976"
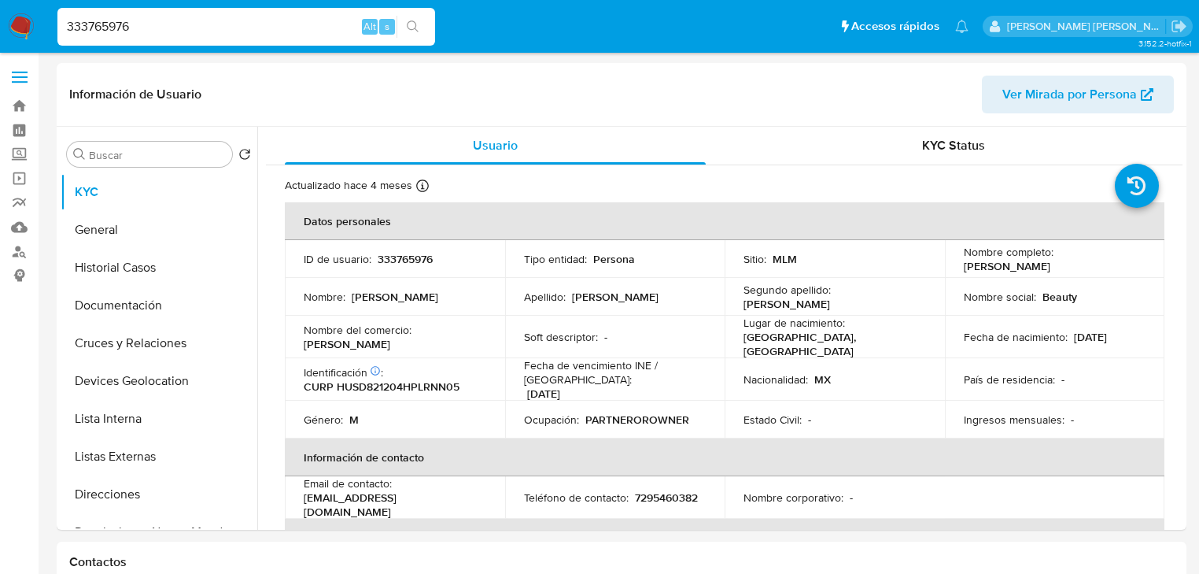
select select "10"
click at [130, 242] on button "General" at bounding box center [153, 230] width 184 height 38
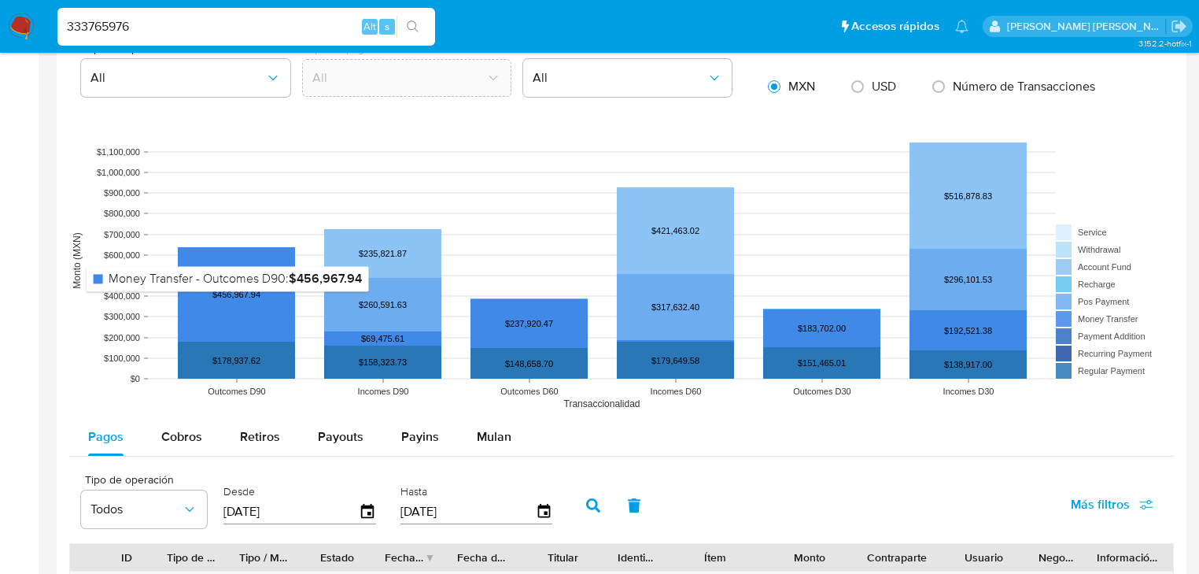
scroll to position [1070, 0]
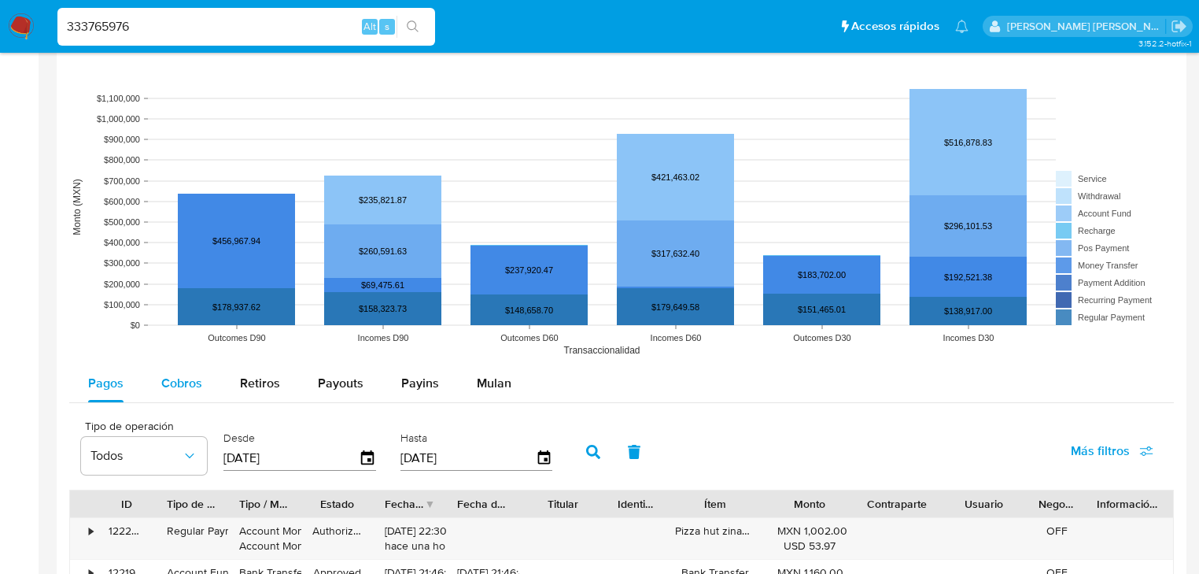
drag, startPoint x: 159, startPoint y: 402, endPoint x: 172, endPoint y: 393, distance: 15.7
click at [160, 398] on div "Pagos Cobros Retiros Payouts Payins Mulan" at bounding box center [621, 383] width 1105 height 39
click at [172, 393] on div "Cobros" at bounding box center [181, 383] width 41 height 38
select select "10"
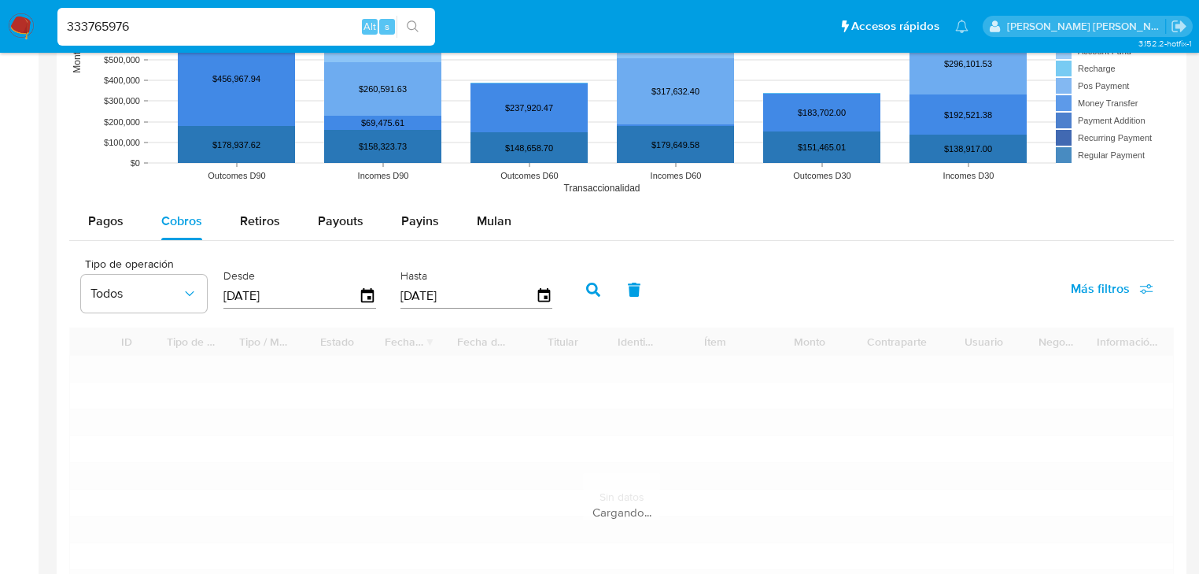
scroll to position [1322, 0]
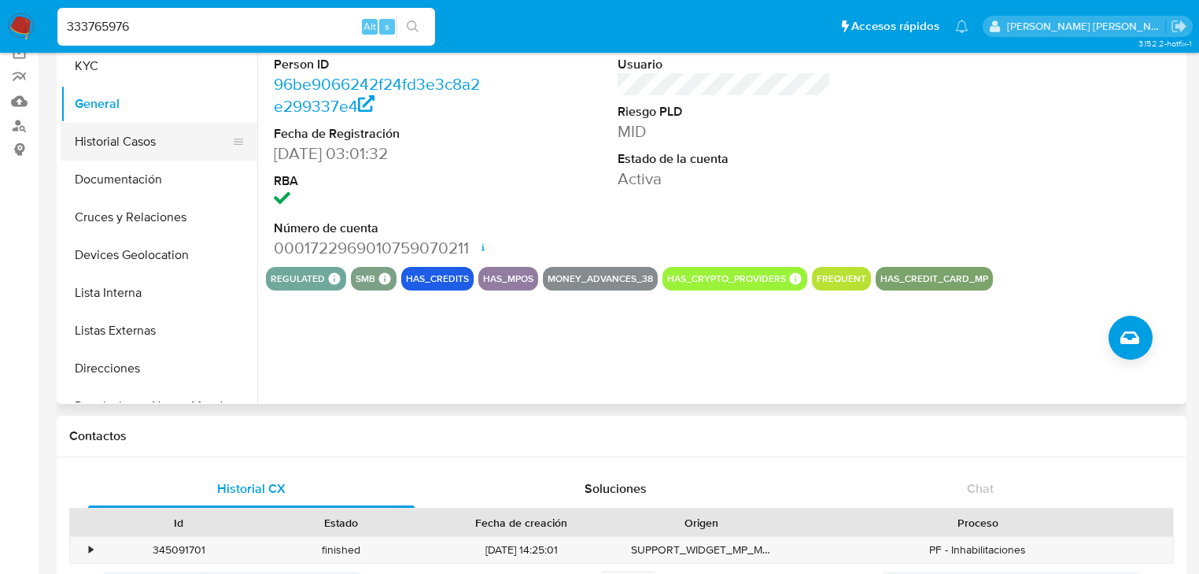
click at [151, 150] on button "Historial Casos" at bounding box center [153, 142] width 184 height 38
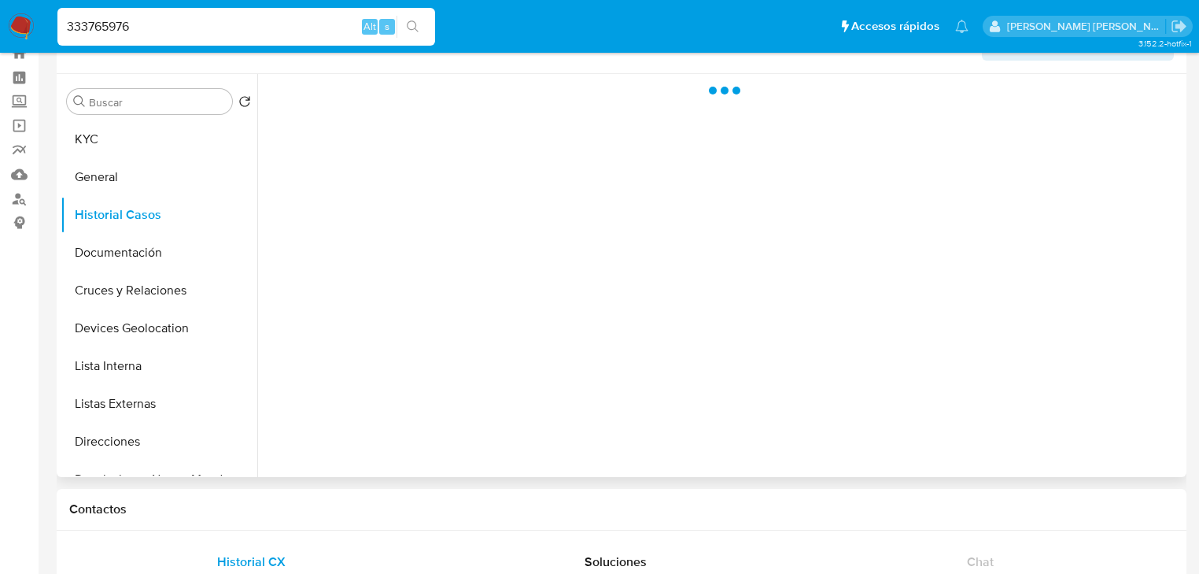
scroll to position [0, 0]
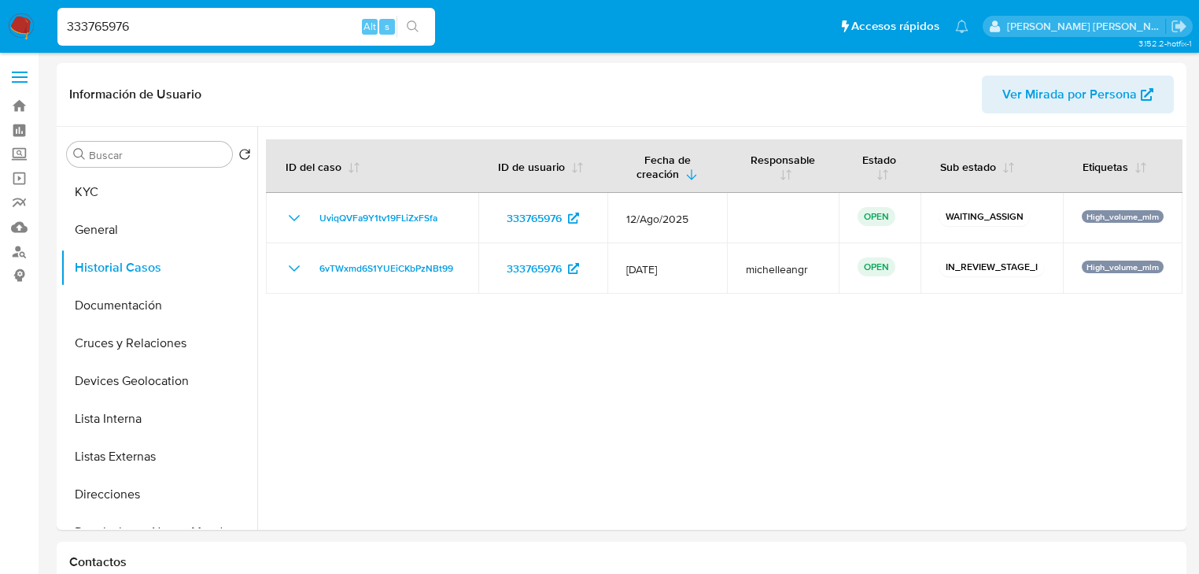
drag, startPoint x: 164, startPoint y: 24, endPoint x: 0, endPoint y: -9, distance: 167.0
paste input "466244048"
type input "466244048"
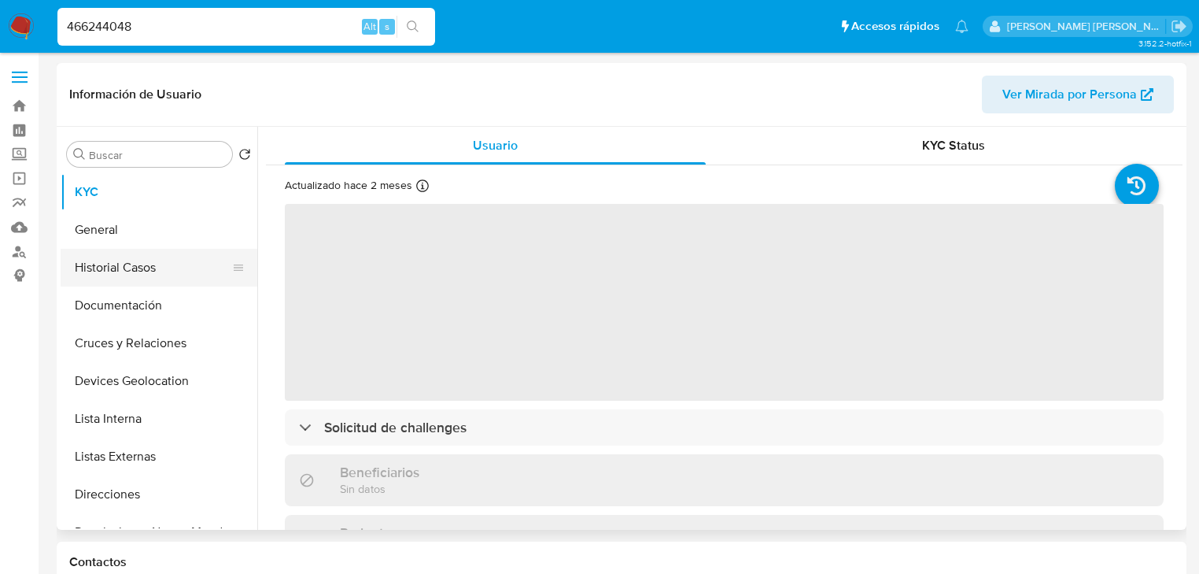
click at [144, 270] on button "Historial Casos" at bounding box center [153, 268] width 184 height 38
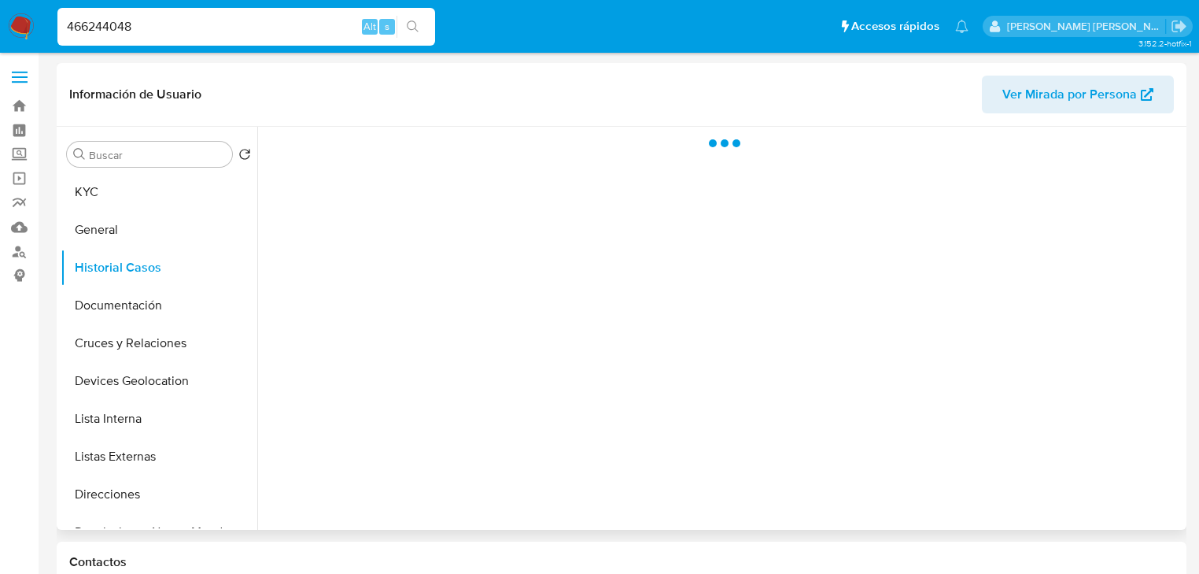
select select "10"
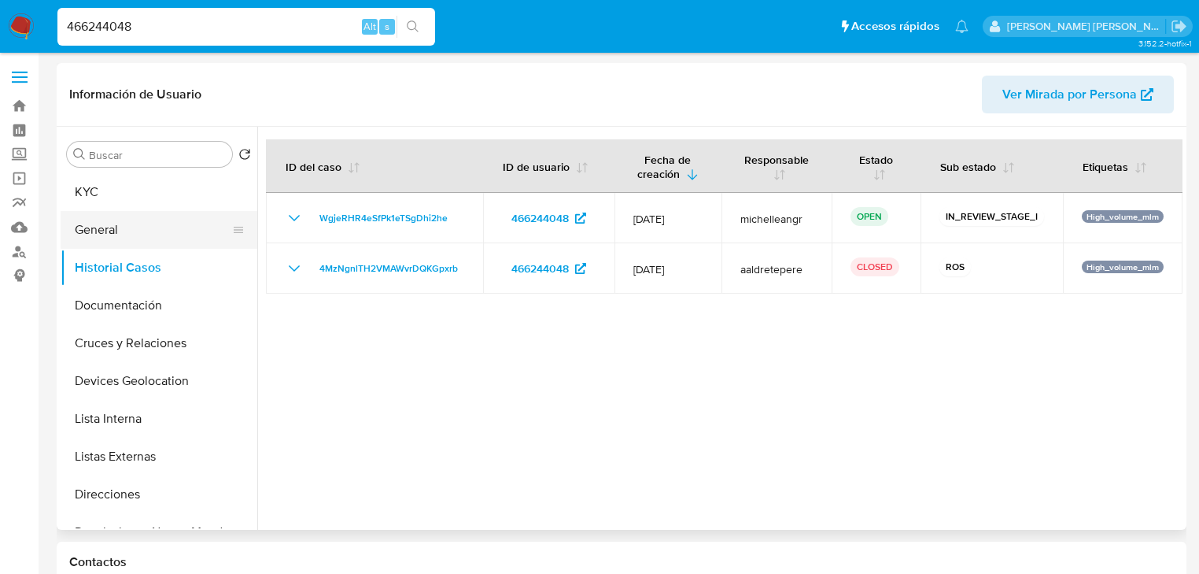
click at [131, 235] on button "General" at bounding box center [153, 230] width 184 height 38
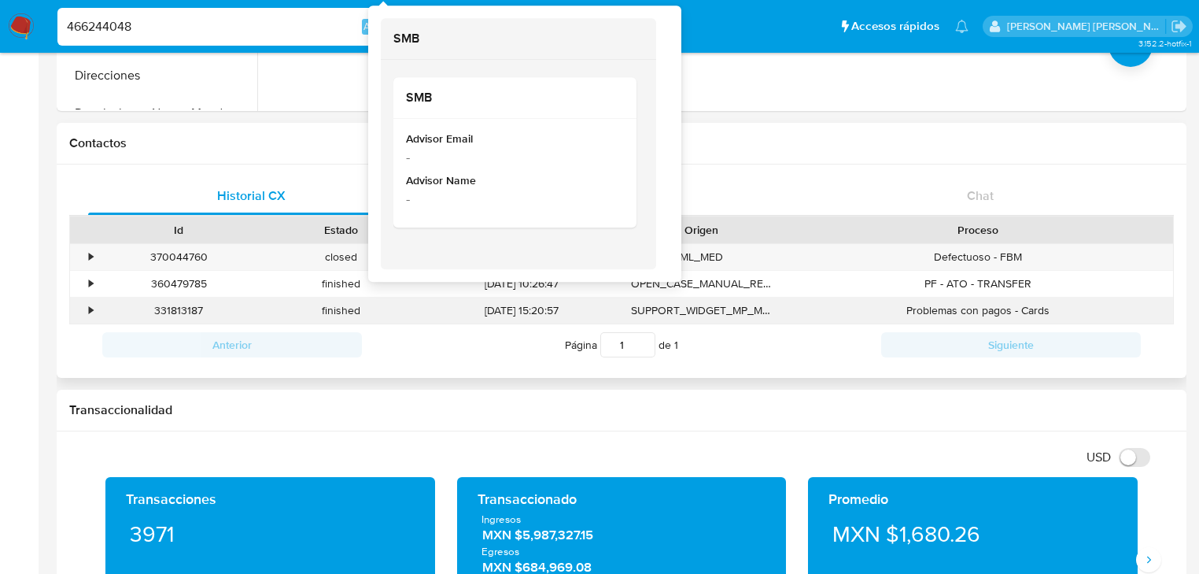
scroll to position [504, 0]
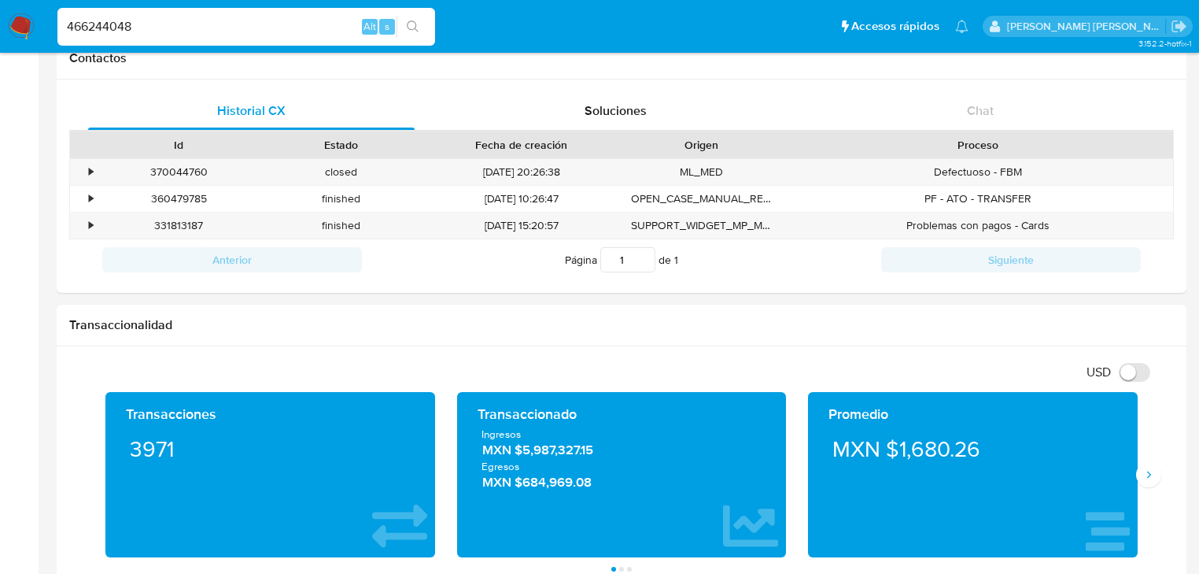
drag, startPoint x: 213, startPoint y: 23, endPoint x: 0, endPoint y: -6, distance: 215.1
paste input "619144280"
type input "619144280"
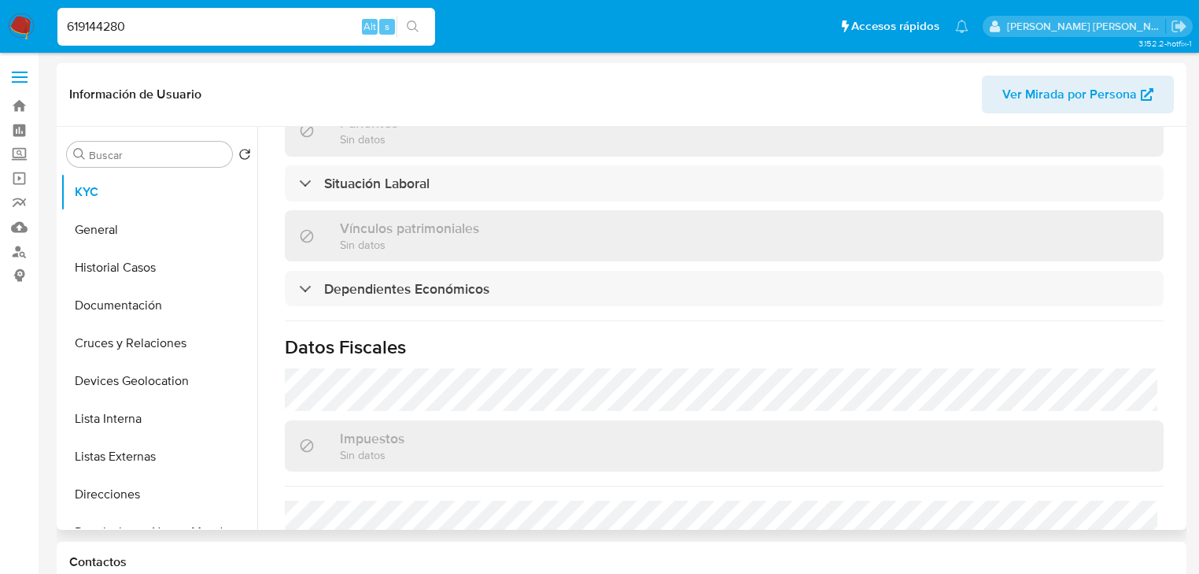
select select "10"
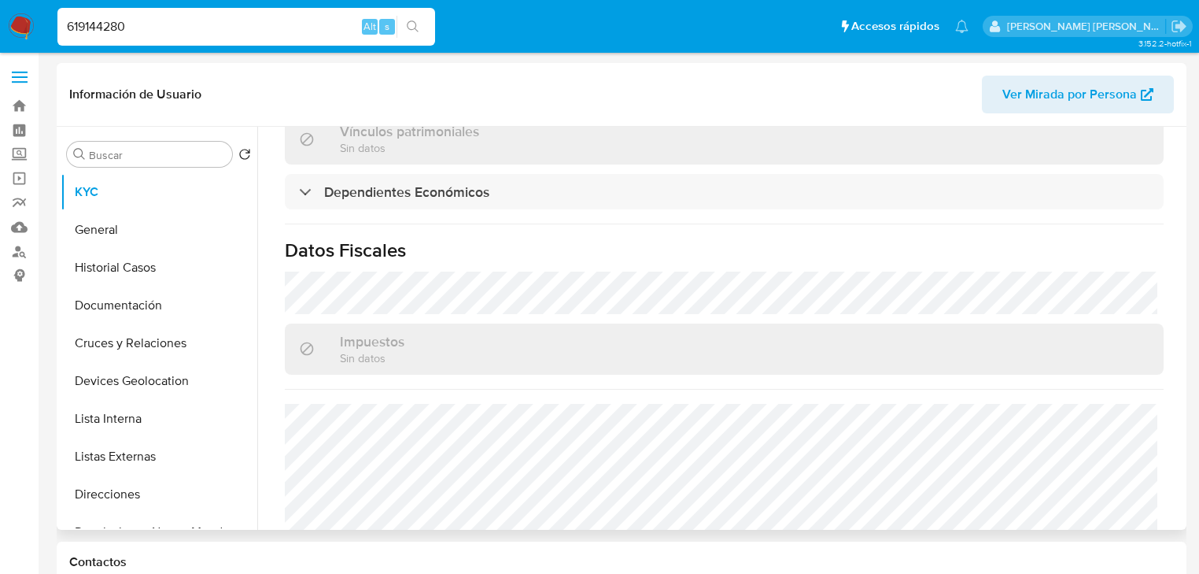
scroll to position [978, 0]
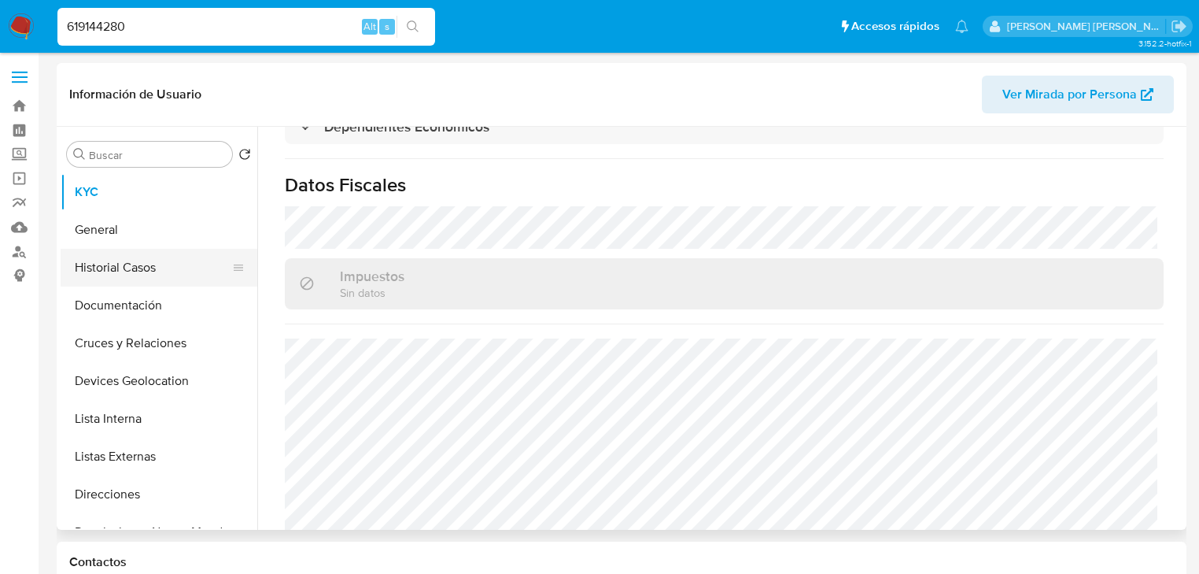
click at [151, 273] on button "Historial Casos" at bounding box center [153, 268] width 184 height 38
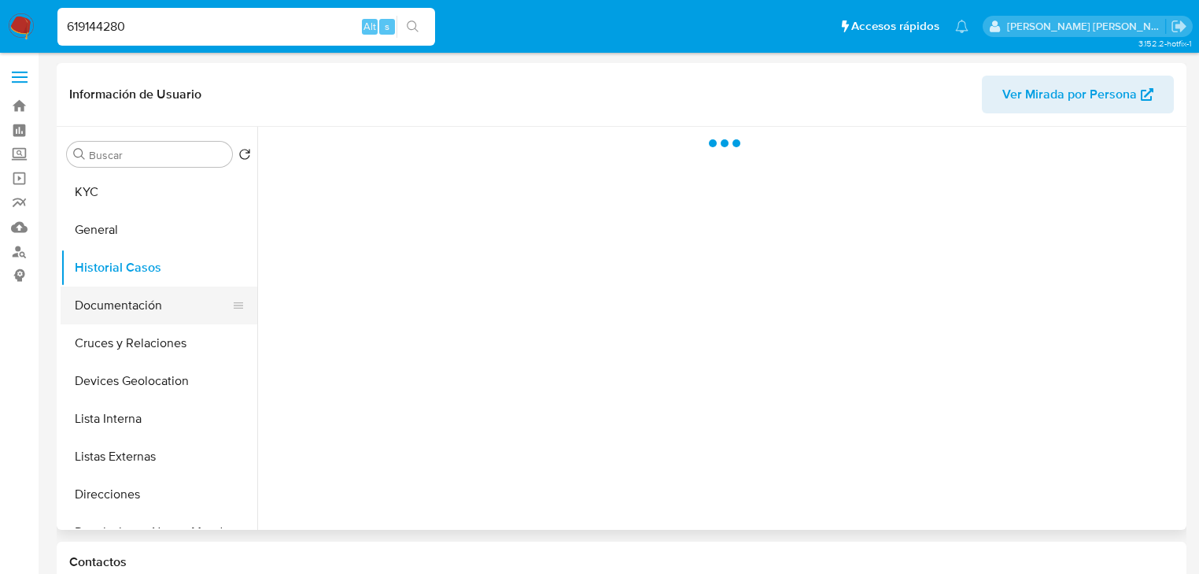
scroll to position [0, 0]
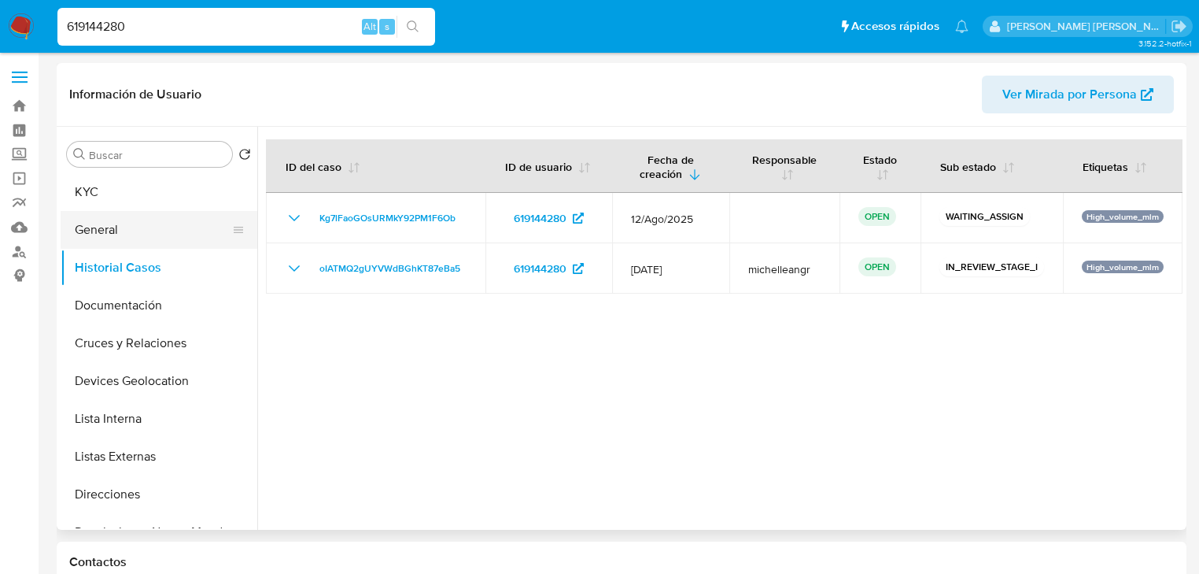
click at [134, 230] on button "General" at bounding box center [153, 230] width 184 height 38
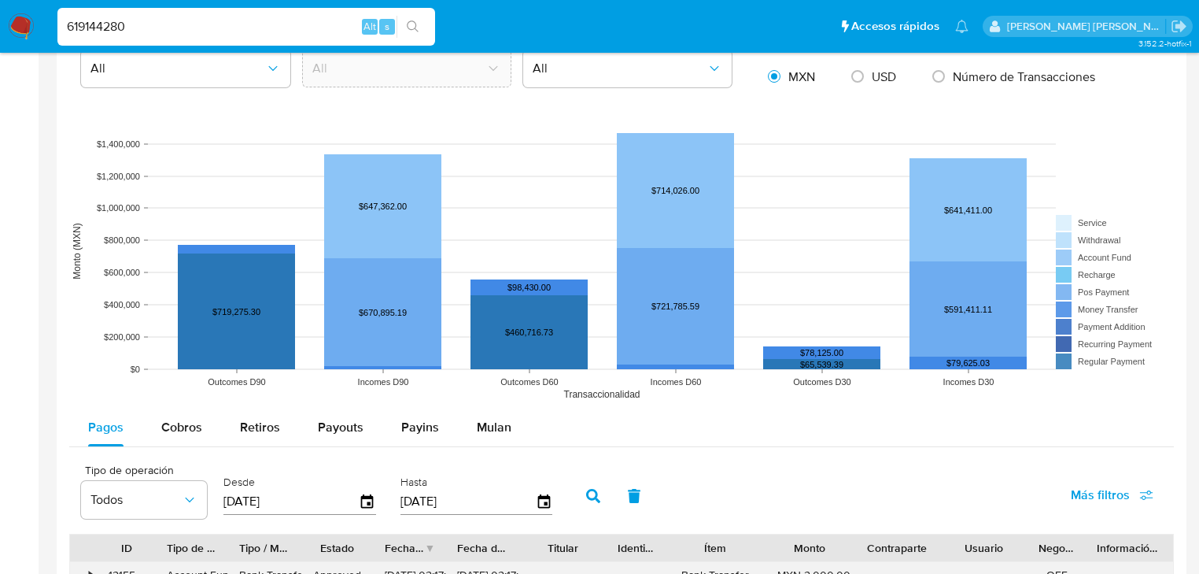
scroll to position [1385, 0]
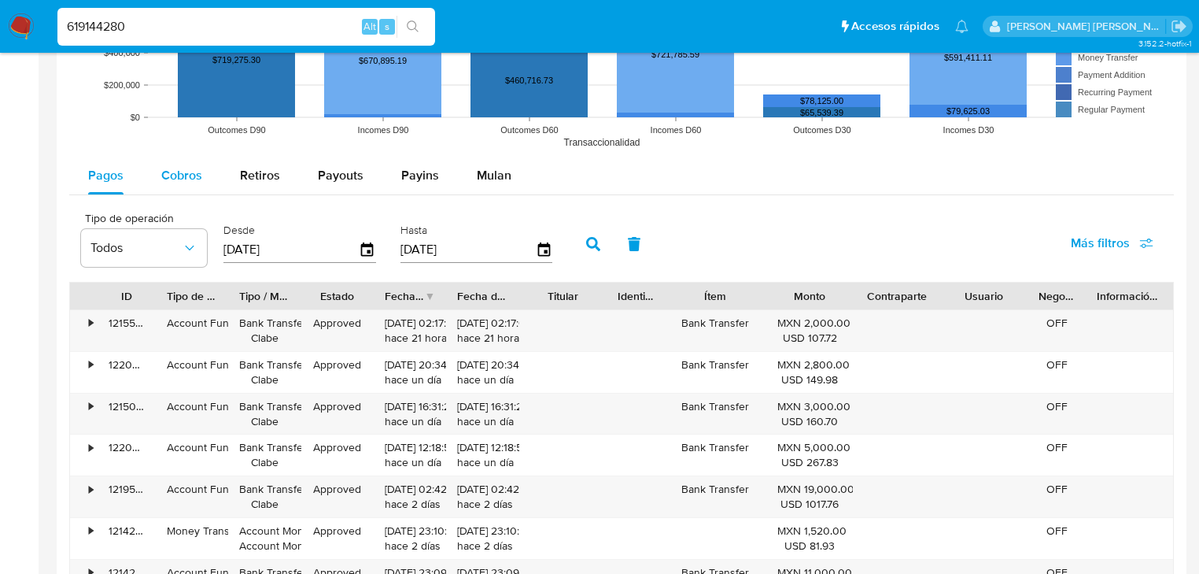
click at [200, 166] on span "Cobros" at bounding box center [181, 175] width 41 height 18
select select "10"
